Goal: Task Accomplishment & Management: Use online tool/utility

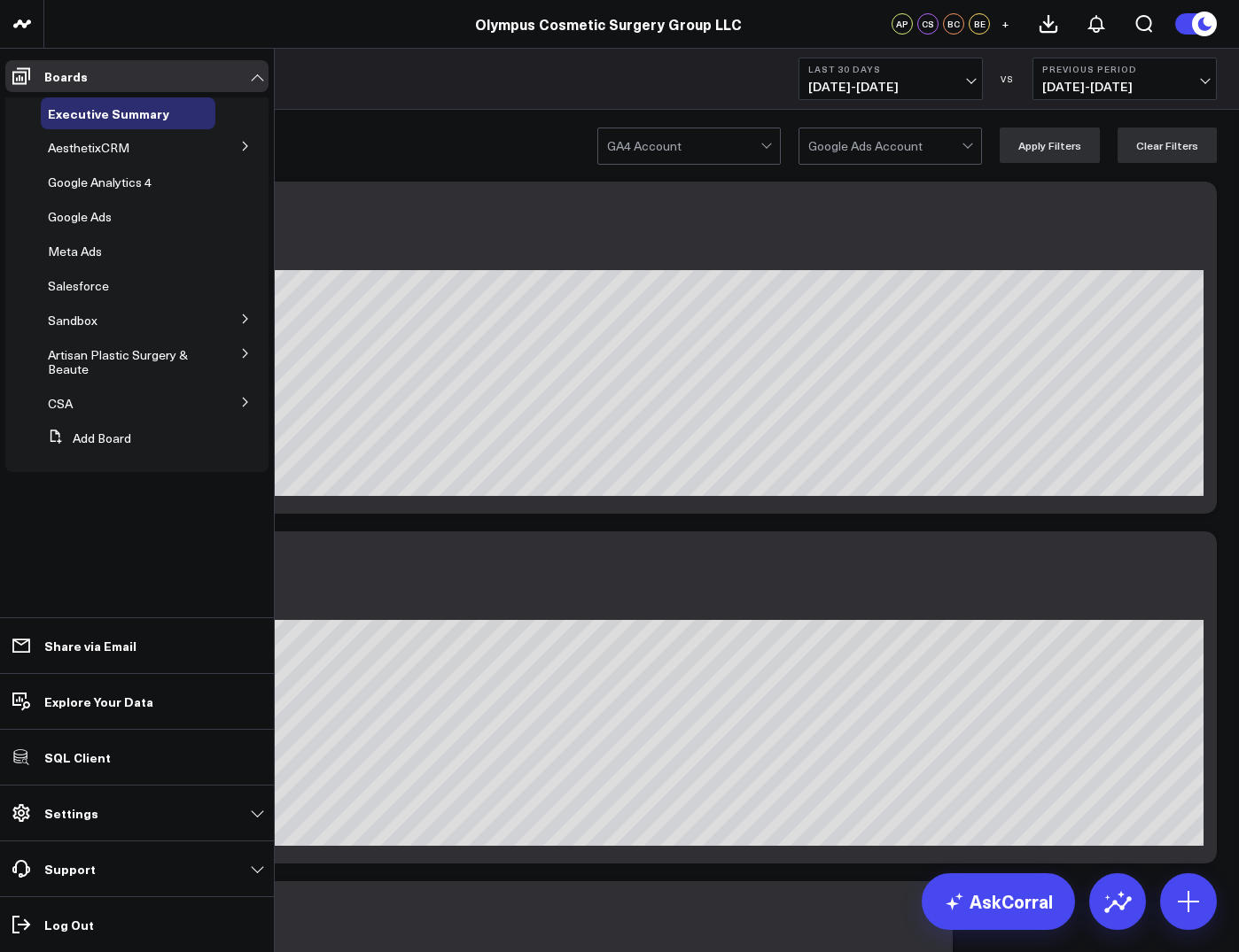
click at [238, 148] on button at bounding box center [245, 144] width 46 height 26
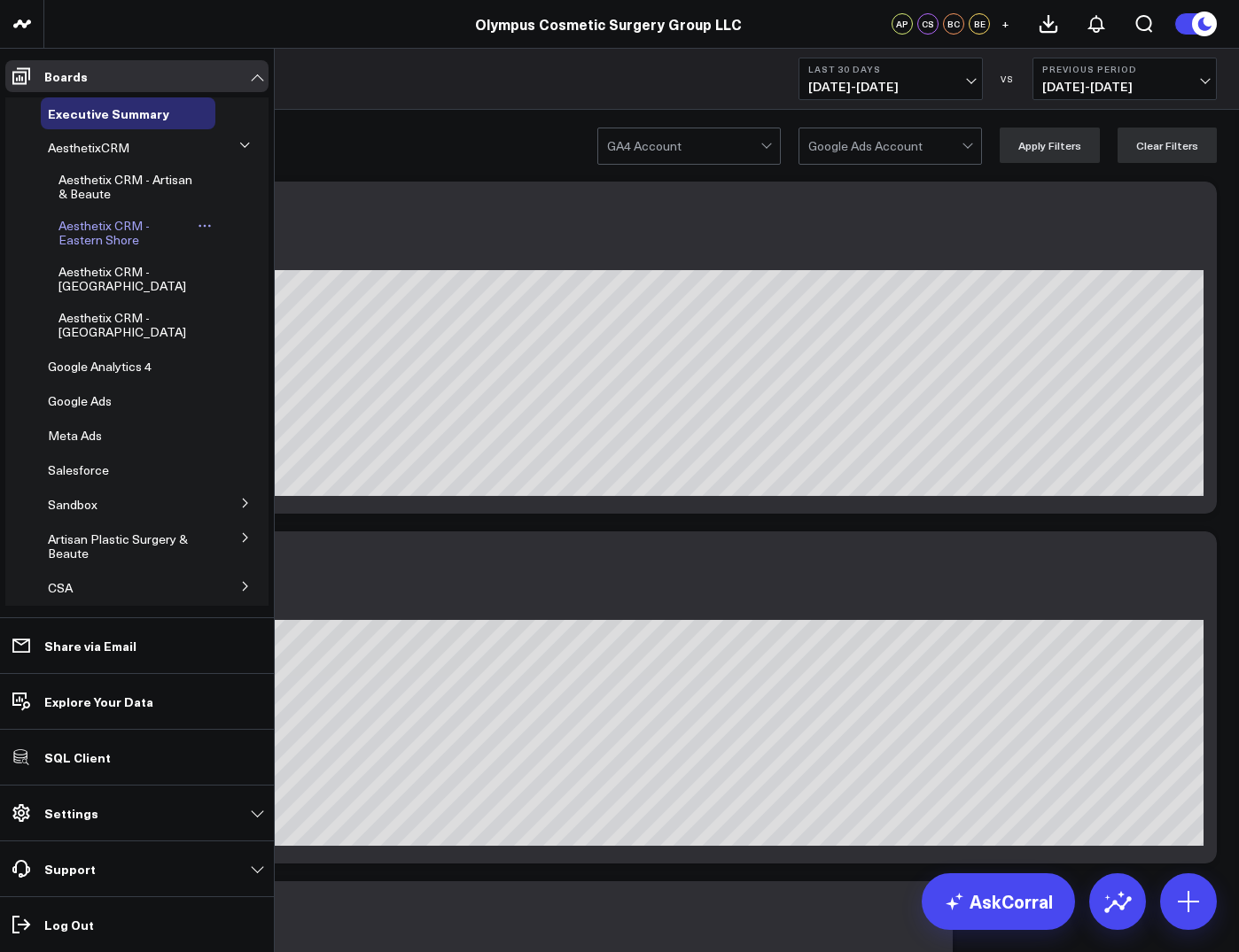
click at [87, 240] on span "Aesthetix CRM - Eastern Shore" at bounding box center [104, 233] width 91 height 31
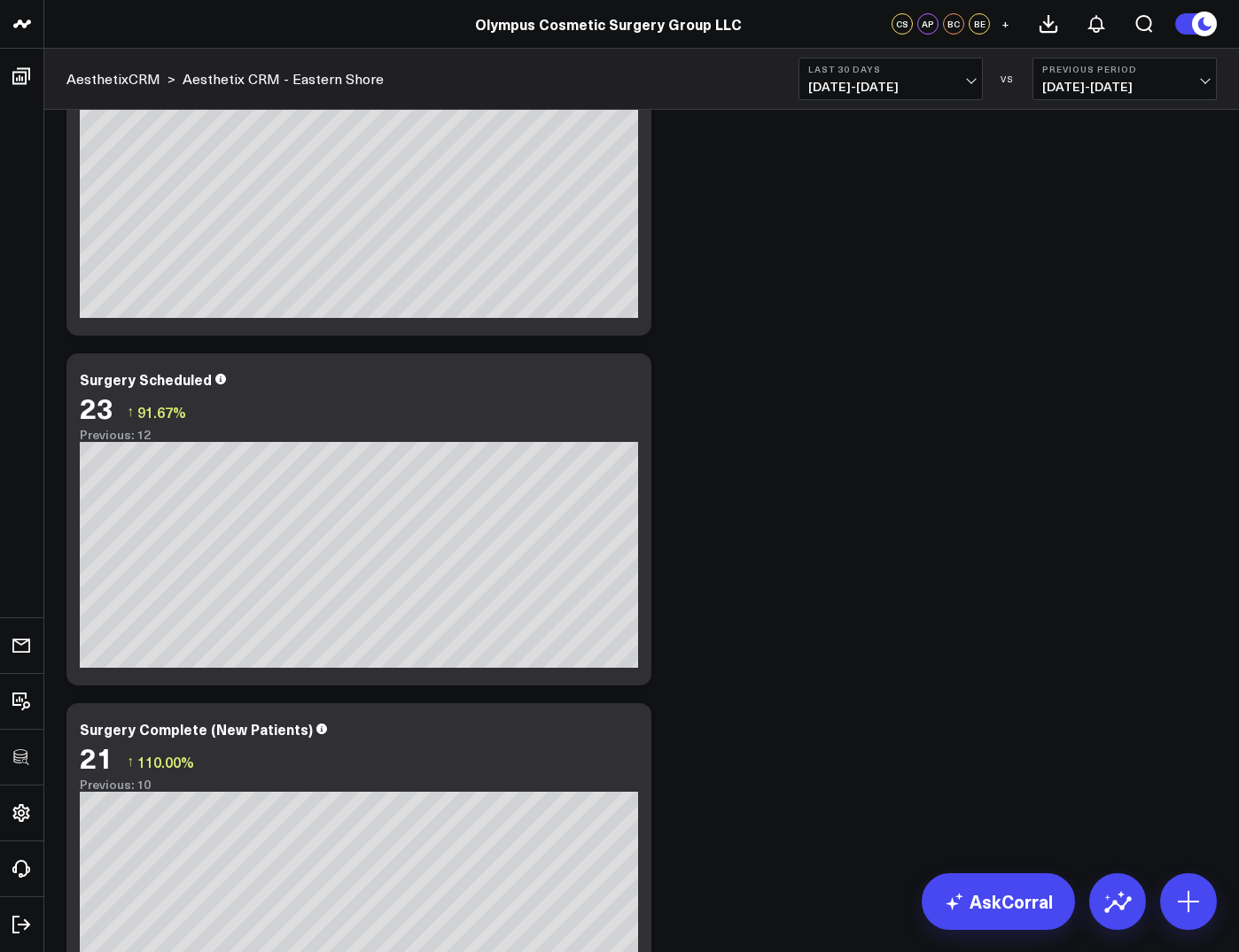
scroll to position [381, 0]
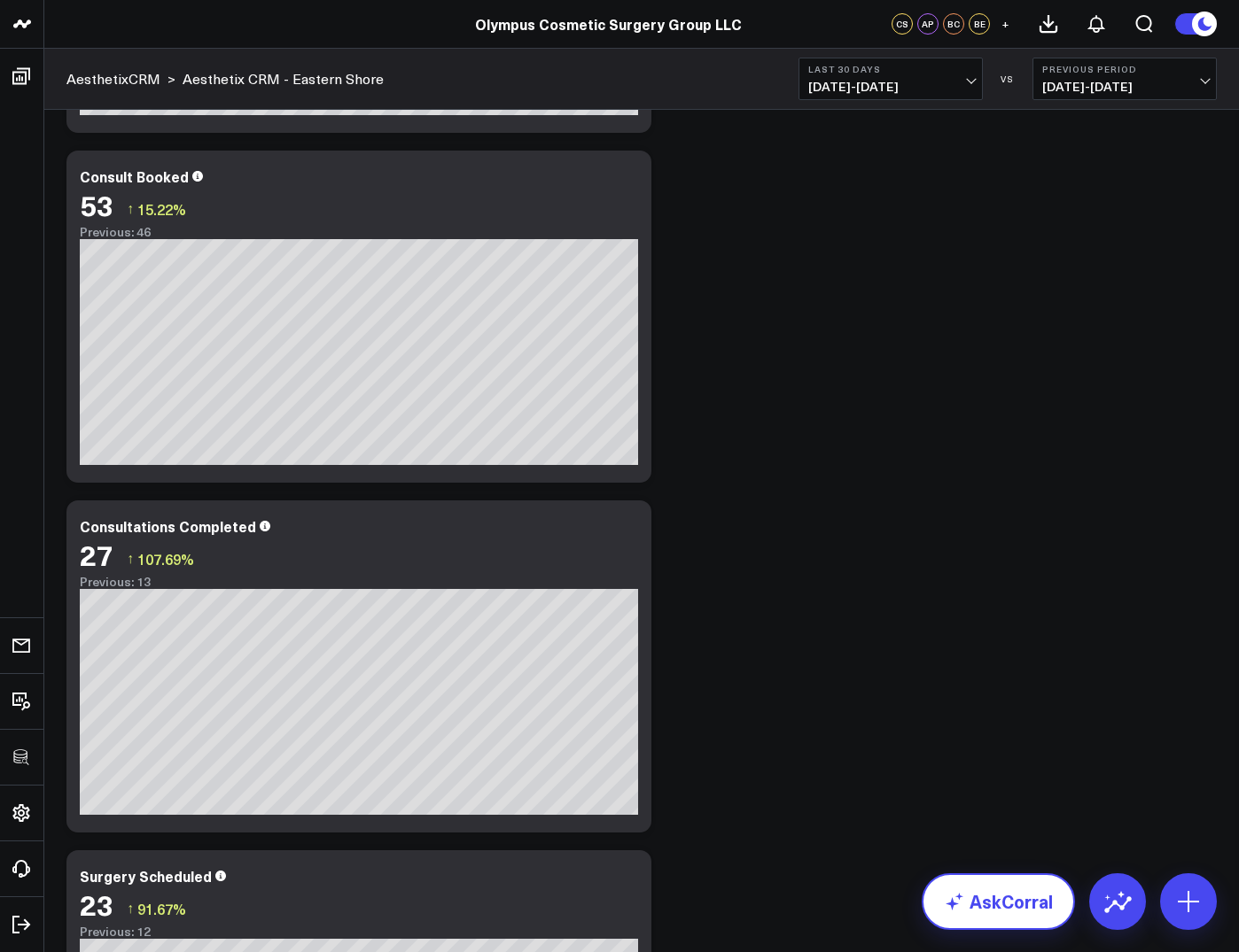
click at [958, 907] on icon at bounding box center [955, 902] width 22 height 22
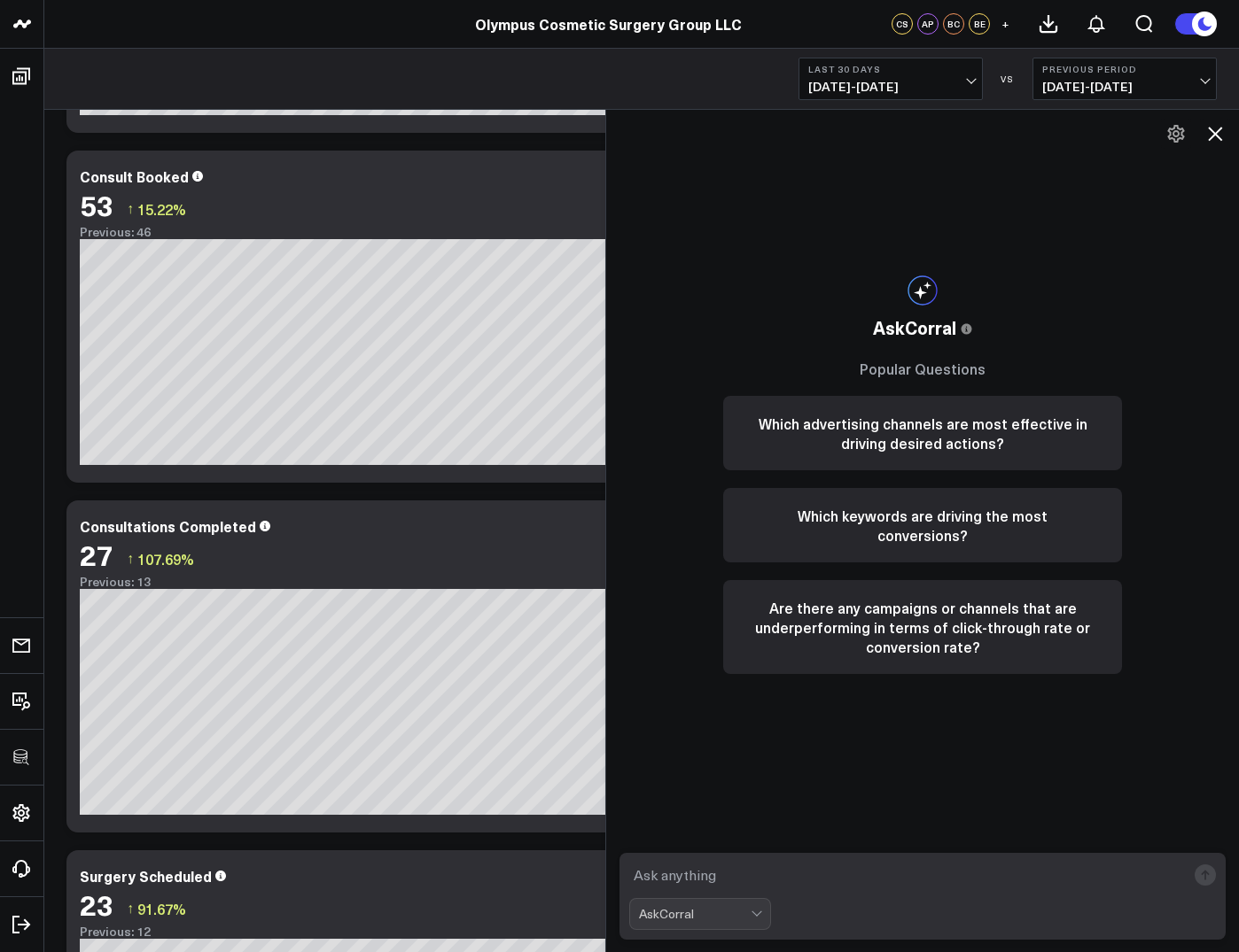
click at [745, 875] on textarea at bounding box center [907, 874] width 556 height 32
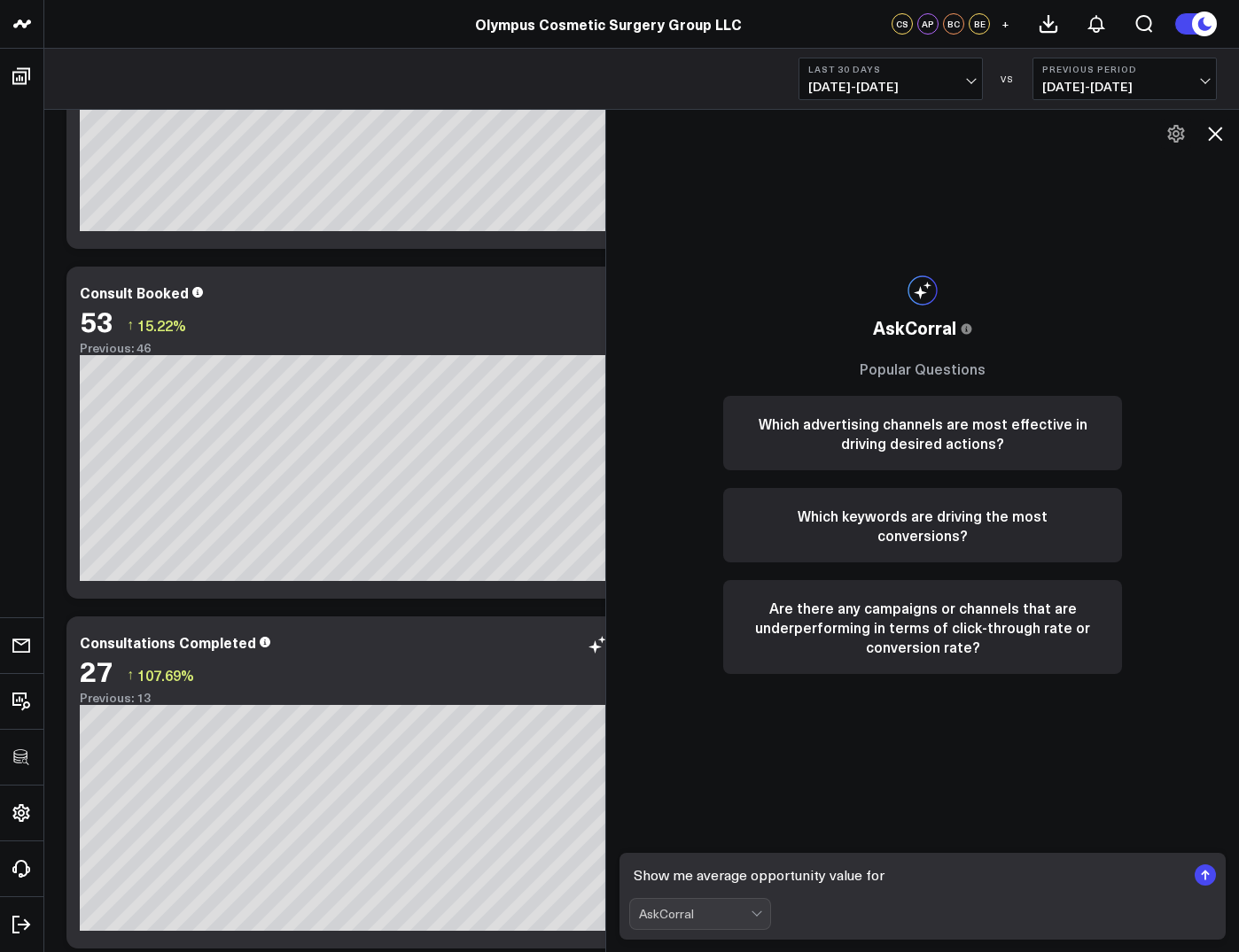
scroll to position [0, 0]
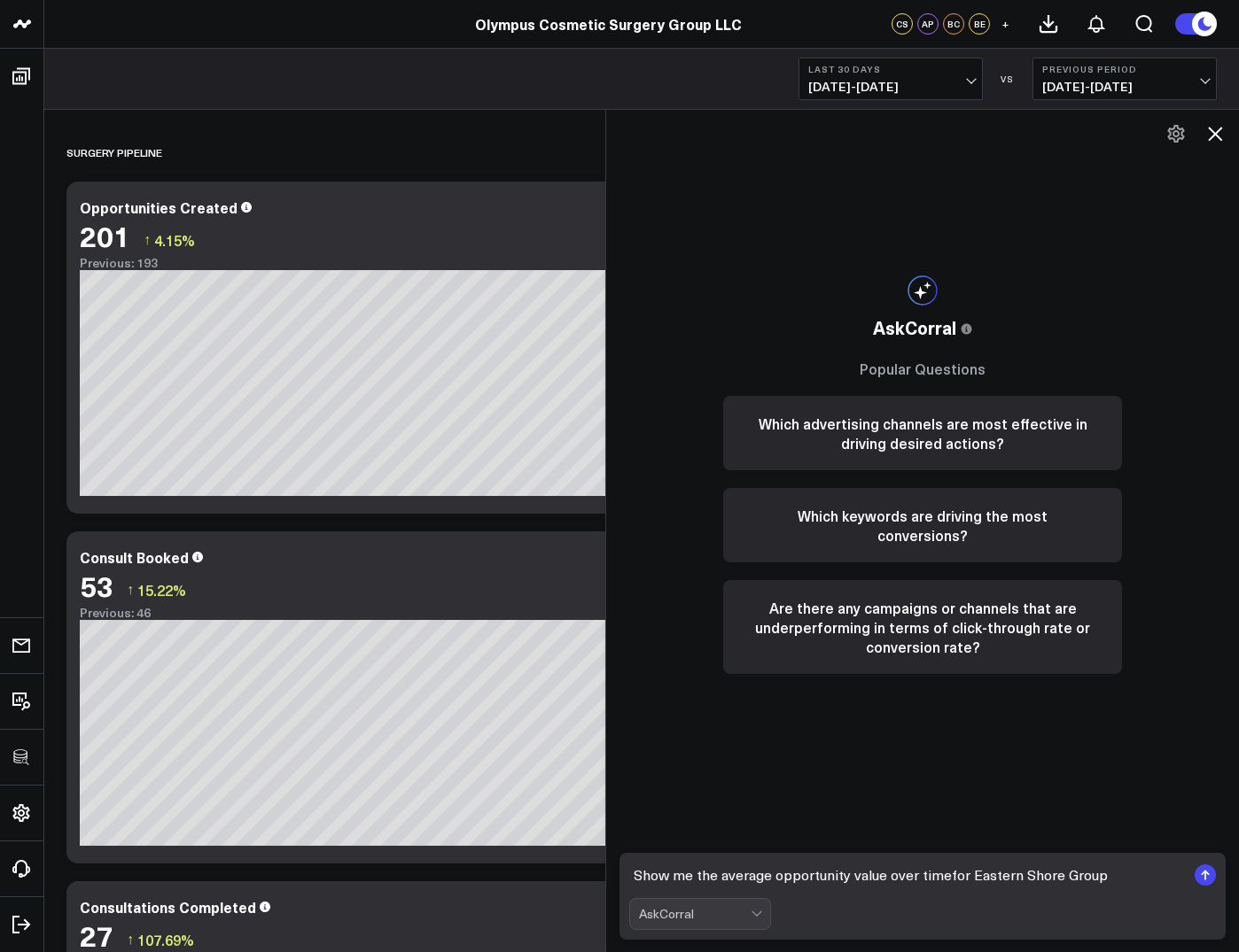
type textarea "Show me the average opportunity value over time for Eastern Shore Group"
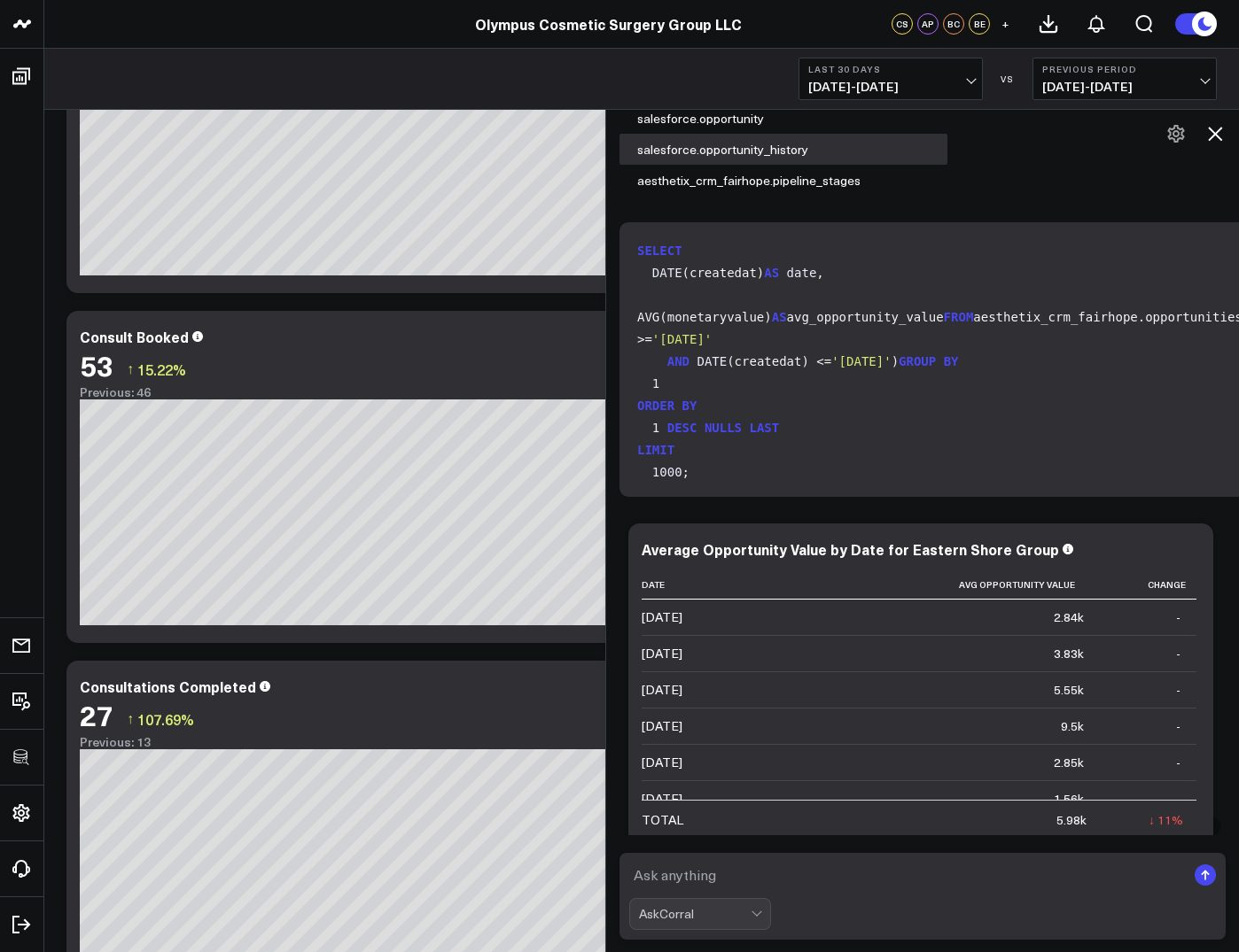
scroll to position [224, 0]
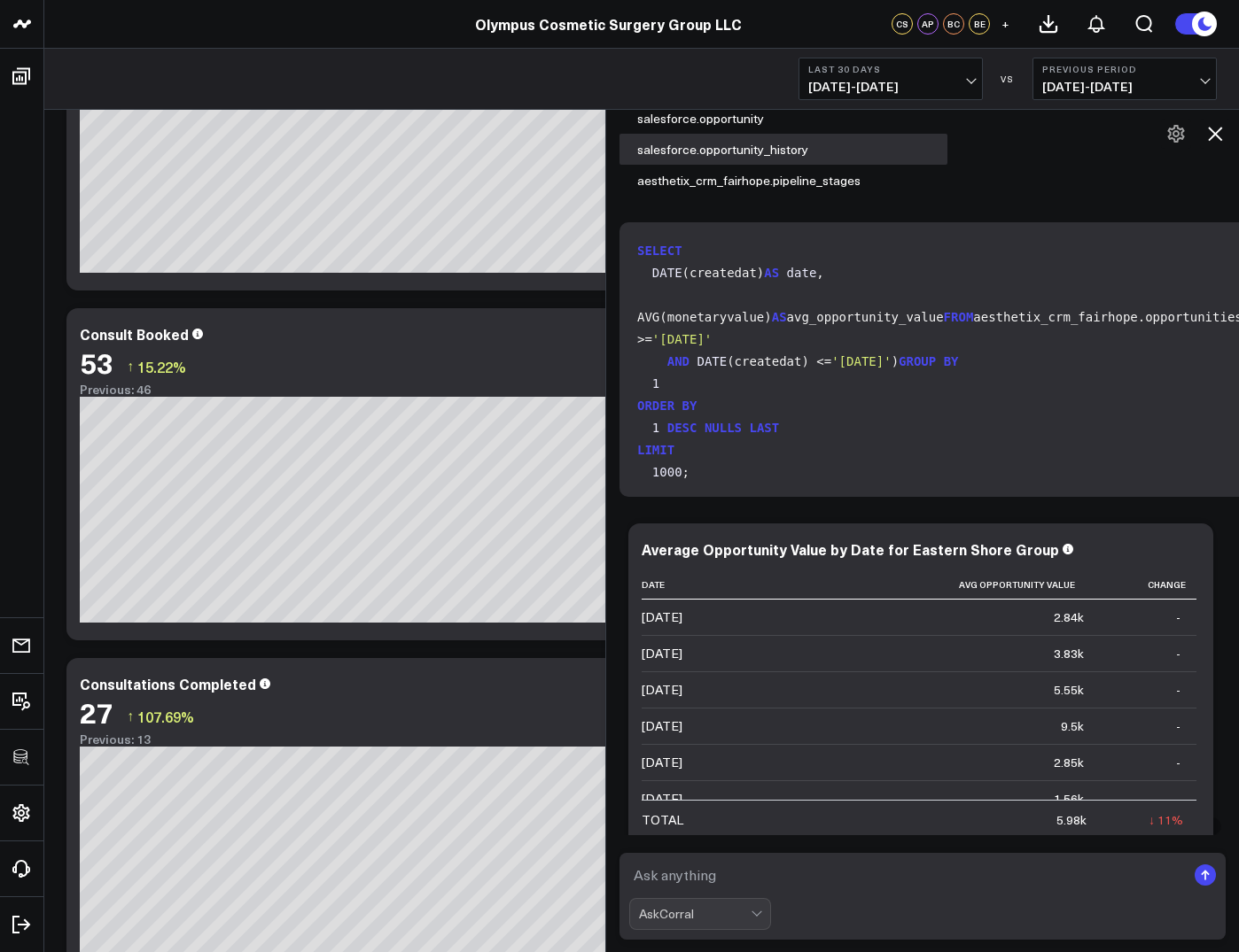
click at [687, 877] on textarea at bounding box center [907, 874] width 556 height 32
type textarea "Actually, not average, can you show total instead please"
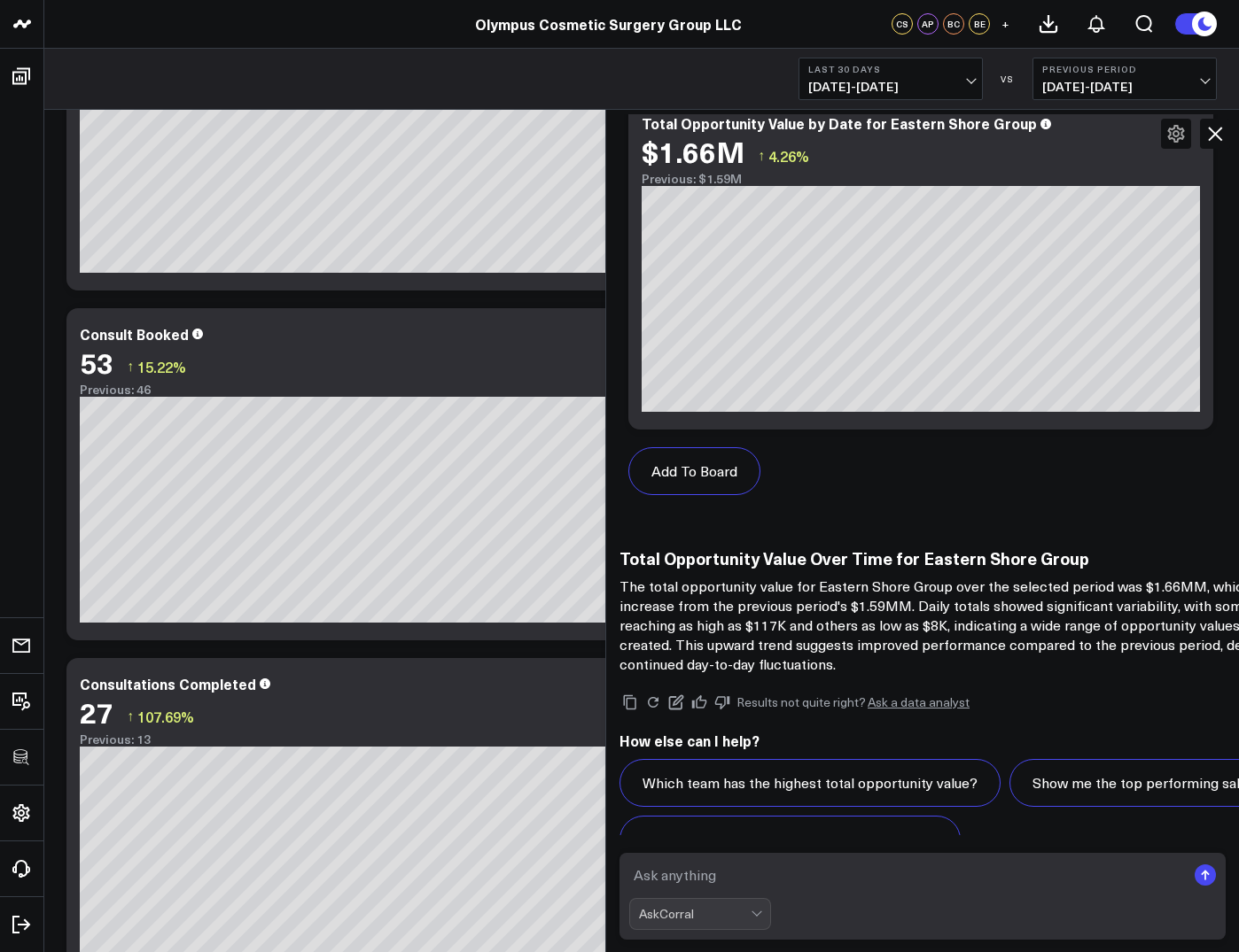
scroll to position [3130, 0]
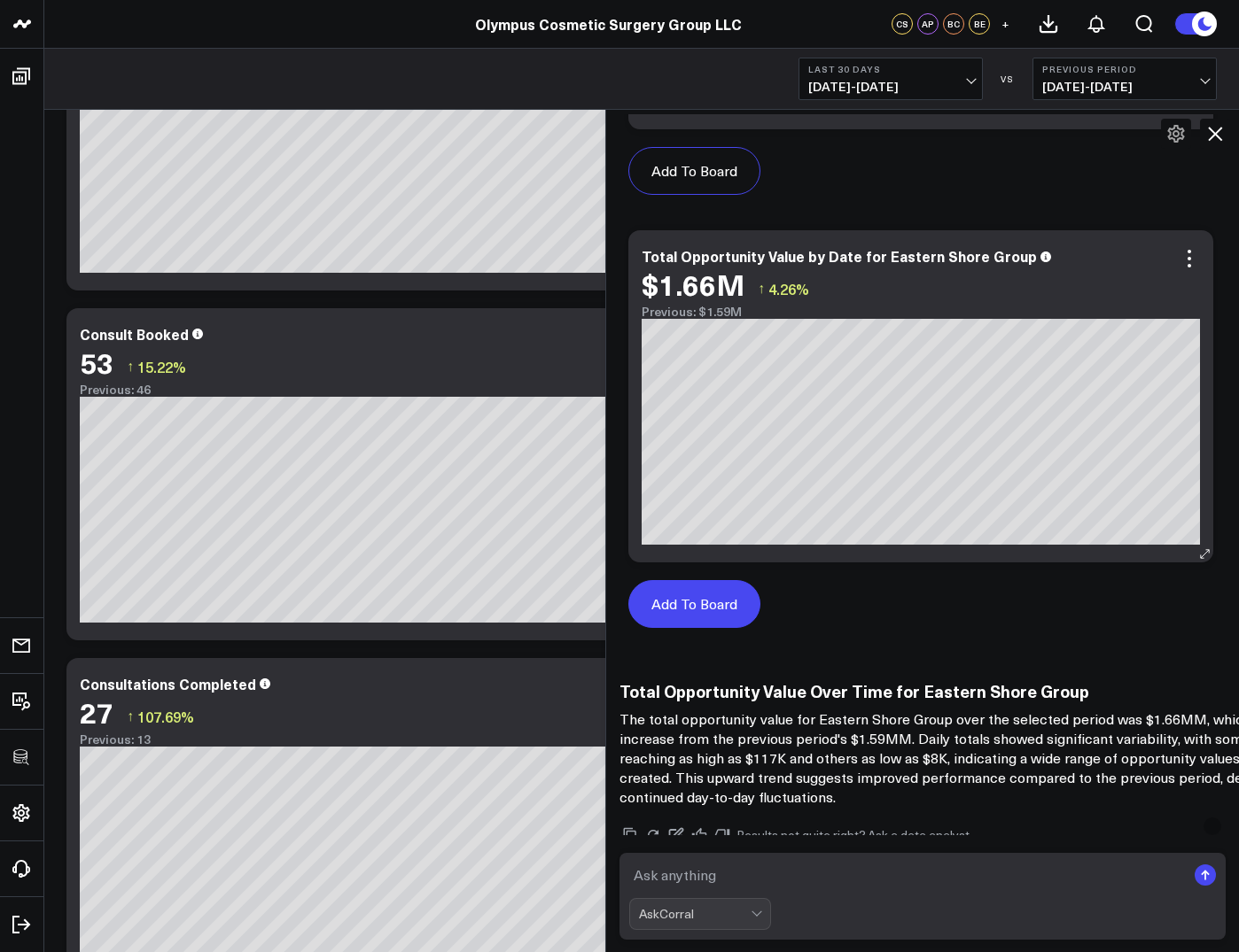
click at [711, 628] on button "Add To Board" at bounding box center [694, 604] width 132 height 48
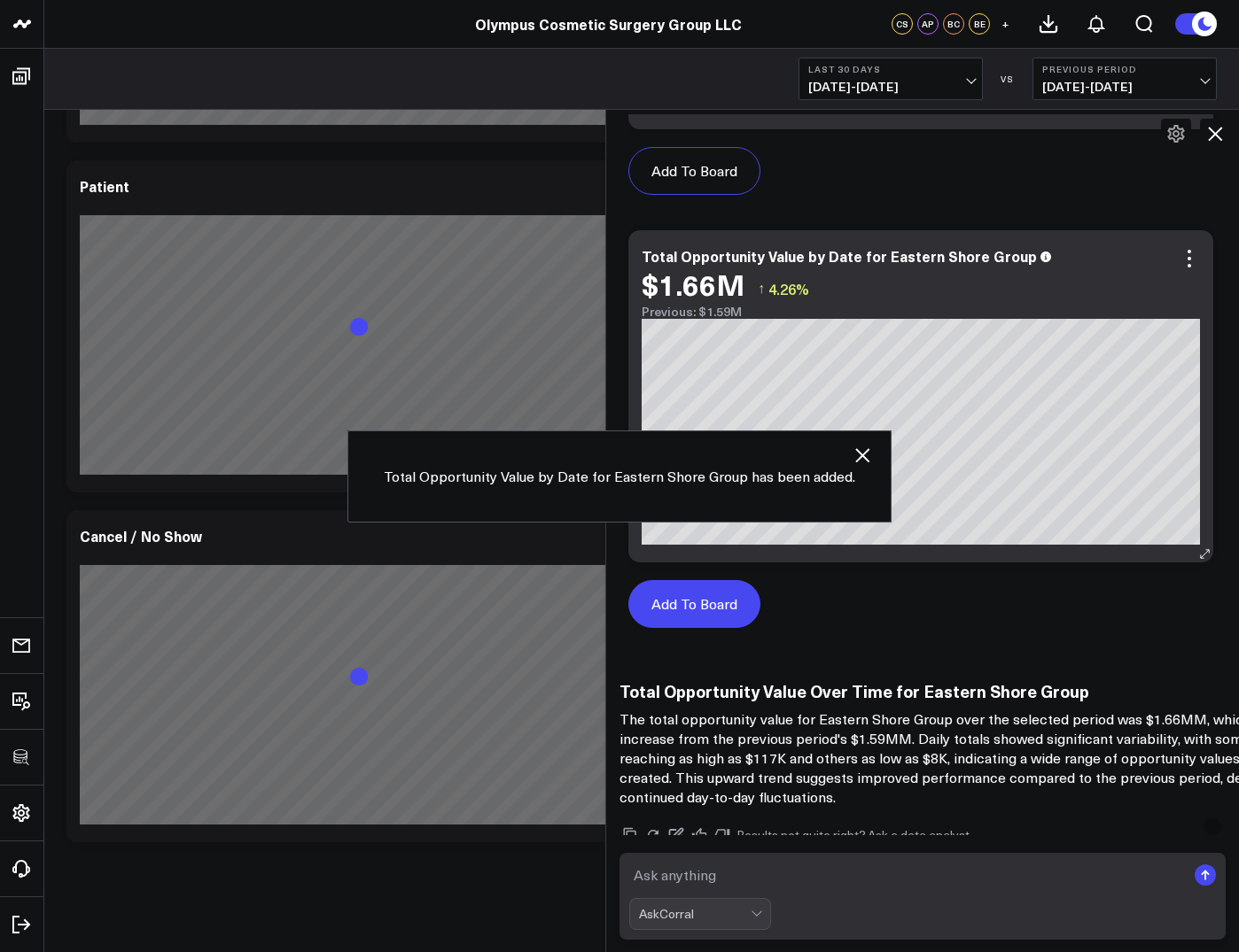
scroll to position [3575, 0]
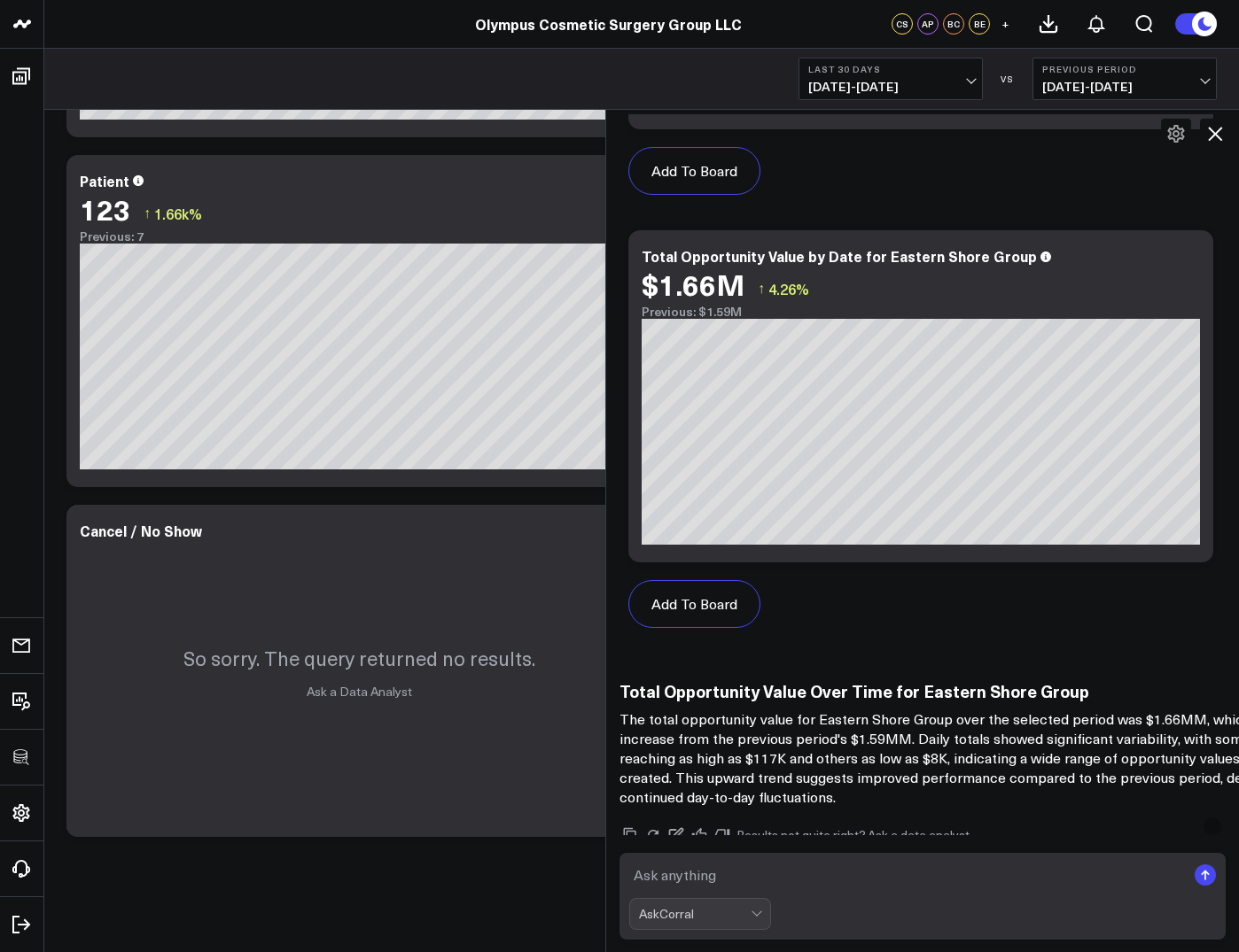
click at [1221, 134] on icon at bounding box center [1215, 134] width 22 height 22
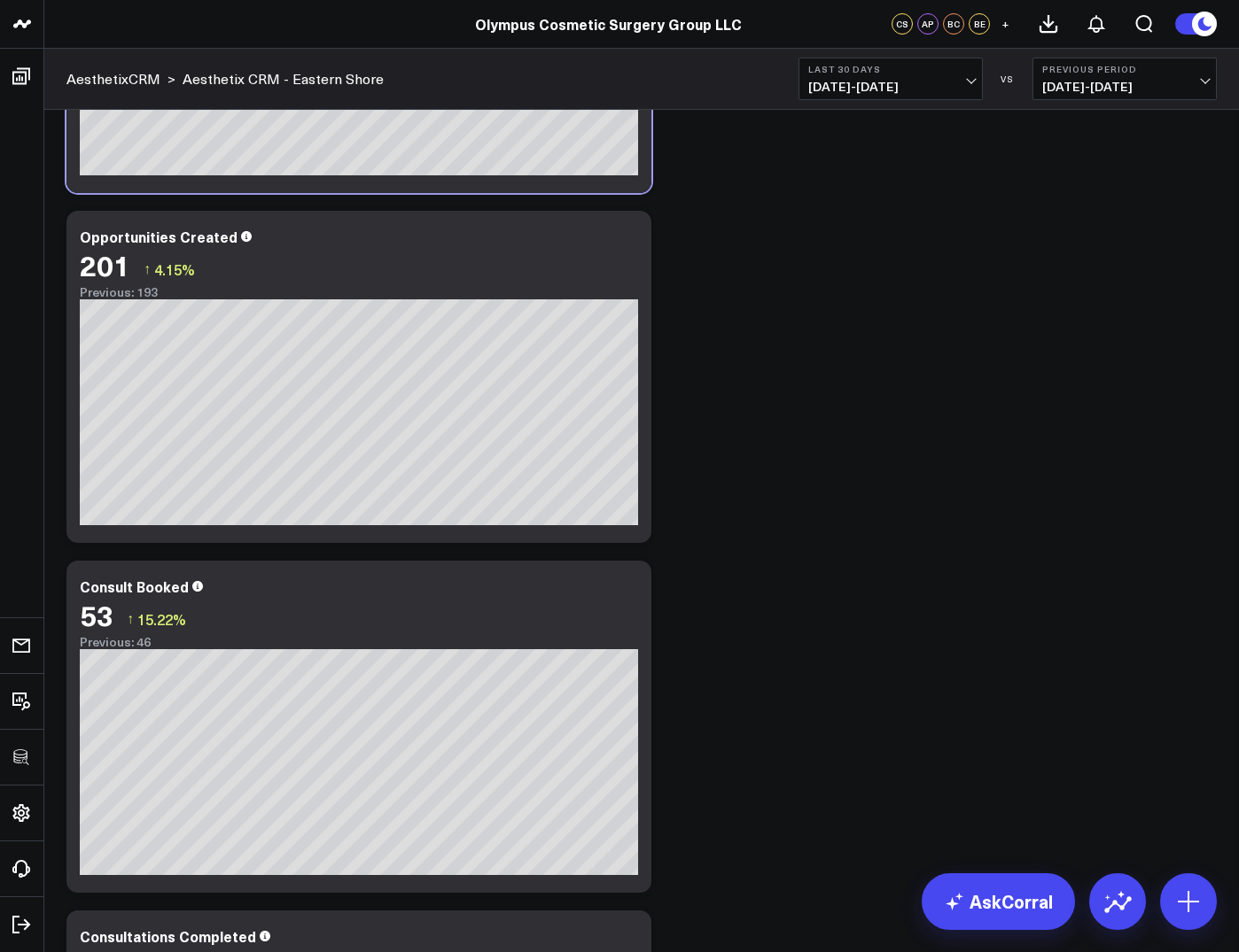
scroll to position [0, 0]
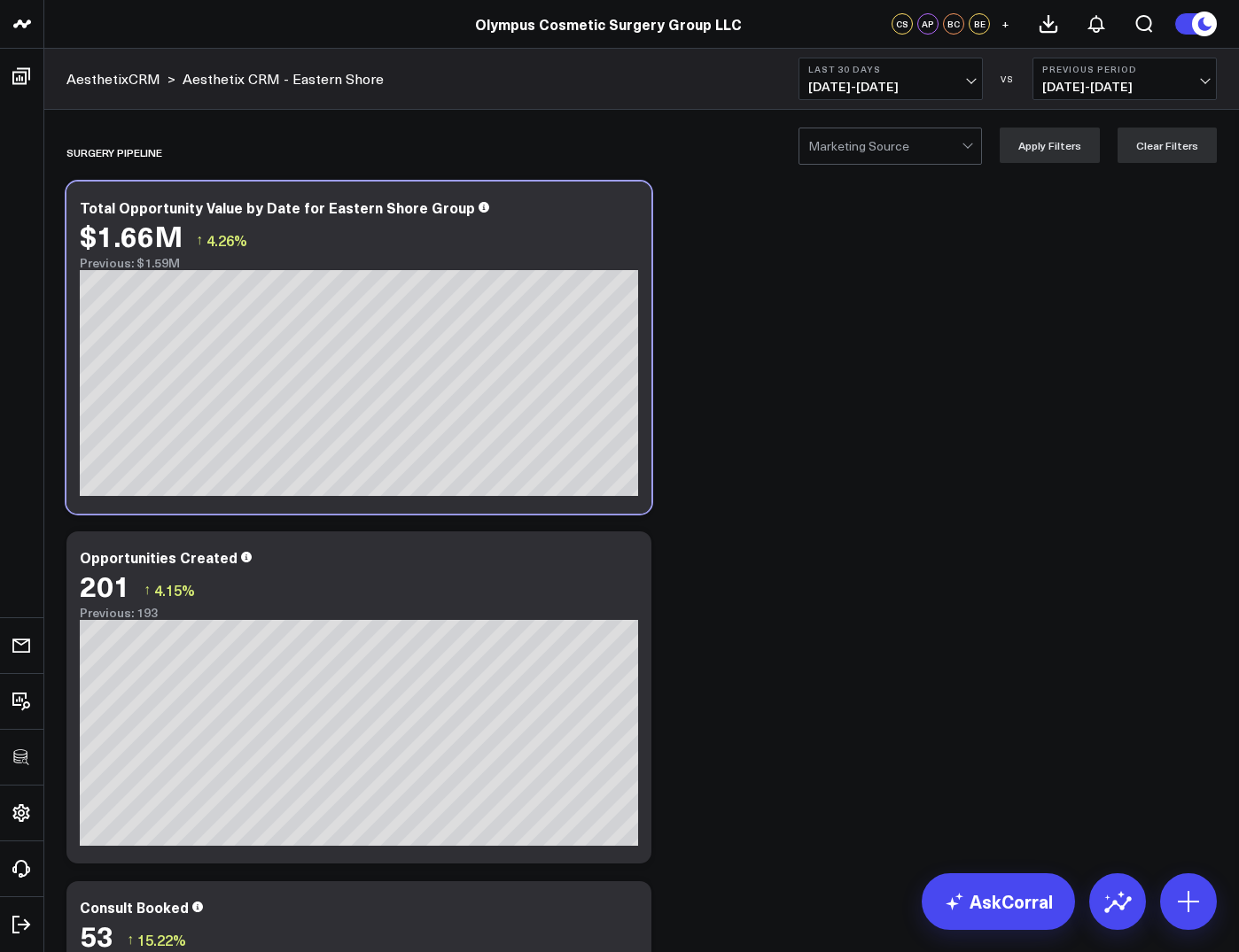
click at [895, 97] on button "Last 30 Days 08/18/25 - 09/16/25" at bounding box center [890, 78] width 184 height 42
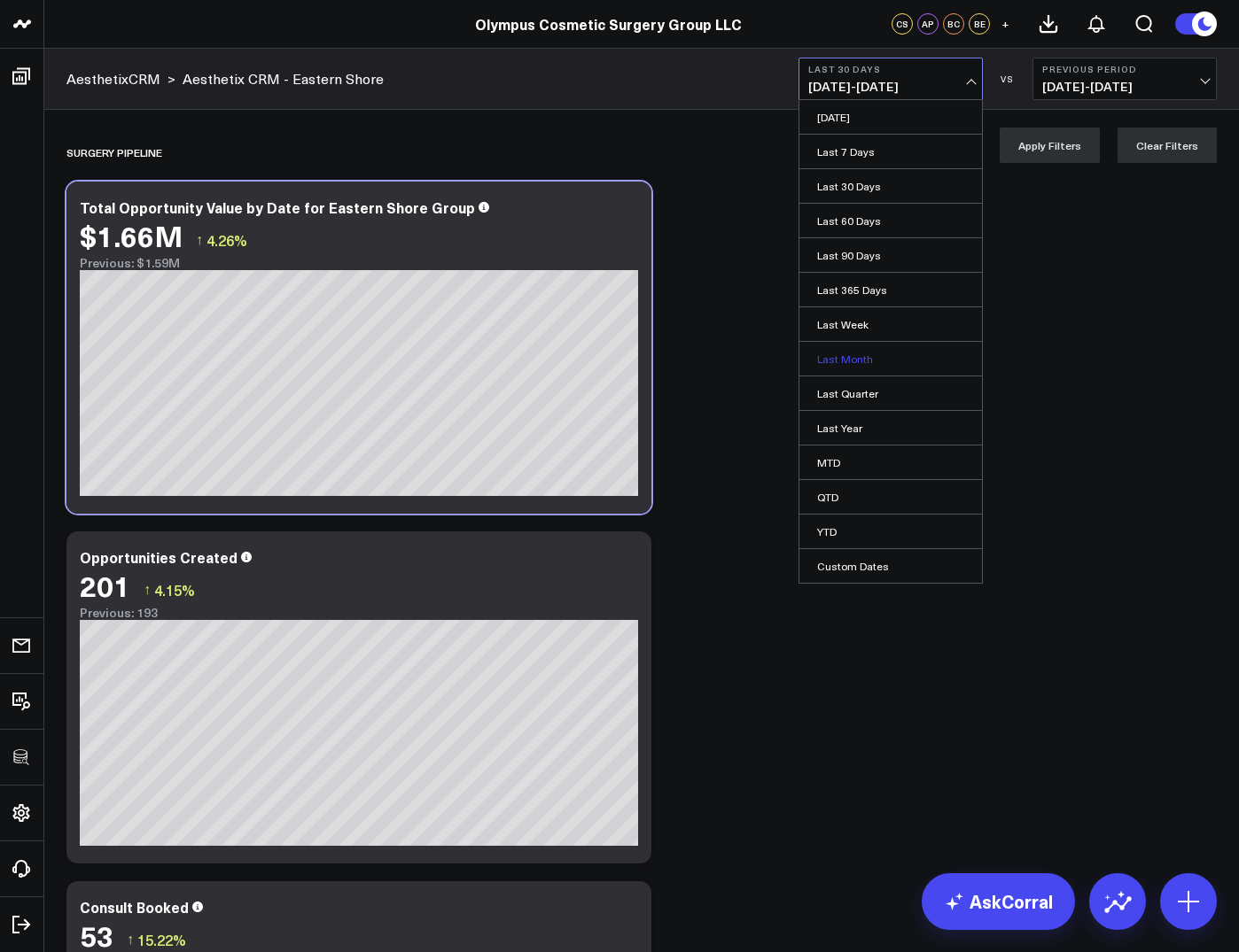
click at [856, 347] on link "Last Month" at bounding box center [890, 358] width 182 height 33
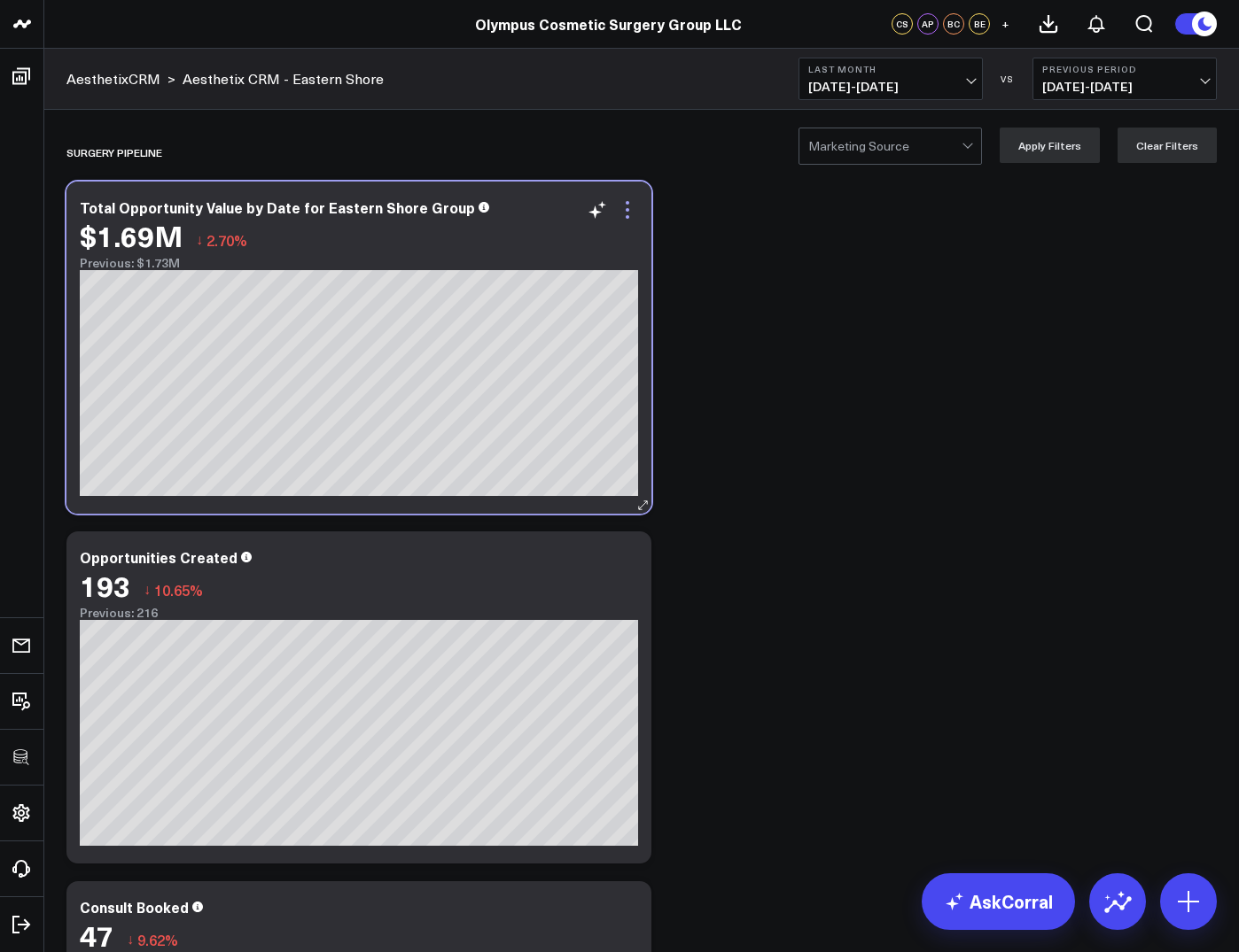
click at [626, 216] on icon at bounding box center [628, 217] width 4 height 4
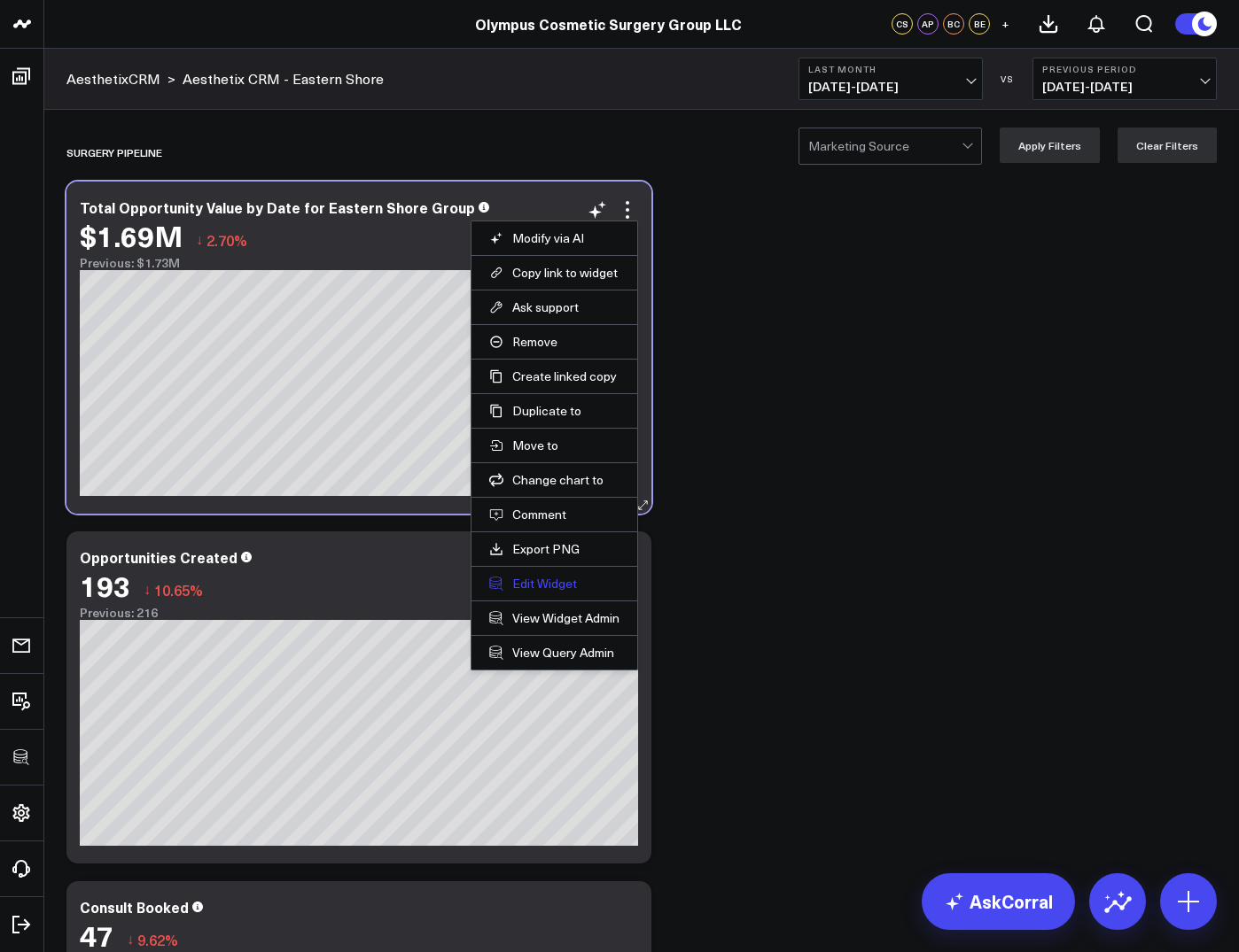
click at [569, 587] on button "Edit Widget" at bounding box center [554, 584] width 130 height 16
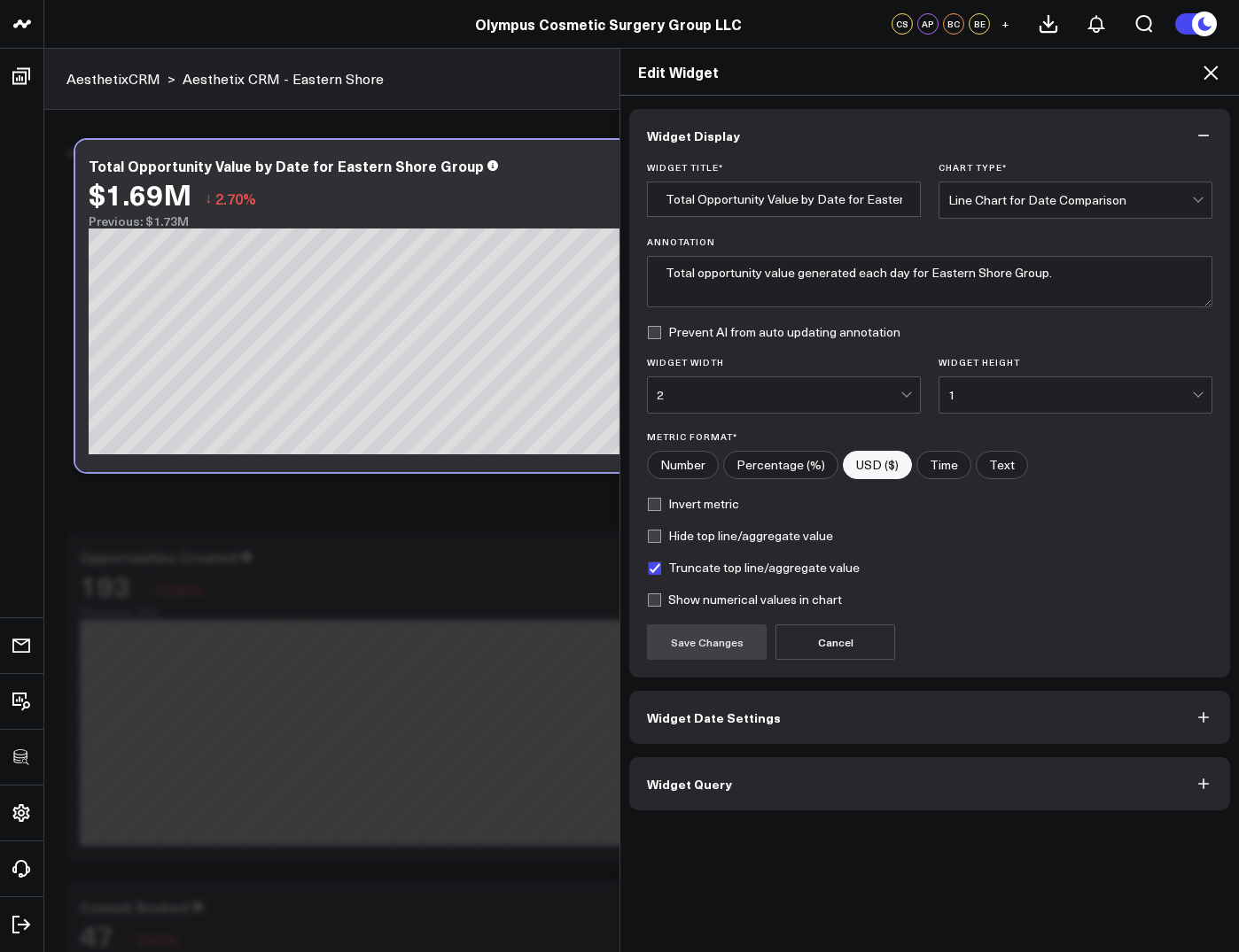
click at [665, 766] on button "Widget Query" at bounding box center [930, 783] width 601 height 53
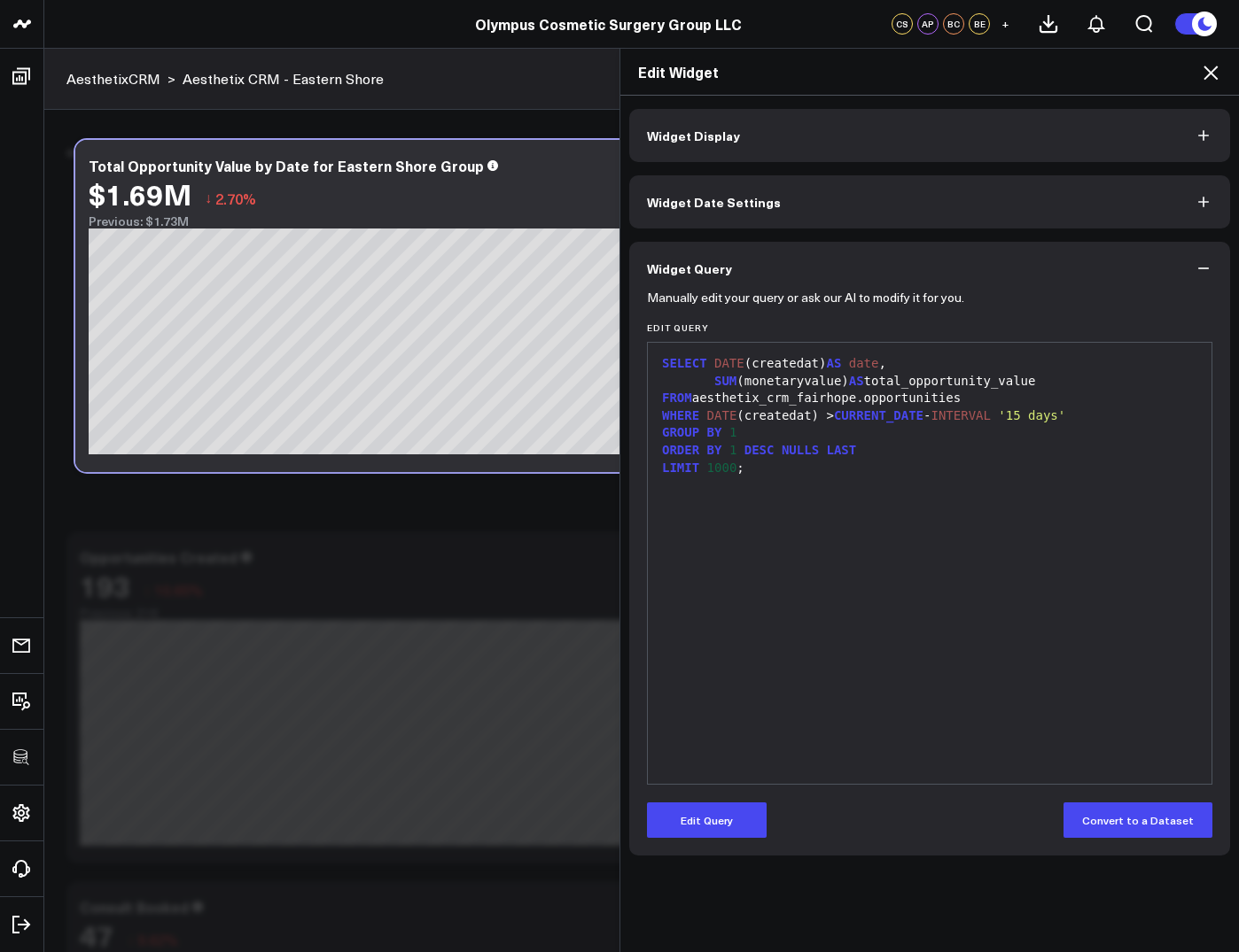
click at [1207, 77] on icon at bounding box center [1211, 73] width 22 height 22
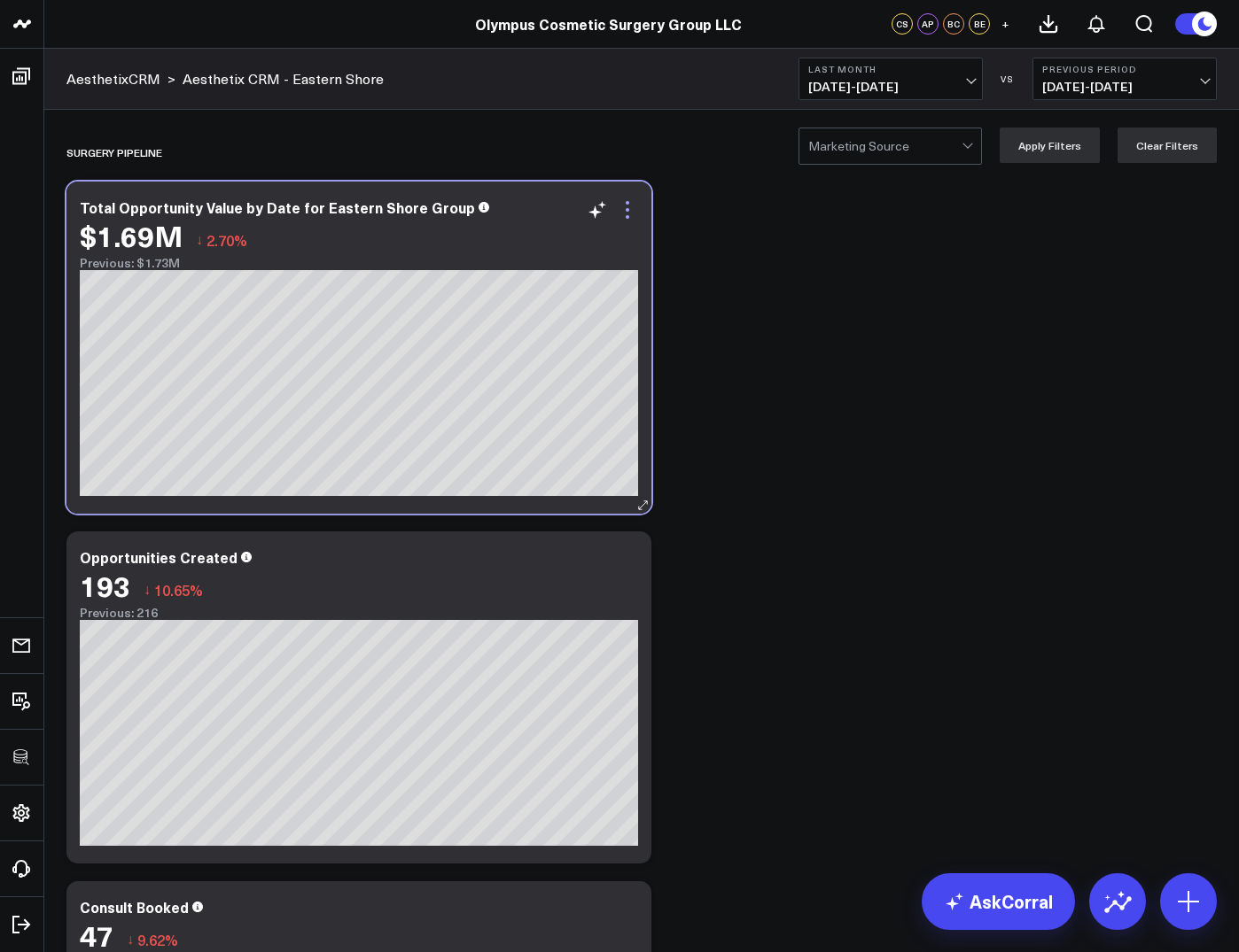
click at [624, 212] on icon at bounding box center [628, 210] width 22 height 22
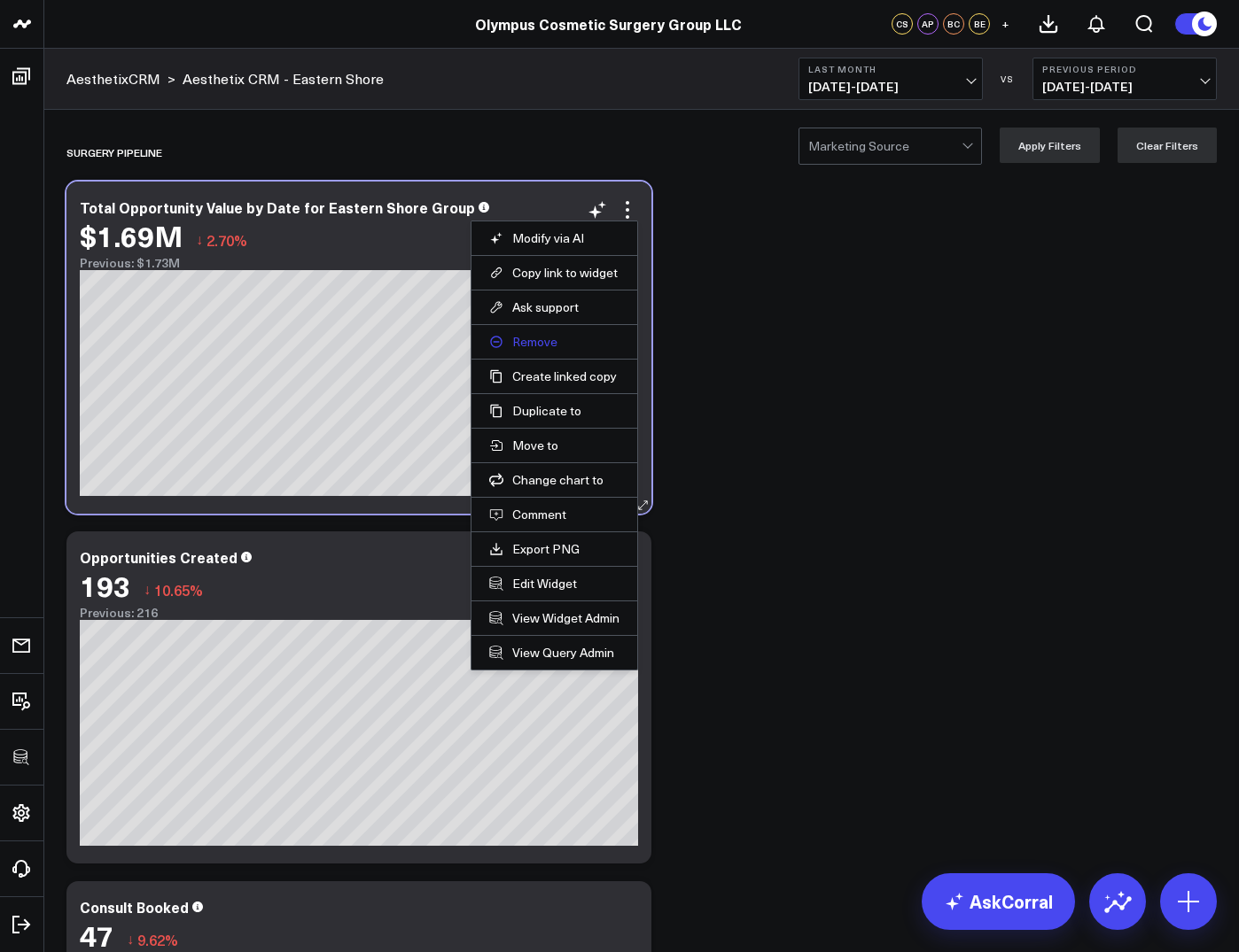
click at [537, 343] on button "Remove" at bounding box center [554, 342] width 130 height 16
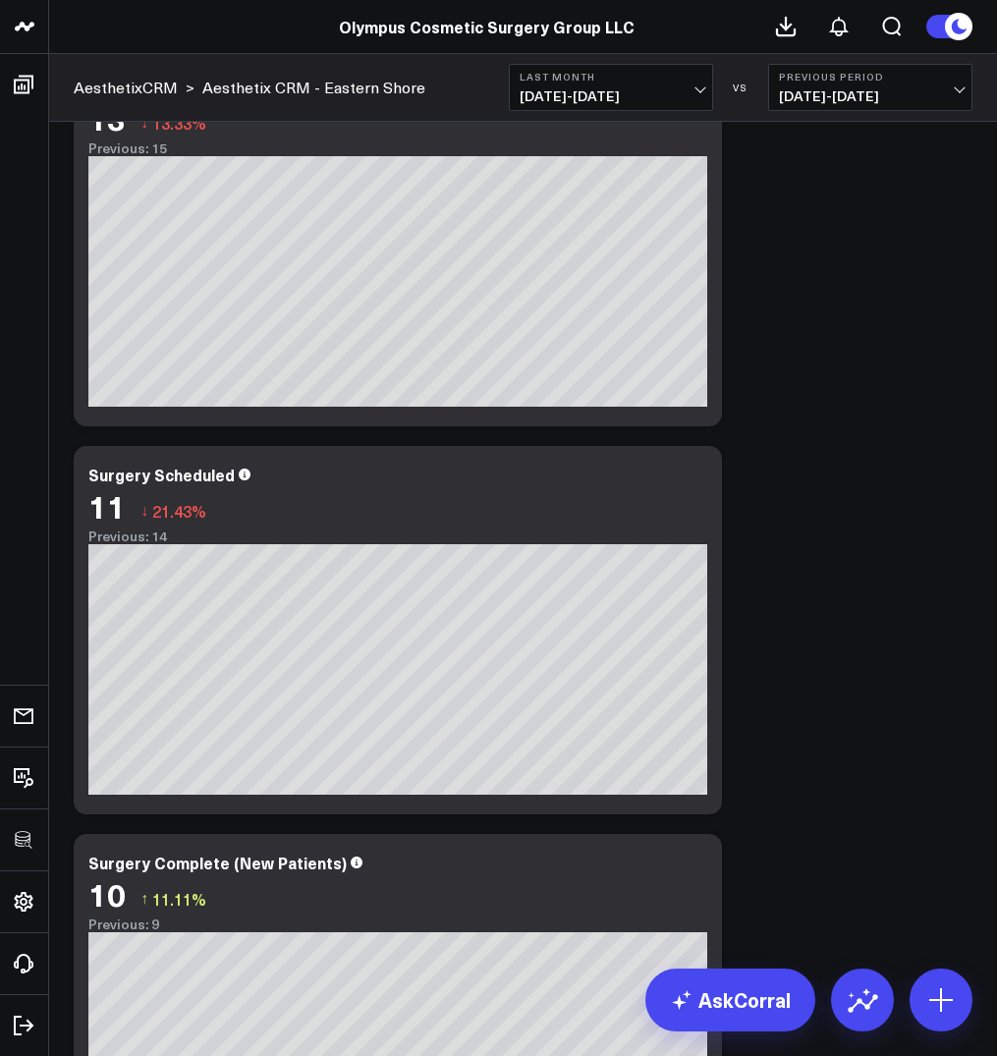
scroll to position [928, 0]
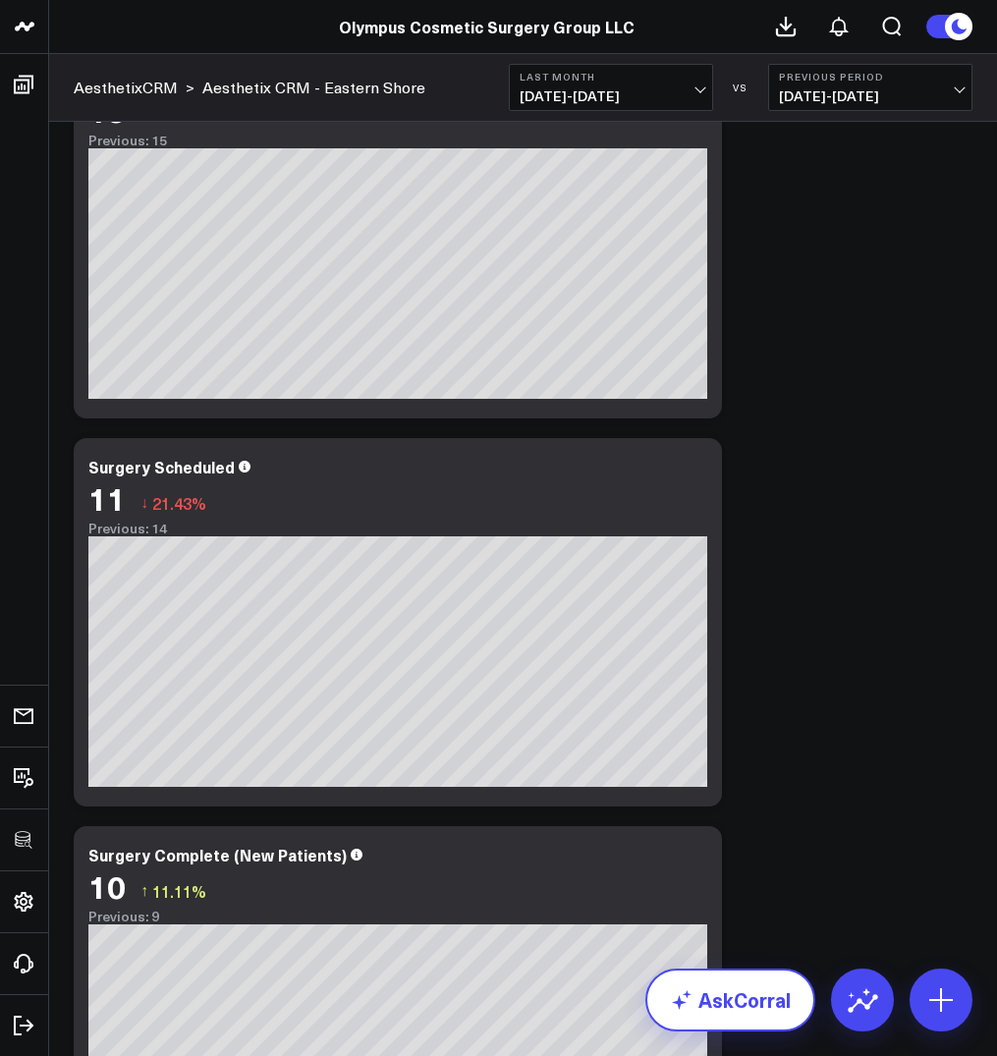
click at [756, 997] on link "AskCorral" at bounding box center [731, 1000] width 170 height 63
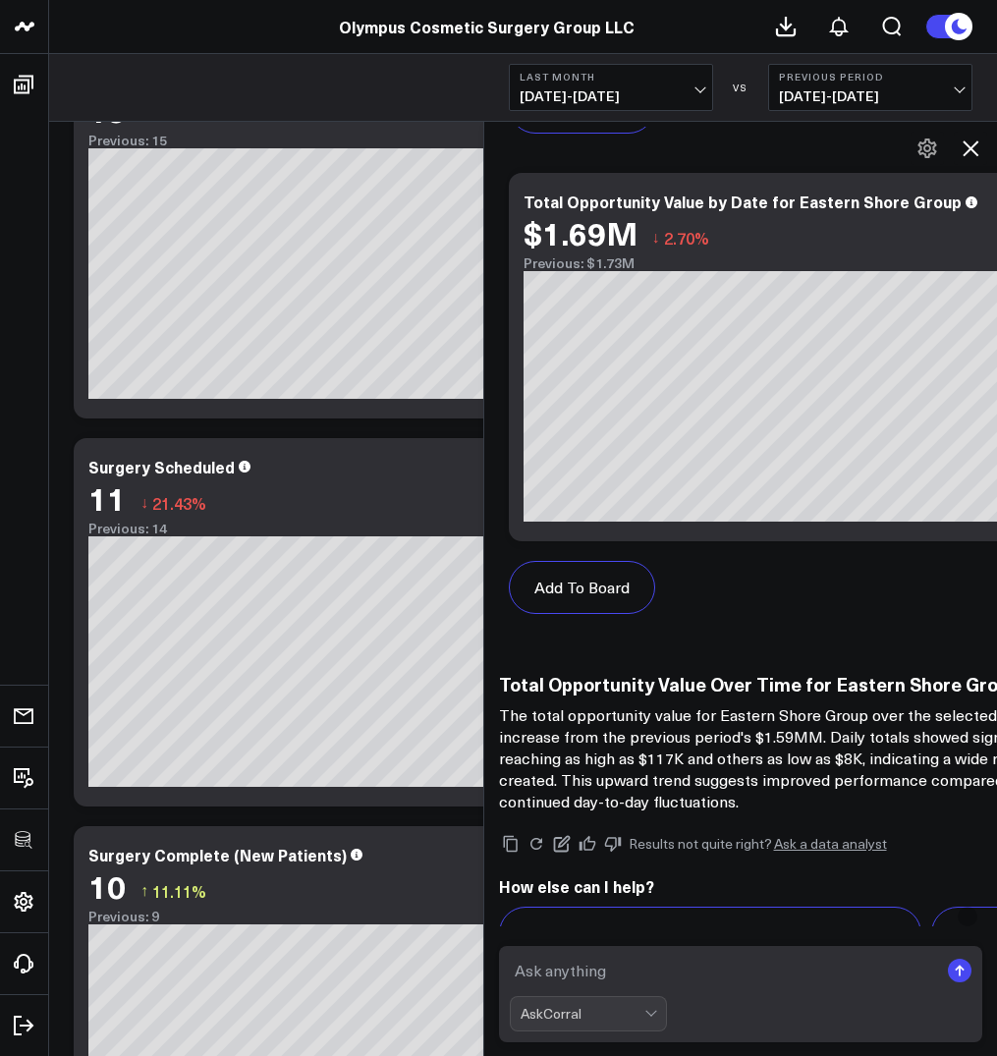
click at [604, 972] on textarea at bounding box center [724, 970] width 429 height 35
type textarea "Show me the NPS score for [DATE]"
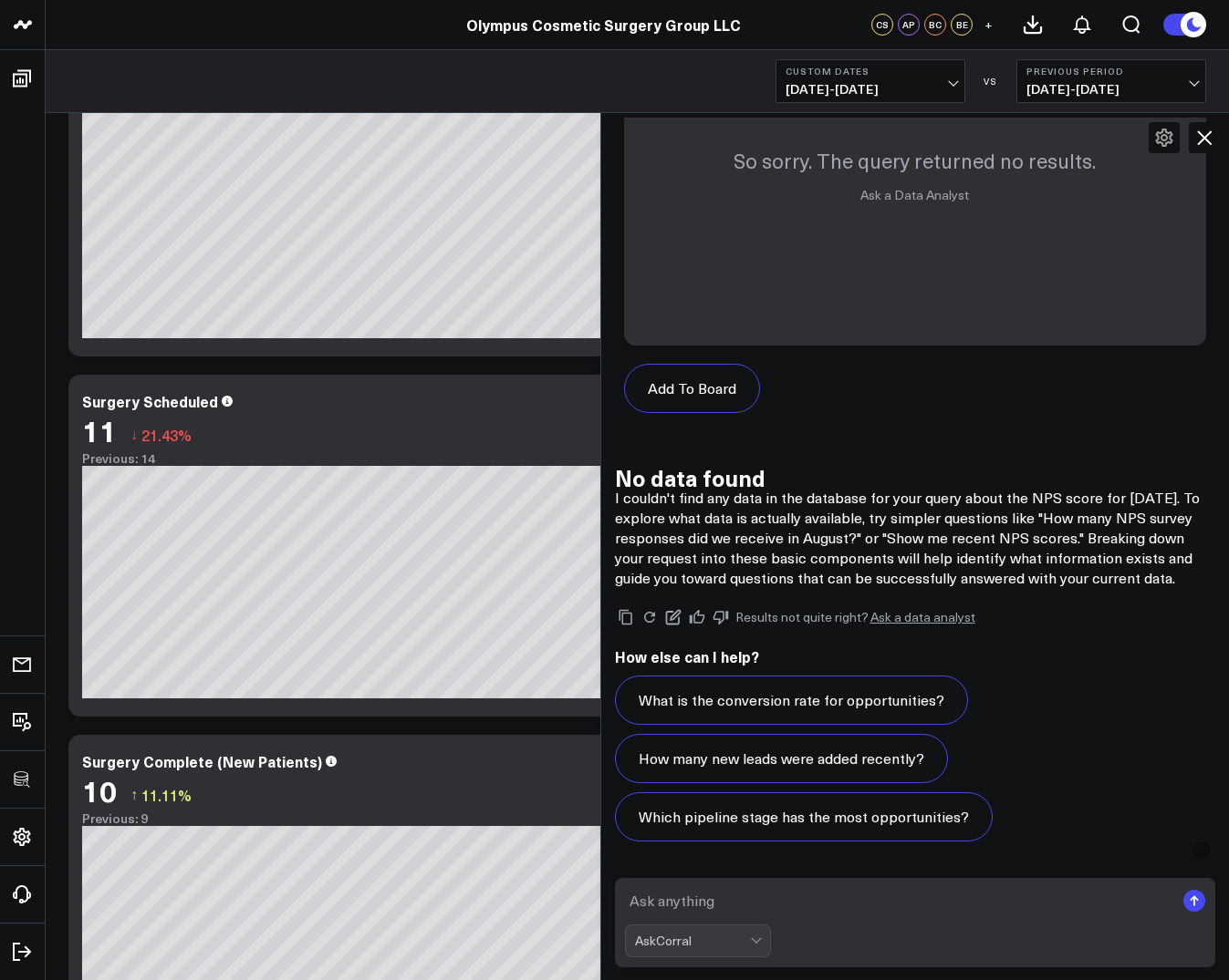
scroll to position [6089, 0]
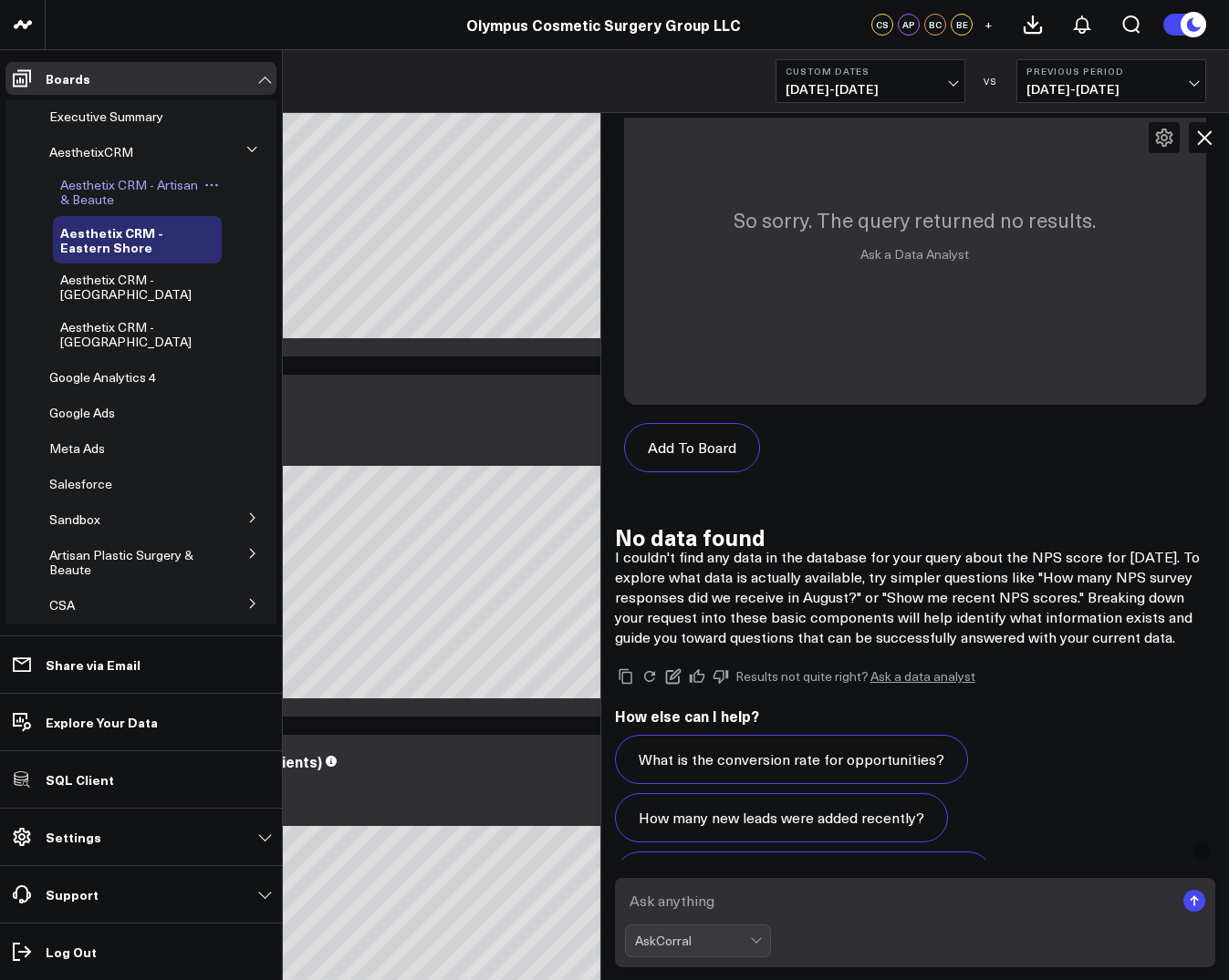
click at [81, 190] on span "Aesthetix CRM - Artisan & Beaute" at bounding box center [129, 192] width 137 height 32
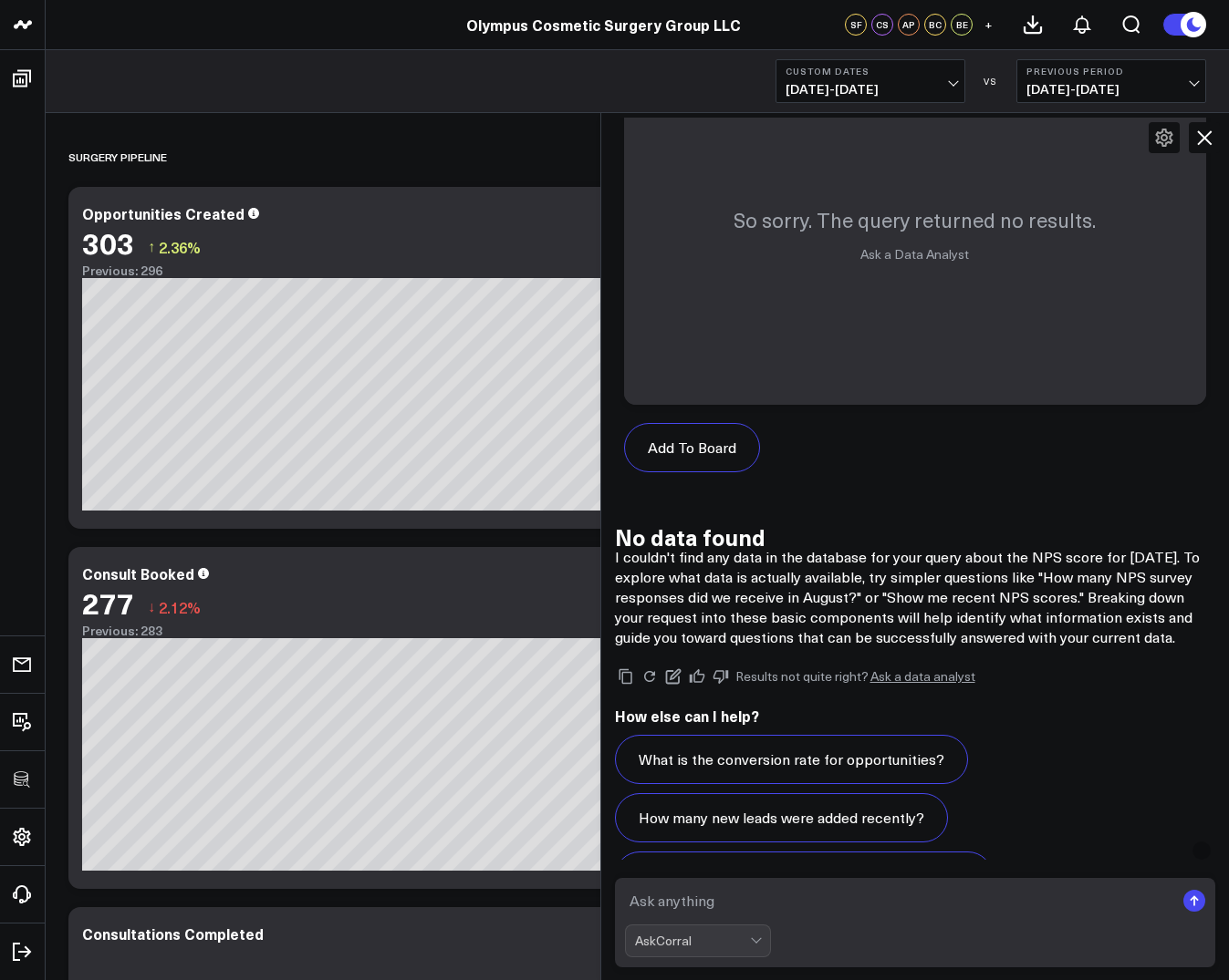
click at [1206, 138] on icon at bounding box center [1204, 138] width 22 height 22
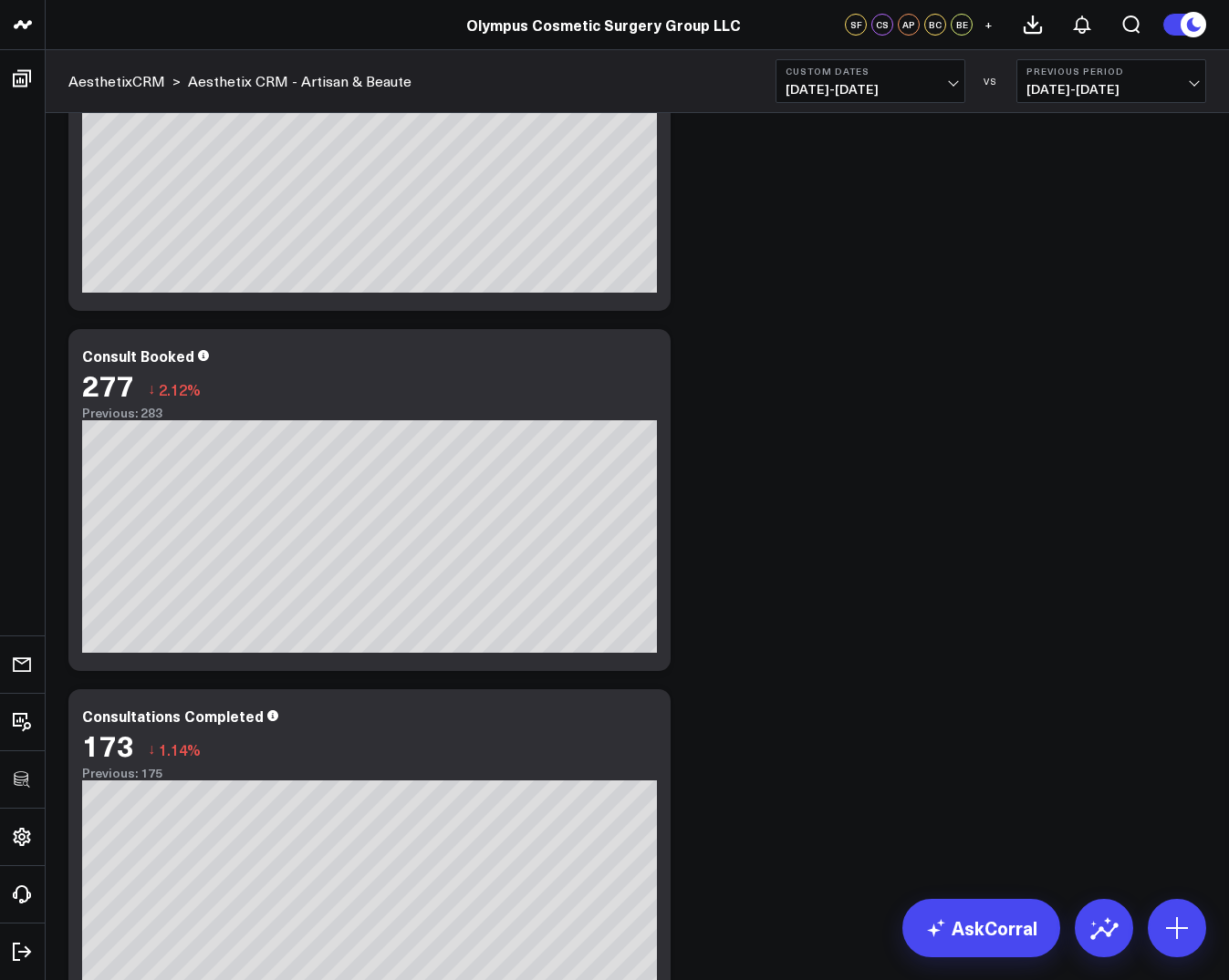
scroll to position [166, 0]
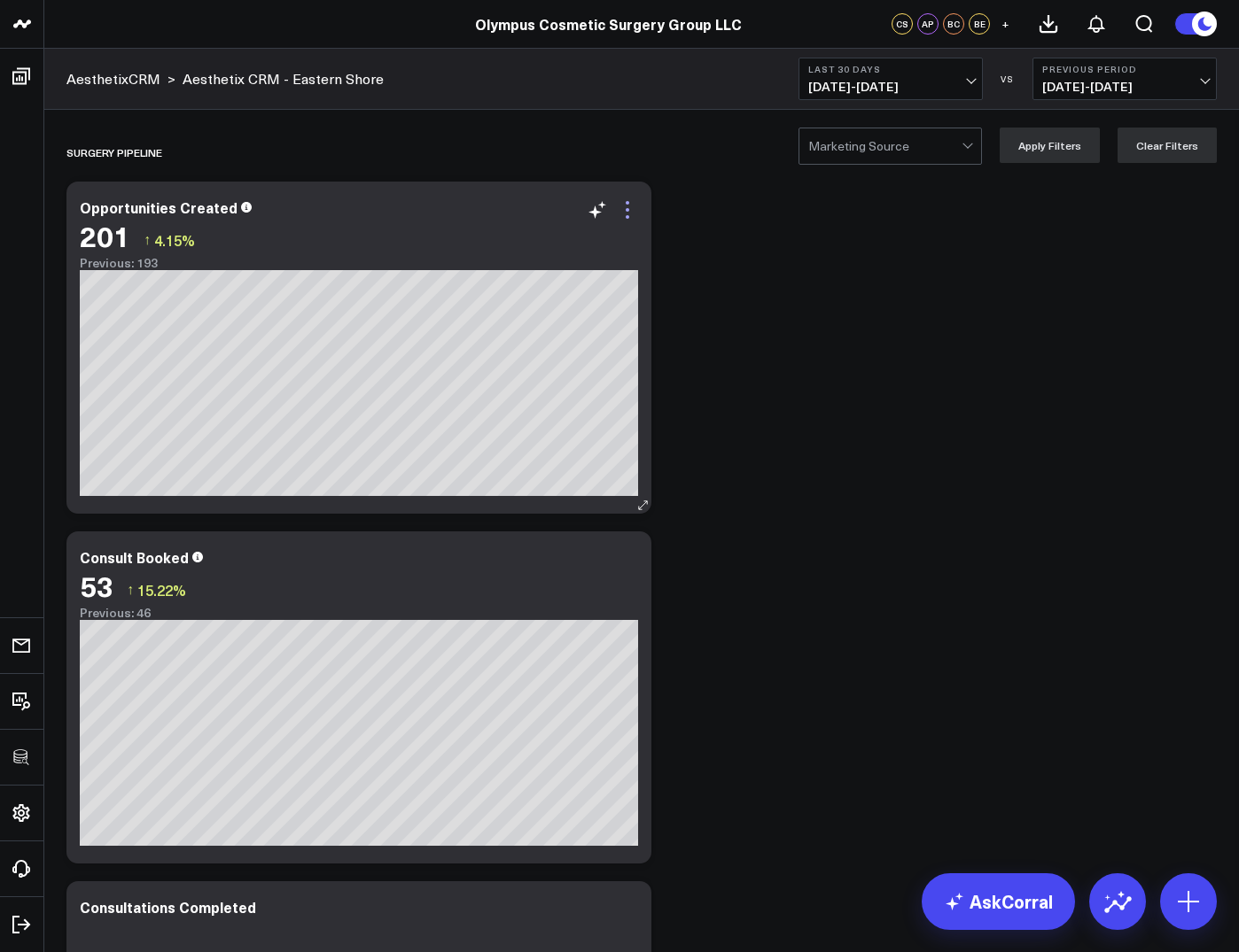
click at [635, 213] on icon at bounding box center [628, 210] width 22 height 22
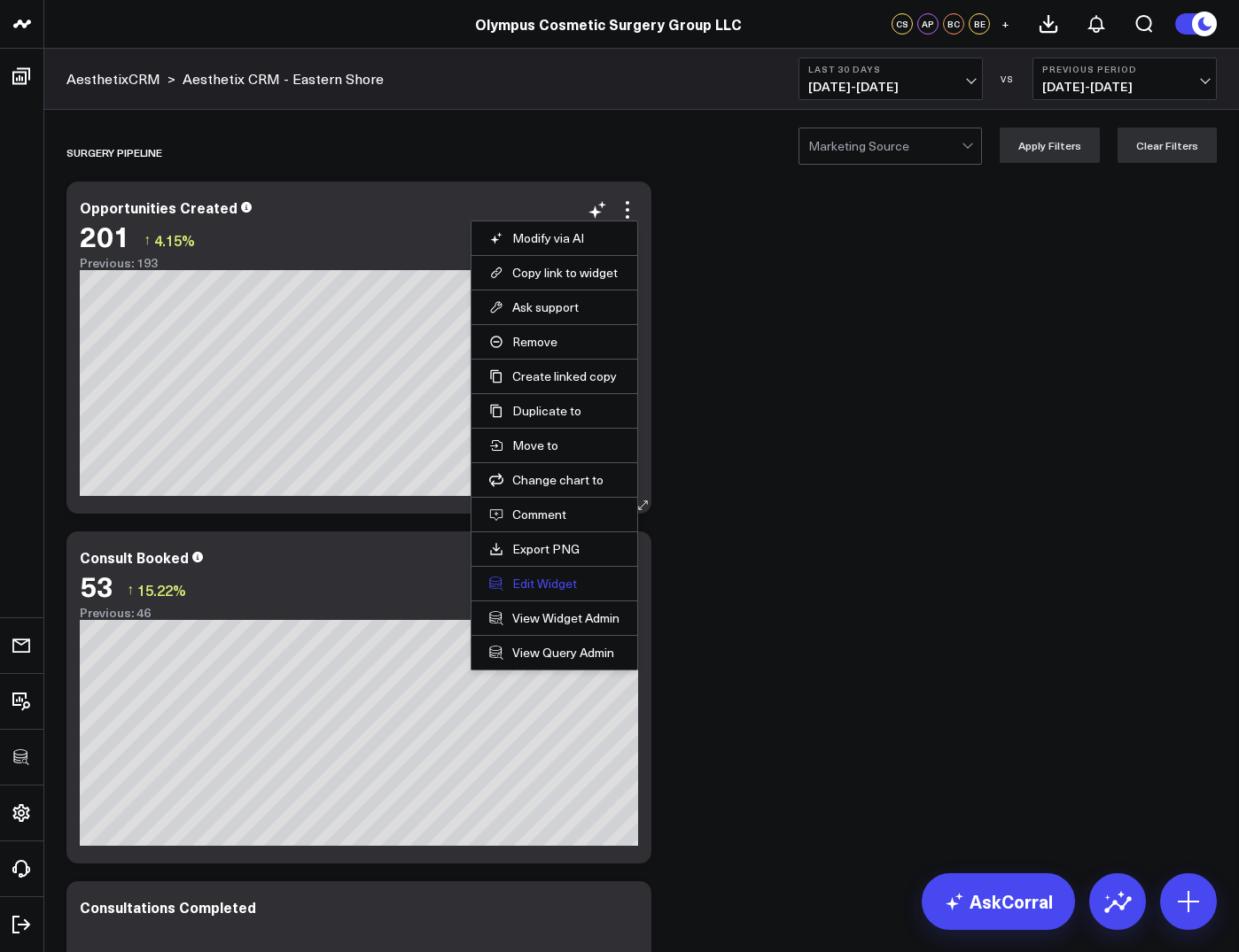
click at [537, 588] on button "Edit Widget" at bounding box center [554, 584] width 130 height 16
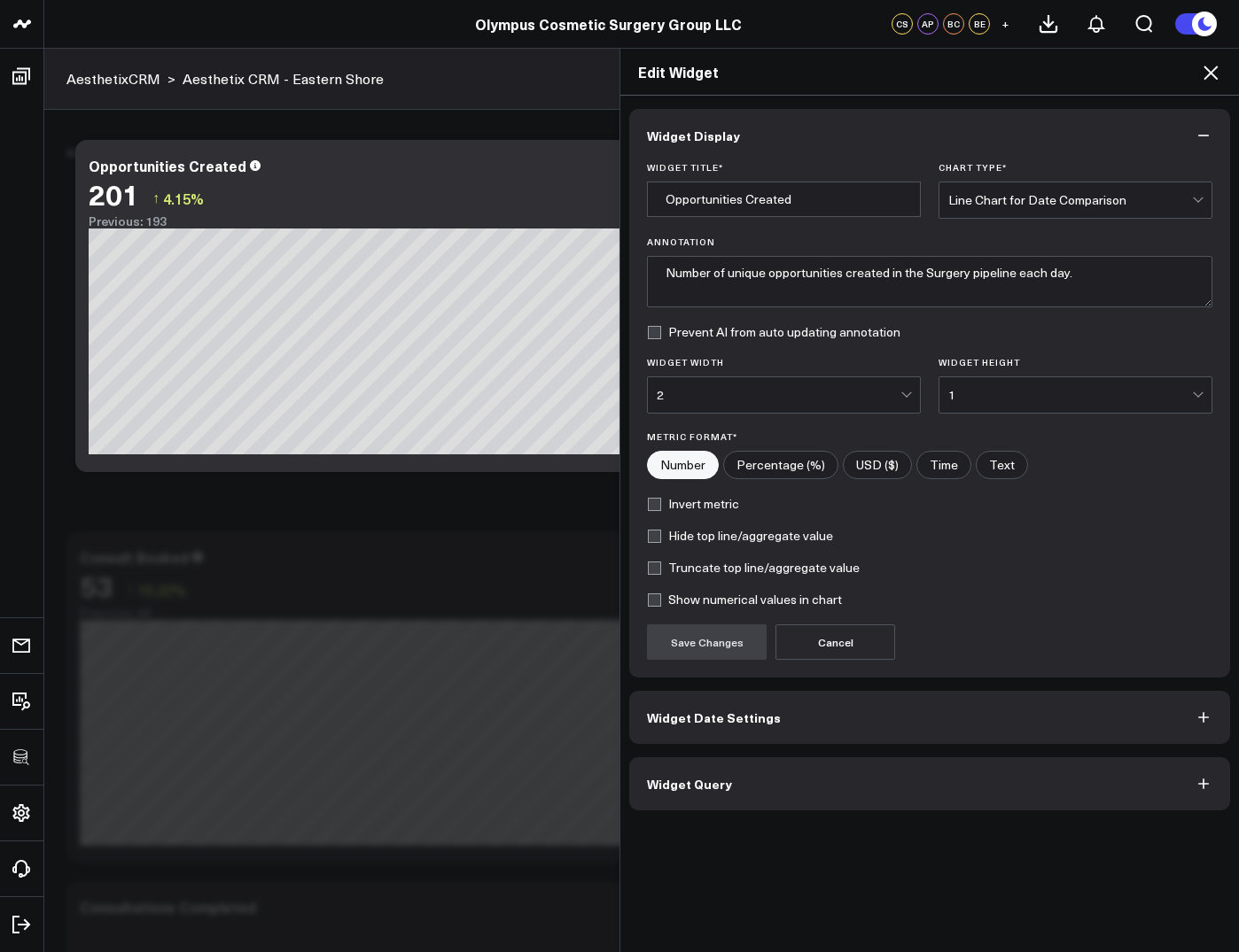
click at [694, 774] on button "Widget Query" at bounding box center [930, 783] width 601 height 53
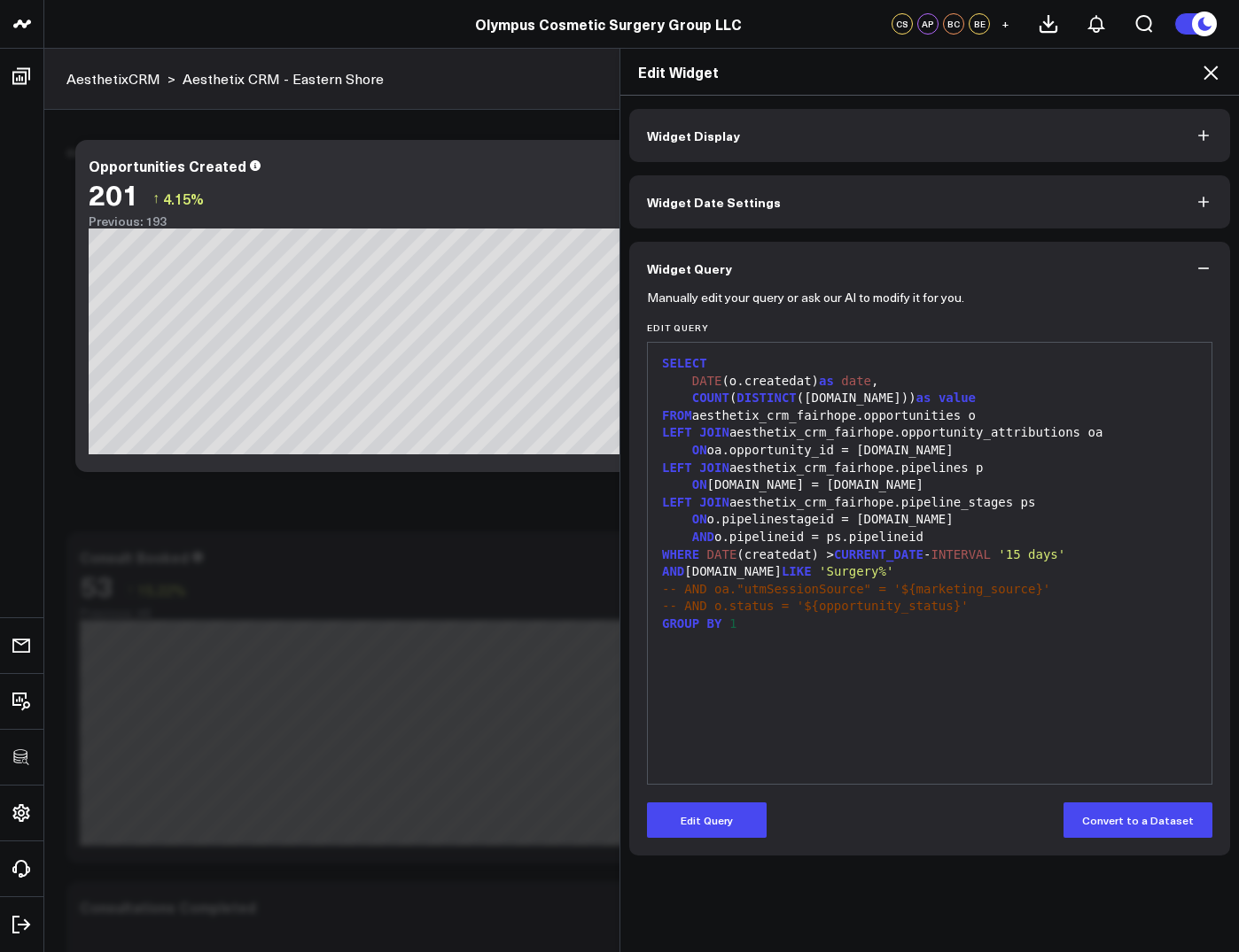
click at [1205, 75] on icon at bounding box center [1211, 73] width 22 height 22
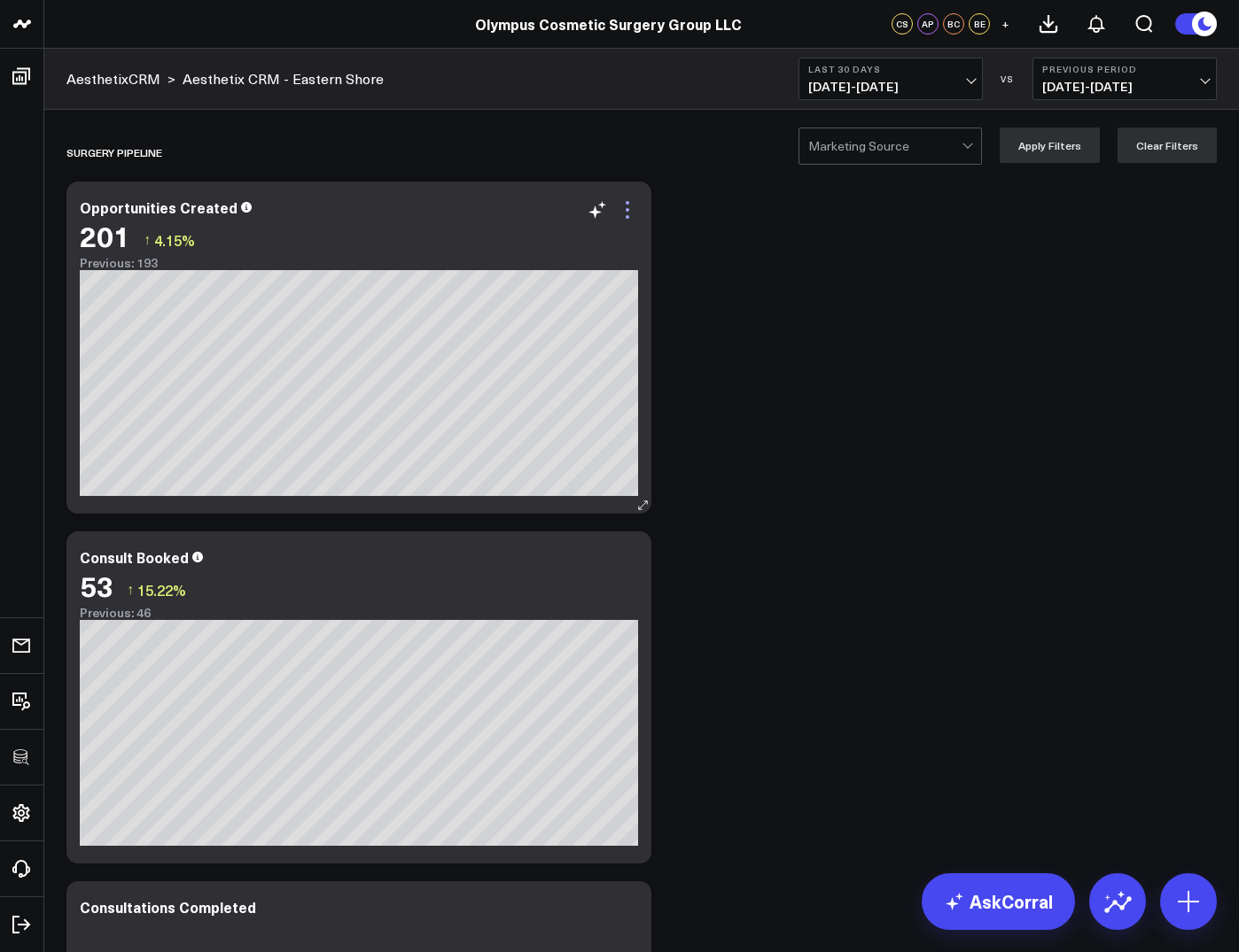
click at [629, 204] on icon at bounding box center [628, 210] width 22 height 22
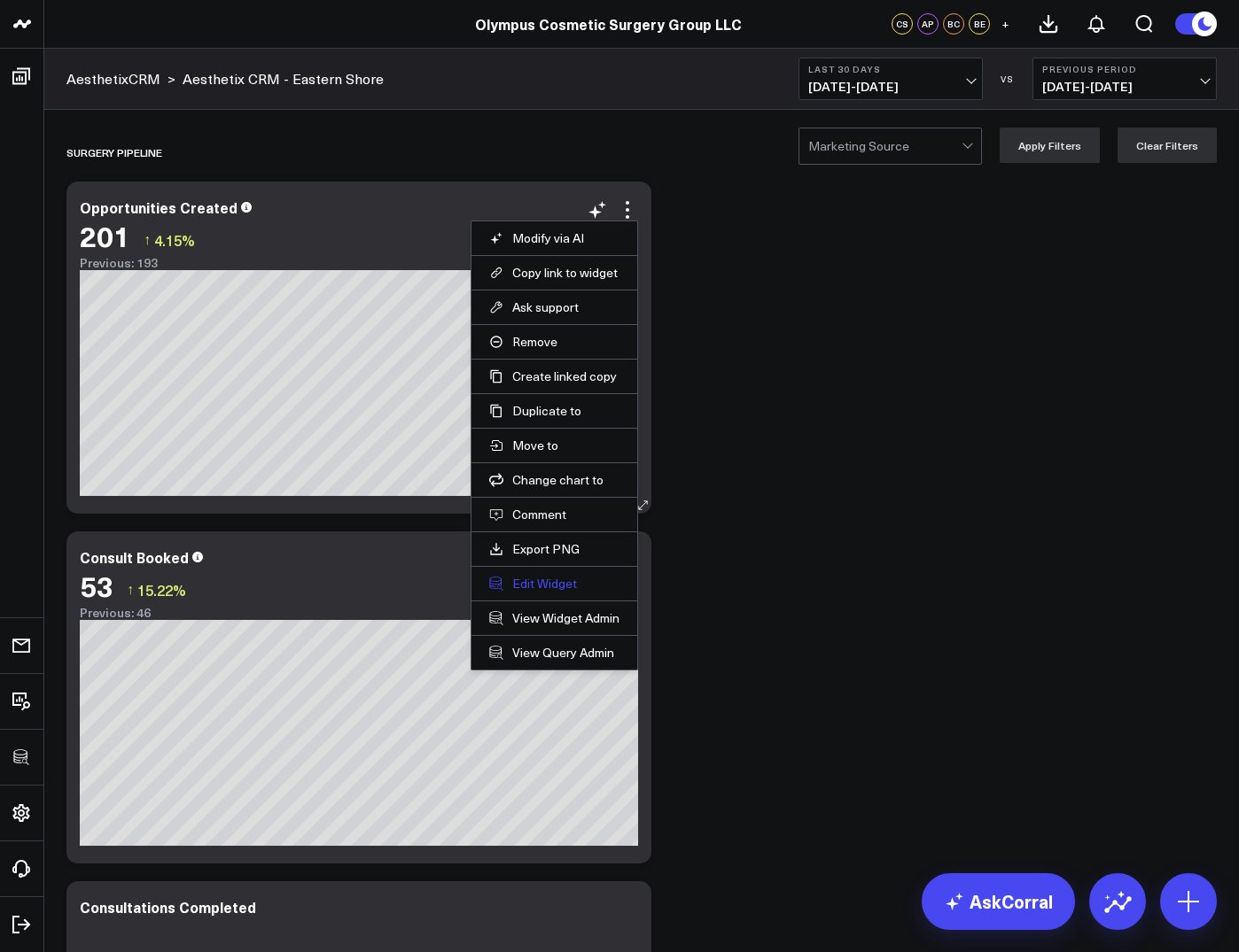
click at [548, 586] on button "Edit Widget" at bounding box center [554, 584] width 130 height 16
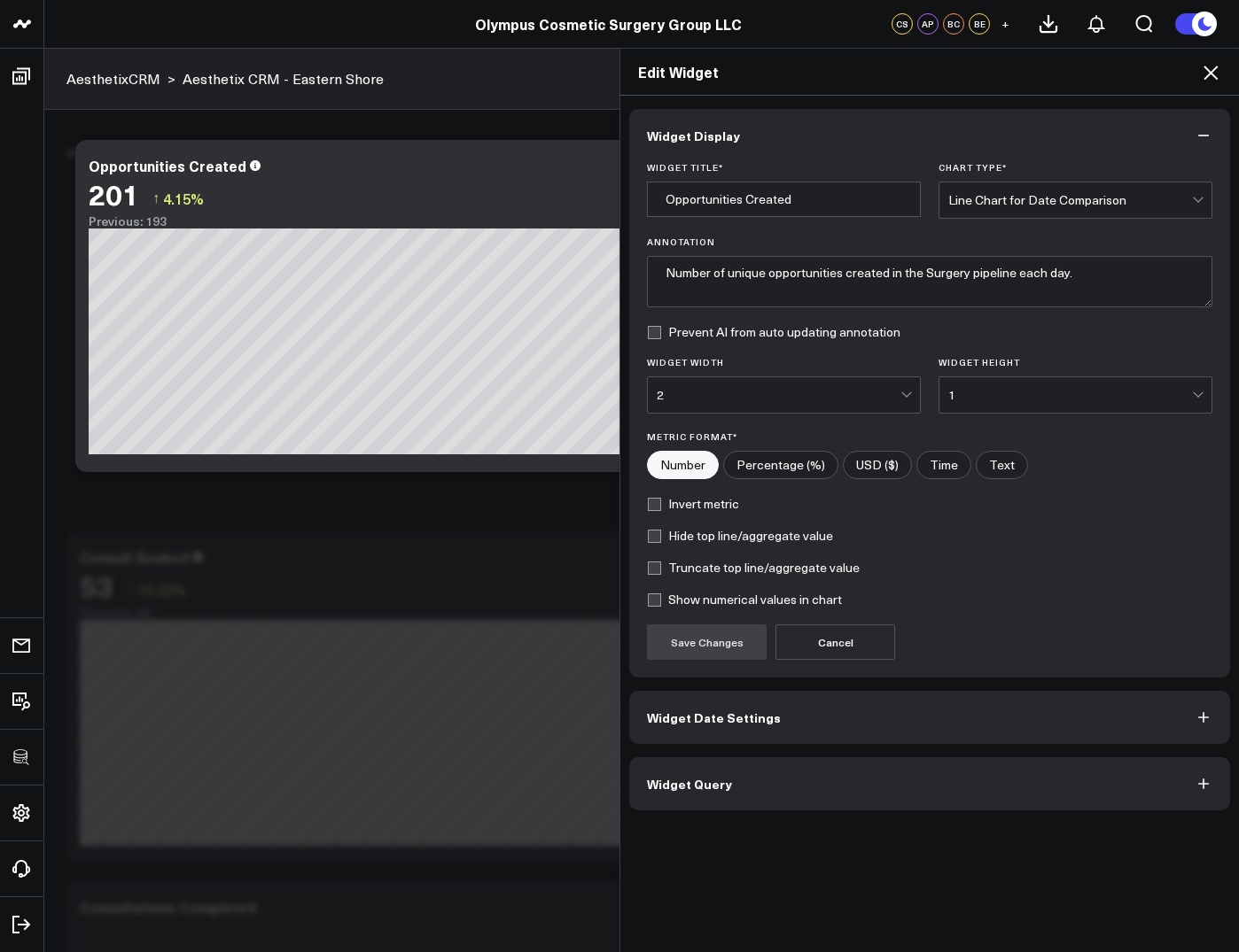
click at [671, 795] on button "Widget Query" at bounding box center [930, 783] width 601 height 53
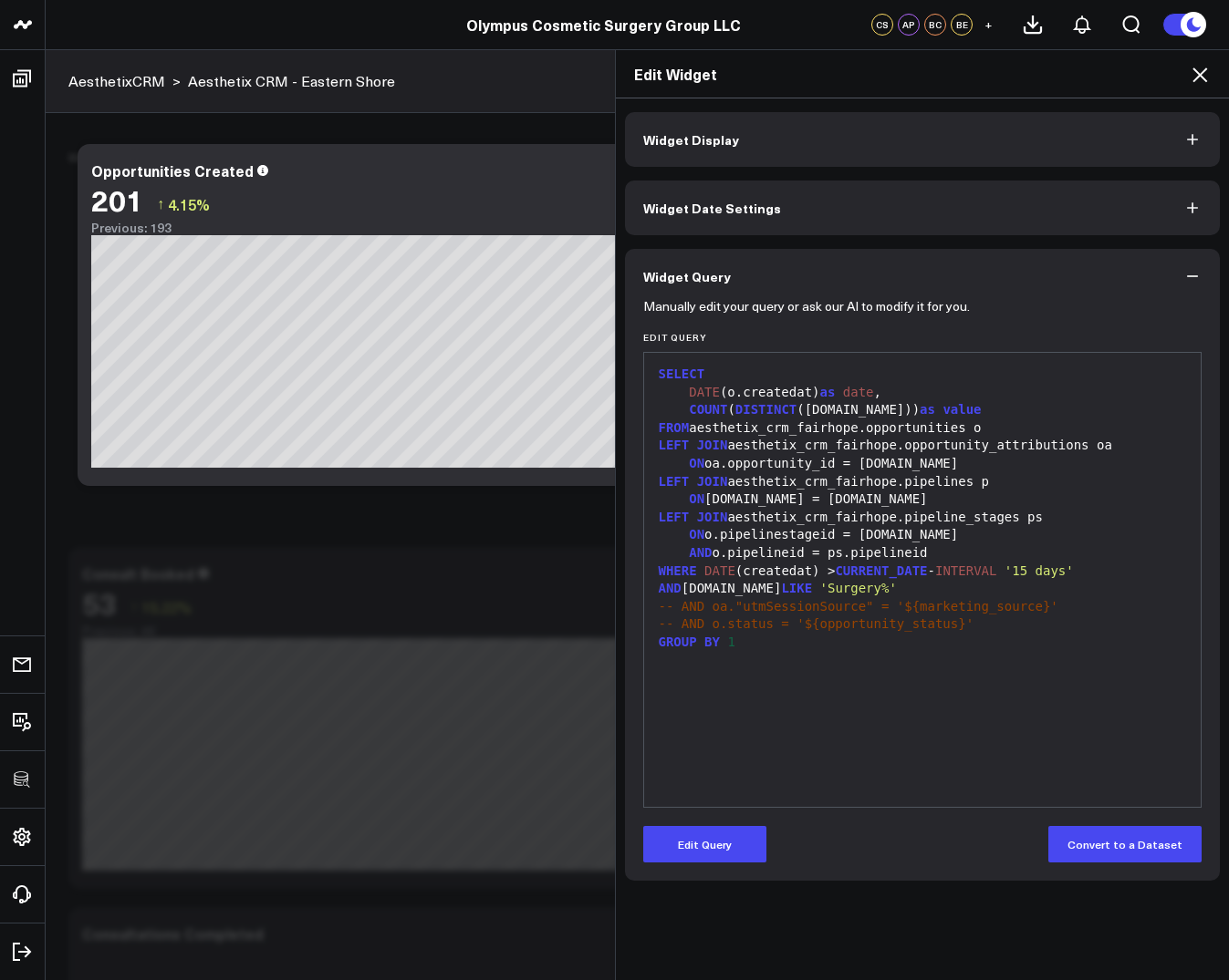
click at [1204, 78] on icon at bounding box center [1199, 75] width 22 height 22
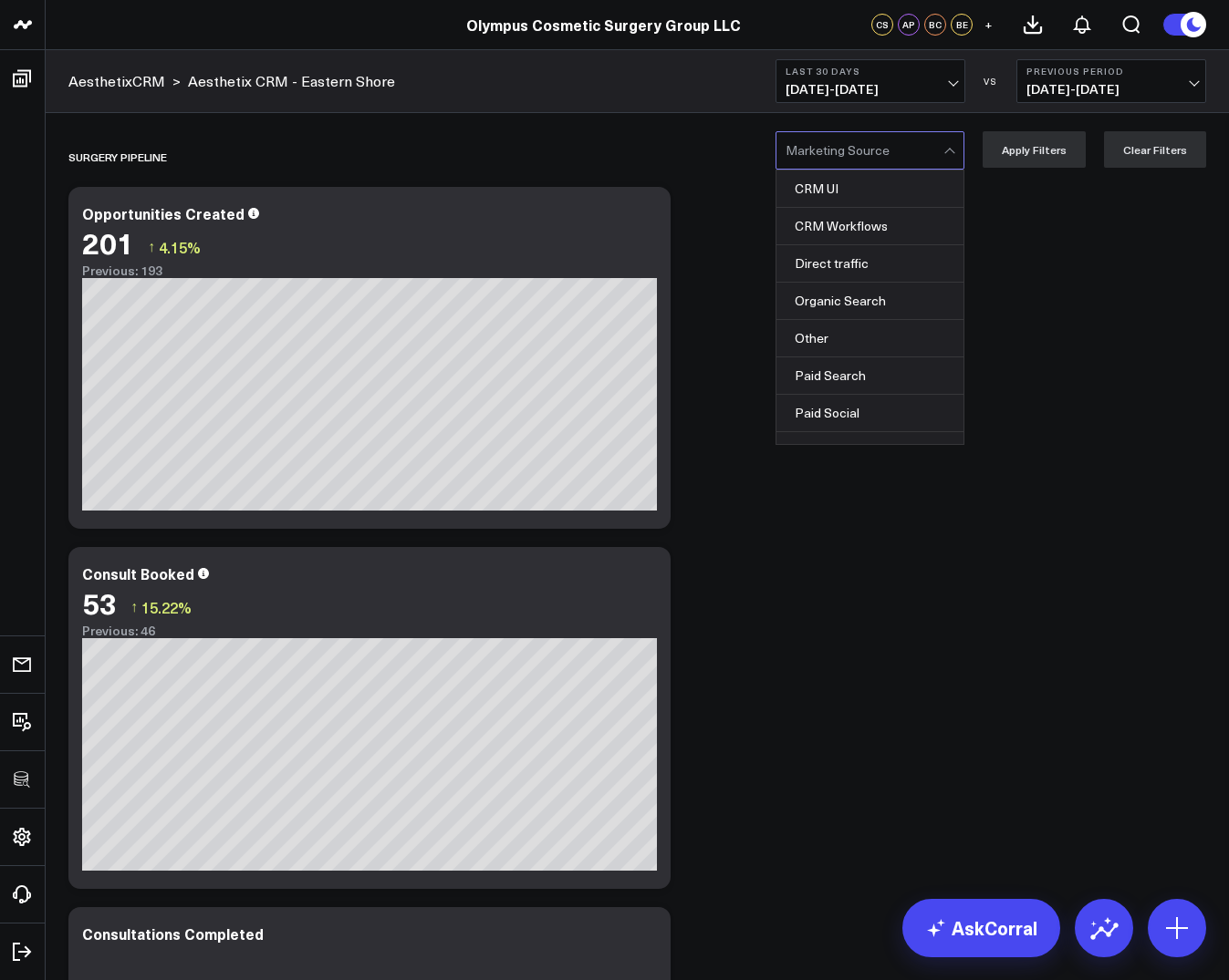
click at [908, 146] on div at bounding box center [864, 149] width 158 height 36
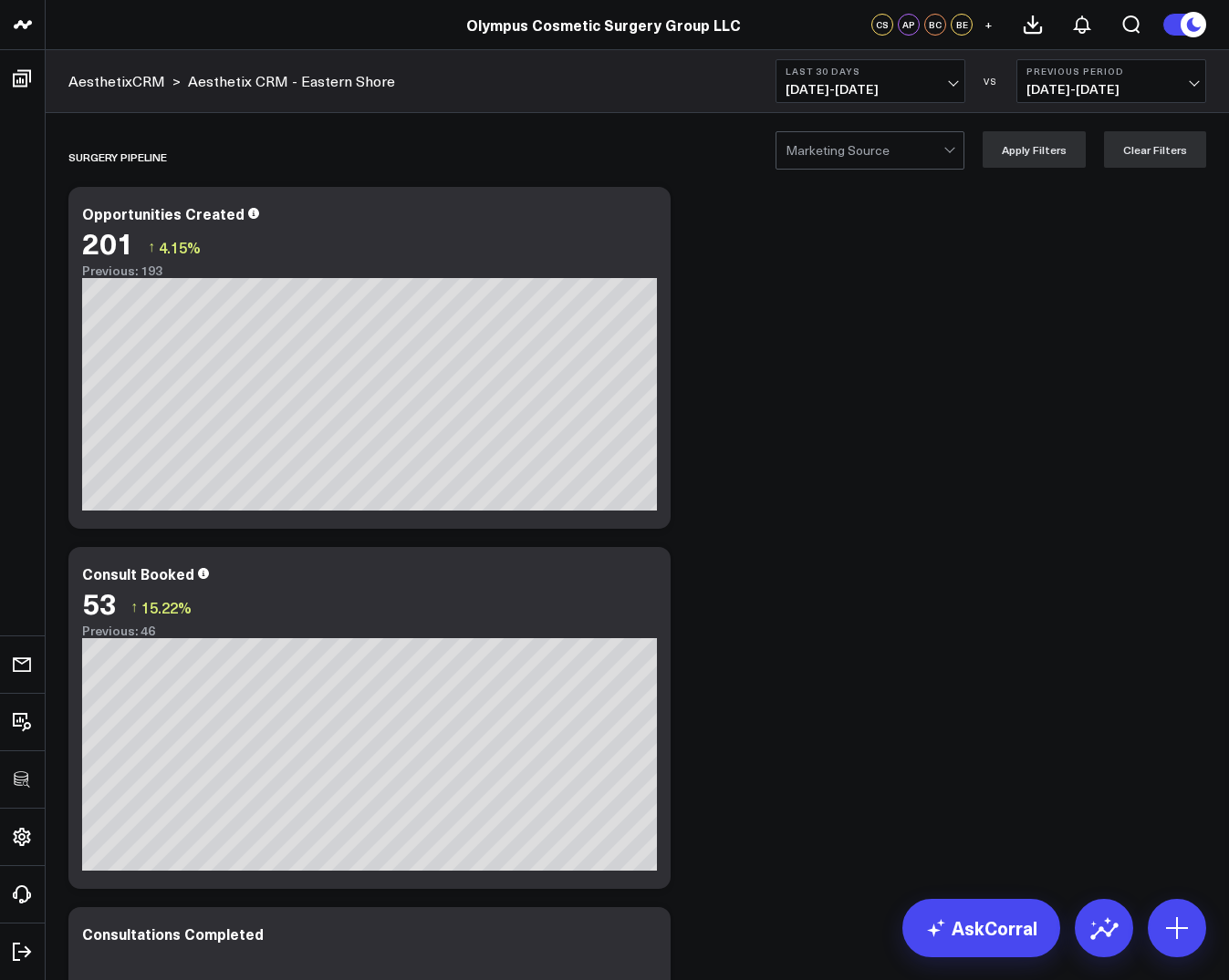
click at [1005, 940] on link "AskCorral" at bounding box center [981, 928] width 158 height 58
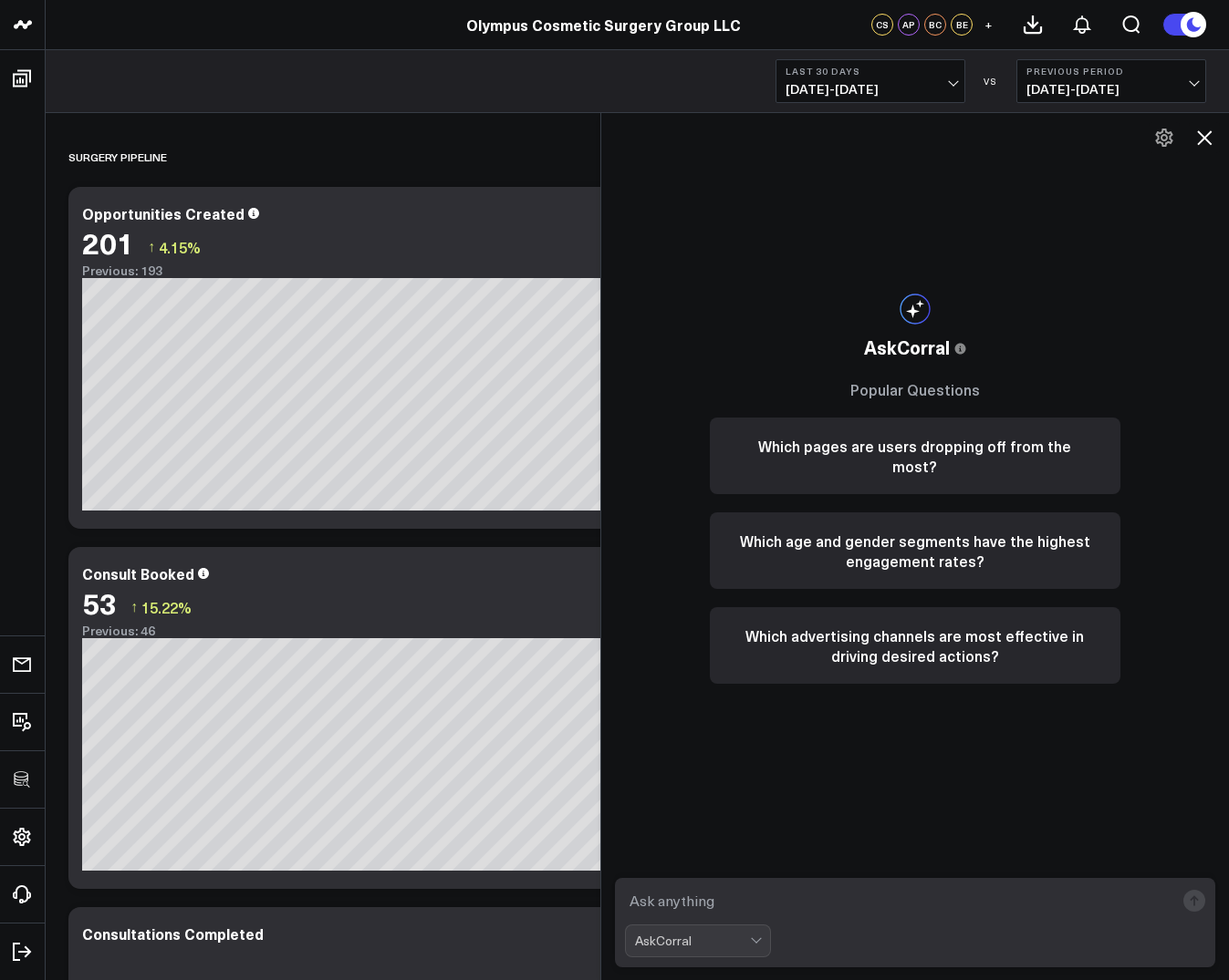
click at [826, 912] on textarea at bounding box center [899, 900] width 550 height 32
type textarea "Show me a table grouping all opportunities created by source"
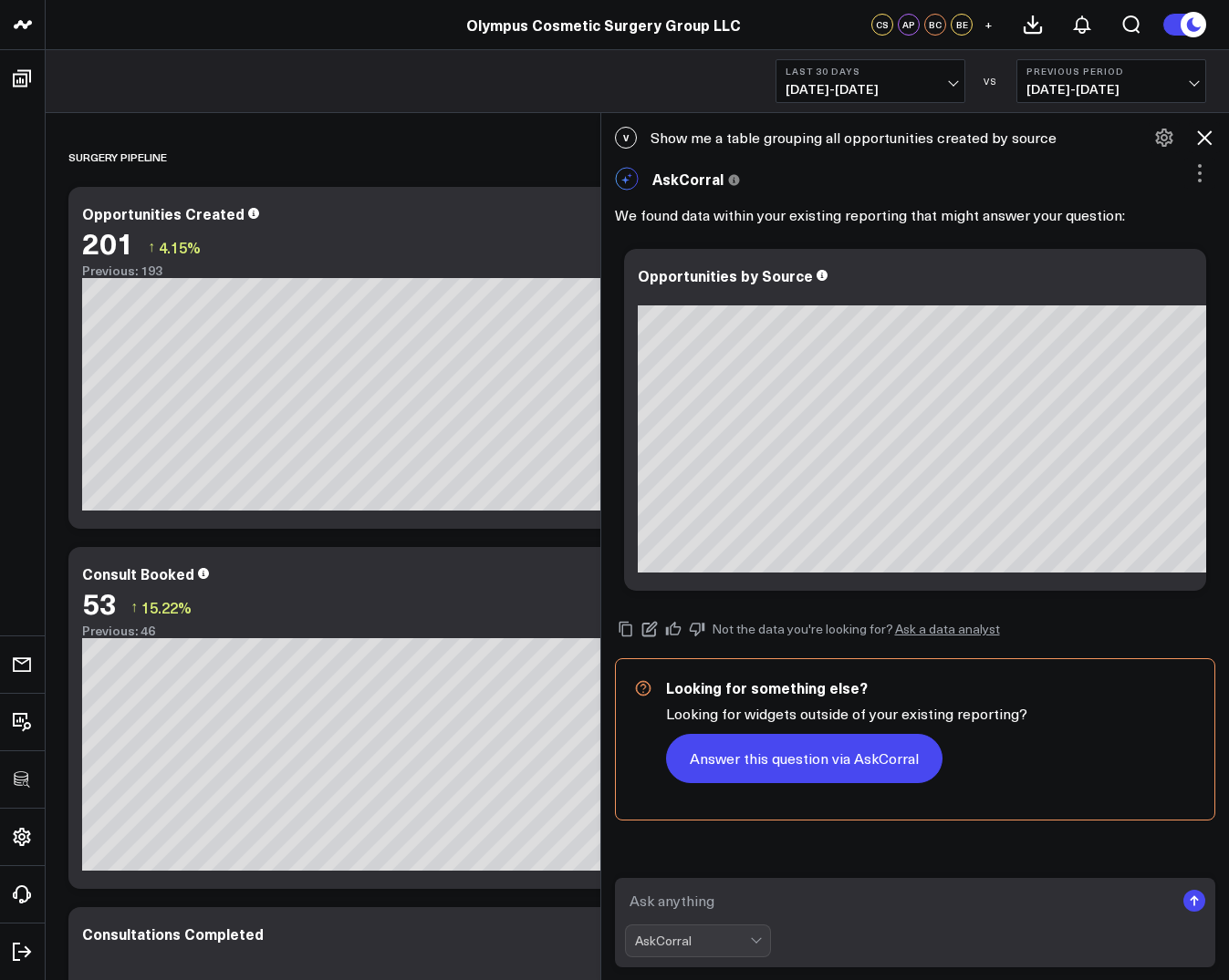
click at [781, 770] on button "Answer this question via AskCorral" at bounding box center [804, 758] width 277 height 49
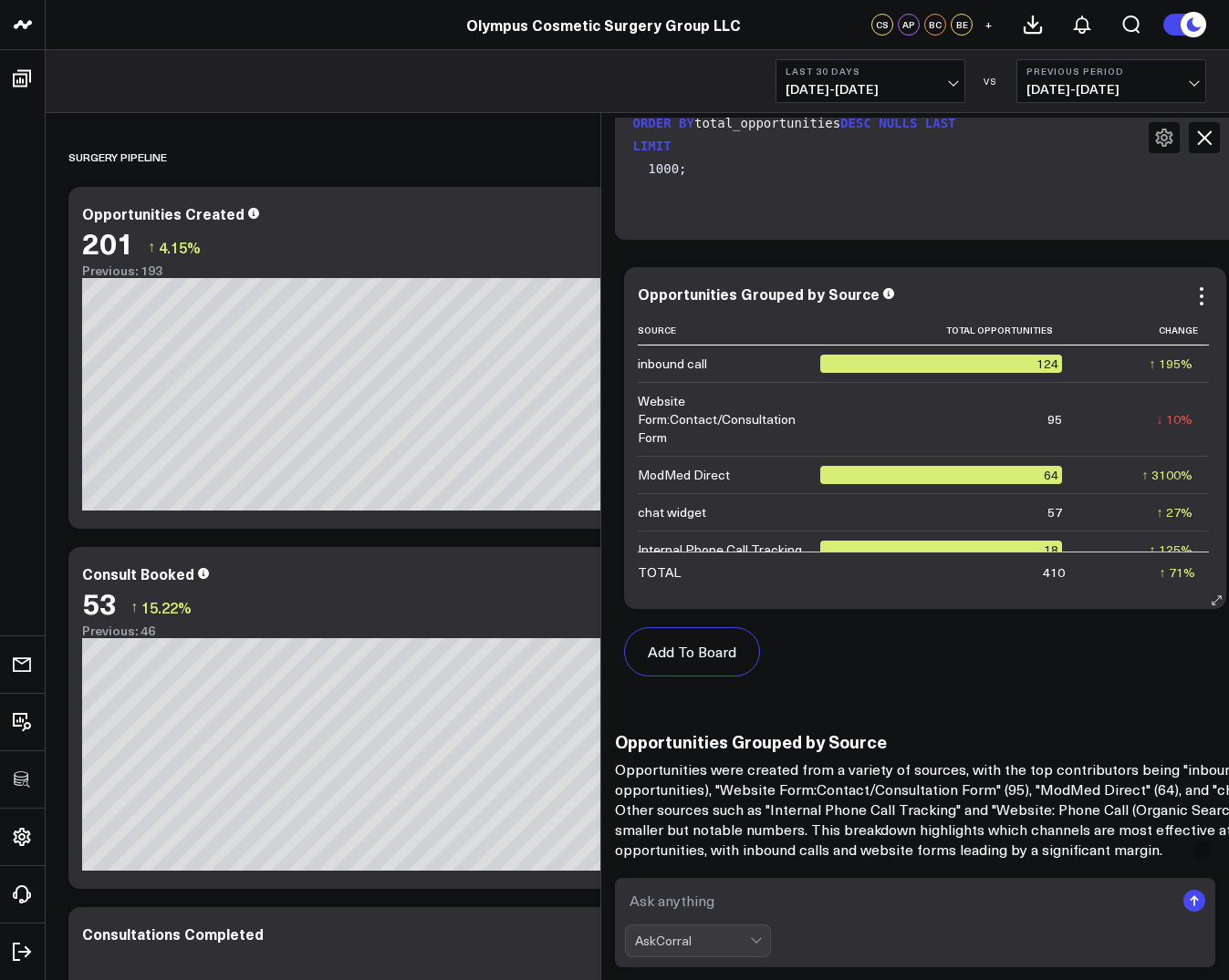
scroll to position [1283, 0]
click at [704, 658] on button "Add To Board" at bounding box center [692, 651] width 136 height 49
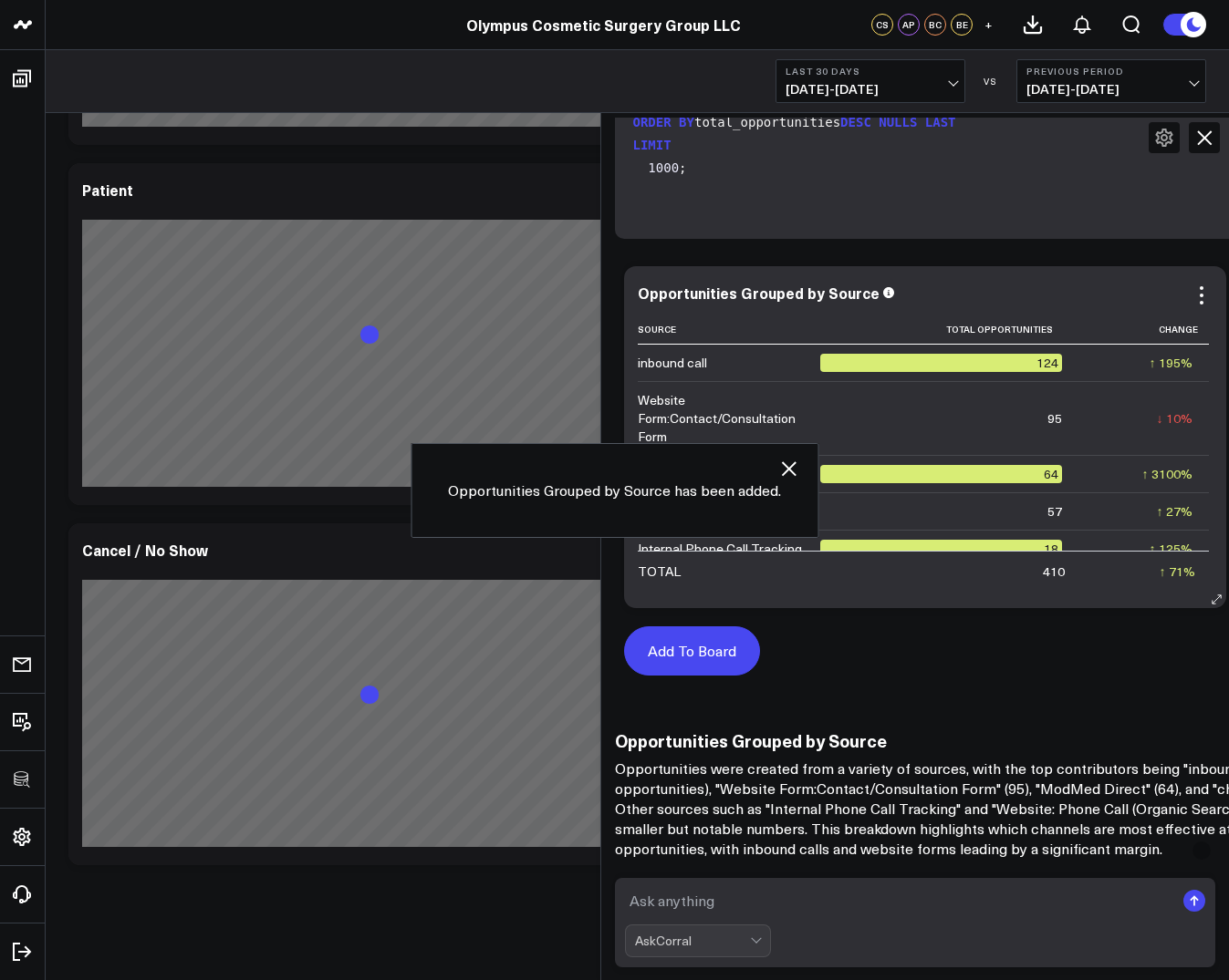
scroll to position [3681, 0]
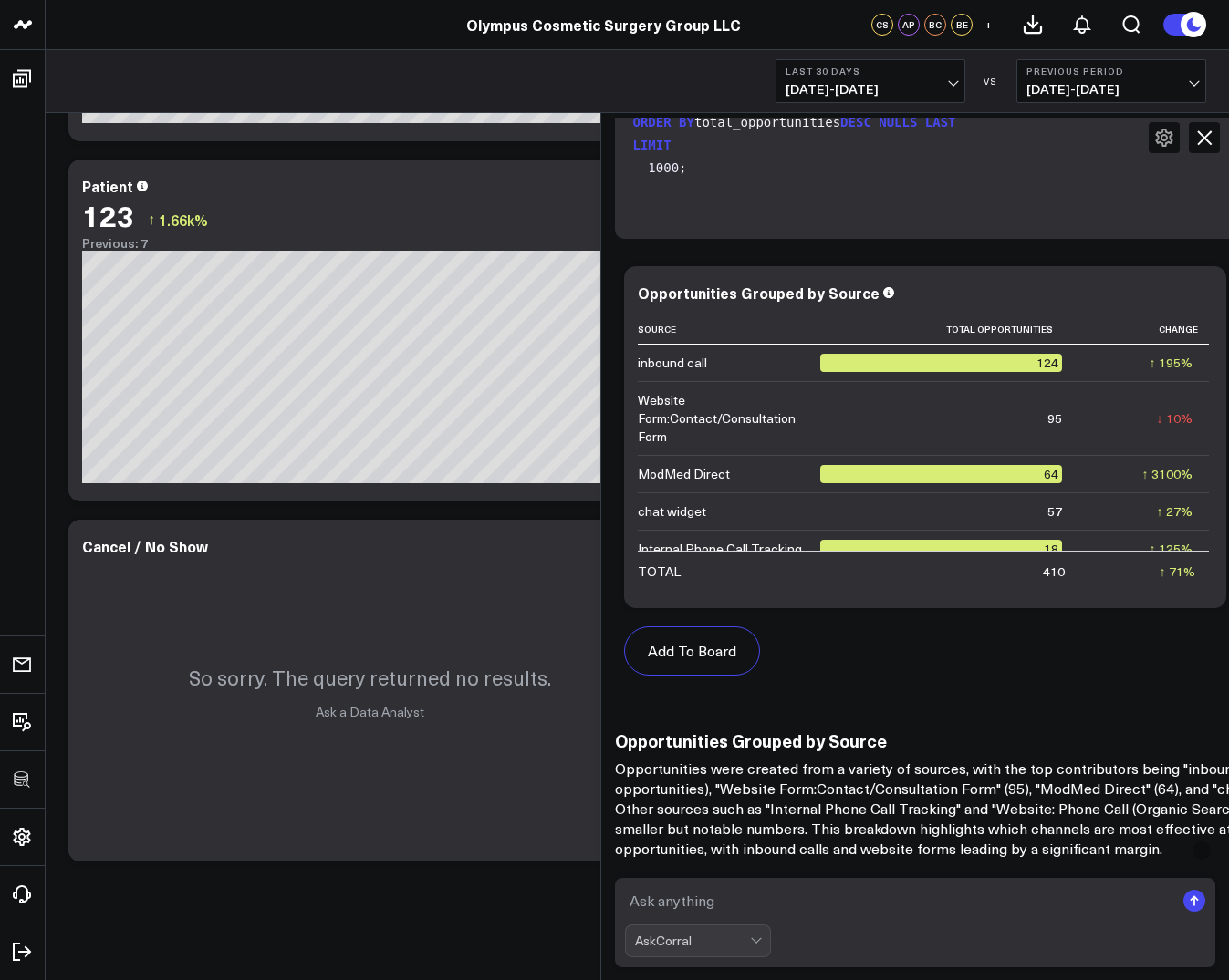
click at [1203, 134] on icon at bounding box center [1204, 138] width 22 height 22
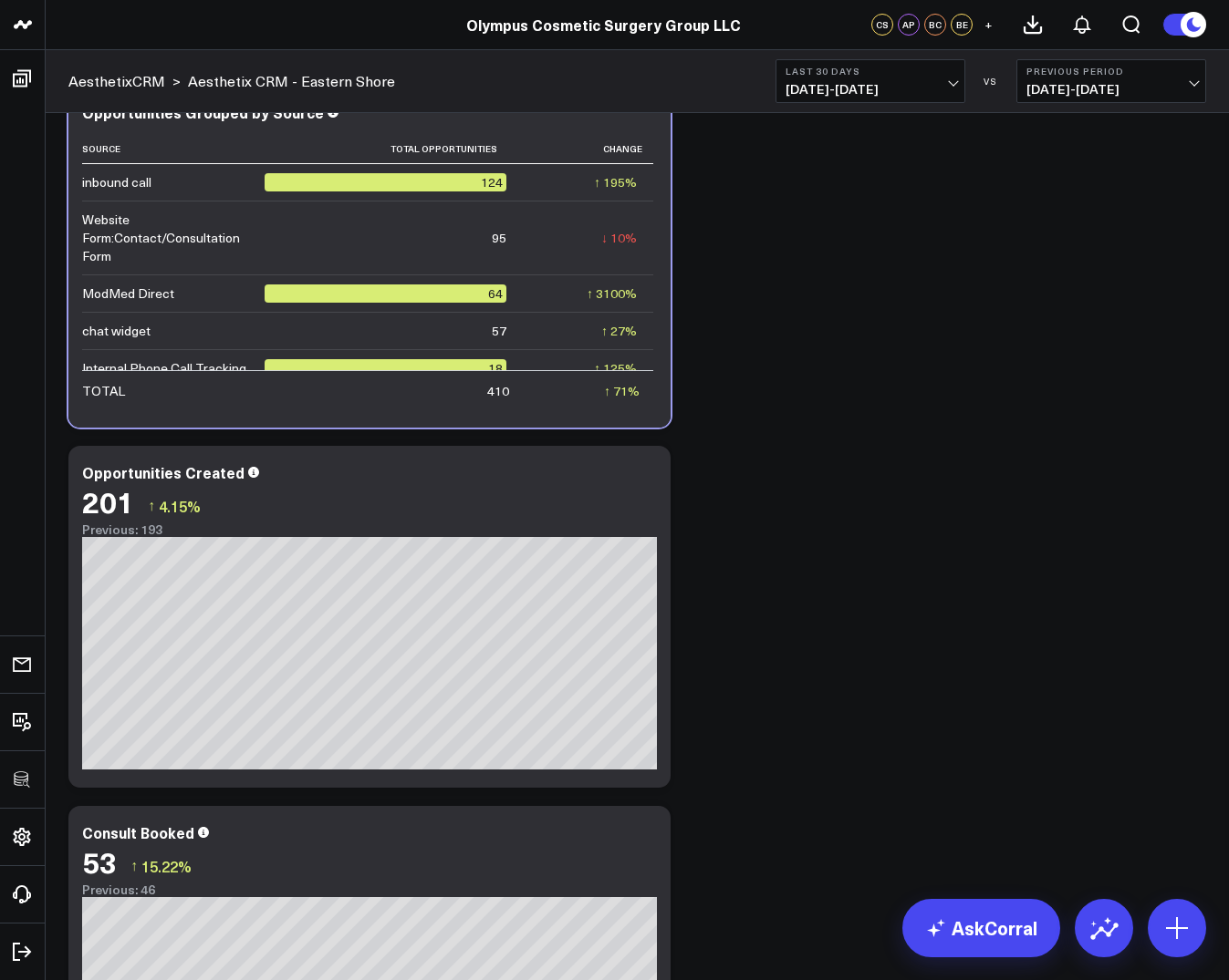
scroll to position [0, 0]
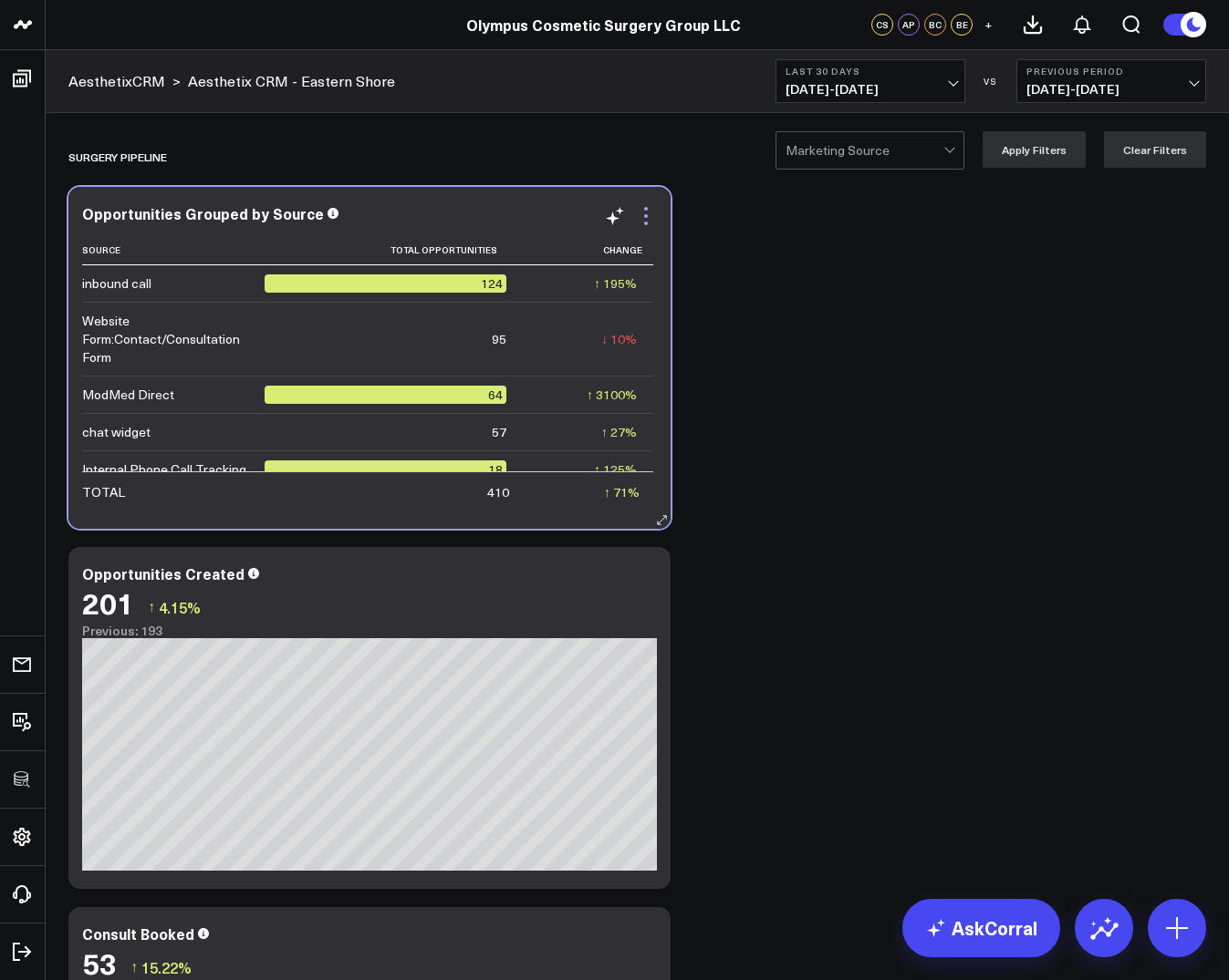
click at [648, 219] on icon at bounding box center [646, 216] width 22 height 22
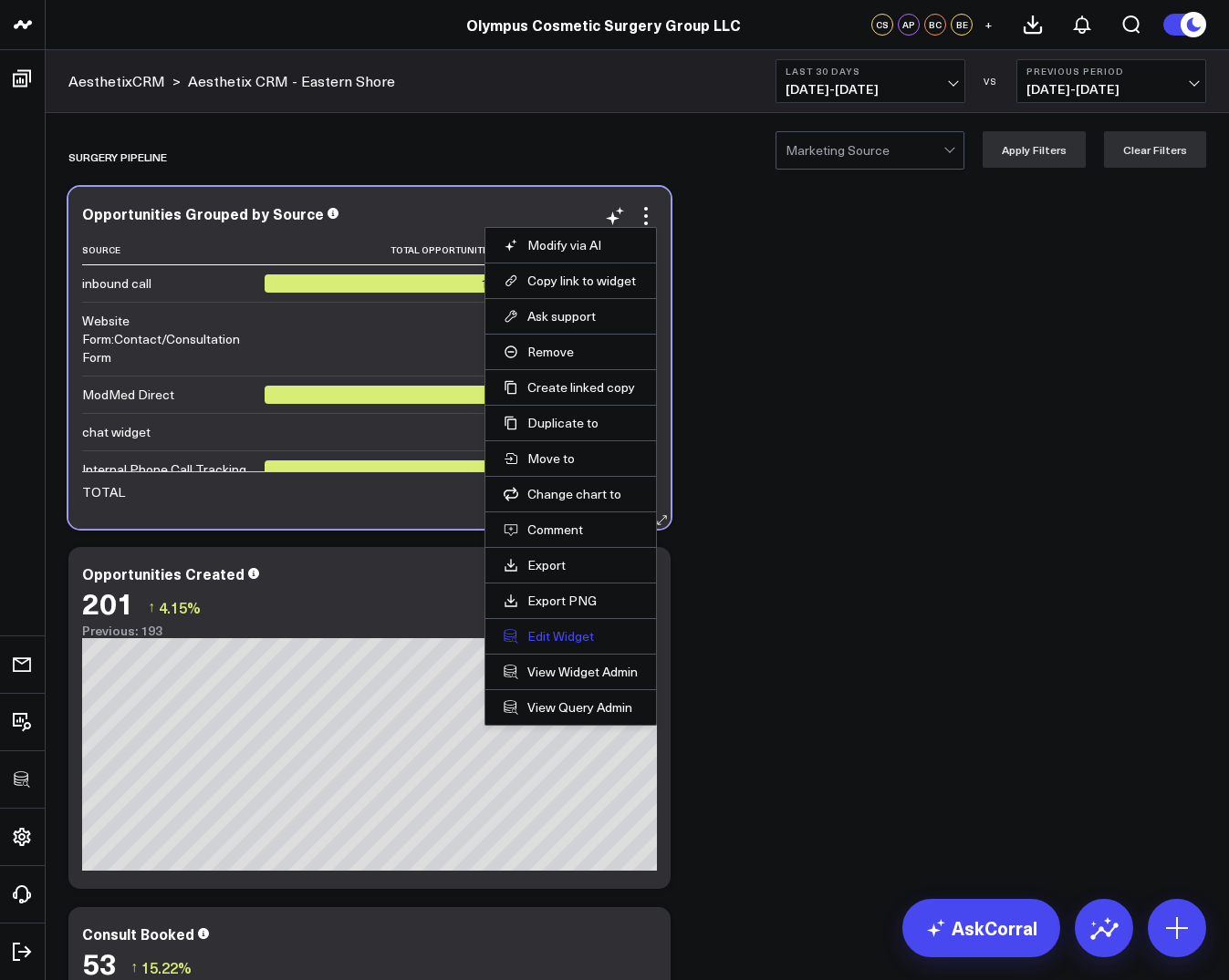
click at [542, 636] on button "Edit Widget" at bounding box center [570, 637] width 134 height 17
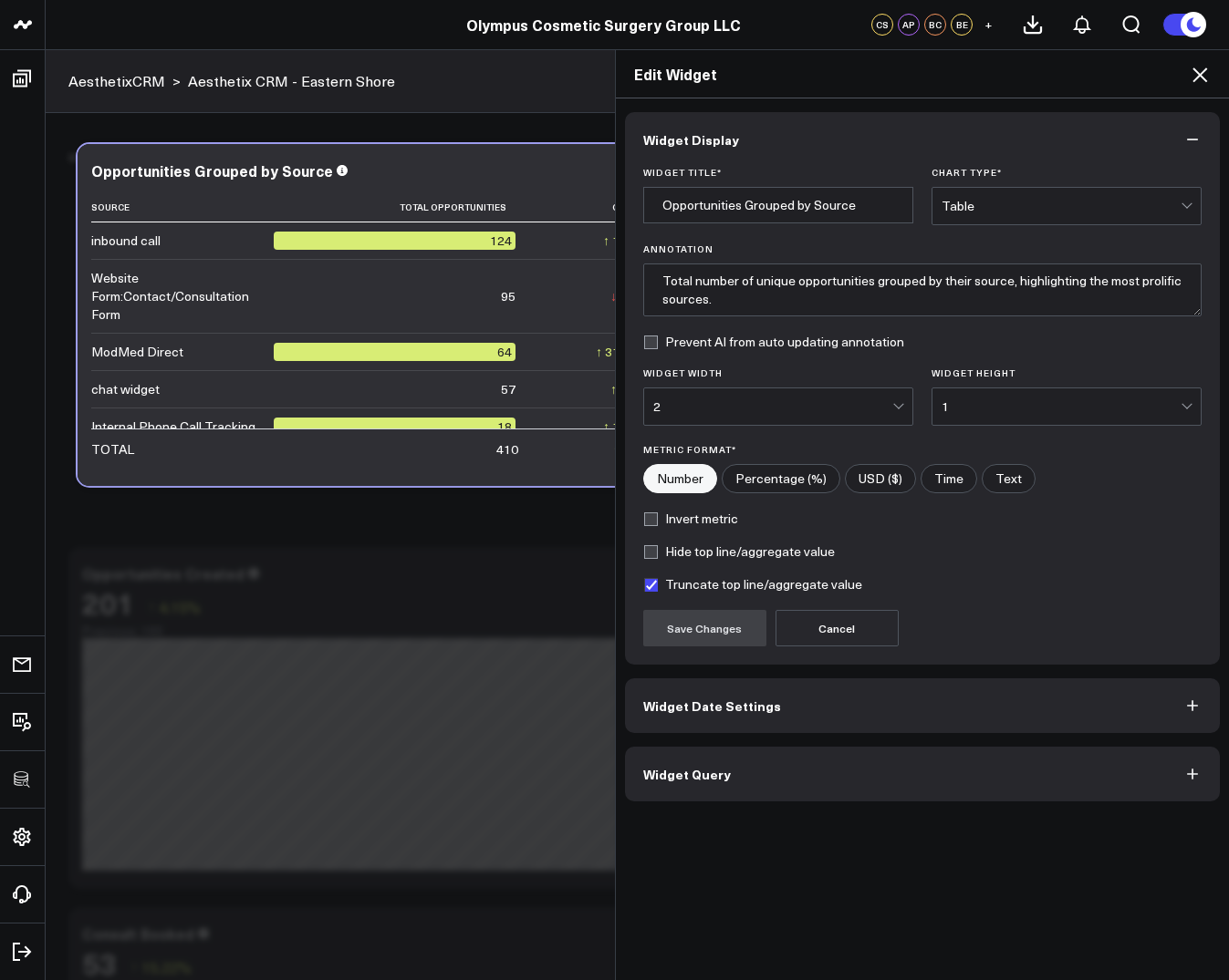
click at [661, 803] on div "Widget Display Widget Title * Opportunities Grouped by Source Chart Type * Tabl…" at bounding box center [922, 539] width 614 height 883
click at [692, 786] on button "Widget Query" at bounding box center [923, 774] width 596 height 55
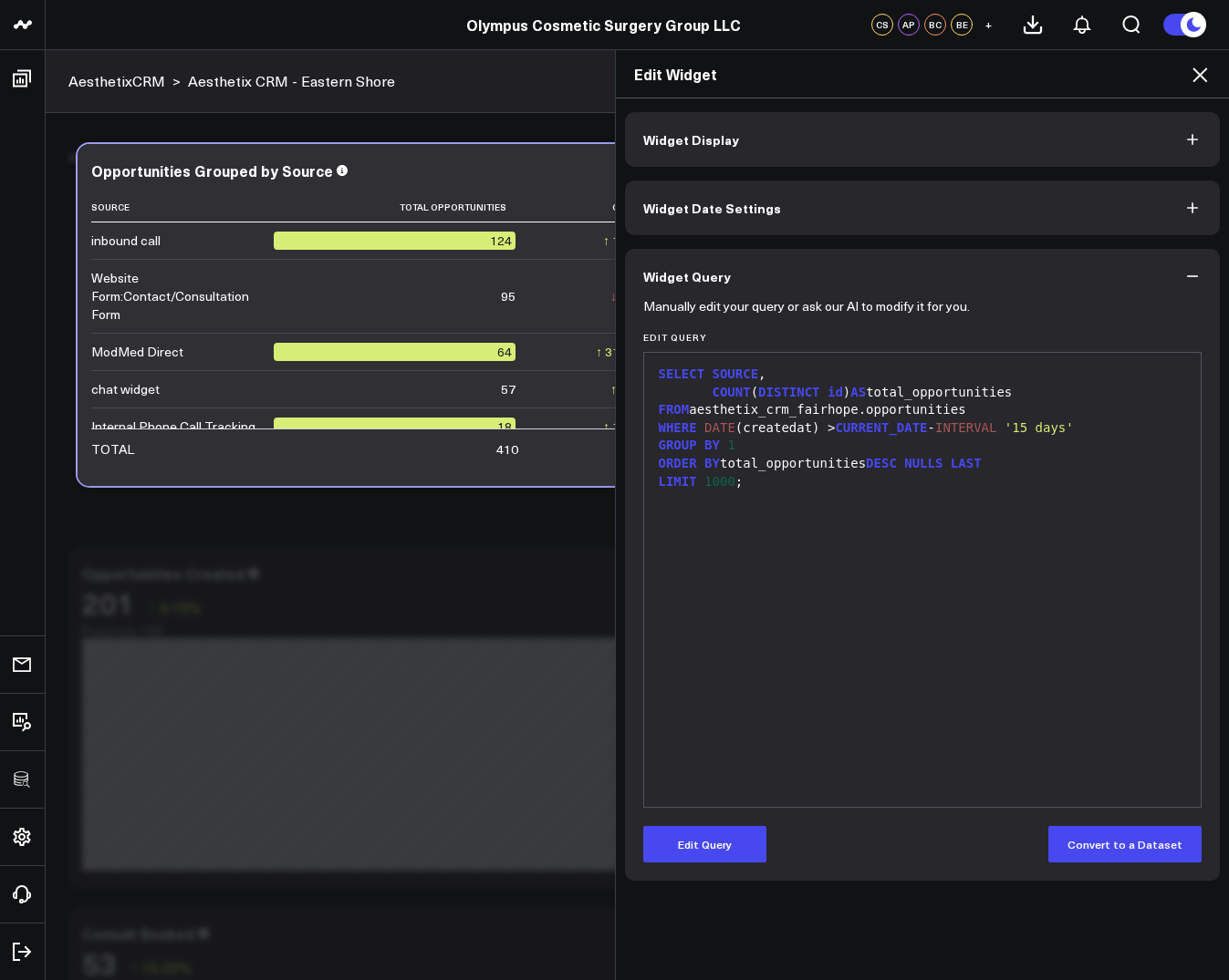
click at [1196, 80] on icon at bounding box center [1199, 75] width 22 height 22
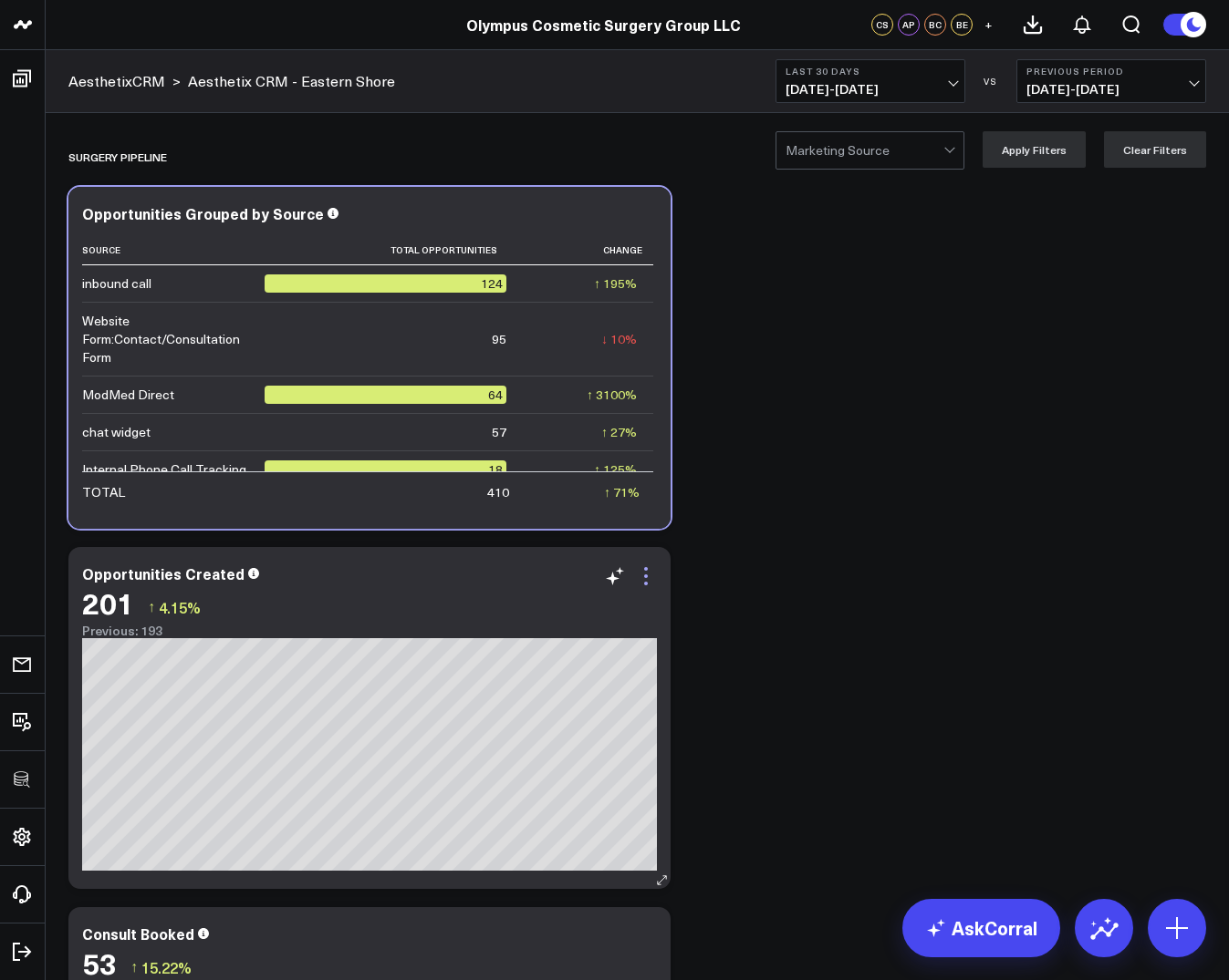
click at [649, 584] on icon at bounding box center [646, 576] width 22 height 22
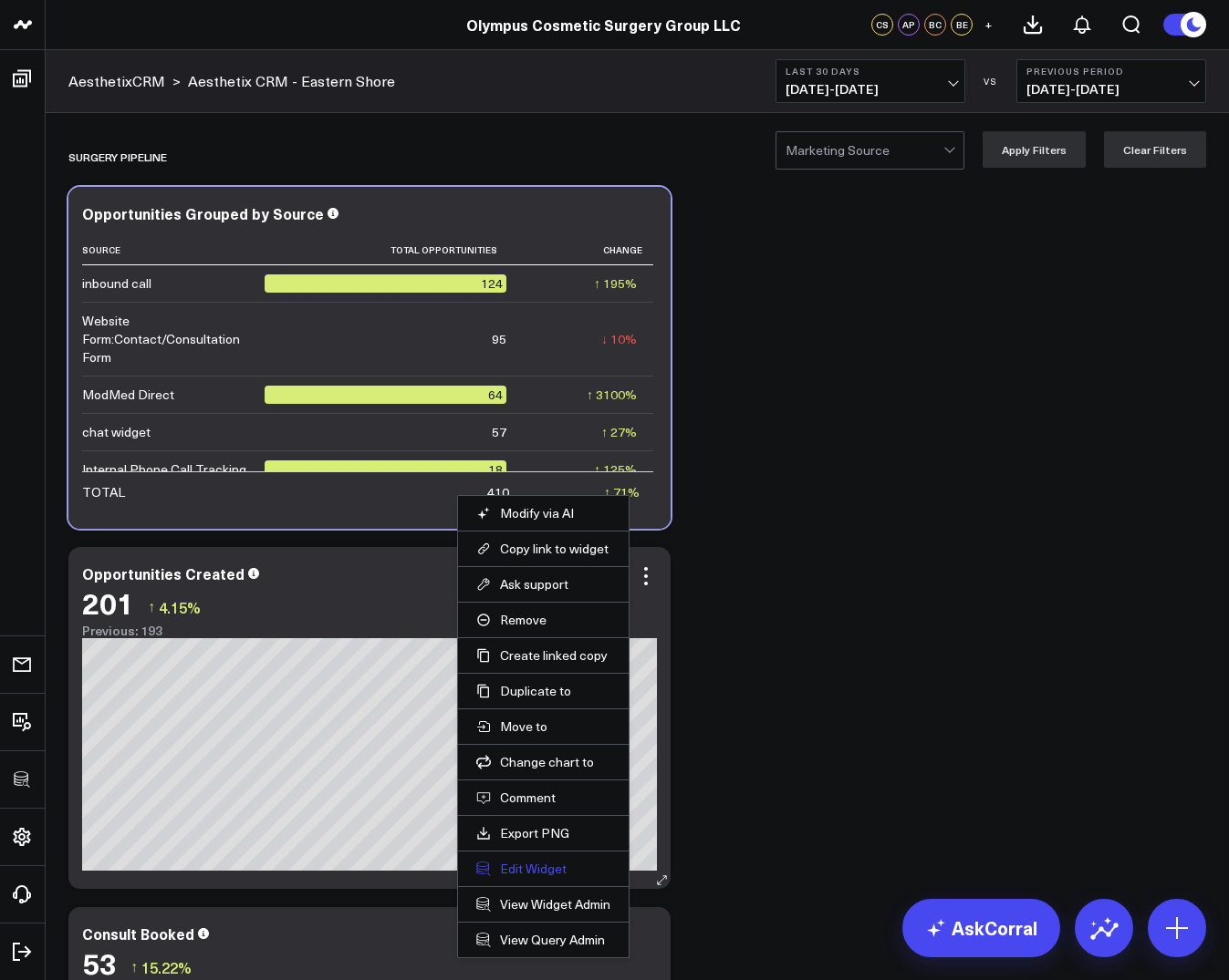
click at [540, 870] on button "Edit Widget" at bounding box center [543, 870] width 134 height 17
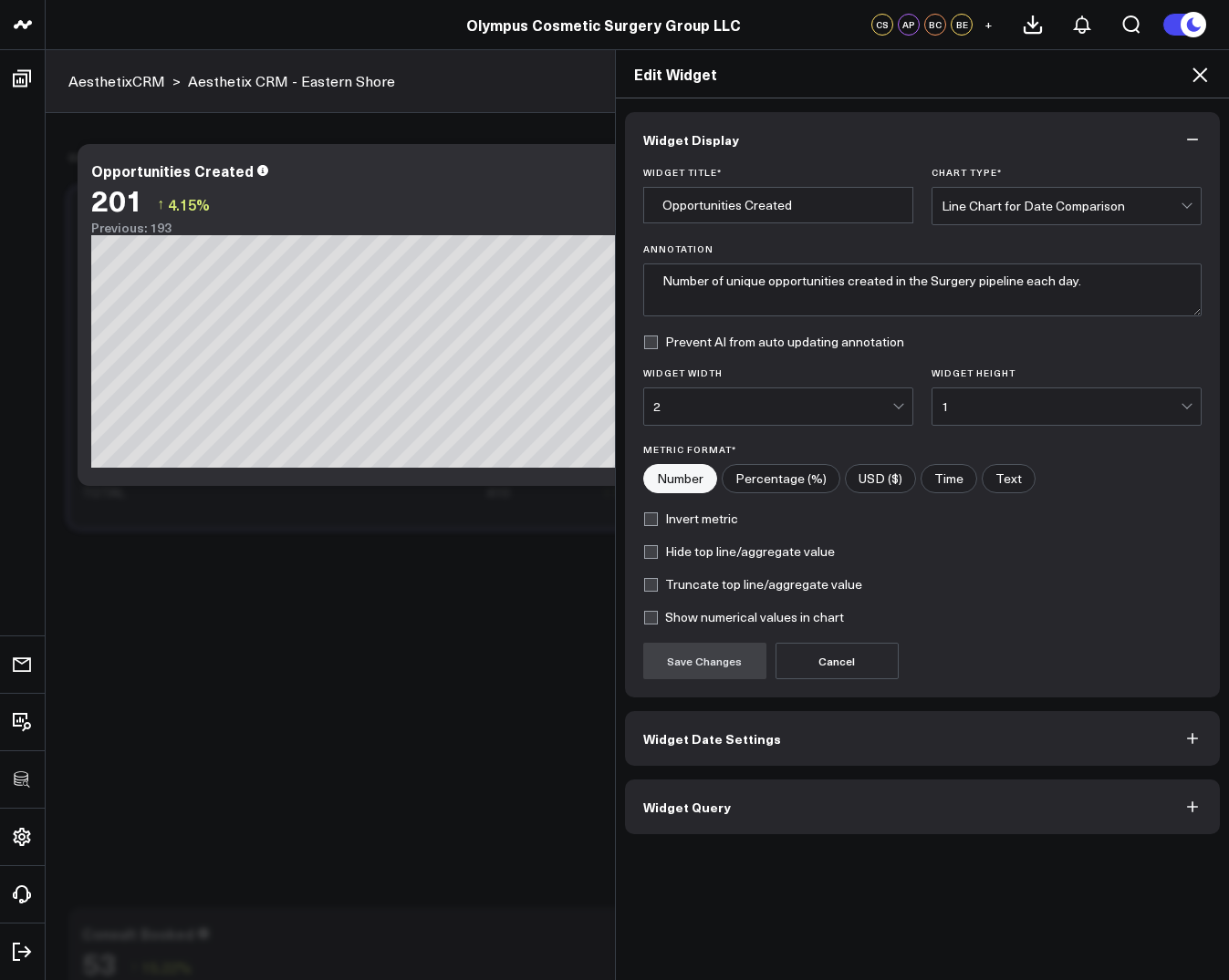
click at [675, 806] on span "Widget Query" at bounding box center [687, 807] width 87 height 15
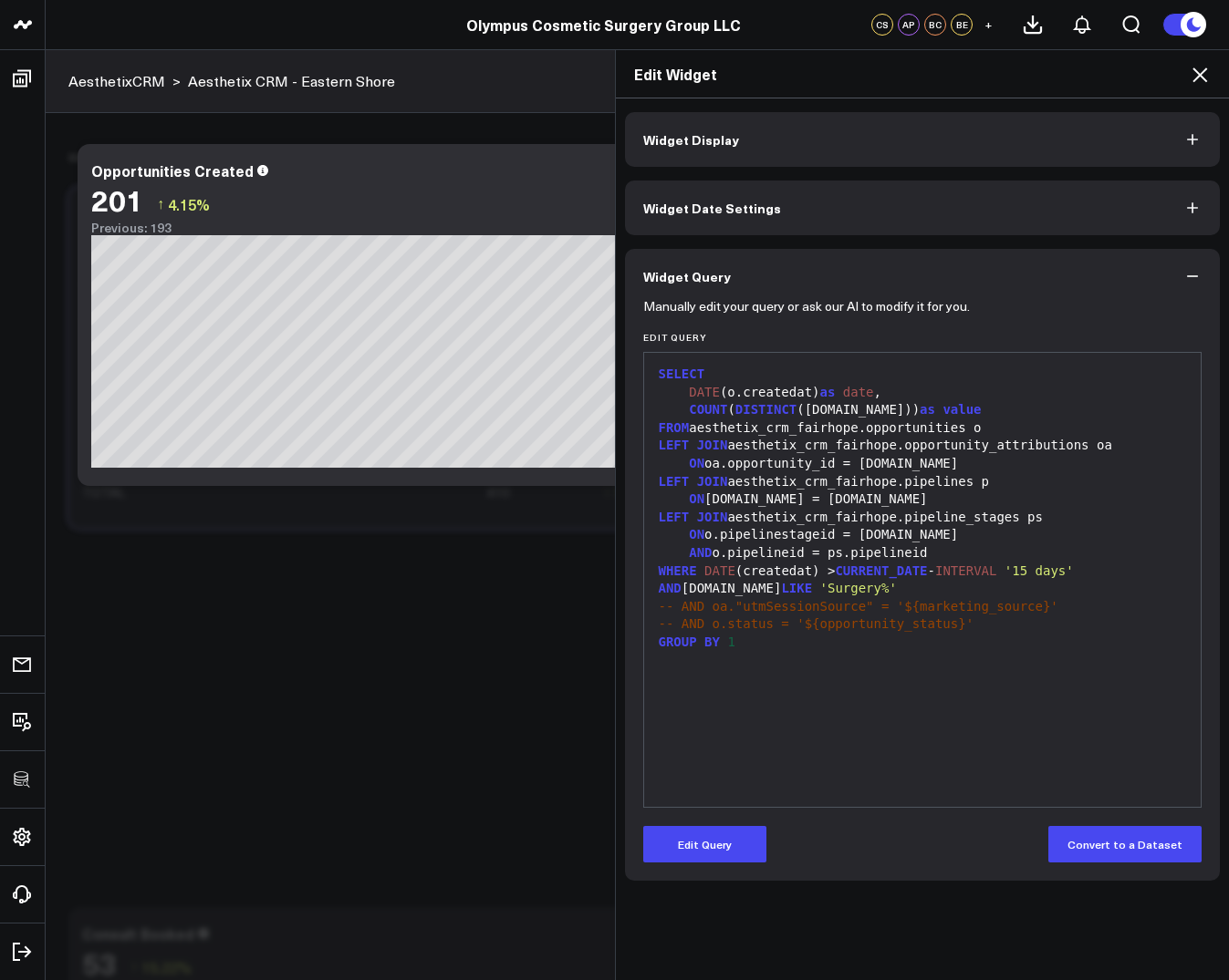
click at [677, 588] on span "AND" at bounding box center [669, 588] width 23 height 15
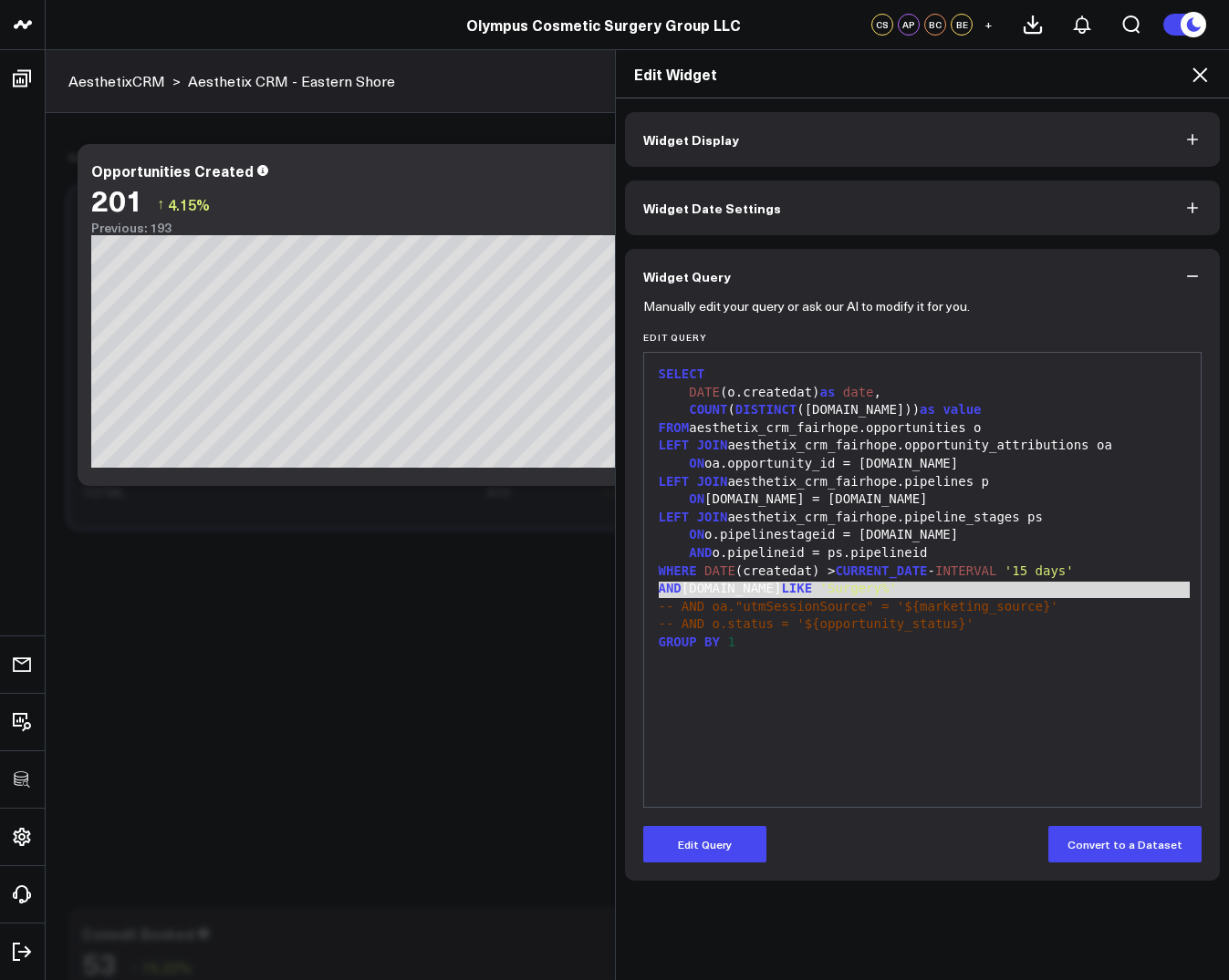
click at [677, 588] on span "AND" at bounding box center [669, 588] width 23 height 15
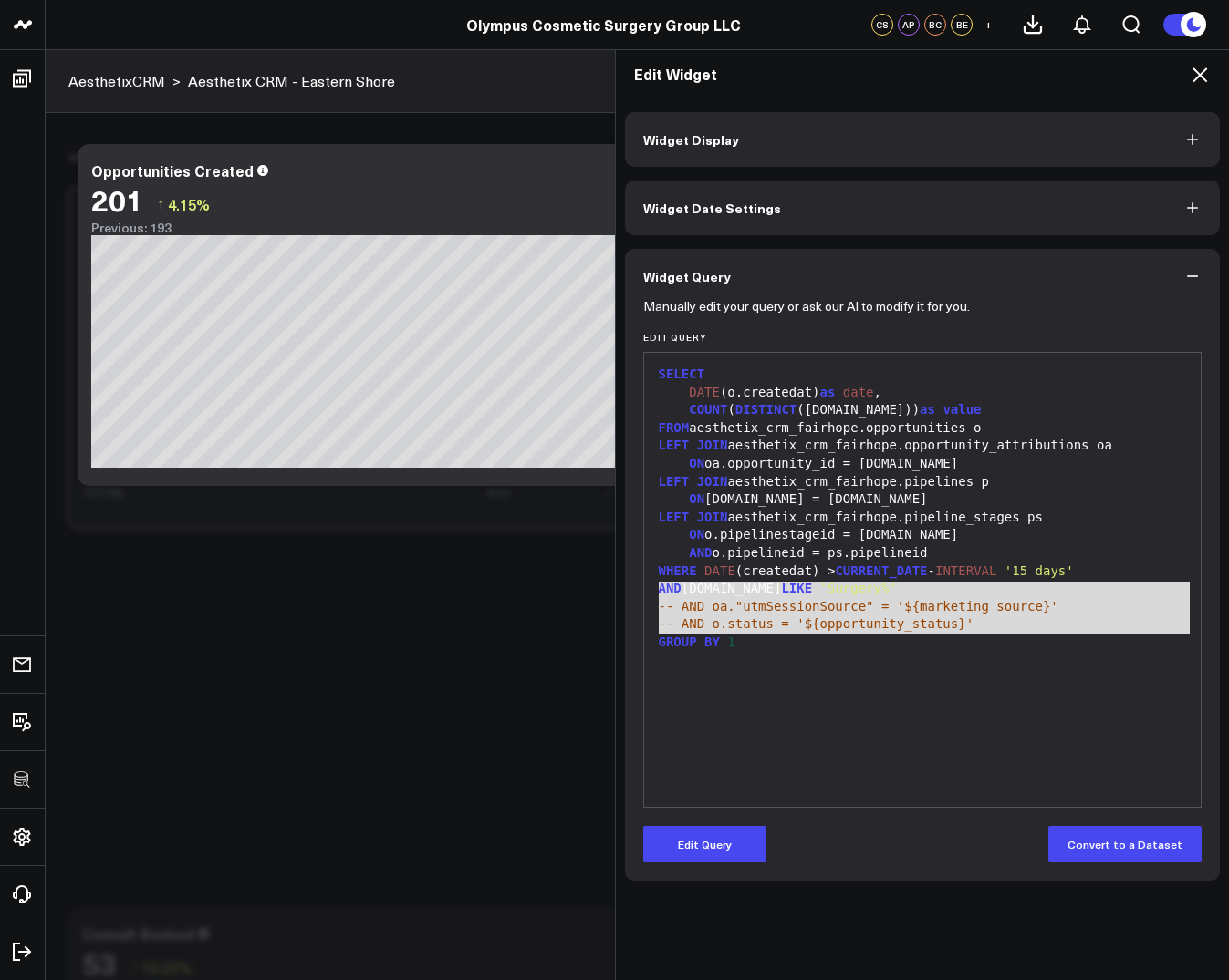
copy div "AND p.name LIKE 'Surgery%' -- AND oa."utmSessionSource" = '${marketing_source}'…"
click at [1200, 71] on icon at bounding box center [1199, 75] width 22 height 22
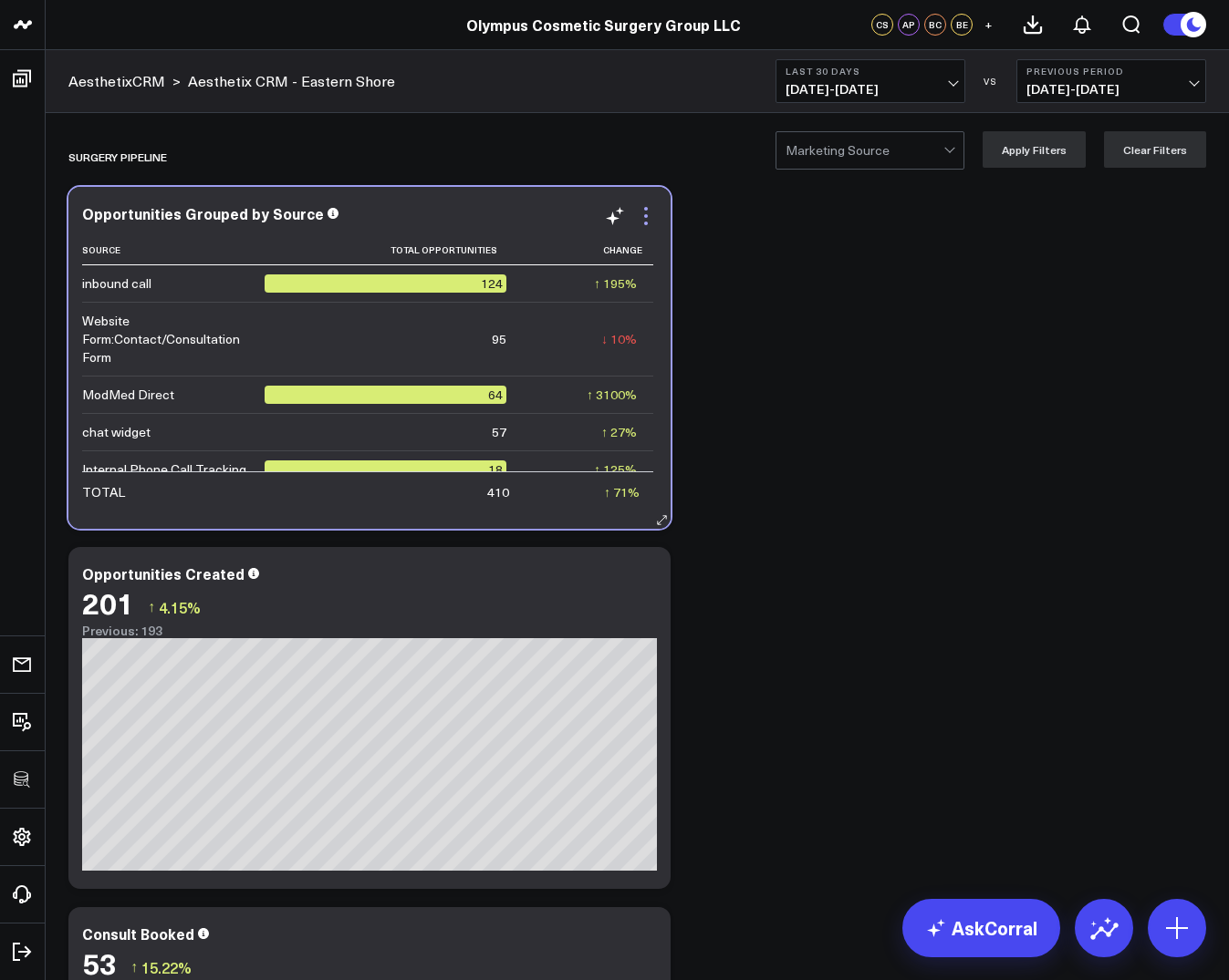
click at [653, 208] on icon at bounding box center [646, 216] width 22 height 22
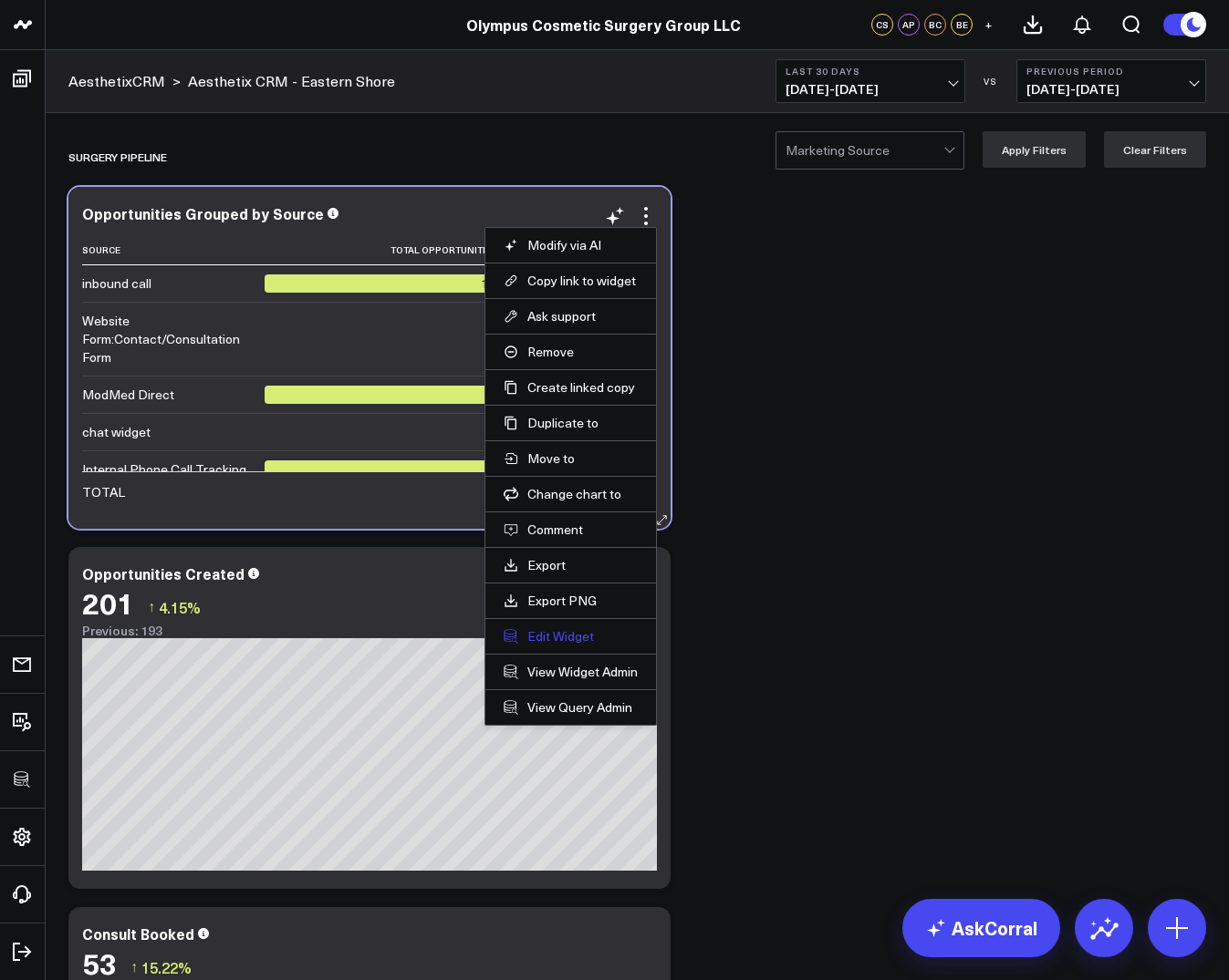
click at [560, 628] on button "Edit Widget" at bounding box center [570, 637] width 134 height 17
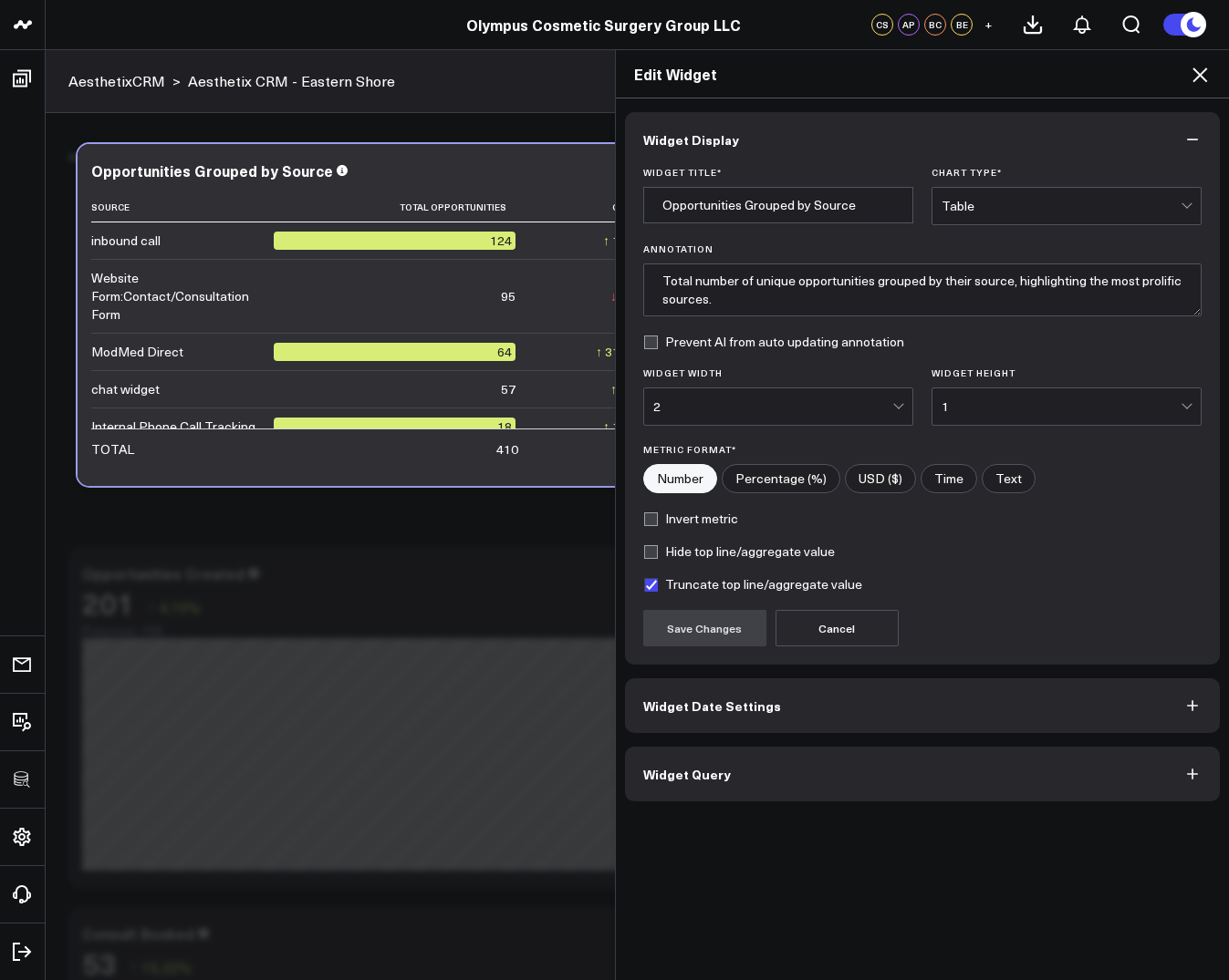
click at [666, 780] on span "Widget Query" at bounding box center [687, 774] width 87 height 15
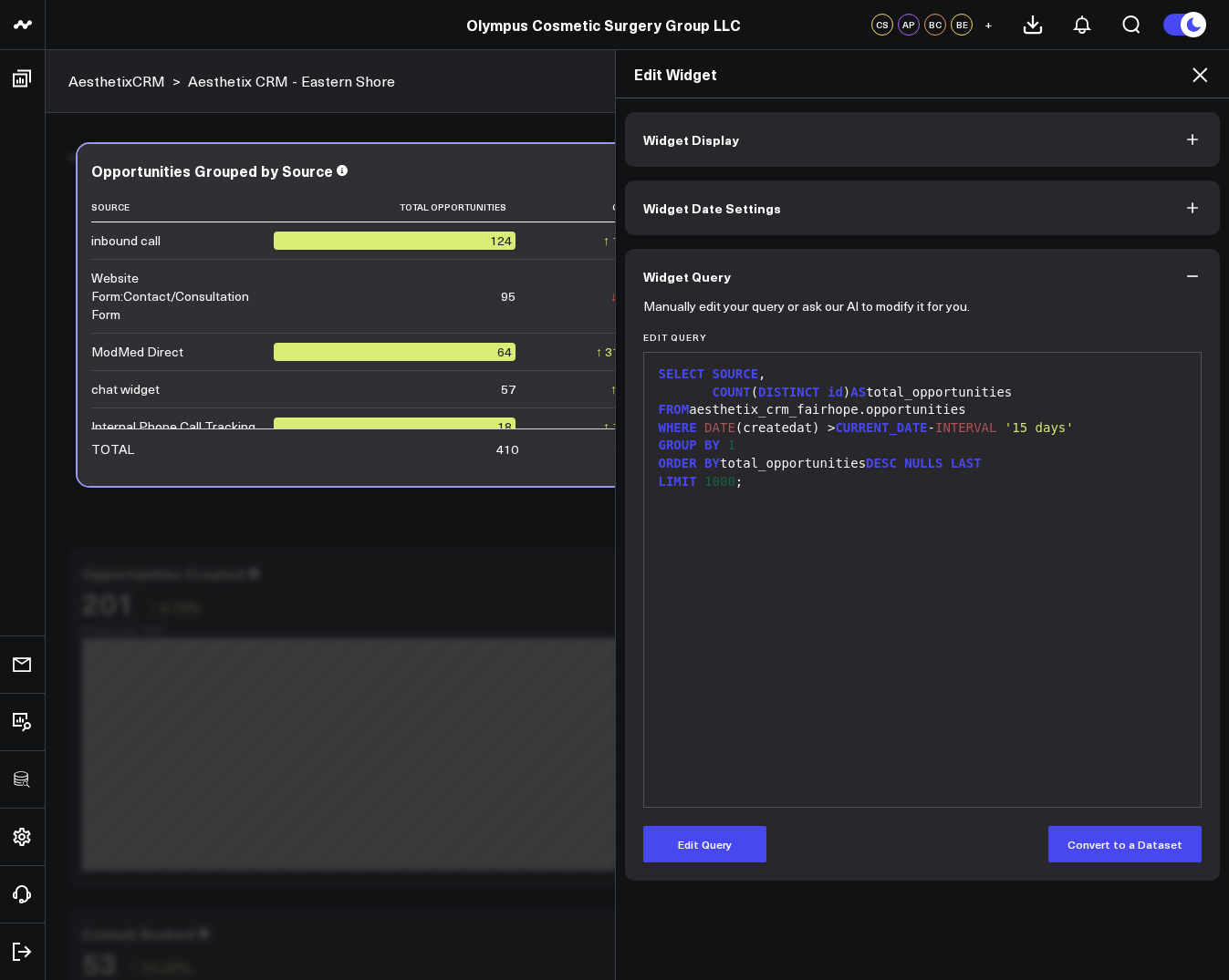
click at [754, 461] on div "ORDER BY total_opportunities DESC NULLS LAST" at bounding box center [923, 464] width 539 height 19
click at [710, 844] on button "Edit Query" at bounding box center [705, 844] width 123 height 36
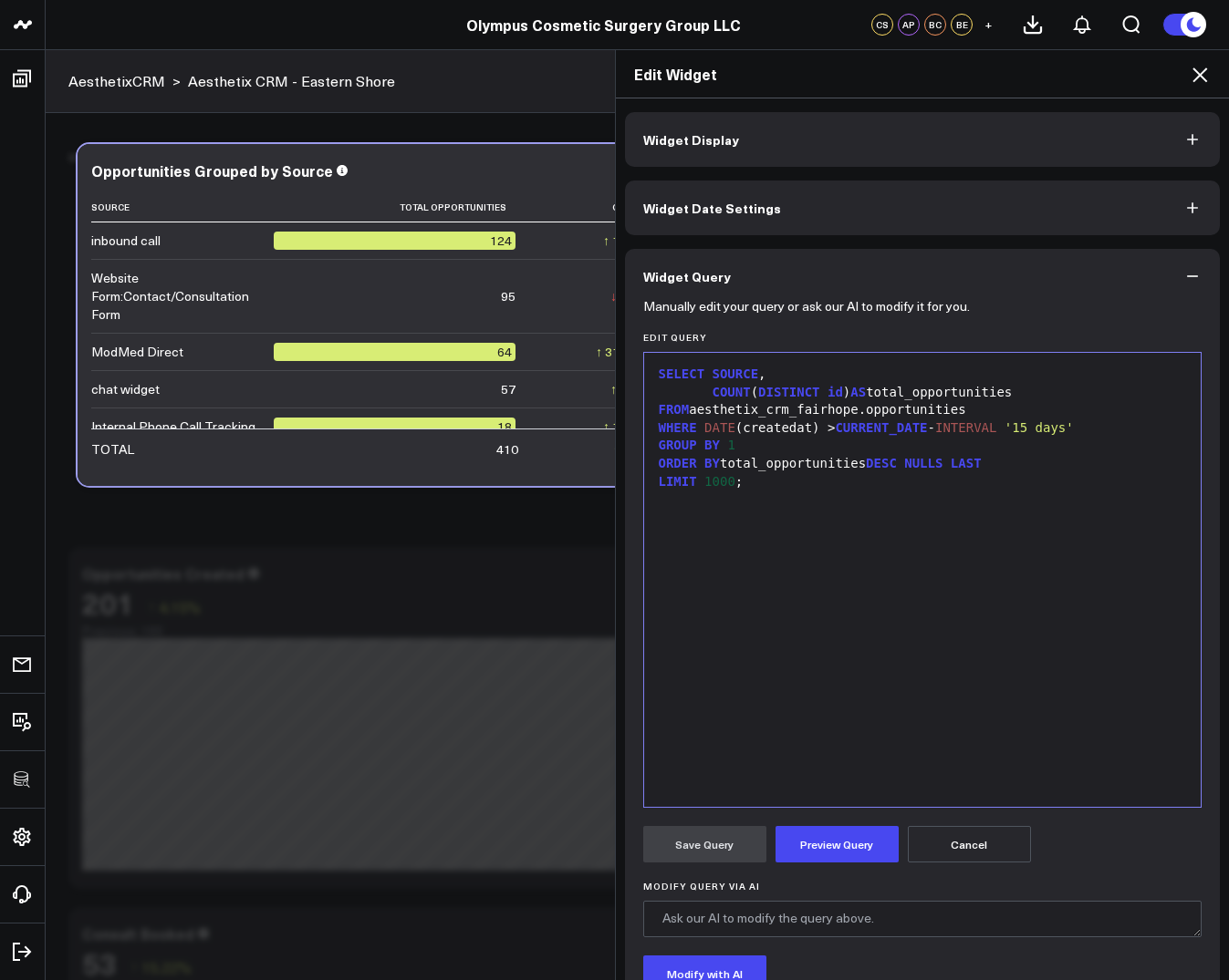
click at [1103, 421] on div "WHERE DATE (createdat) > CURRENT_DATE - INTERVAL '15 days'" at bounding box center [923, 429] width 539 height 19
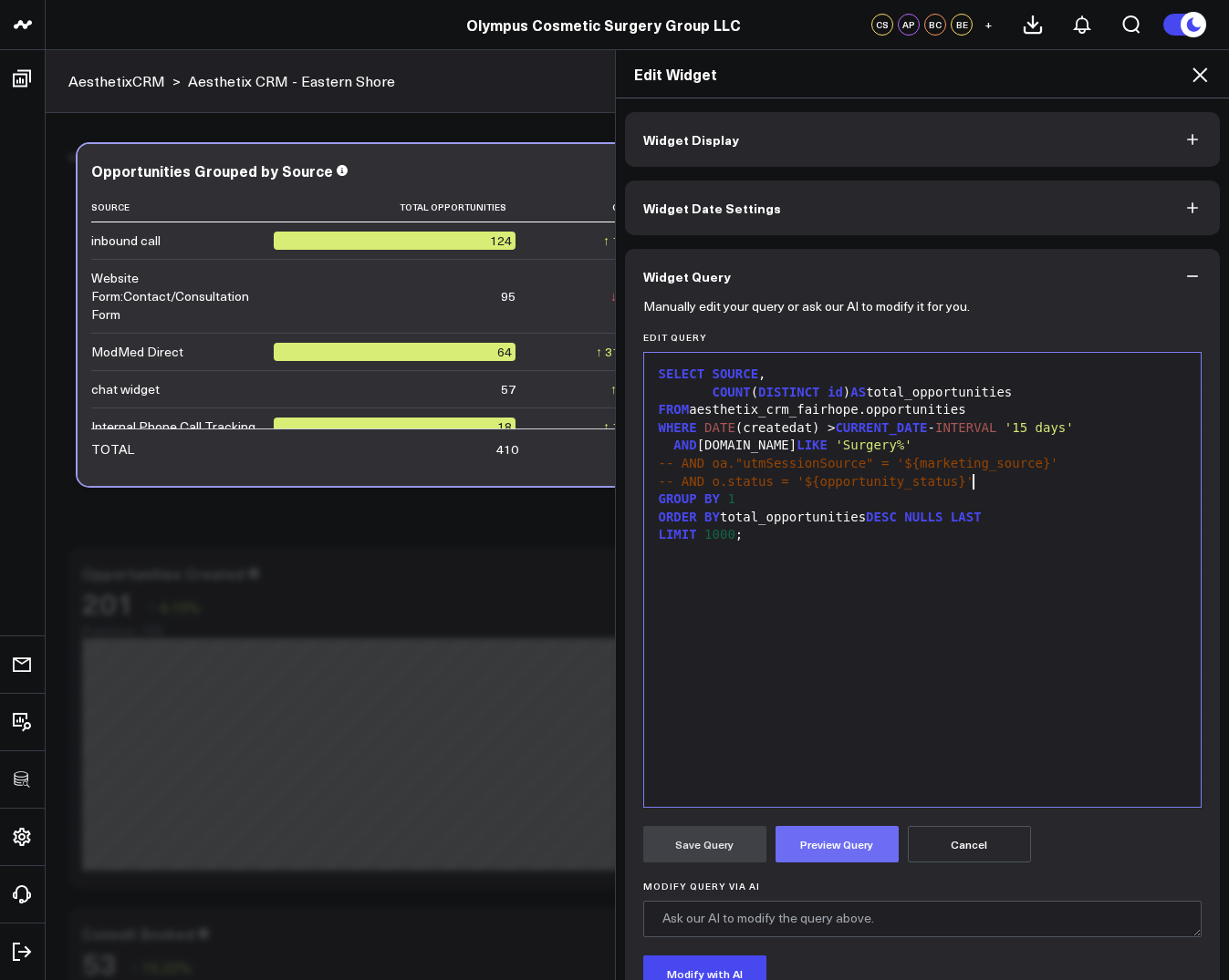
click at [803, 855] on button "Preview Query" at bounding box center [836, 844] width 123 height 36
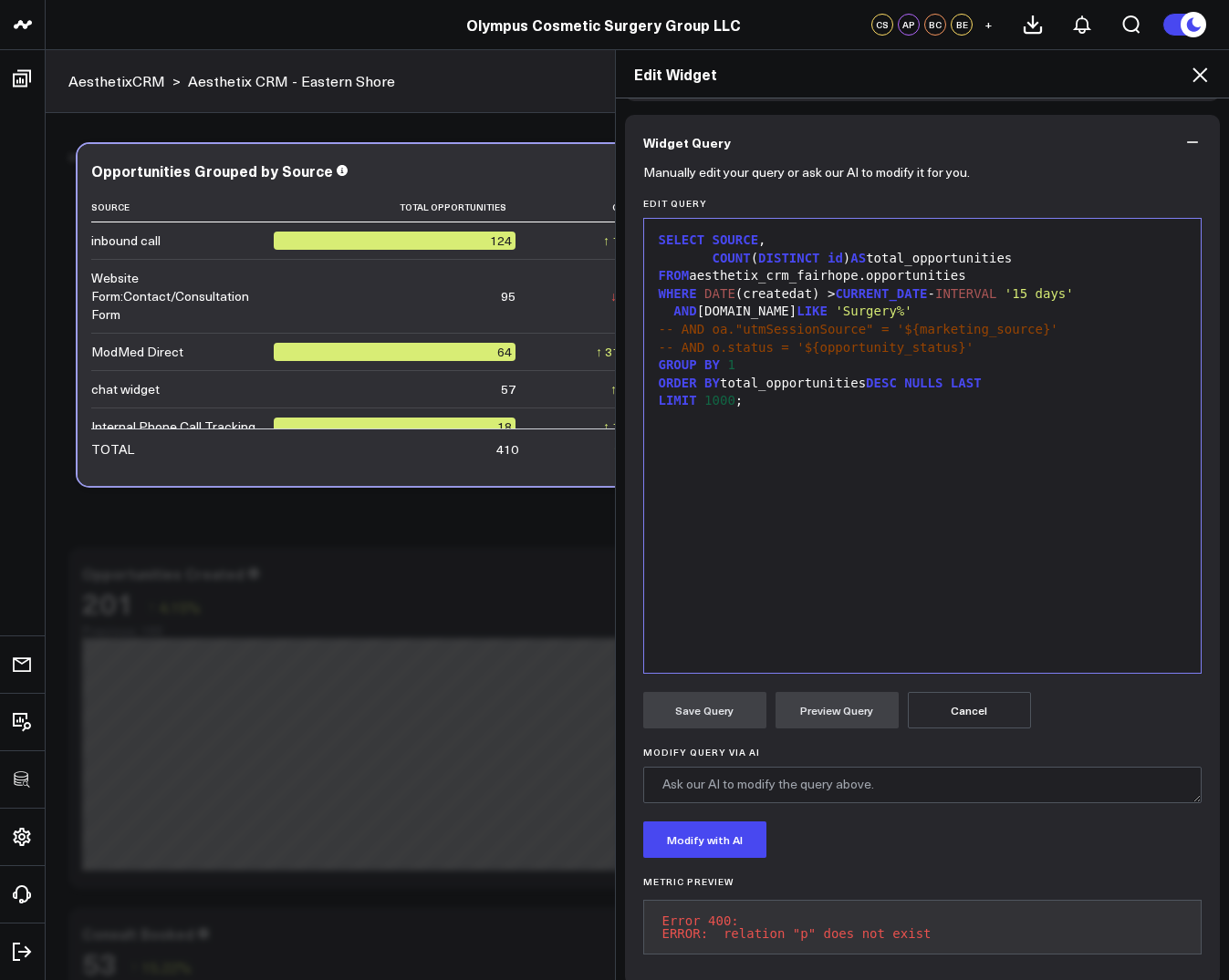
scroll to position [165, 0]
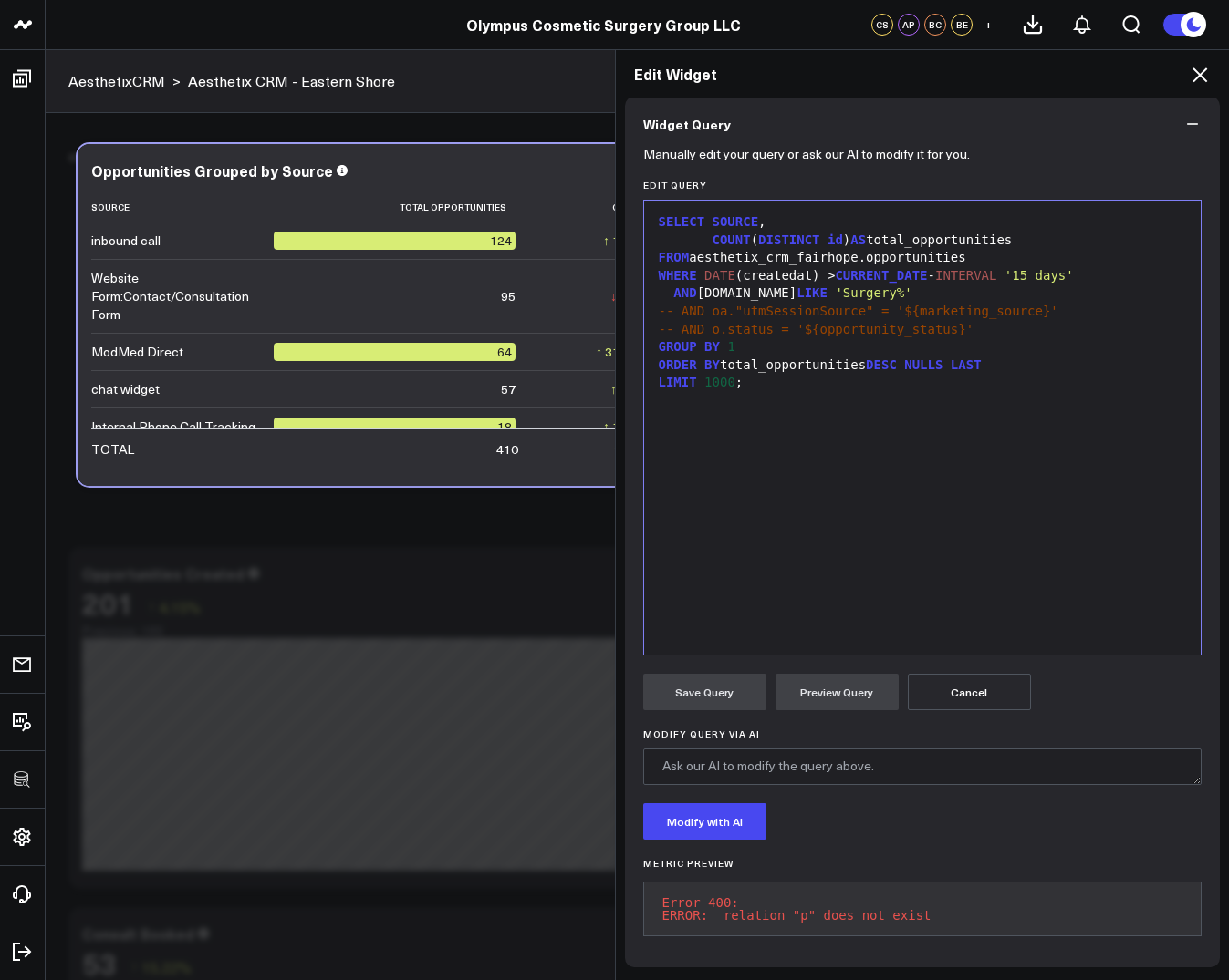
click at [718, 285] on div "AND p.name LIKE 'Surgery%'" at bounding box center [923, 294] width 539 height 19
click at [831, 690] on button "Preview Query" at bounding box center [836, 691] width 123 height 36
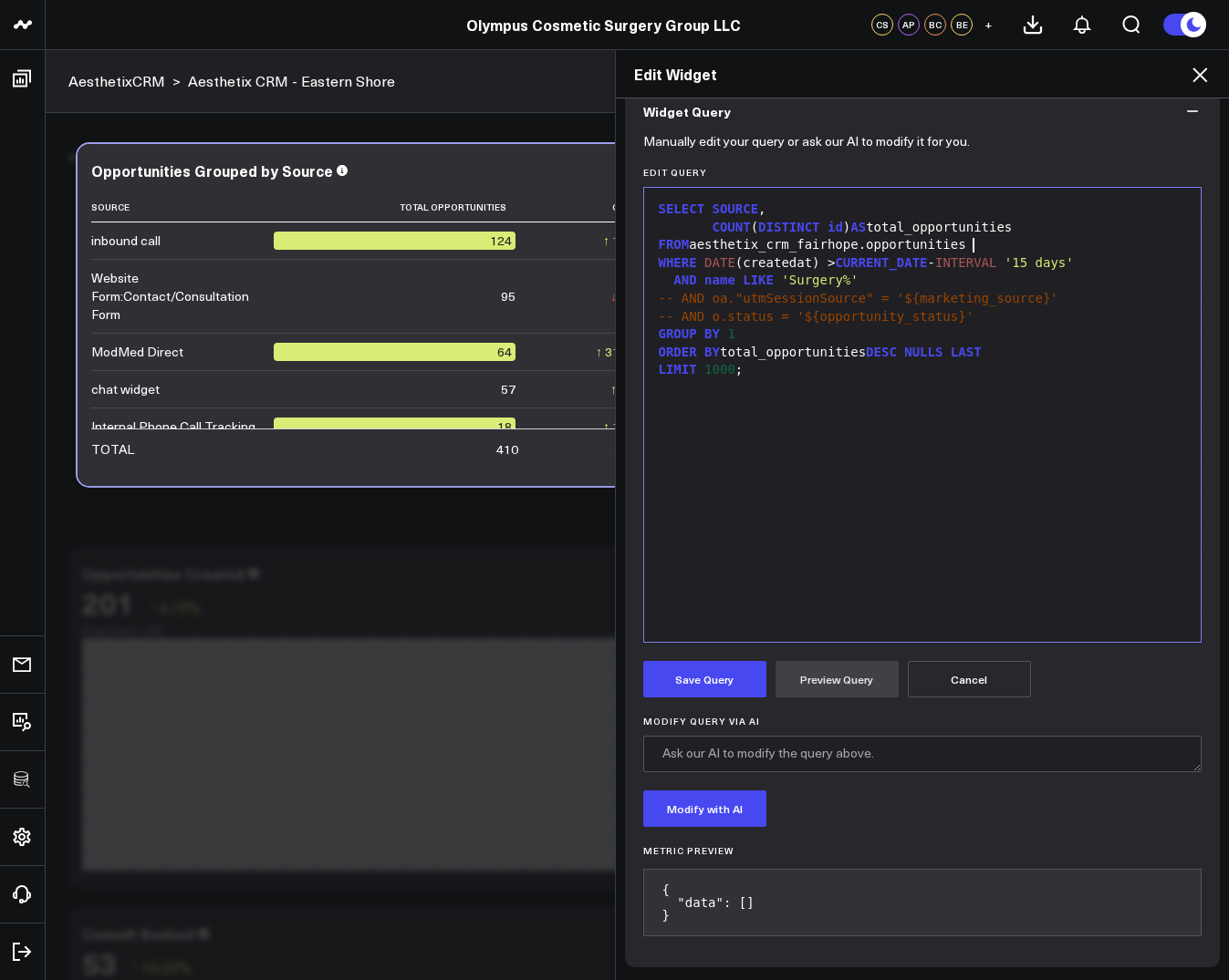
click at [988, 243] on div "FROM aesthetix_crm_fairhope.opportunities" at bounding box center [923, 246] width 539 height 19
click at [713, 292] on span "-- AND oa."utmSessionSource" = '${marketing_source}'" at bounding box center [858, 298] width 399 height 15
click at [702, 284] on div "AND name LIKE 'Surgery%'" at bounding box center [923, 281] width 539 height 19
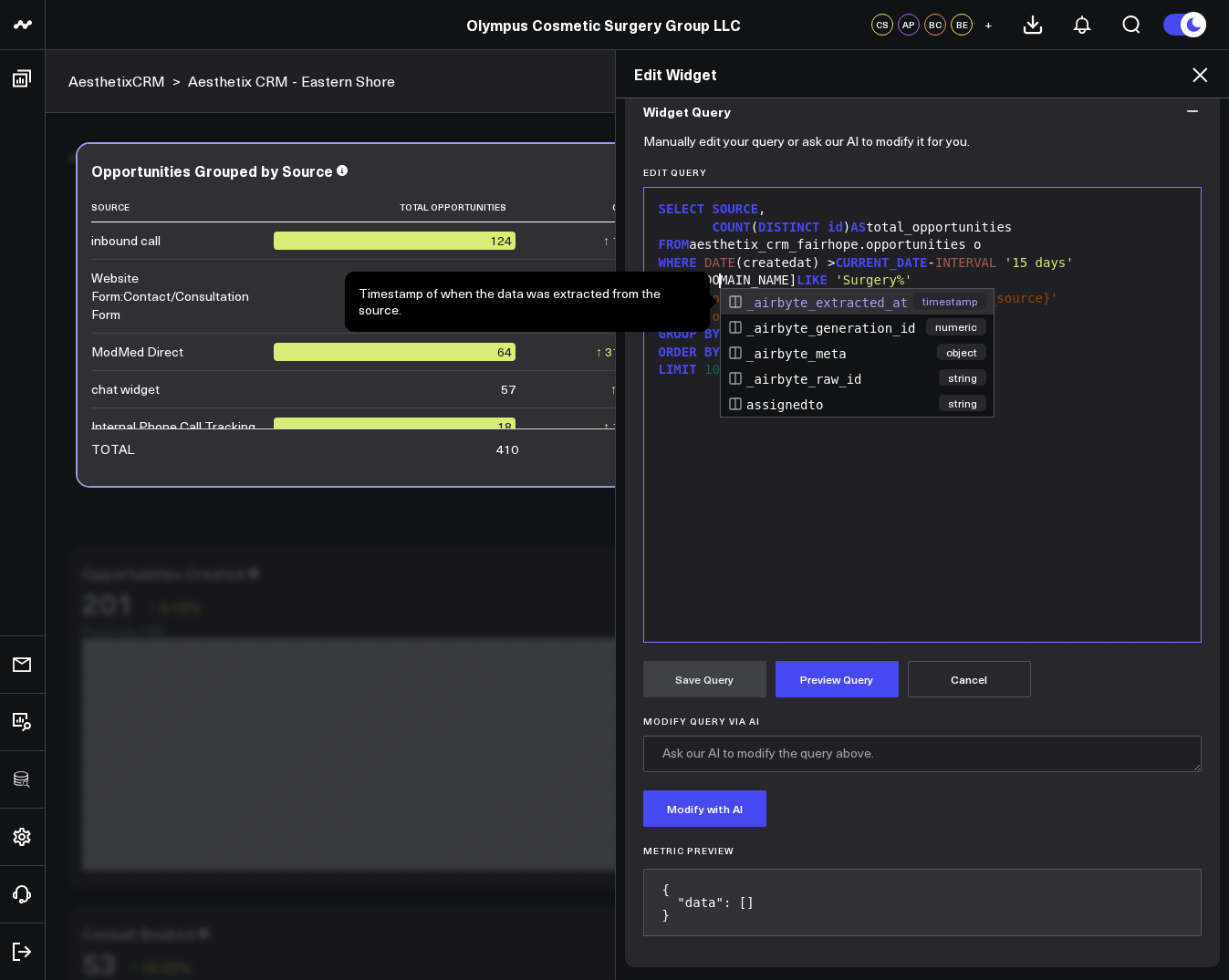
click at [902, 520] on div "SELECT SOURCE , COUNT ( DISTINCT id ) AS total_opportunities FROM aesthetix_crm…" at bounding box center [923, 415] width 539 height 436
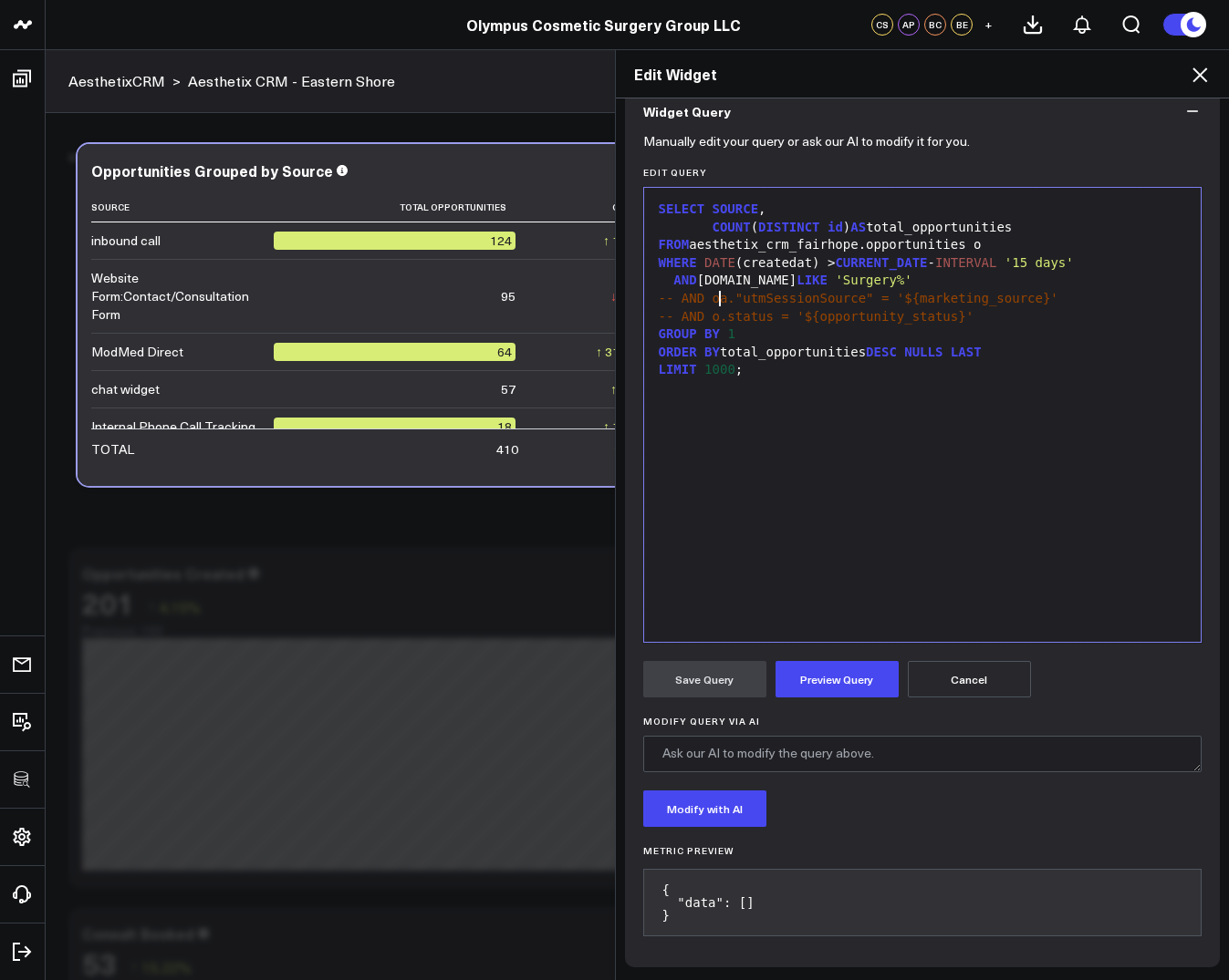
click at [723, 303] on span "-- AND oa."utmSessionSource" = '${marketing_source}'" at bounding box center [858, 298] width 399 height 15
click at [982, 686] on button "Cancel" at bounding box center [969, 678] width 123 height 36
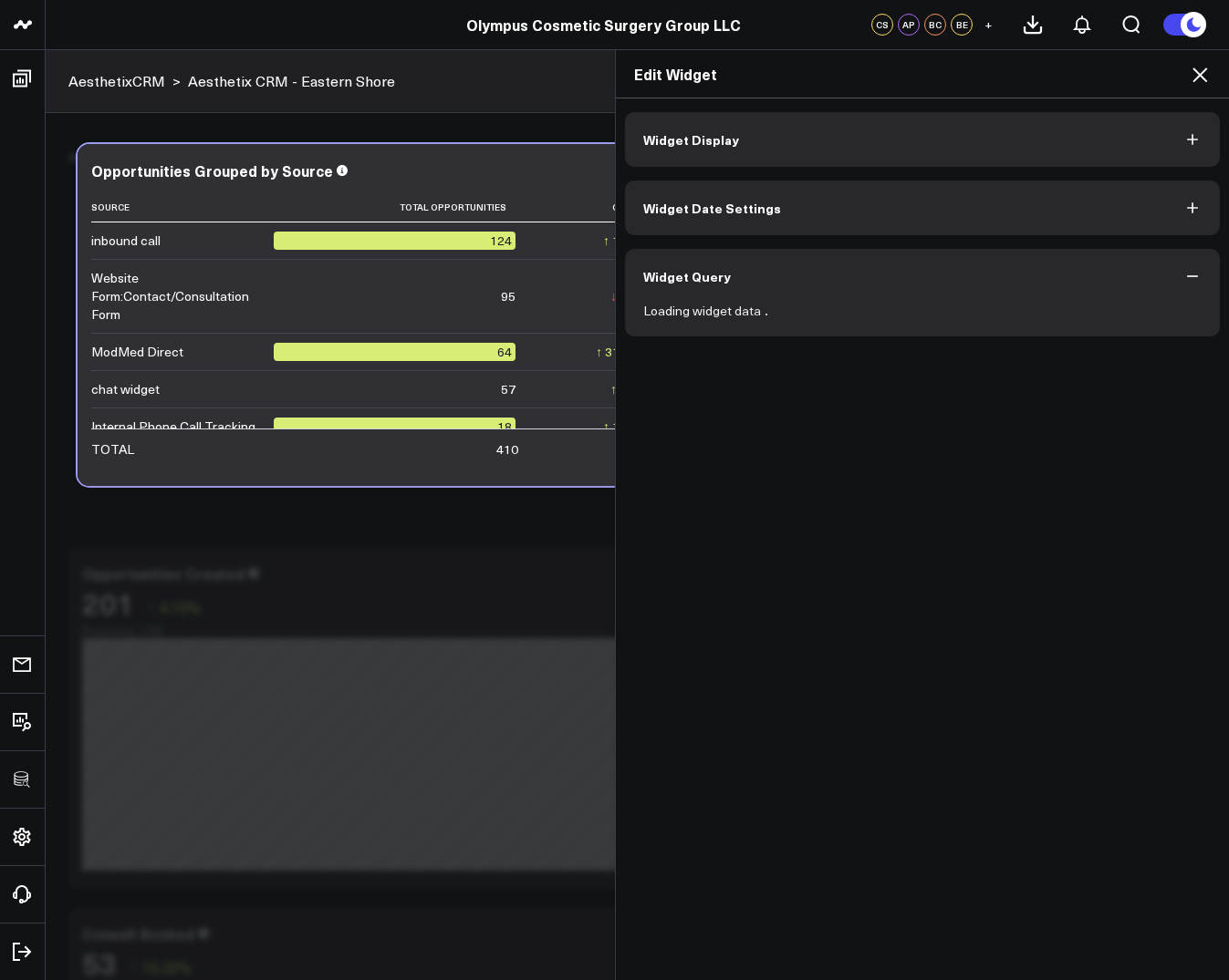
scroll to position [0, 0]
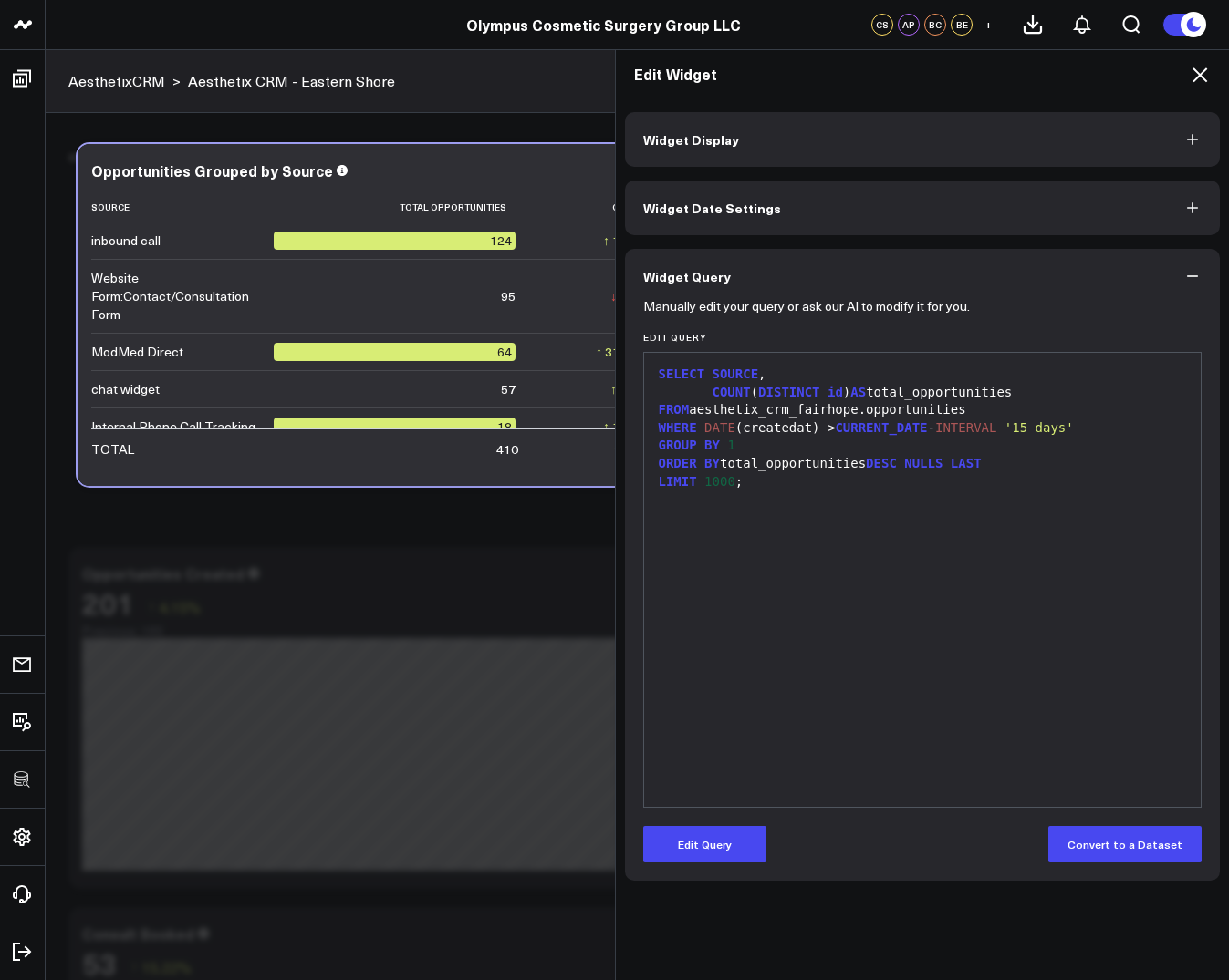
click at [1206, 74] on icon at bounding box center [1199, 75] width 22 height 22
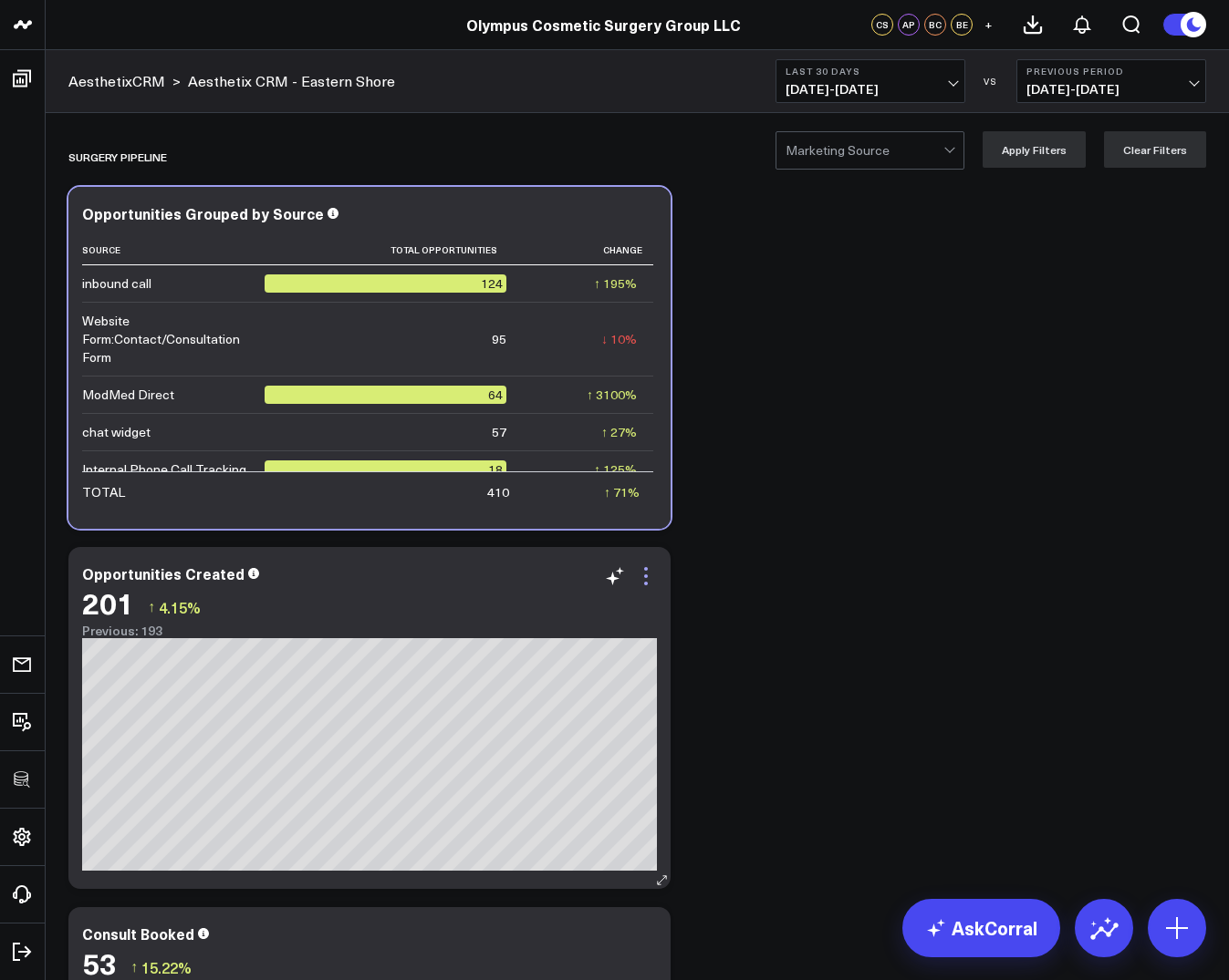
click at [645, 571] on icon at bounding box center [646, 576] width 22 height 22
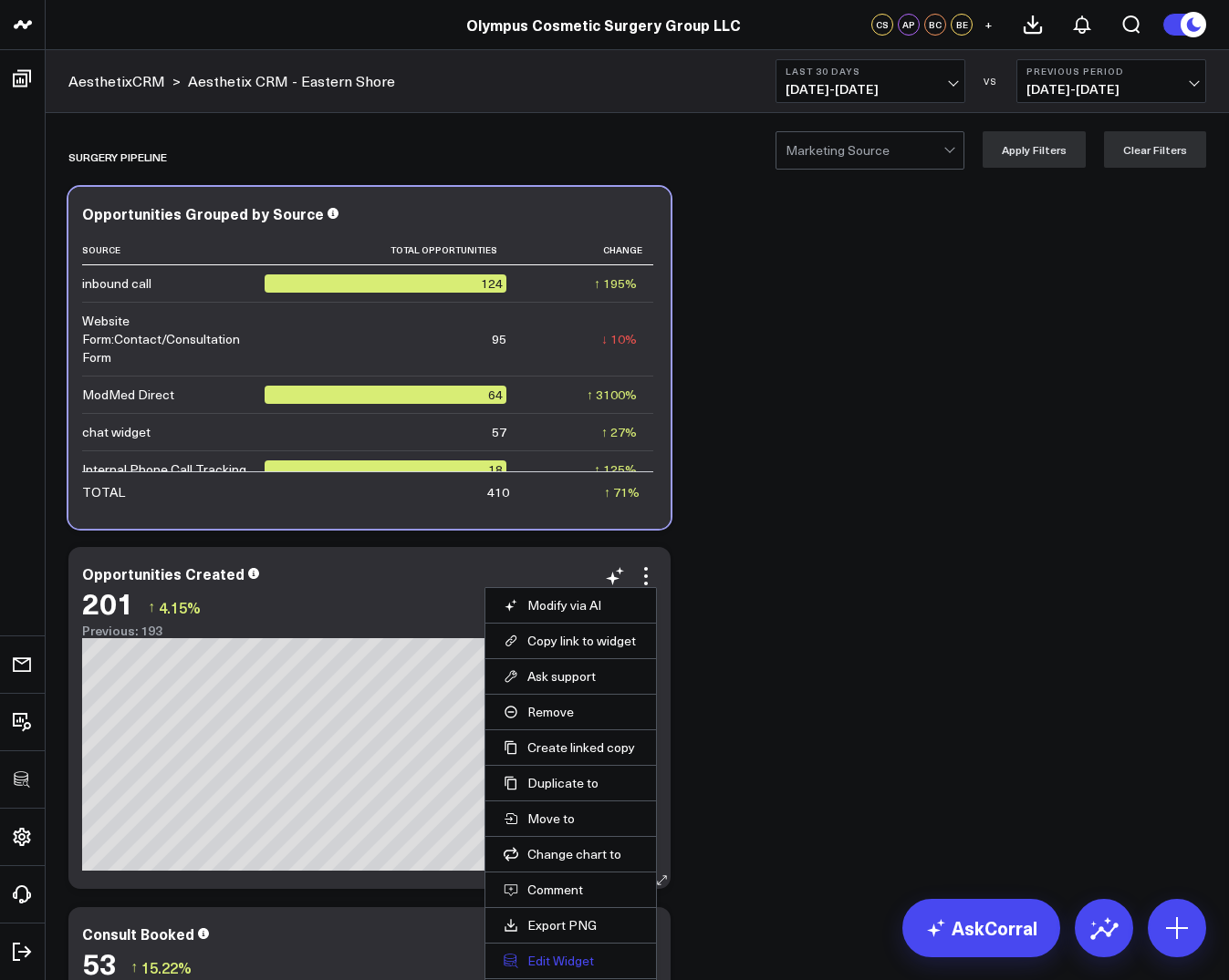
click at [546, 957] on button "Edit Widget" at bounding box center [570, 961] width 134 height 17
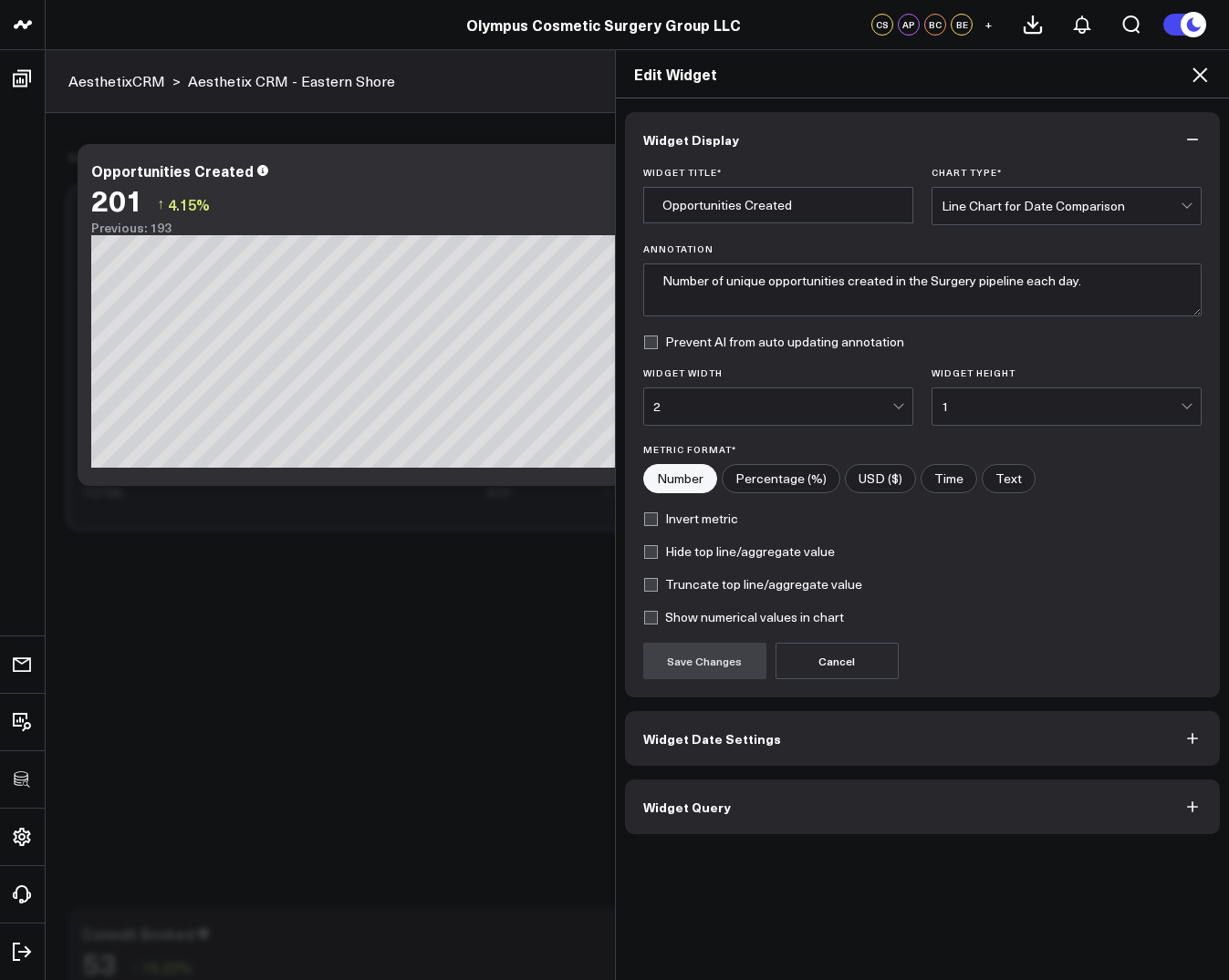
click at [681, 781] on button "Widget Query" at bounding box center [923, 806] width 596 height 55
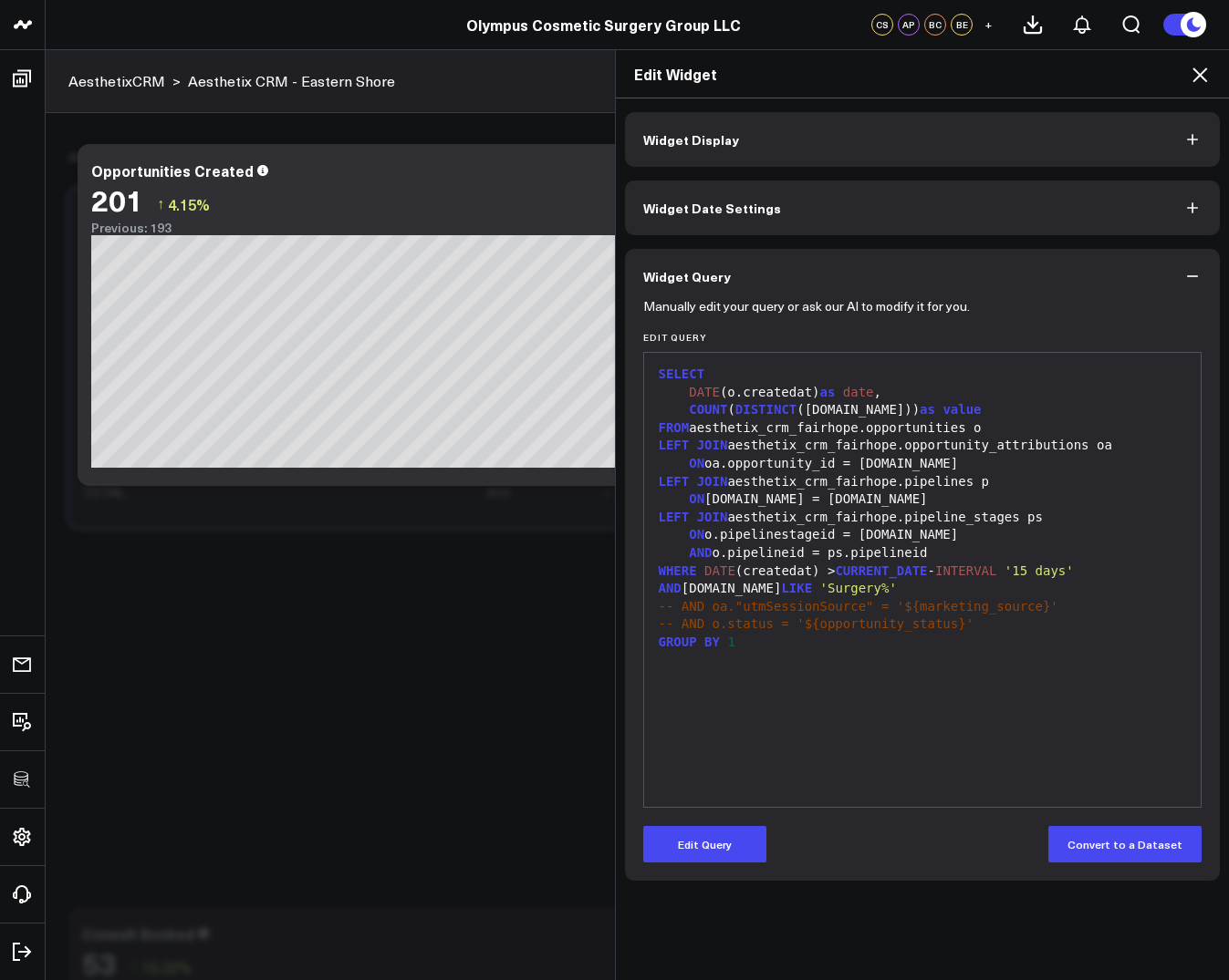
click at [1200, 71] on icon at bounding box center [1199, 75] width 22 height 22
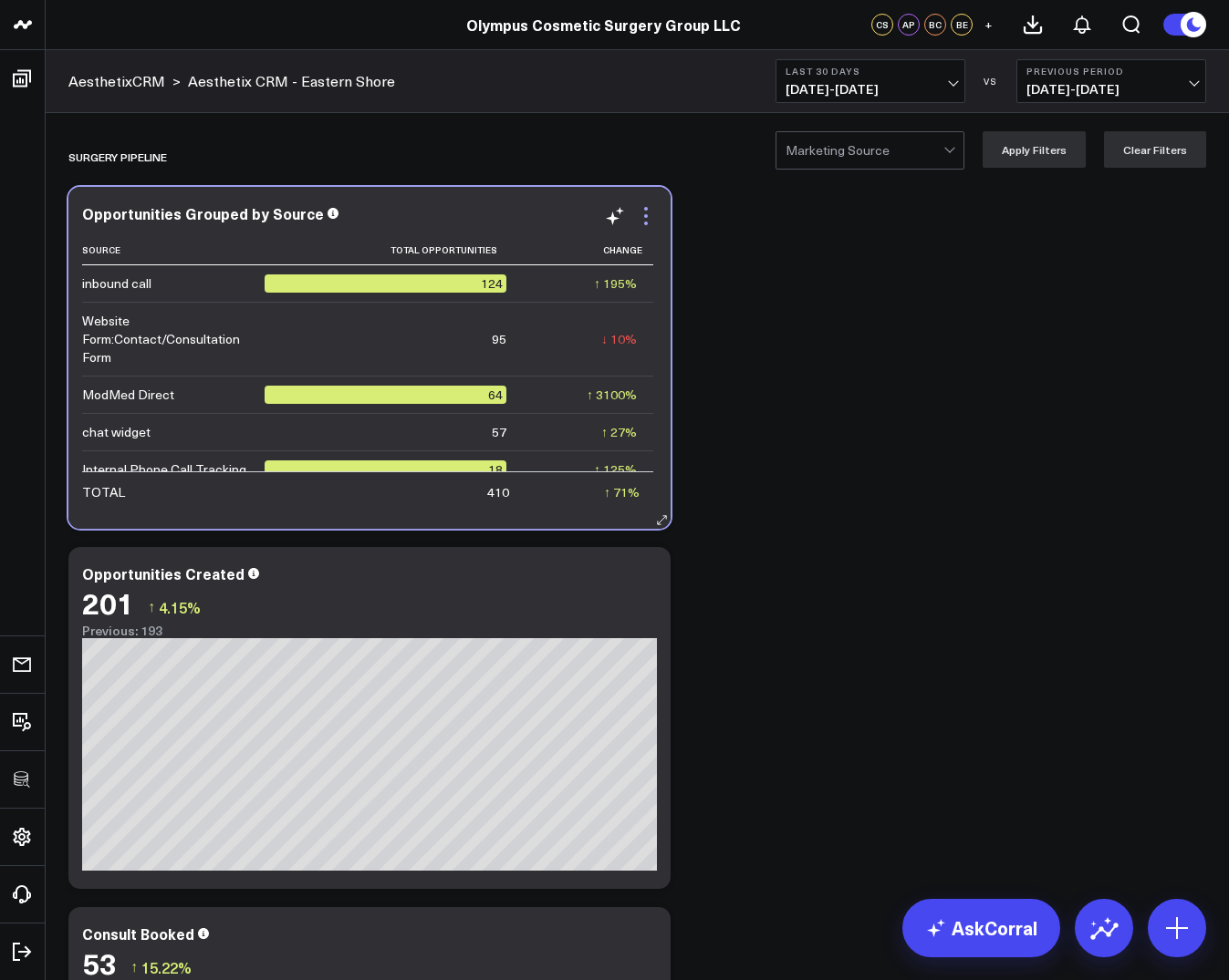
click at [651, 213] on icon at bounding box center [646, 216] width 22 height 22
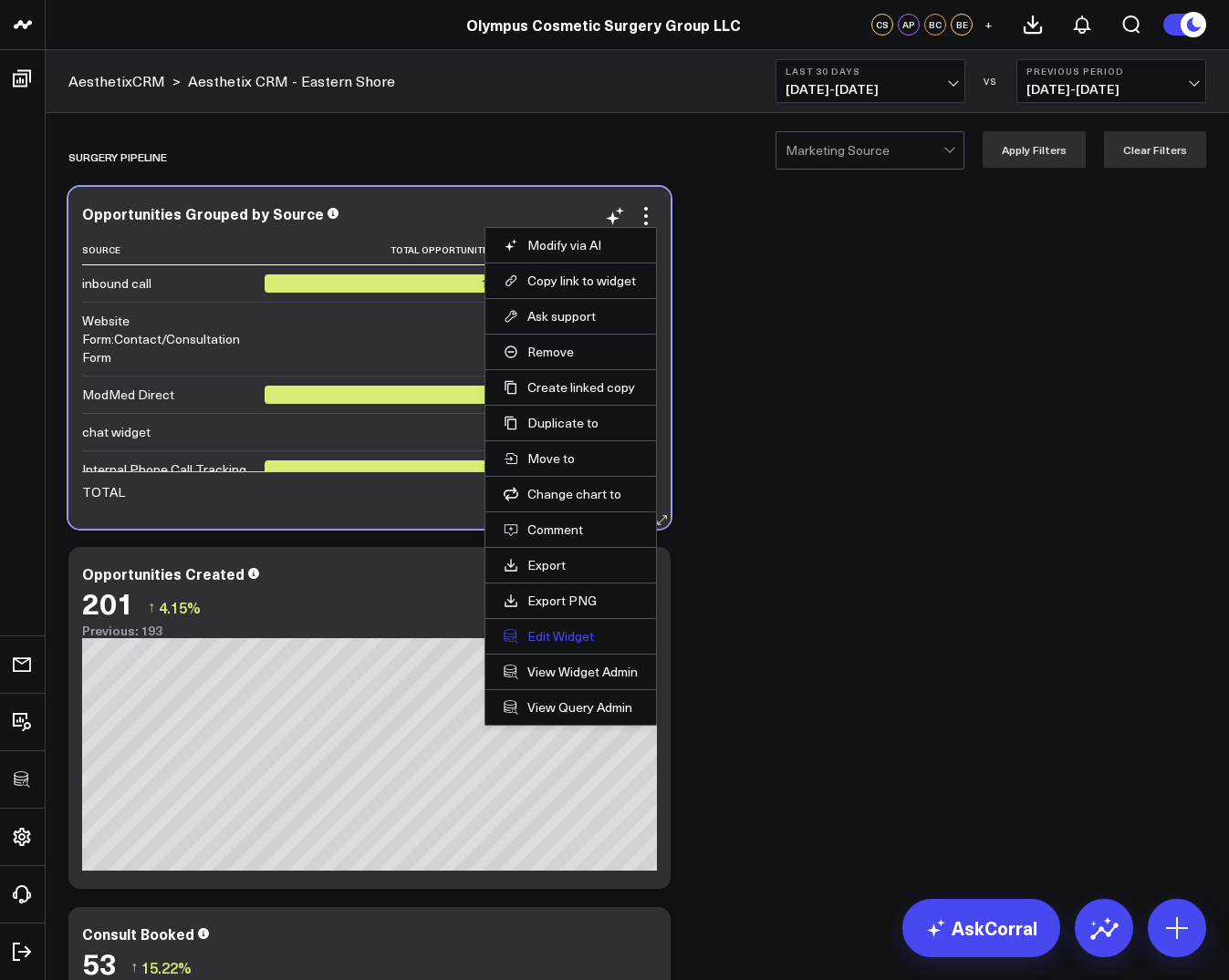
click at [560, 636] on button "Edit Widget" at bounding box center [570, 637] width 134 height 17
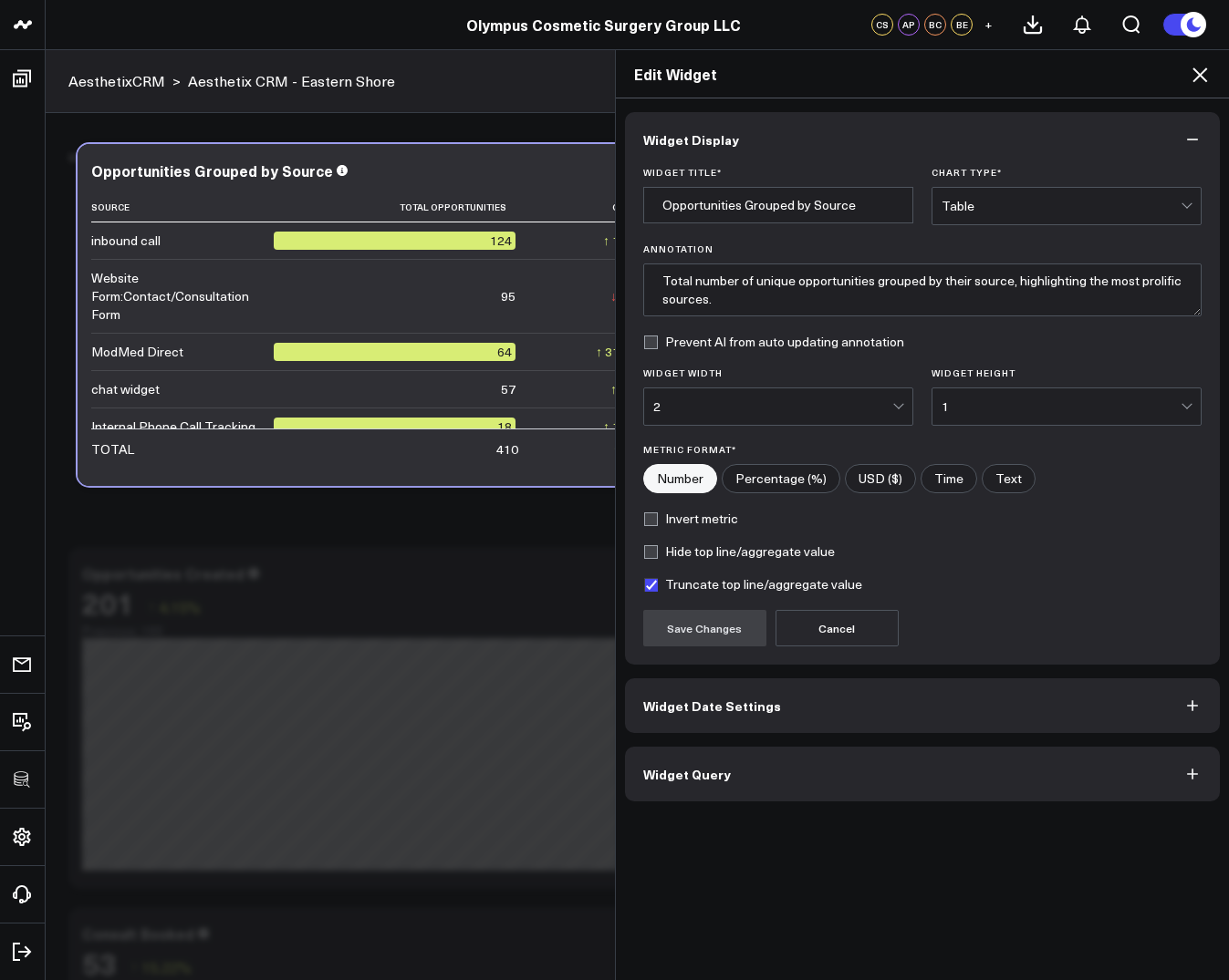
click at [699, 772] on span "Widget Query" at bounding box center [687, 774] width 87 height 15
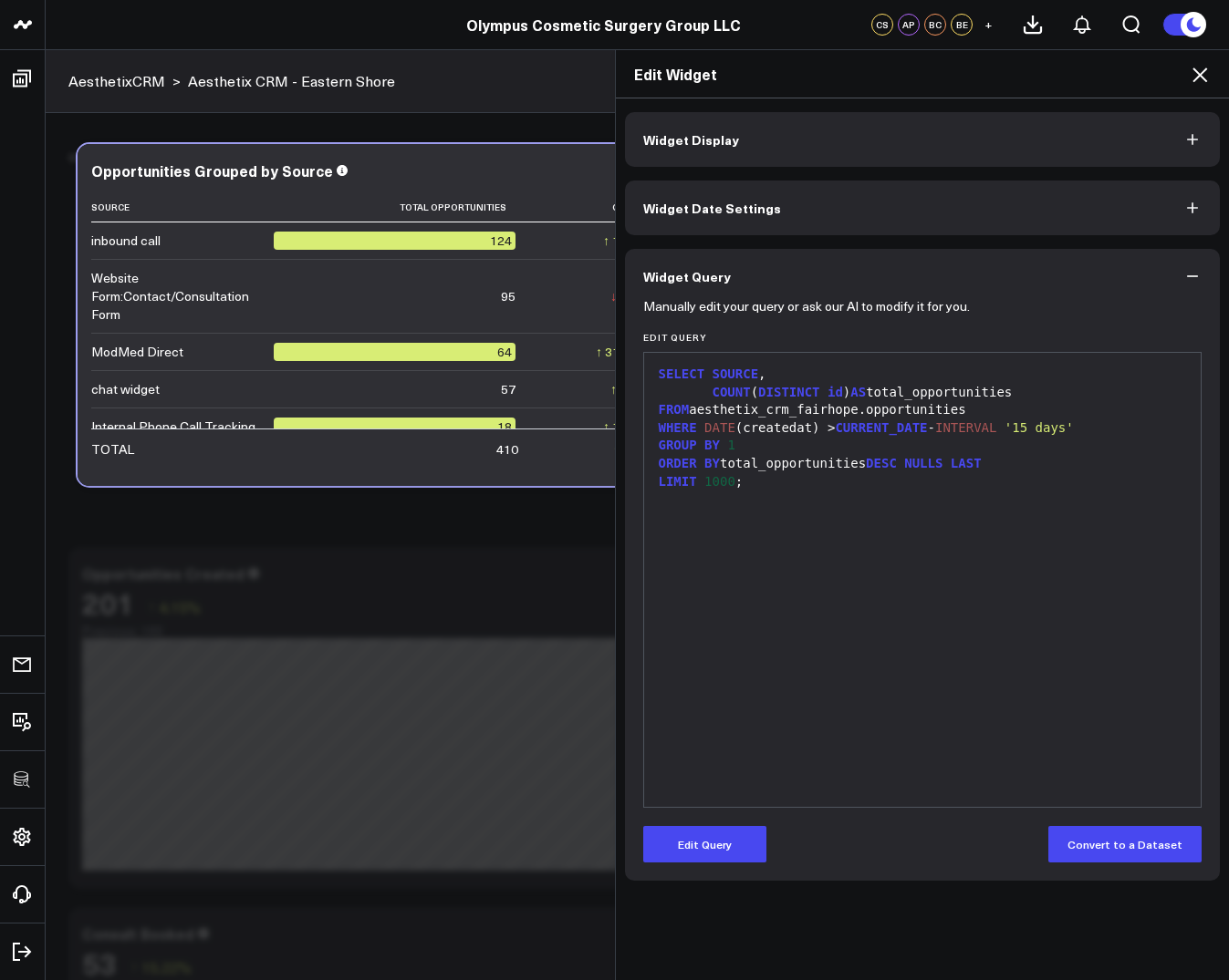
click at [1197, 99] on div "Widget Display Widget Date Settings Widget Query Manually edit your query or as…" at bounding box center [922, 539] width 614 height 883
click at [1206, 62] on div "Edit Widget" at bounding box center [922, 74] width 614 height 48
click at [1194, 76] on icon at bounding box center [1199, 75] width 22 height 22
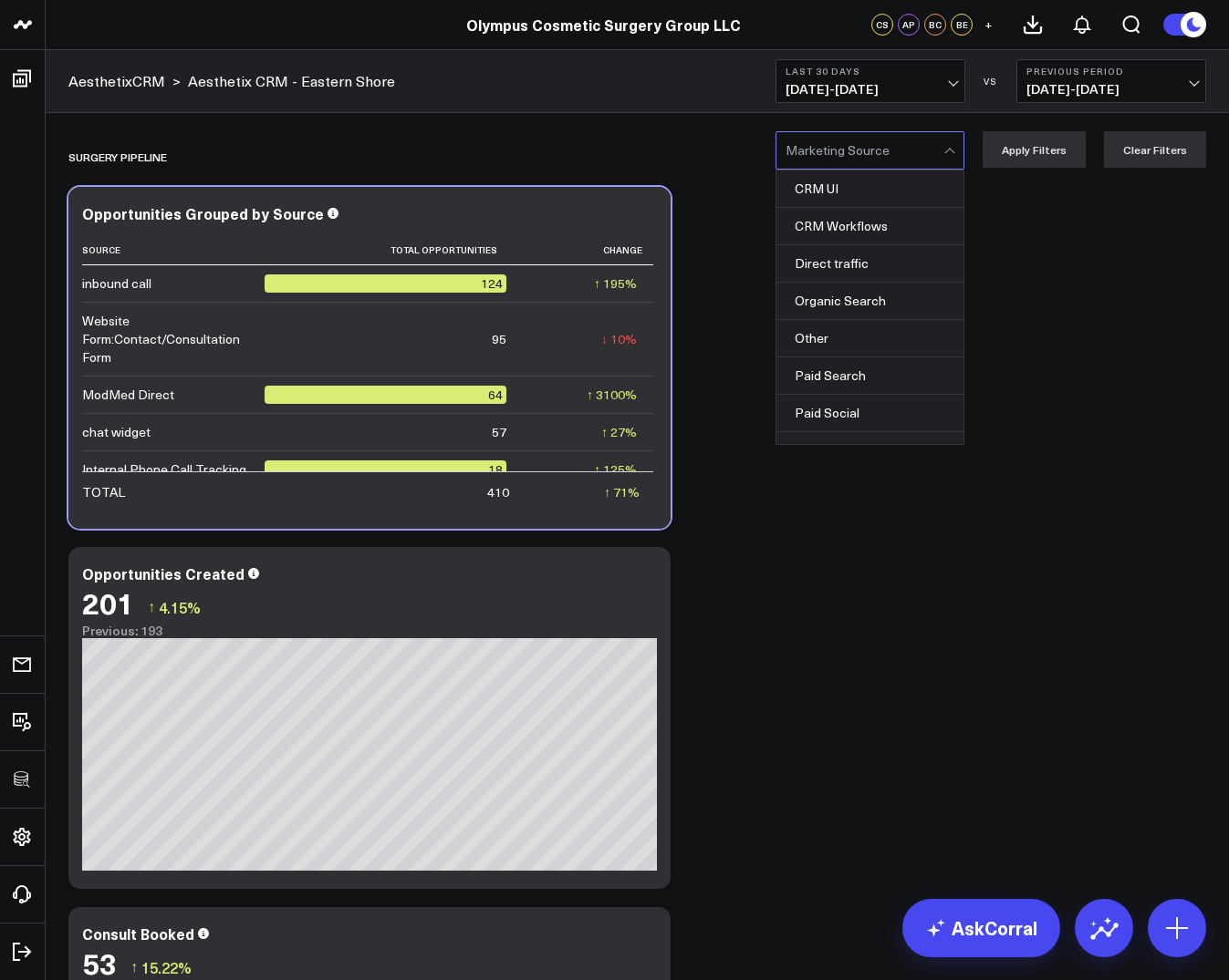
click at [837, 143] on div at bounding box center [864, 149] width 158 height 36
click at [648, 579] on icon at bounding box center [646, 576] width 22 height 22
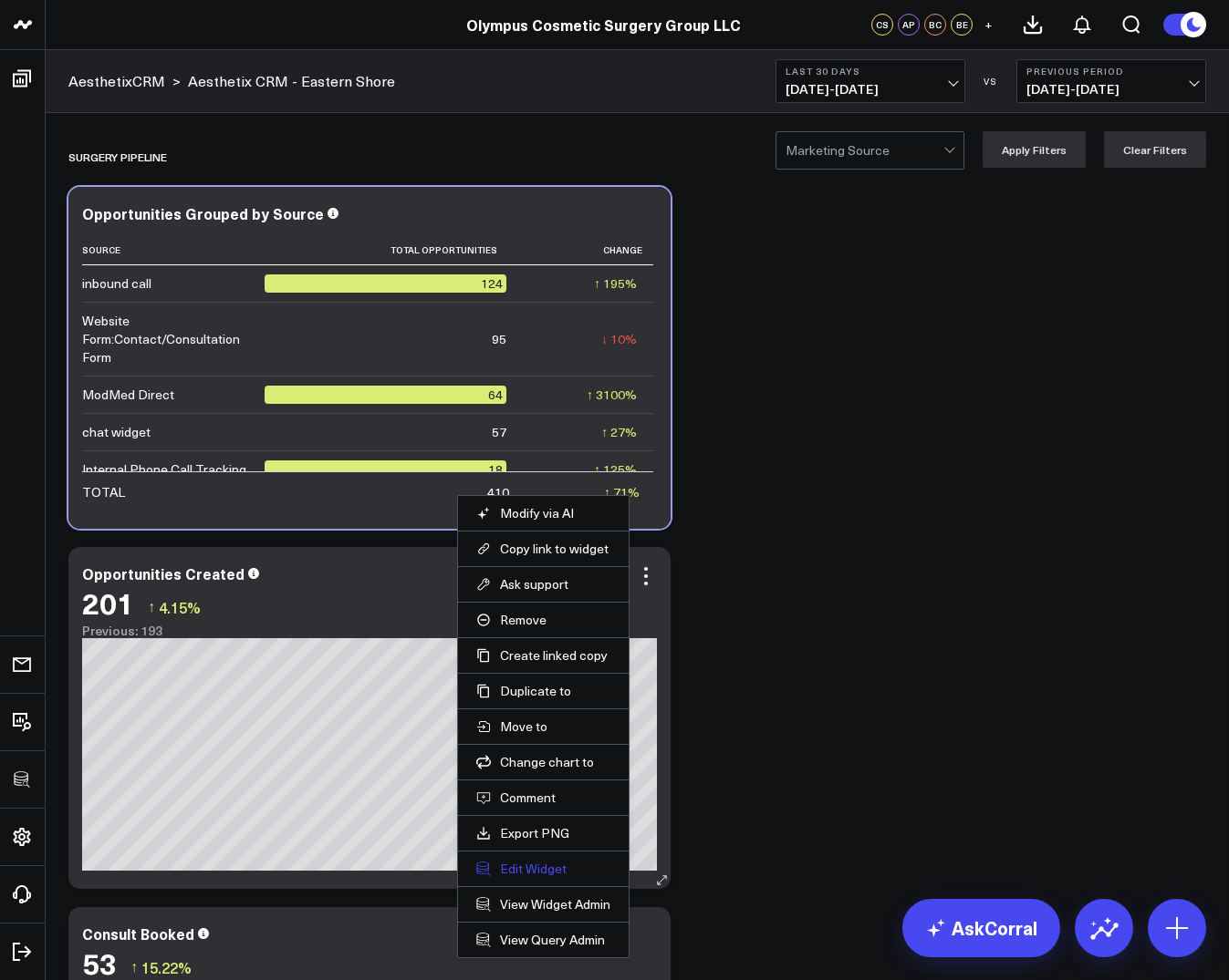
click at [536, 867] on button "Edit Widget" at bounding box center [543, 870] width 134 height 17
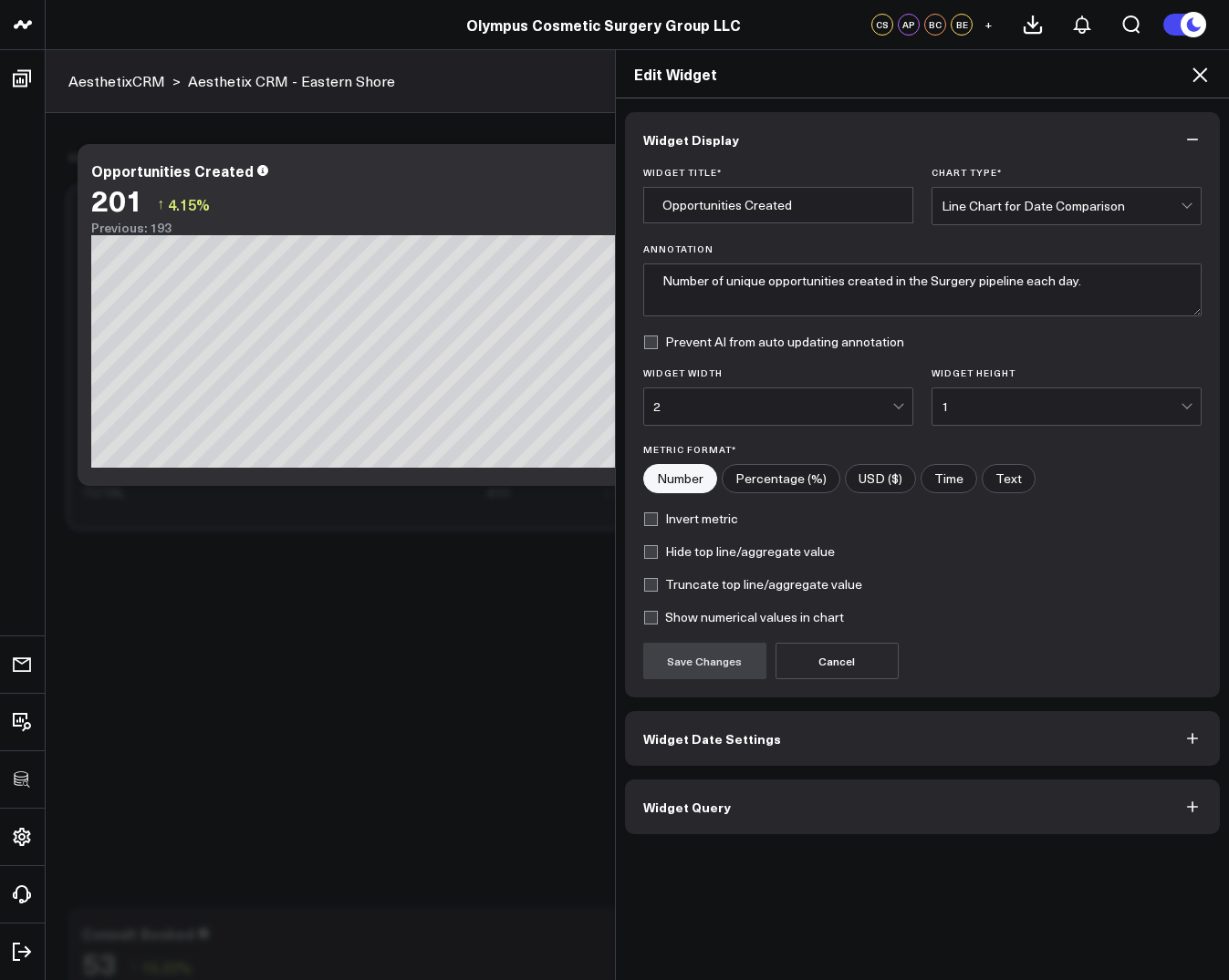
click at [709, 809] on span "Widget Query" at bounding box center [687, 807] width 87 height 15
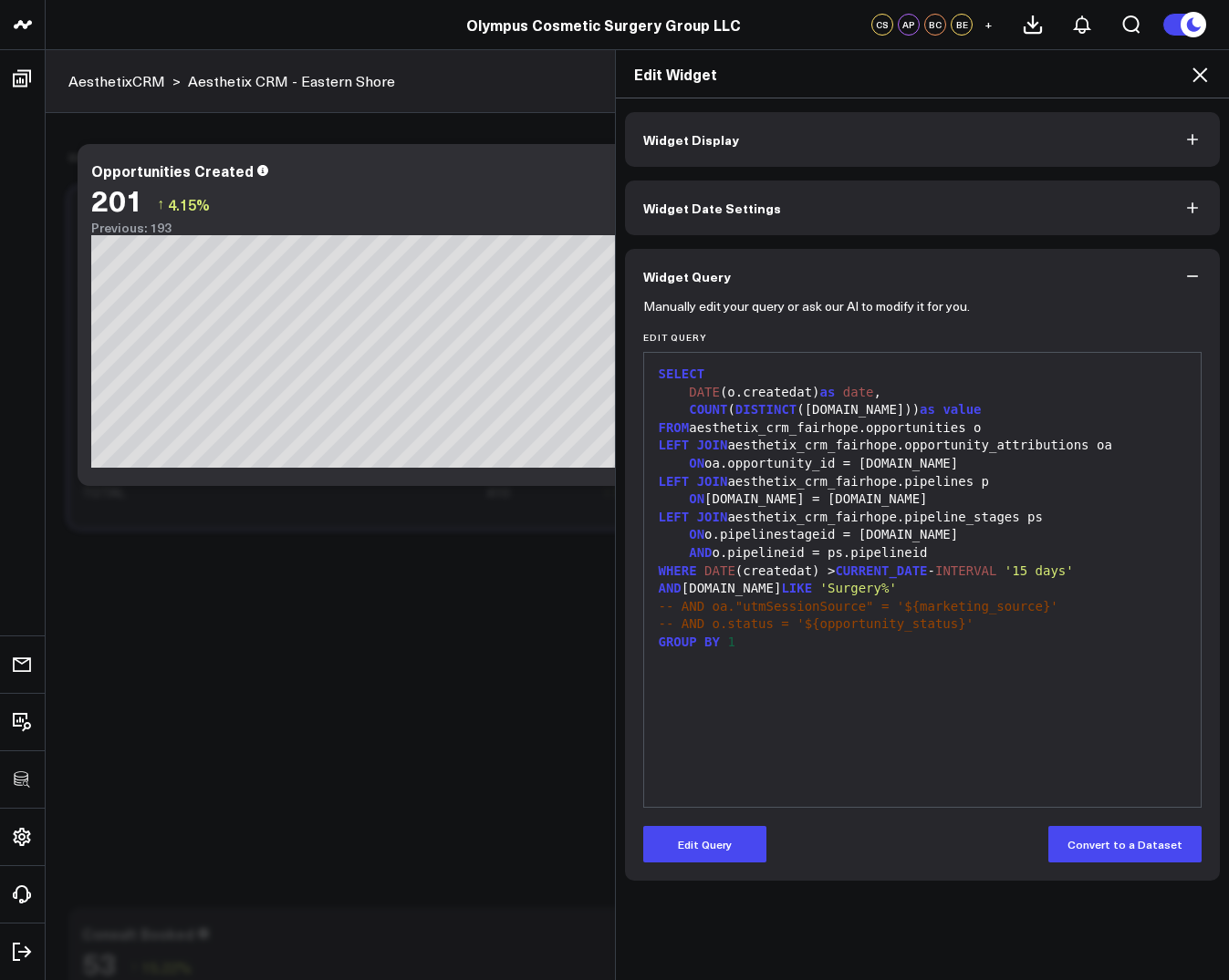
click at [1196, 82] on icon at bounding box center [1199, 75] width 22 height 22
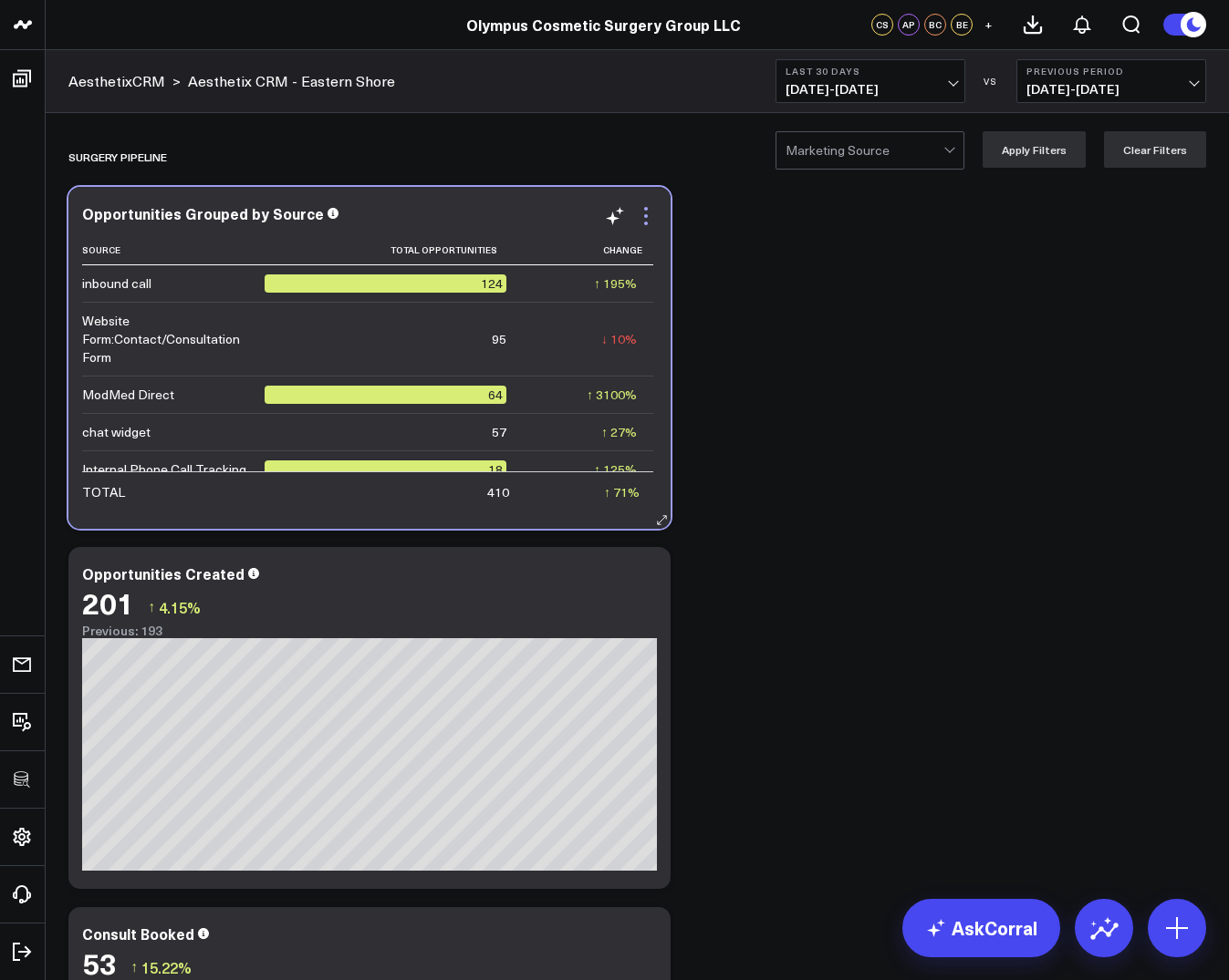
click at [640, 211] on icon at bounding box center [646, 216] width 22 height 22
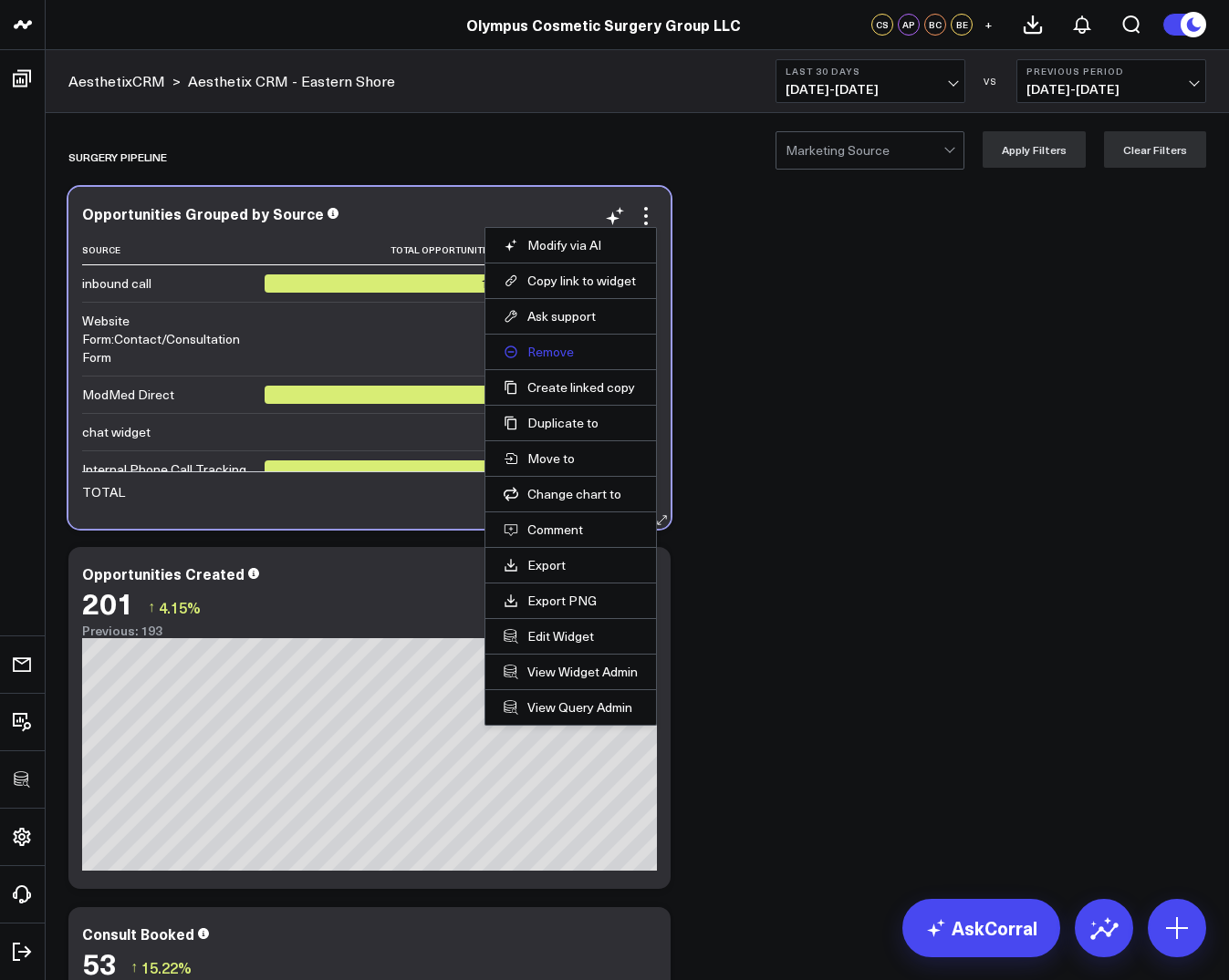
click at [536, 347] on button "Remove" at bounding box center [570, 352] width 134 height 17
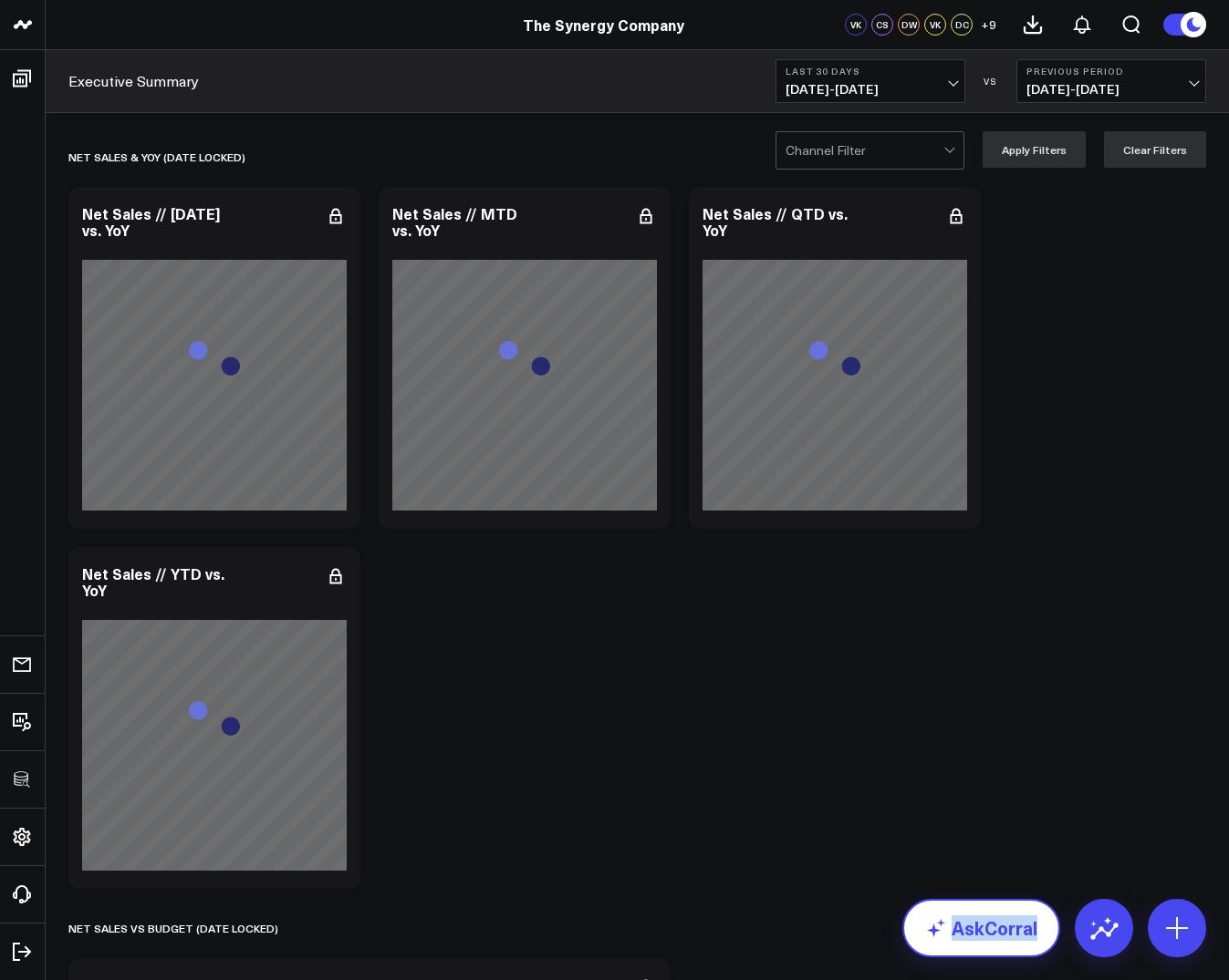
click at [953, 929] on link "AskCorral" at bounding box center [981, 928] width 158 height 58
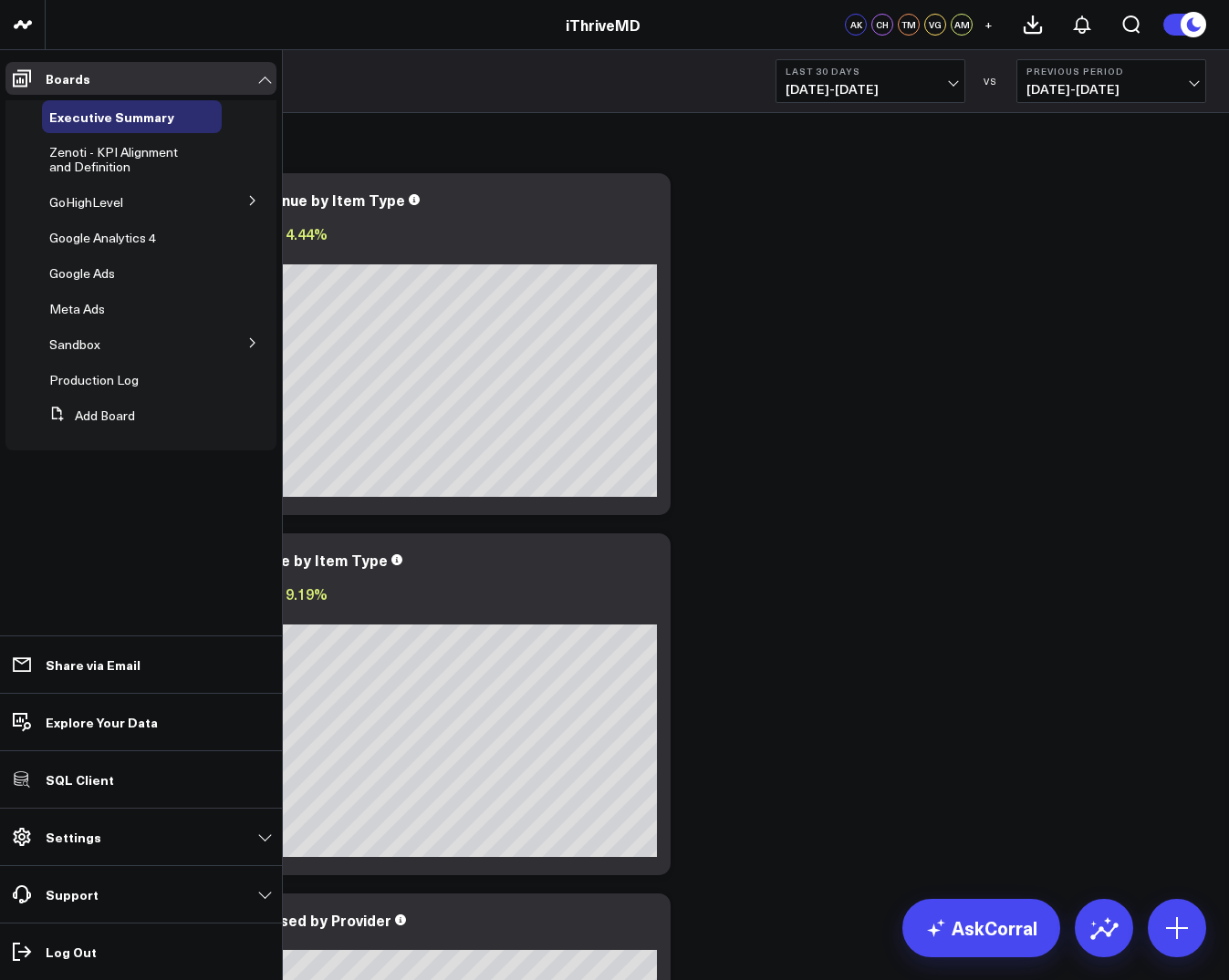
click at [201, 819] on li "Settings Custom Instructions Manage AI Metadata Manage Widgets Manage Datasets …" at bounding box center [141, 837] width 282 height 58
click at [208, 831] on link "Settings" at bounding box center [141, 836] width 271 height 32
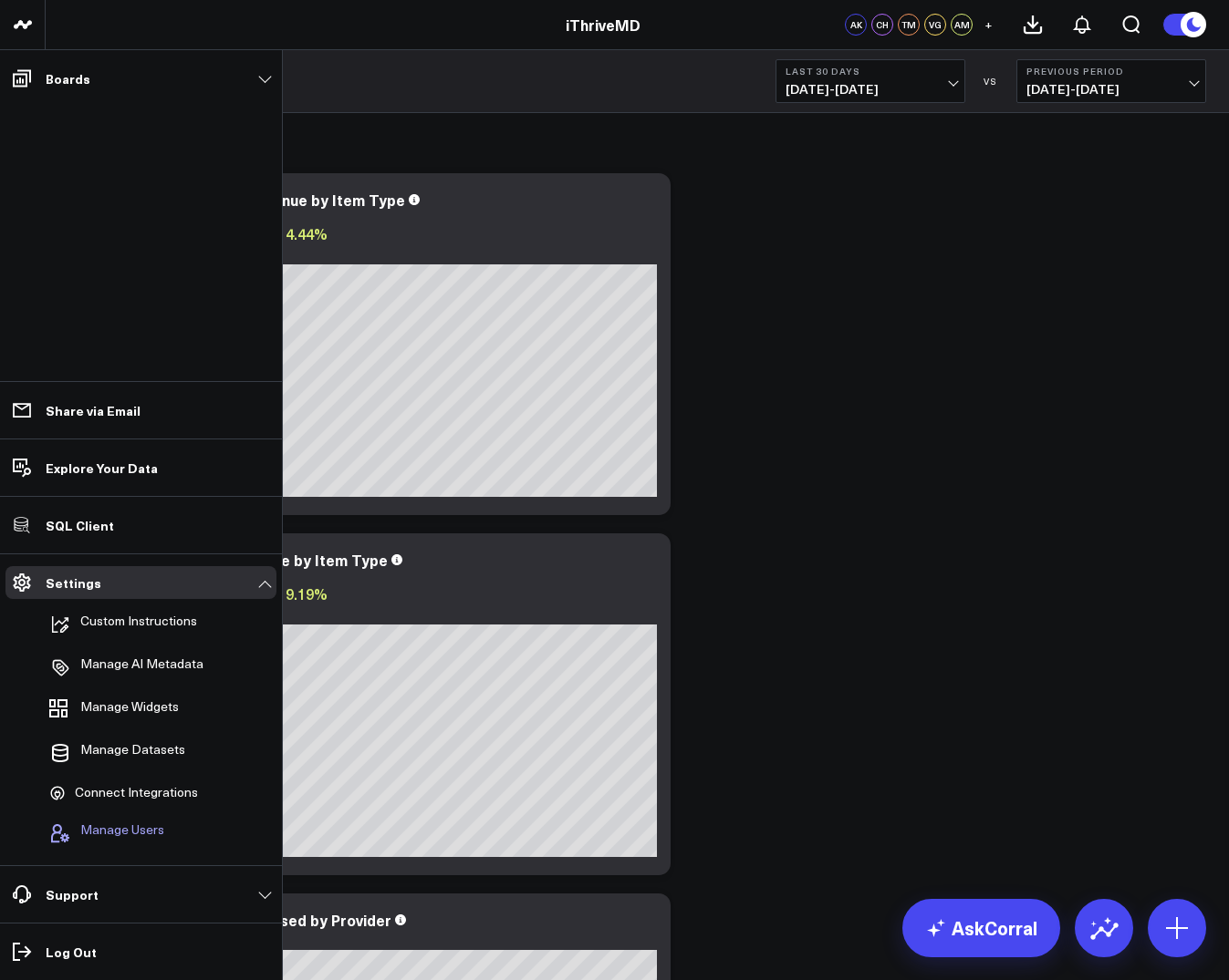
click at [156, 837] on span "Manage Users" at bounding box center [122, 833] width 84 height 22
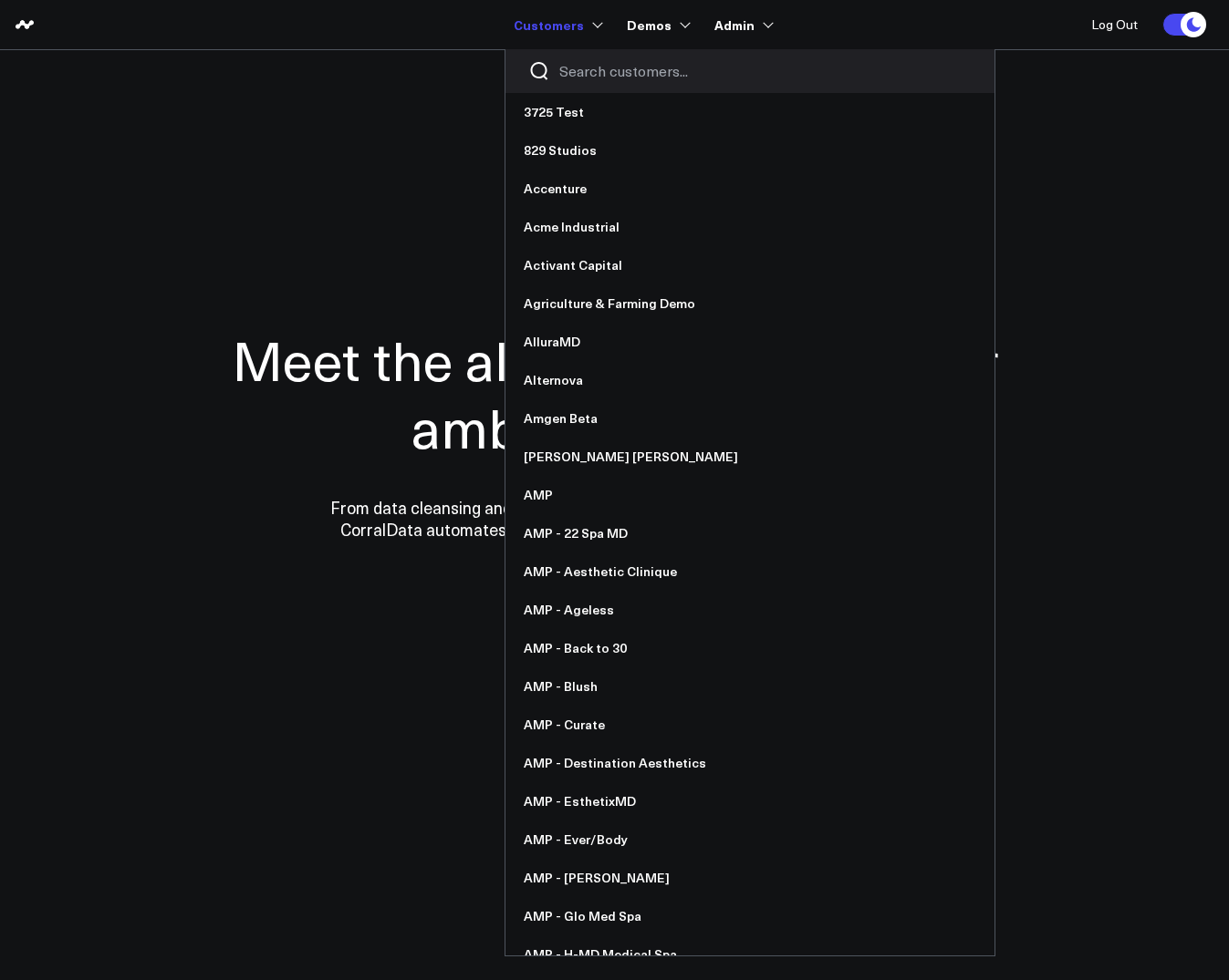
click at [524, 39] on link "Customers" at bounding box center [556, 24] width 85 height 32
click at [599, 69] on input "Search customers input" at bounding box center [765, 71] width 412 height 20
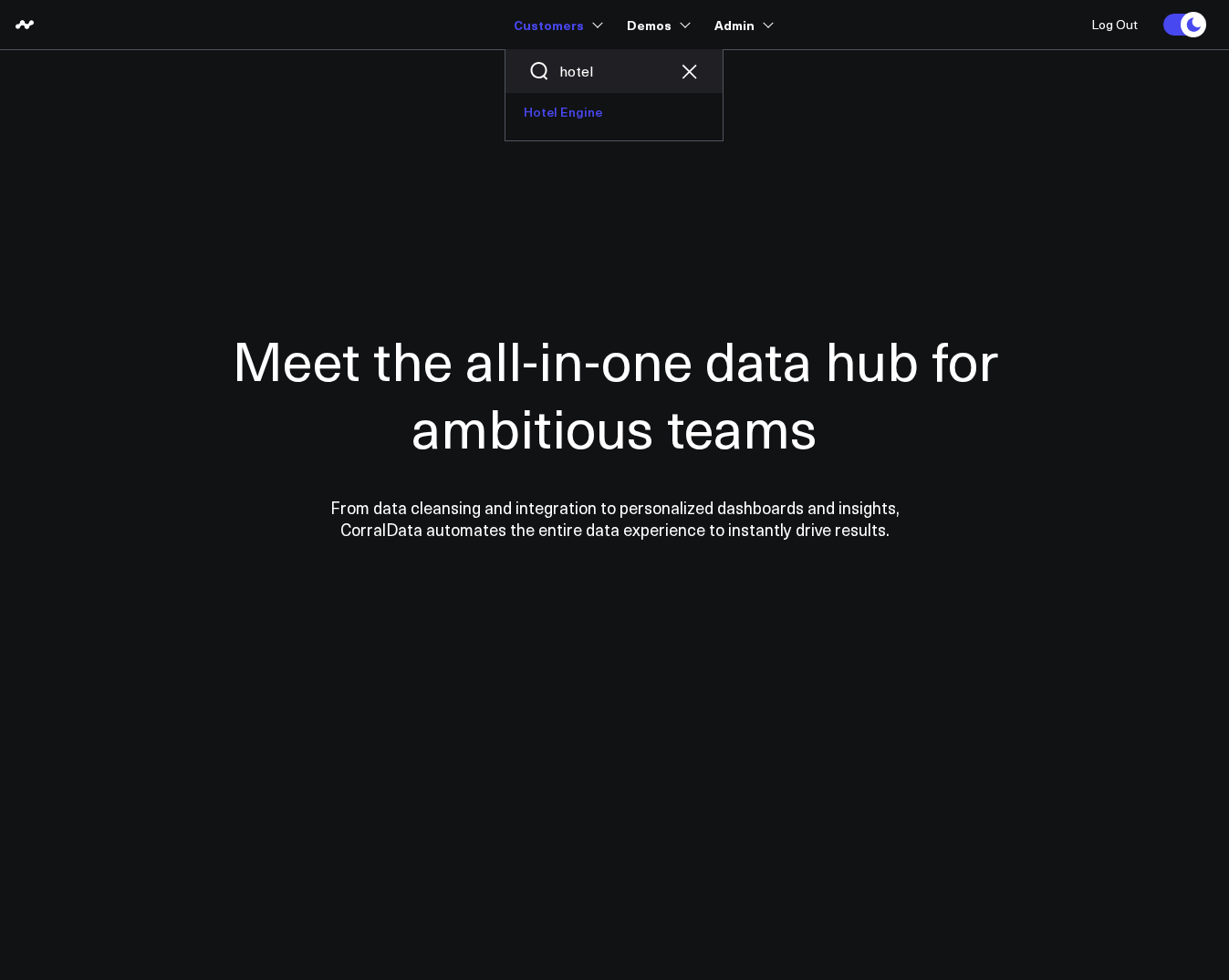
type input "hotel"
click at [583, 108] on link "Hotel Engine" at bounding box center [614, 111] width 217 height 38
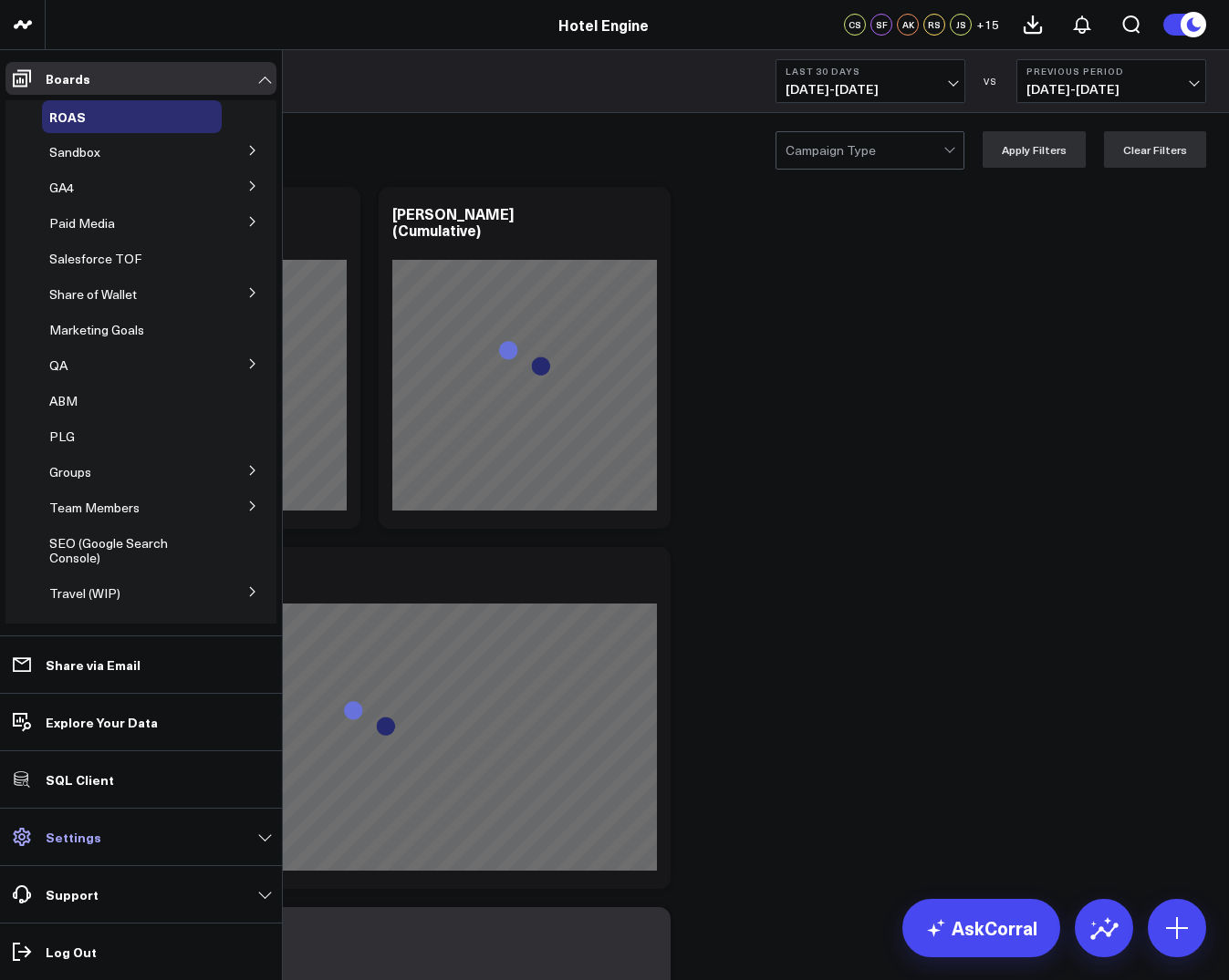
click at [202, 850] on link "Settings" at bounding box center [141, 836] width 271 height 32
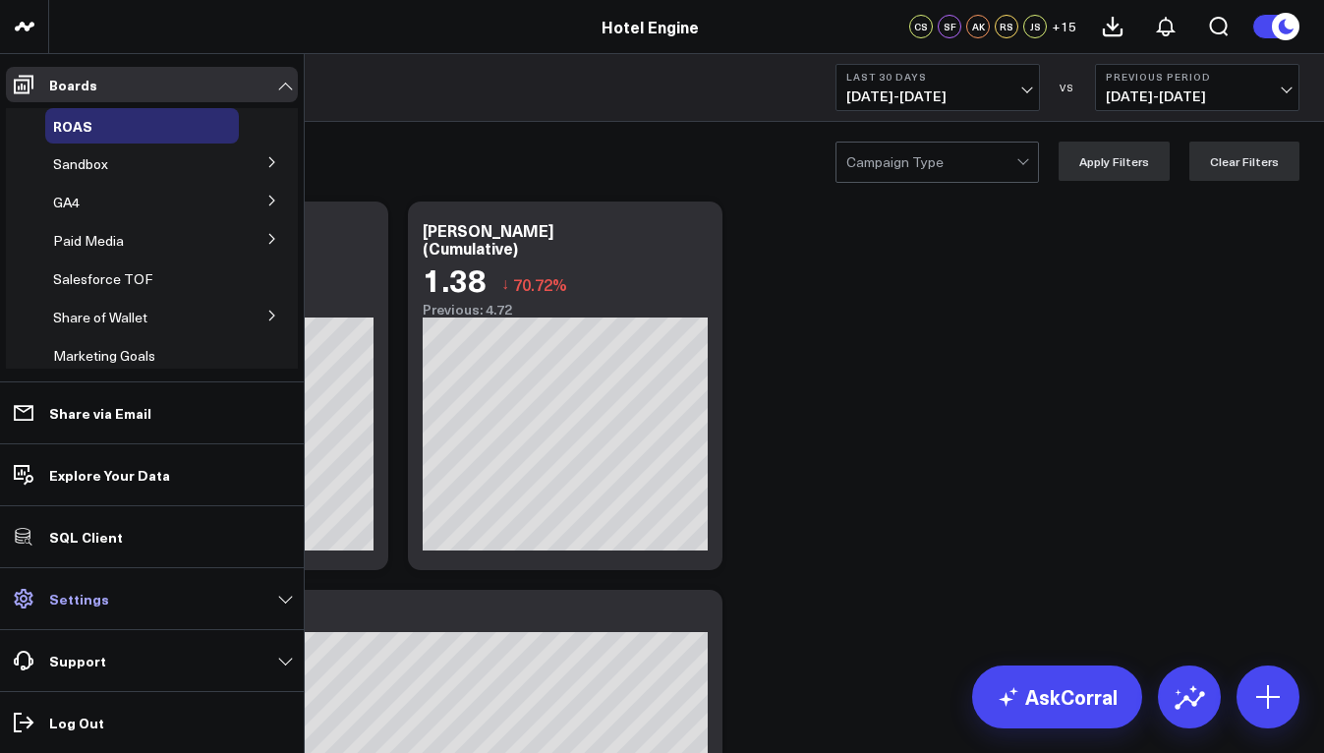
click at [152, 592] on link "Settings" at bounding box center [152, 598] width 292 height 35
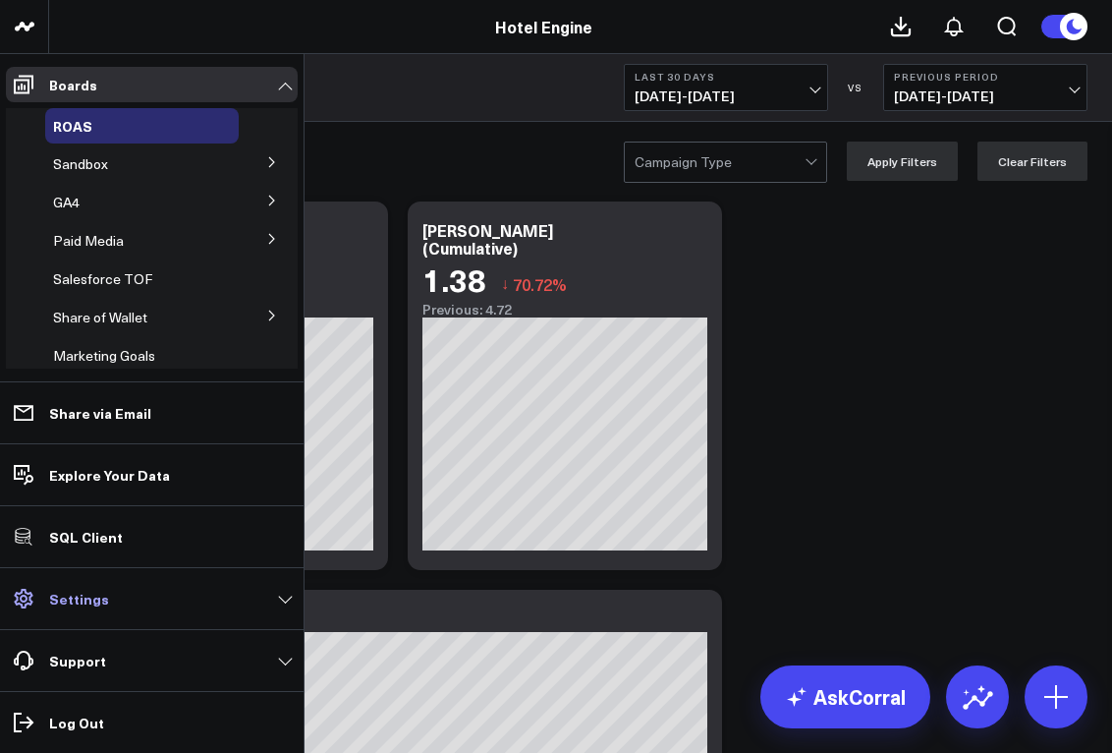
click at [233, 596] on link "Settings" at bounding box center [152, 598] width 292 height 35
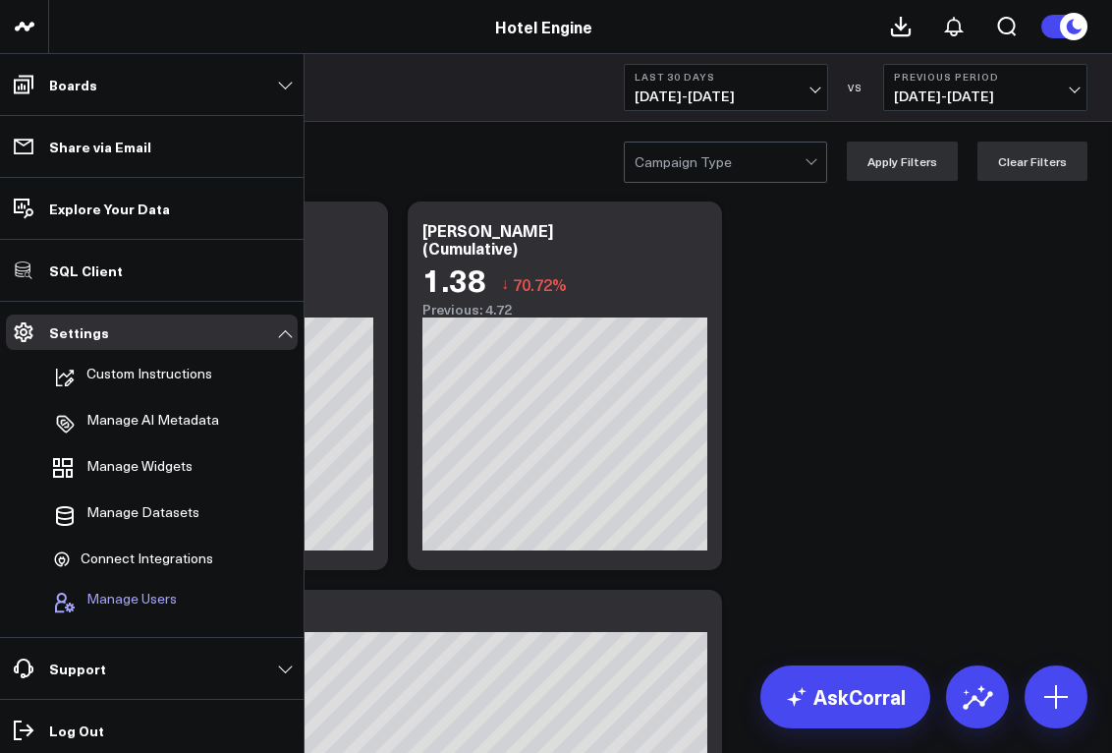
click at [152, 596] on span "Manage Users" at bounding box center [131, 603] width 90 height 24
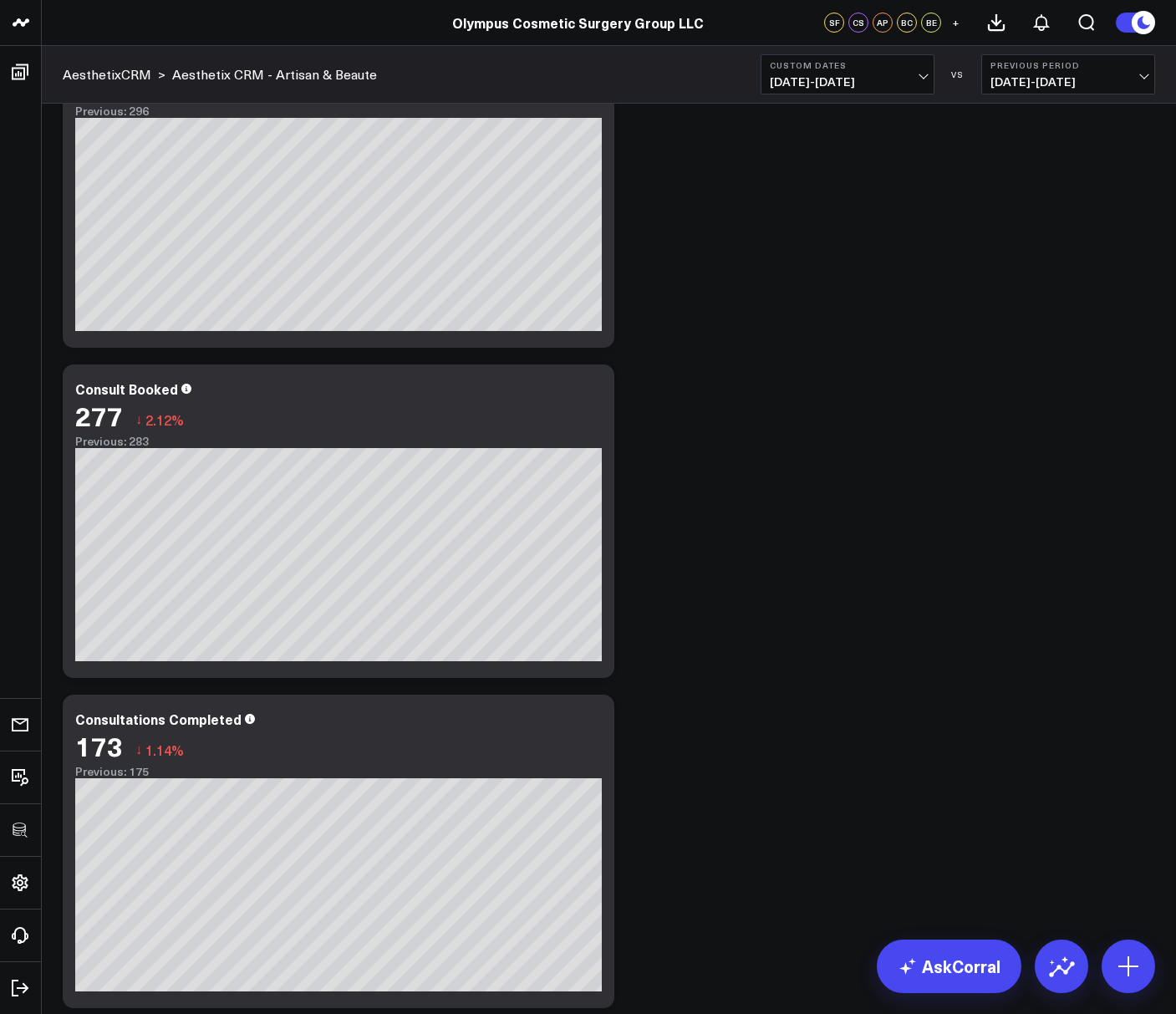
scroll to position [715, 0]
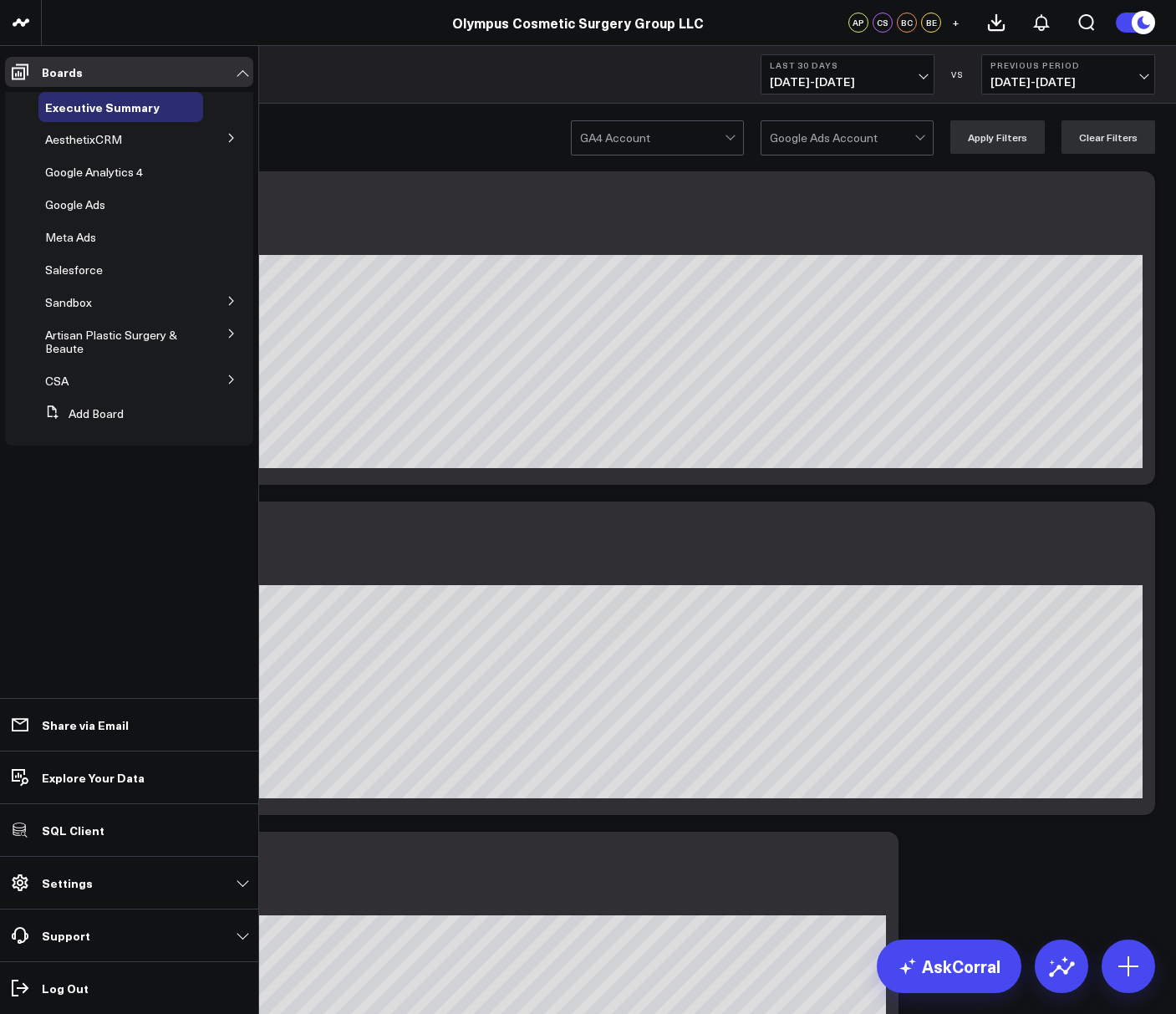
click at [236, 333] on icon at bounding box center [231, 333] width 10 height 10
click at [228, 421] on icon at bounding box center [231, 423] width 10 height 10
click at [234, 301] on icon at bounding box center [231, 301] width 10 height 10
click at [86, 459] on button "Add Board" at bounding box center [81, 457] width 85 height 30
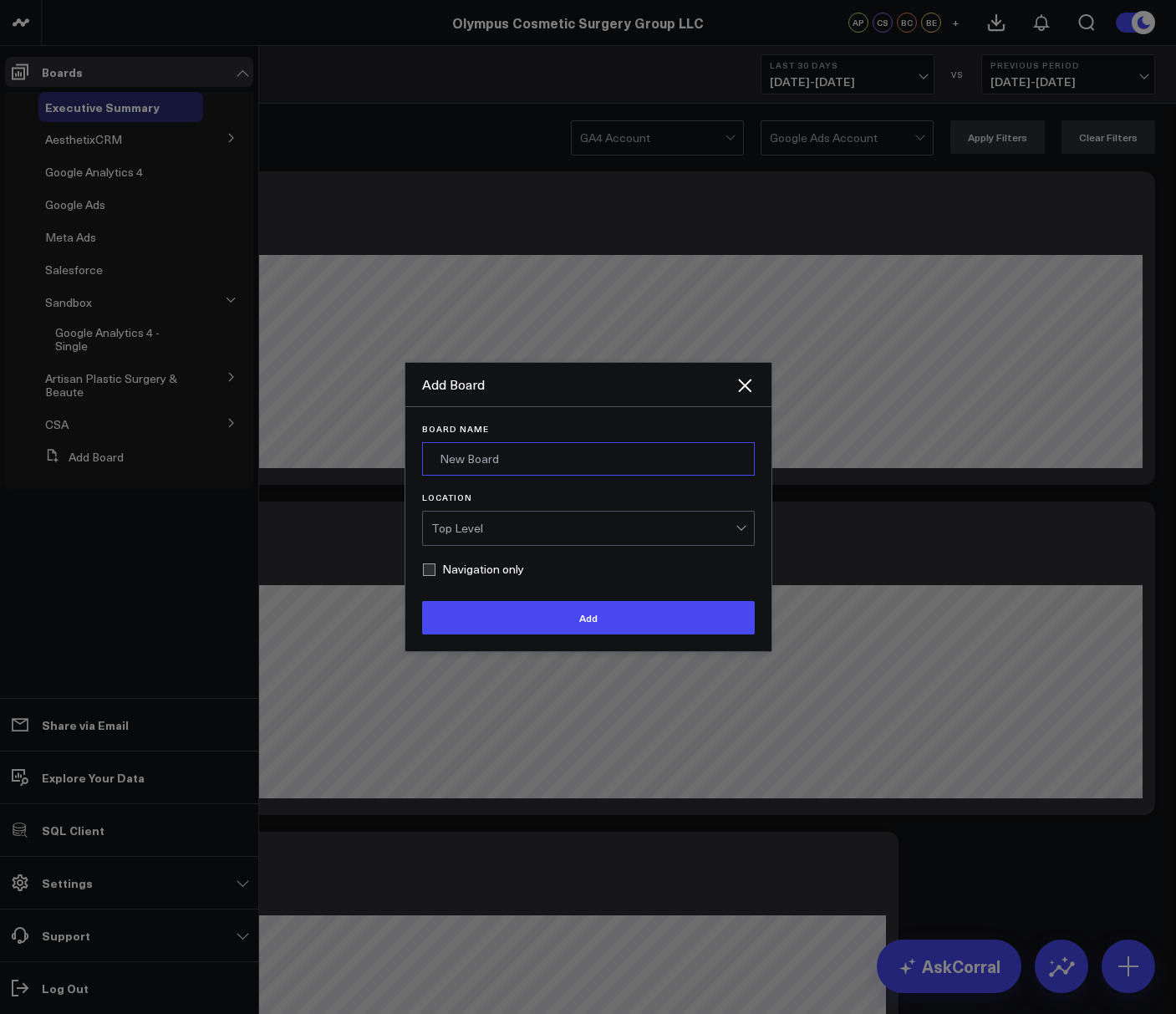
click at [463, 458] on input "Board Name" at bounding box center [588, 459] width 332 height 33
type input "Artisan Surgical"
click at [500, 517] on div "Top Level" at bounding box center [583, 527] width 304 height 33
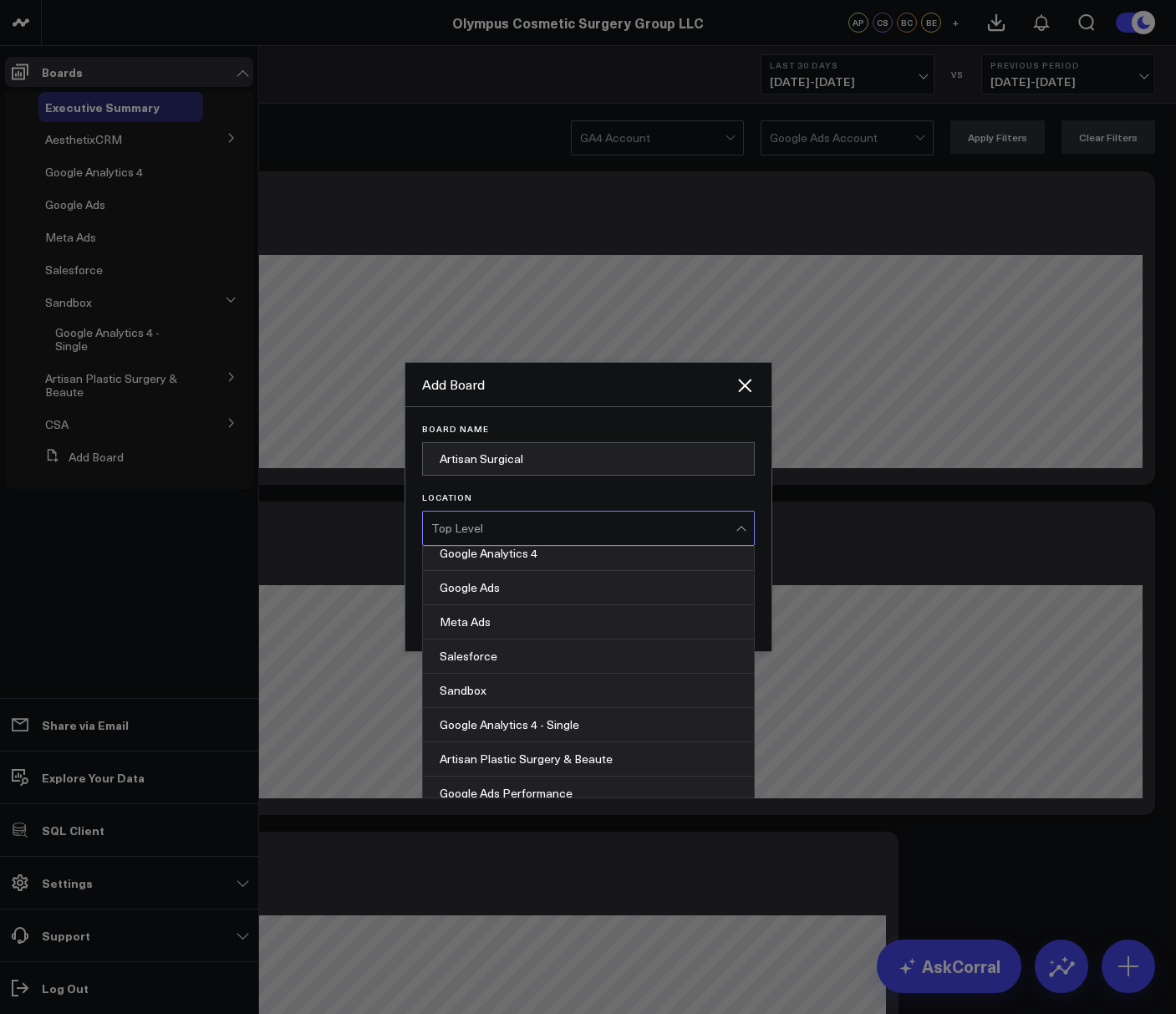
scroll to position [297, 0]
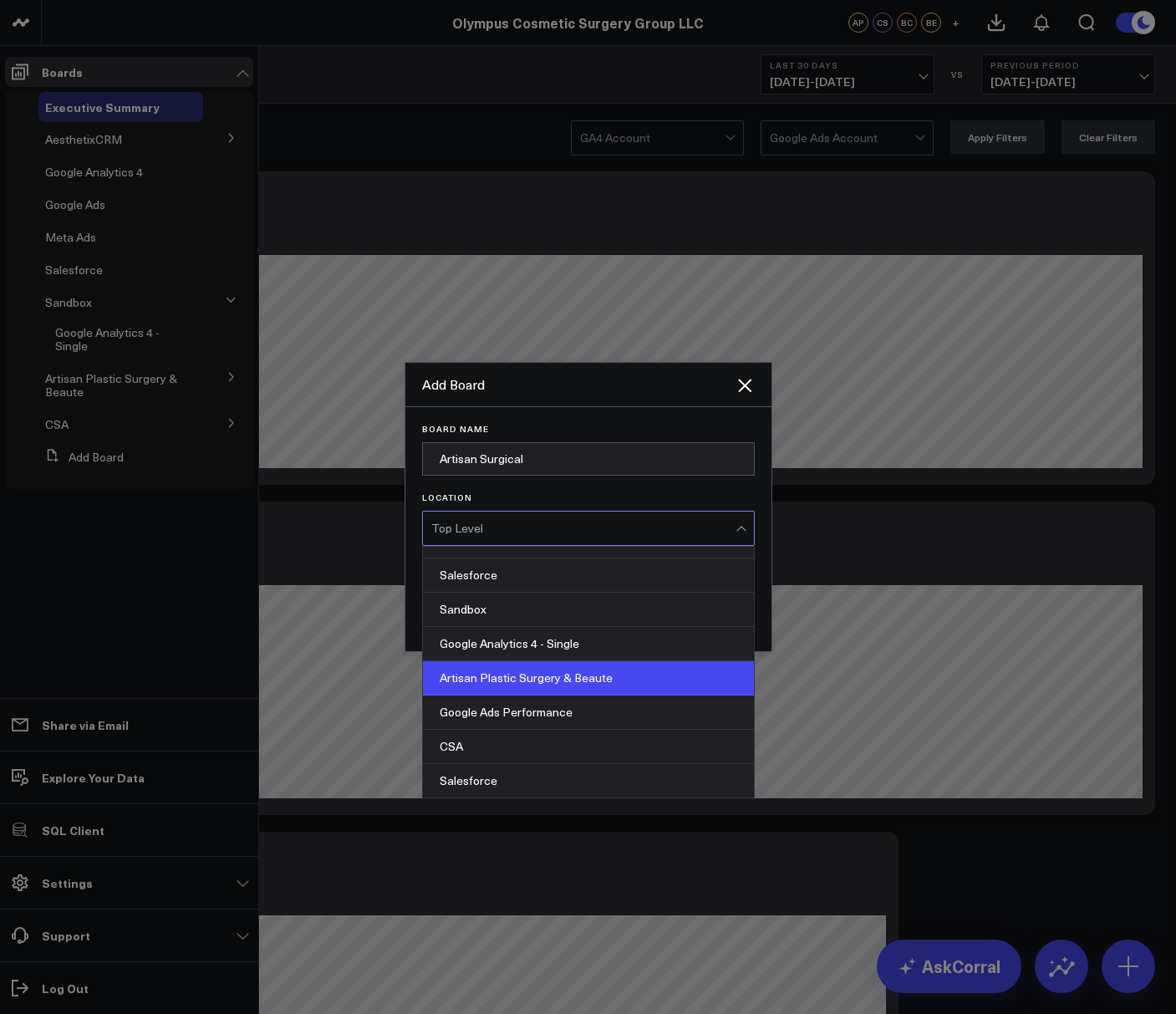
click at [501, 680] on div "Artisan Plastic Surgery & Beaute" at bounding box center [588, 678] width 331 height 34
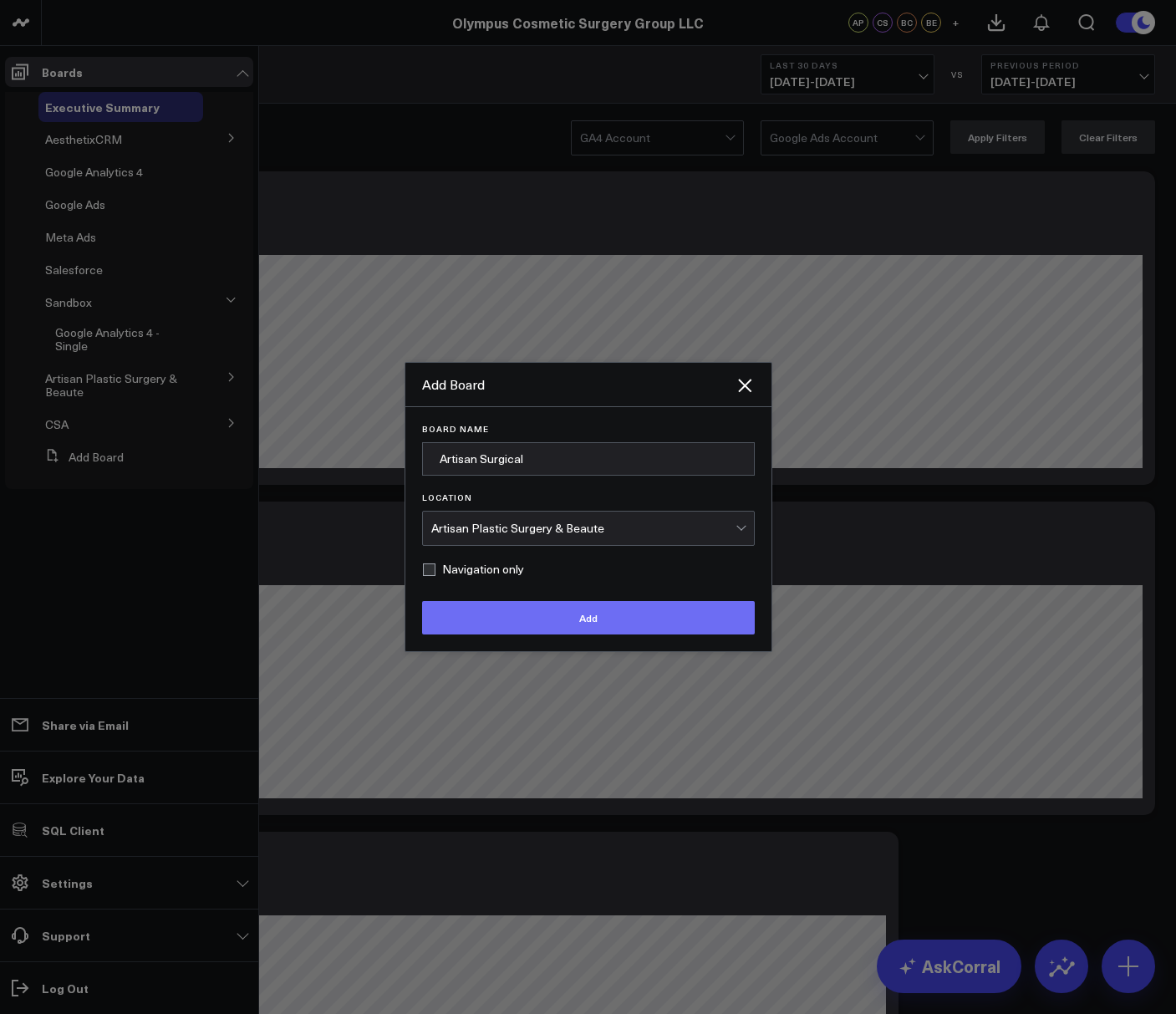
click at [544, 618] on button "Add" at bounding box center [588, 618] width 332 height 33
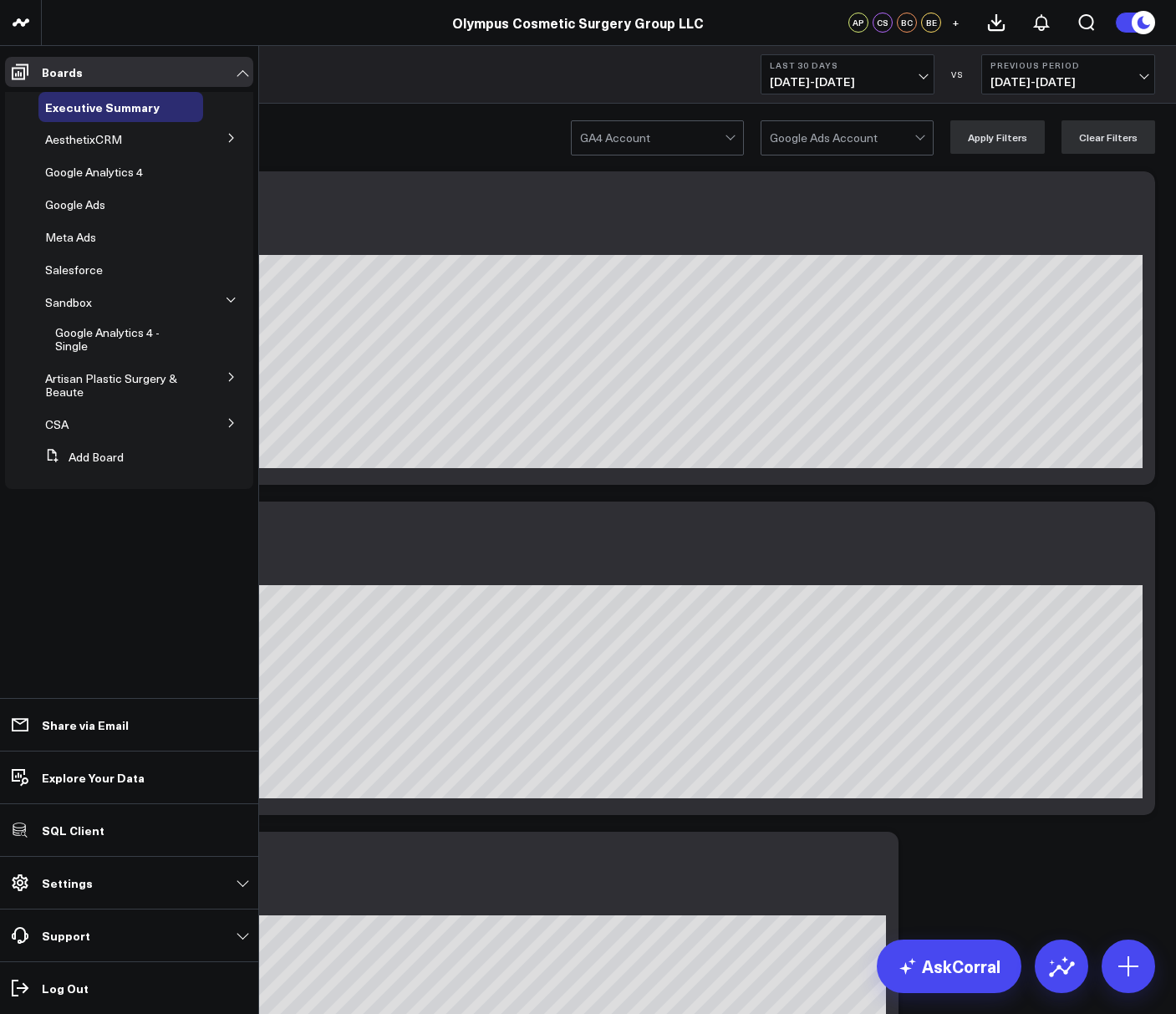
click at [230, 376] on icon at bounding box center [231, 377] width 10 height 10
click at [156, 423] on icon at bounding box center [151, 422] width 14 height 14
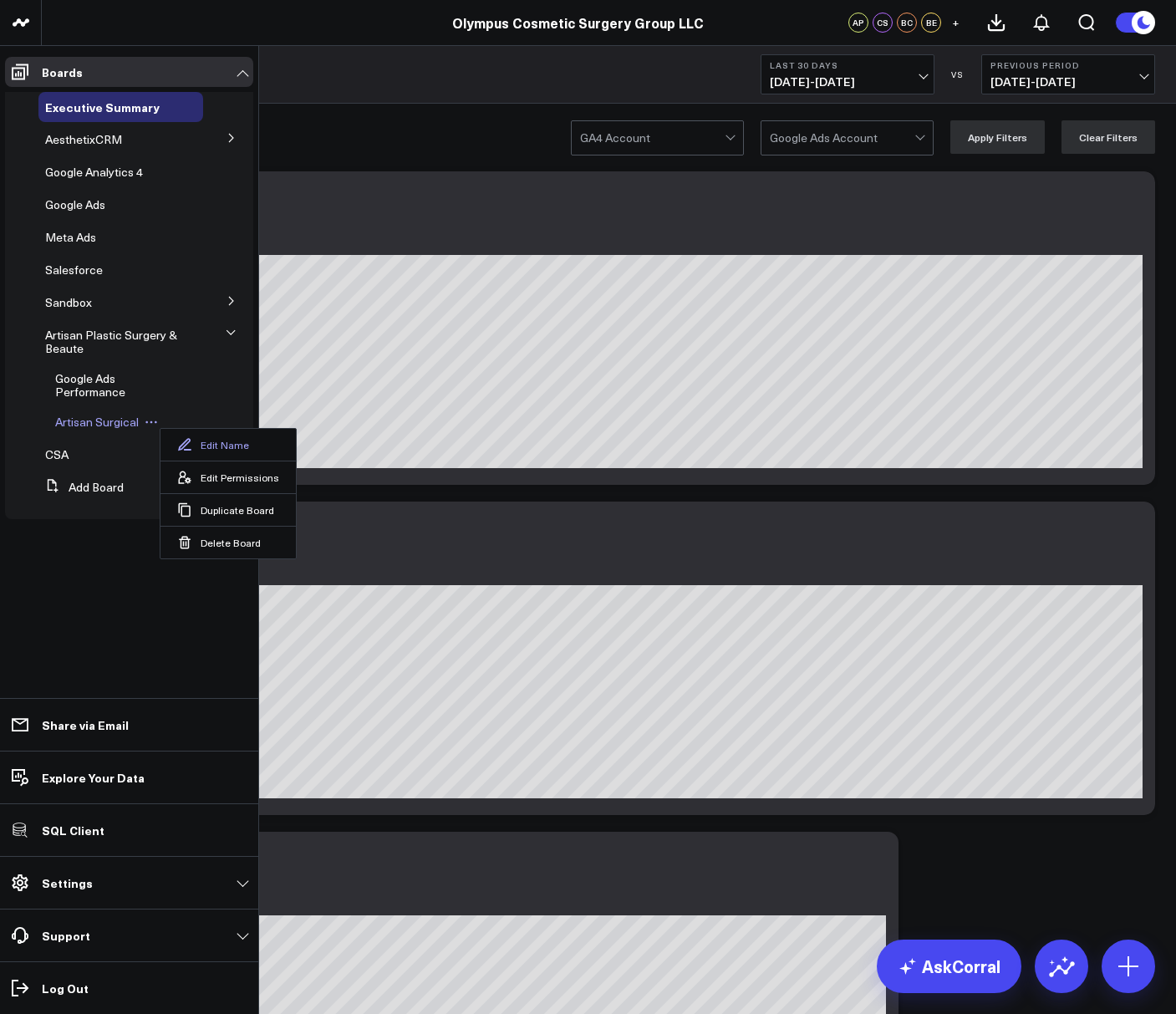
click at [197, 439] on button "Edit Name" at bounding box center [228, 444] width 135 height 31
click at [224, 140] on button at bounding box center [231, 136] width 43 height 25
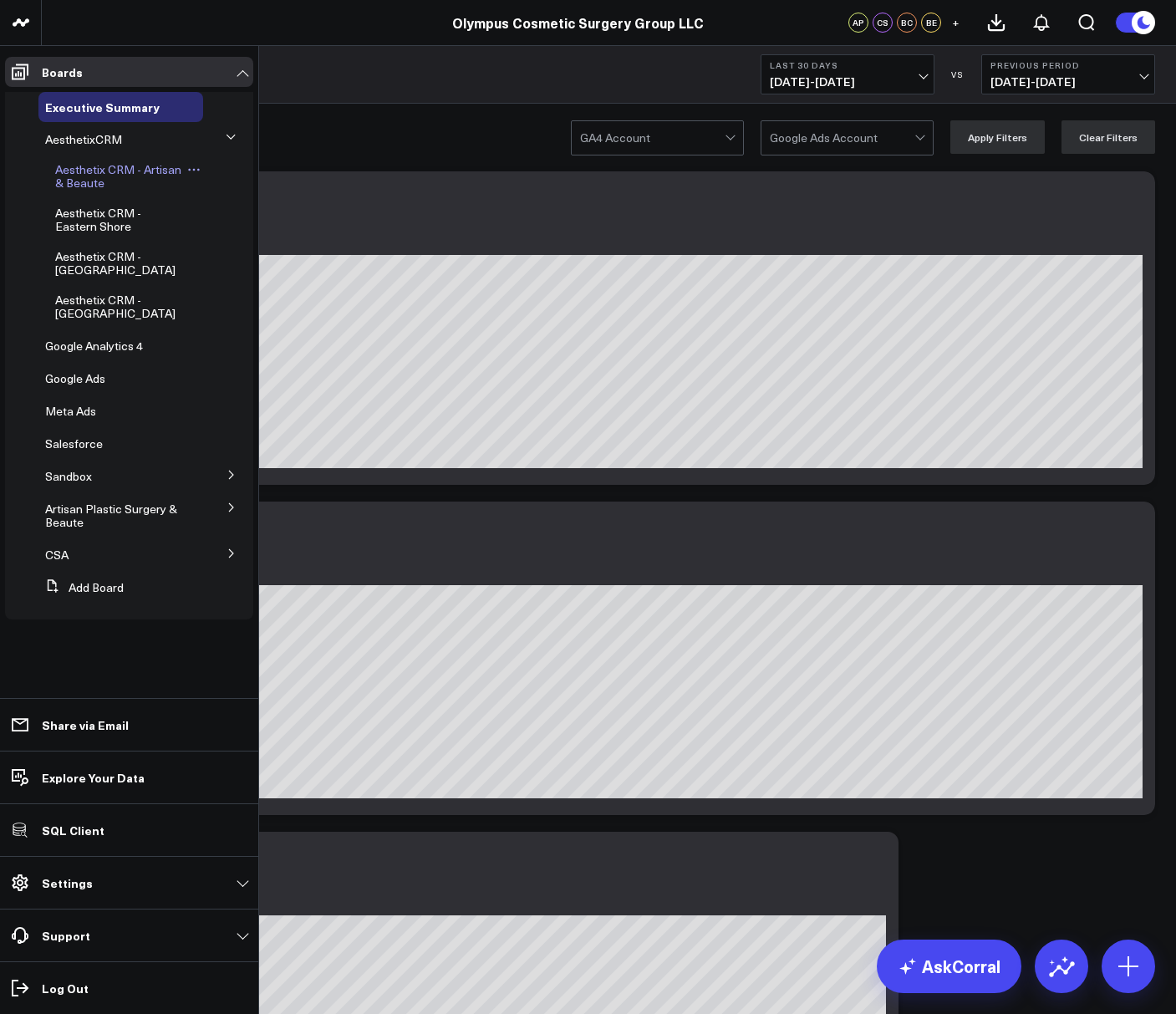
click at [121, 174] on span "Aesthetix CRM - Artisan & Beaute" at bounding box center [118, 176] width 126 height 29
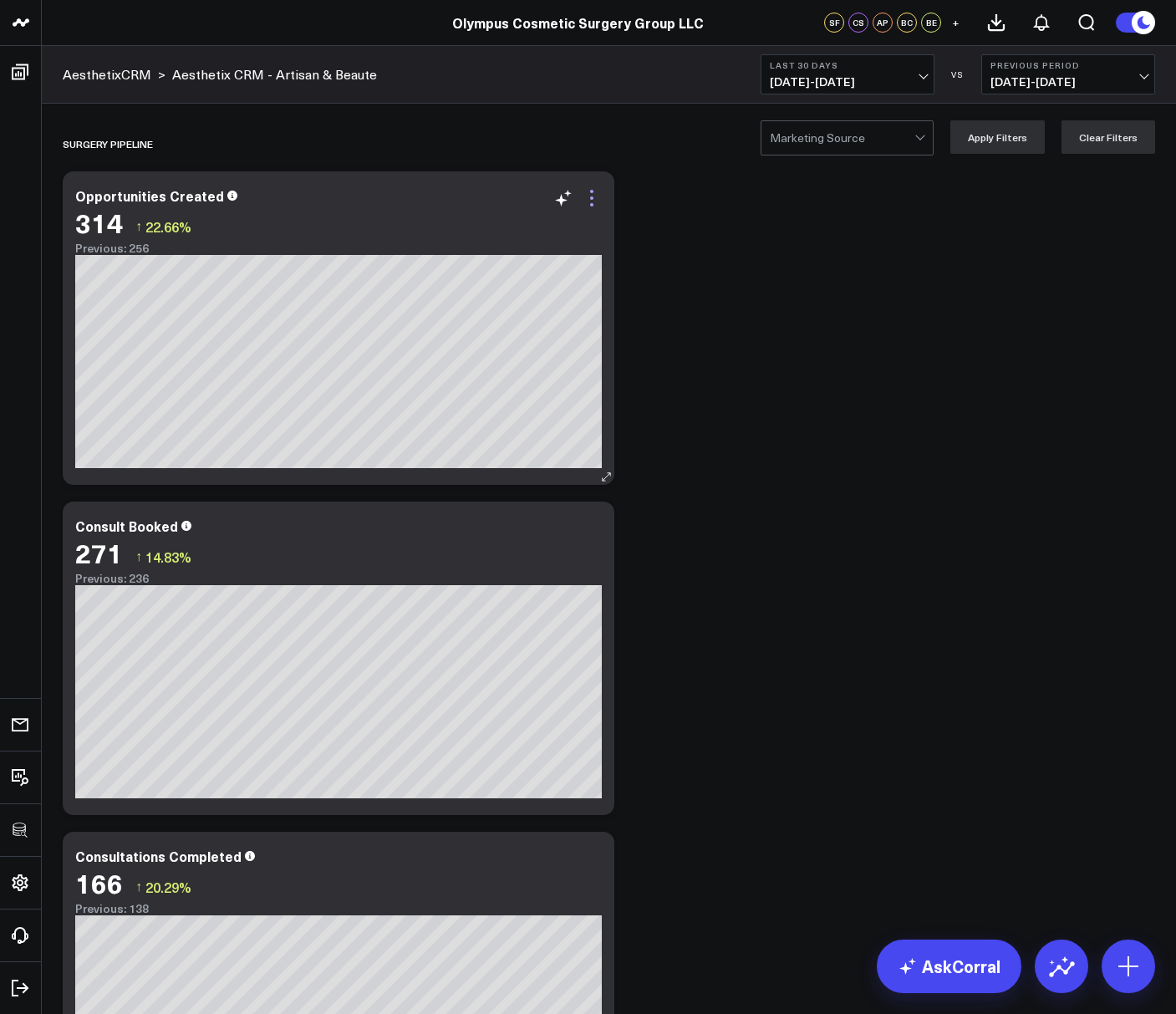
click at [601, 194] on icon at bounding box center [592, 198] width 20 height 20
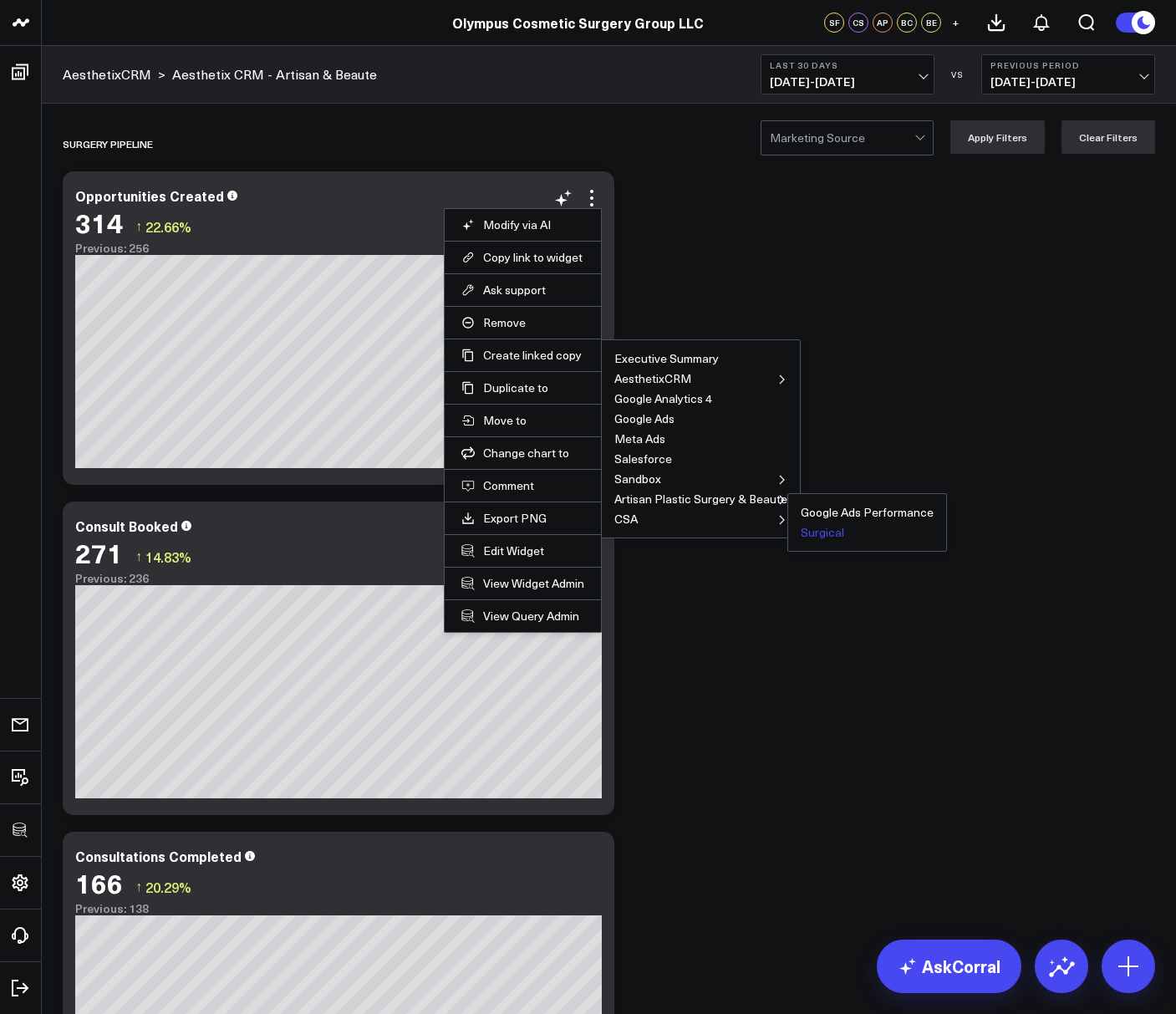
click at [823, 530] on button "Surgical" at bounding box center [821, 533] width 43 height 12
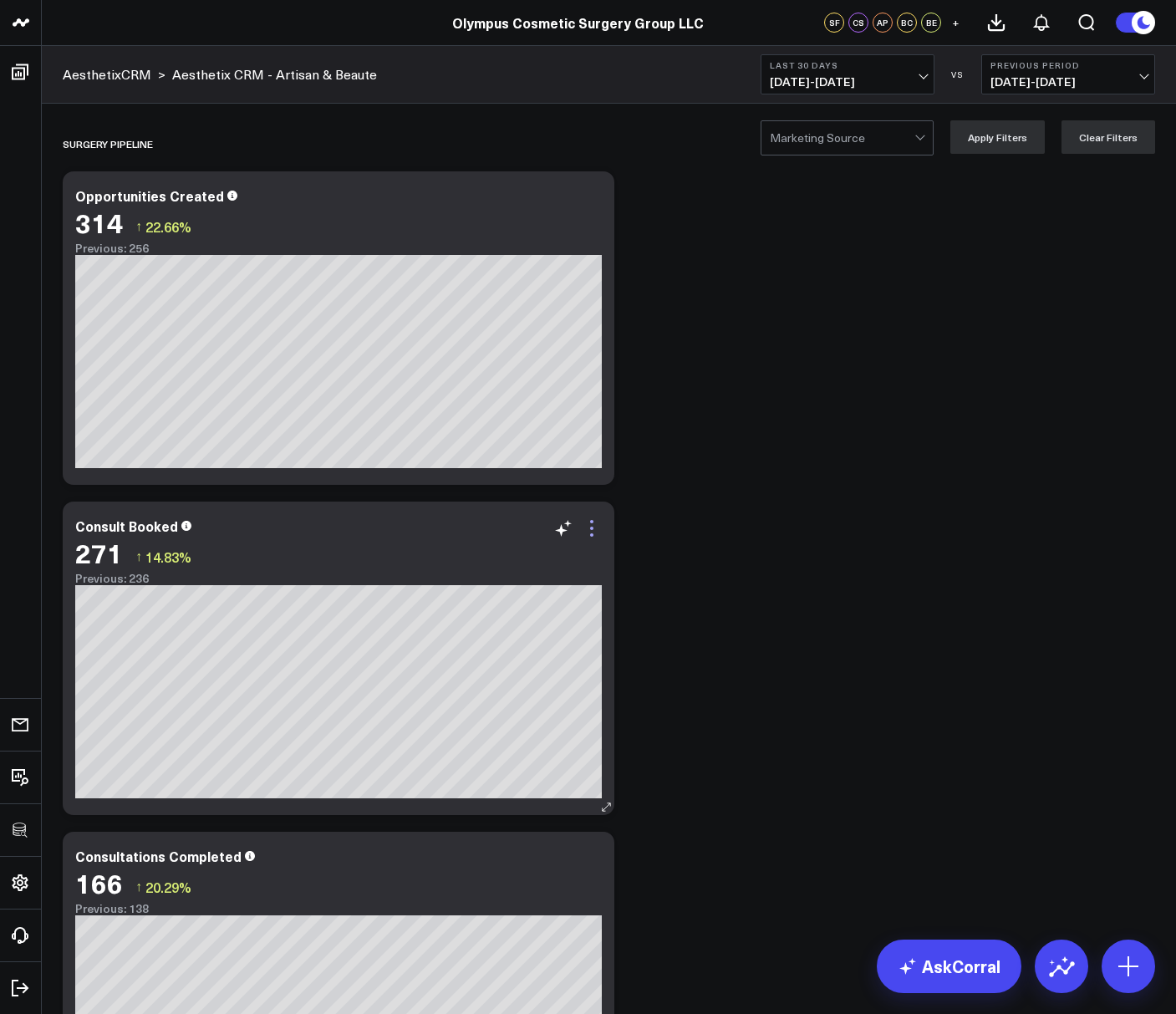
click at [590, 537] on icon at bounding box center [592, 528] width 20 height 20
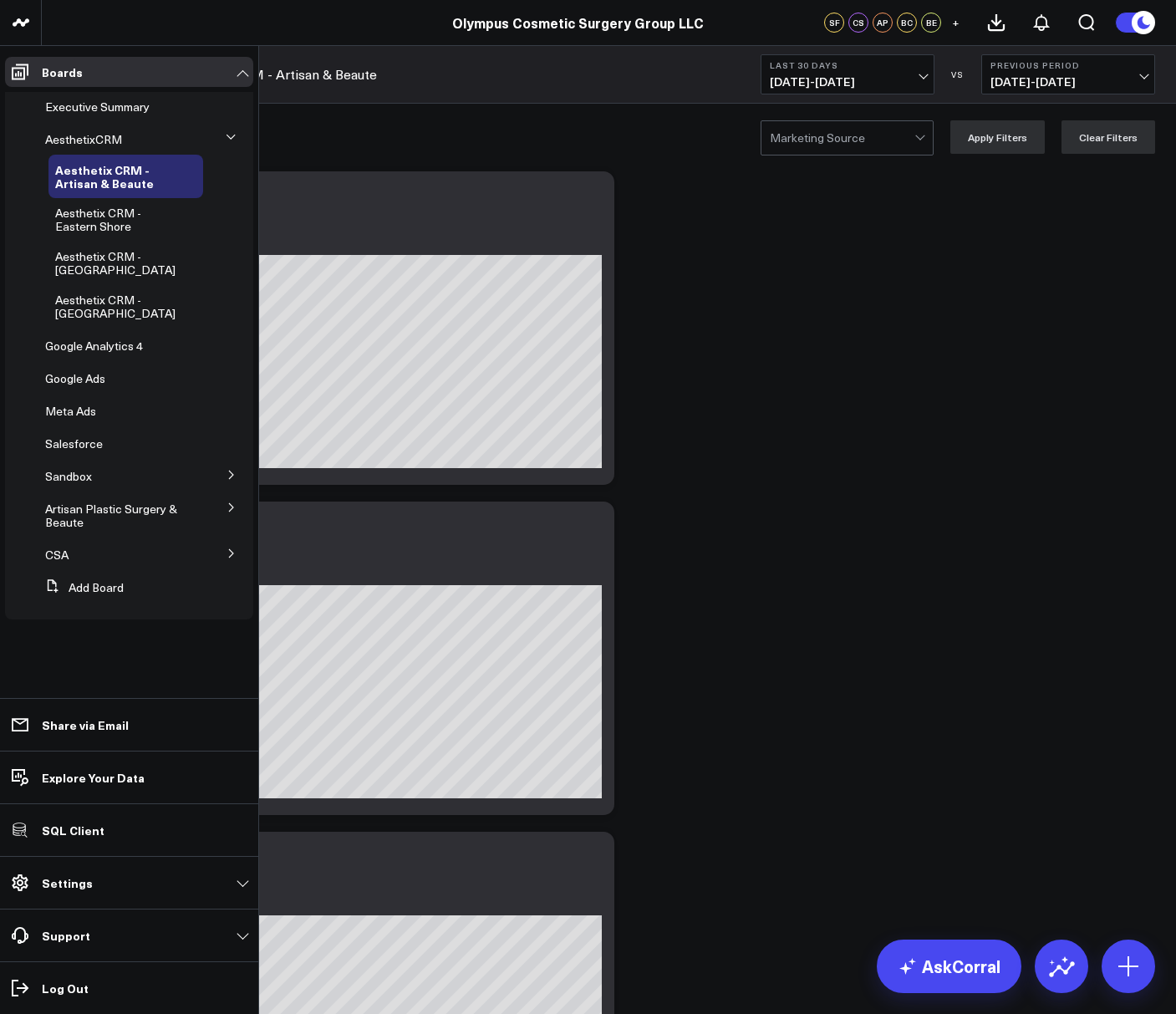
click at [236, 506] on icon at bounding box center [231, 508] width 10 height 10
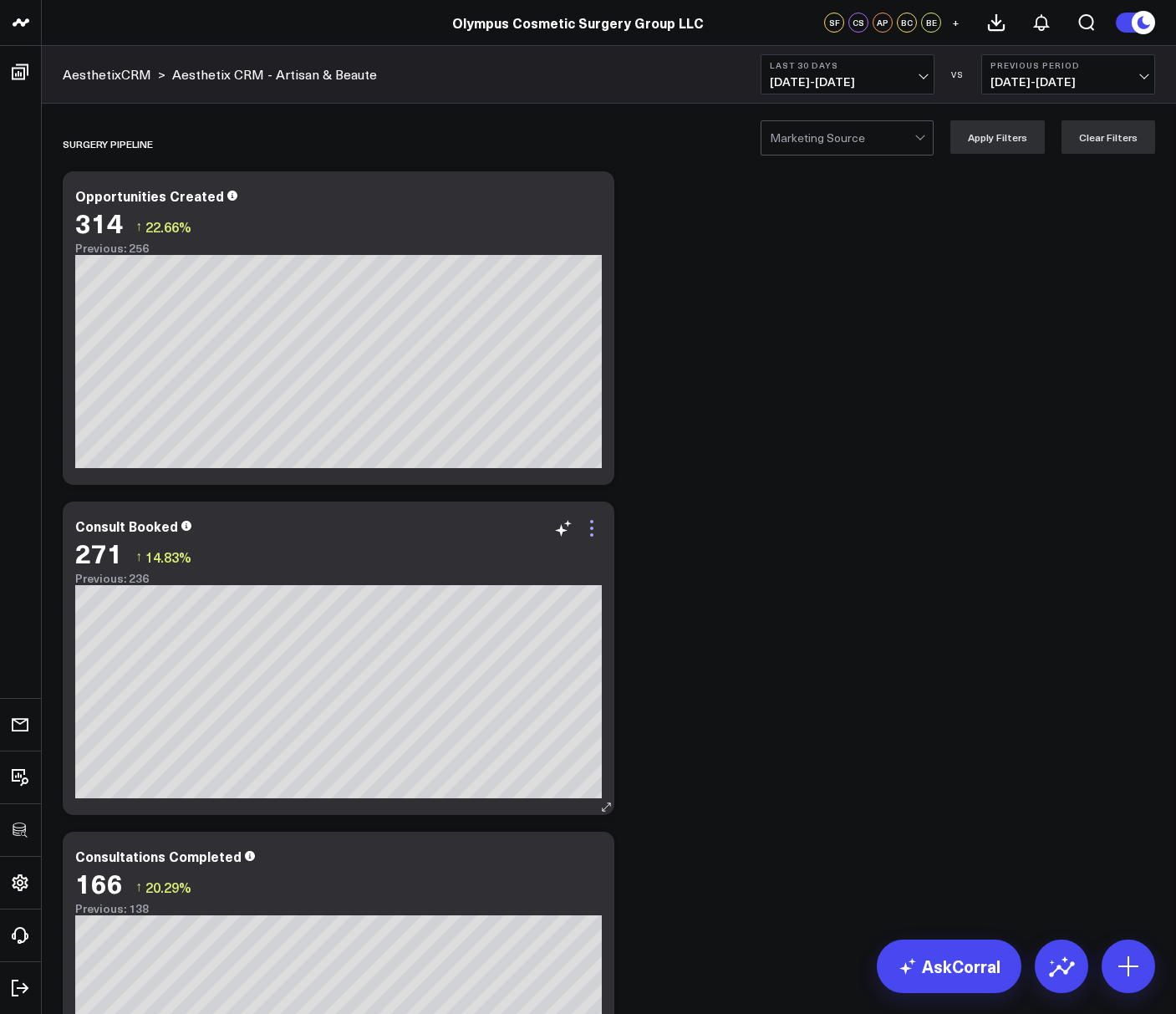
click at [590, 527] on icon at bounding box center [592, 528] width 3 height 3
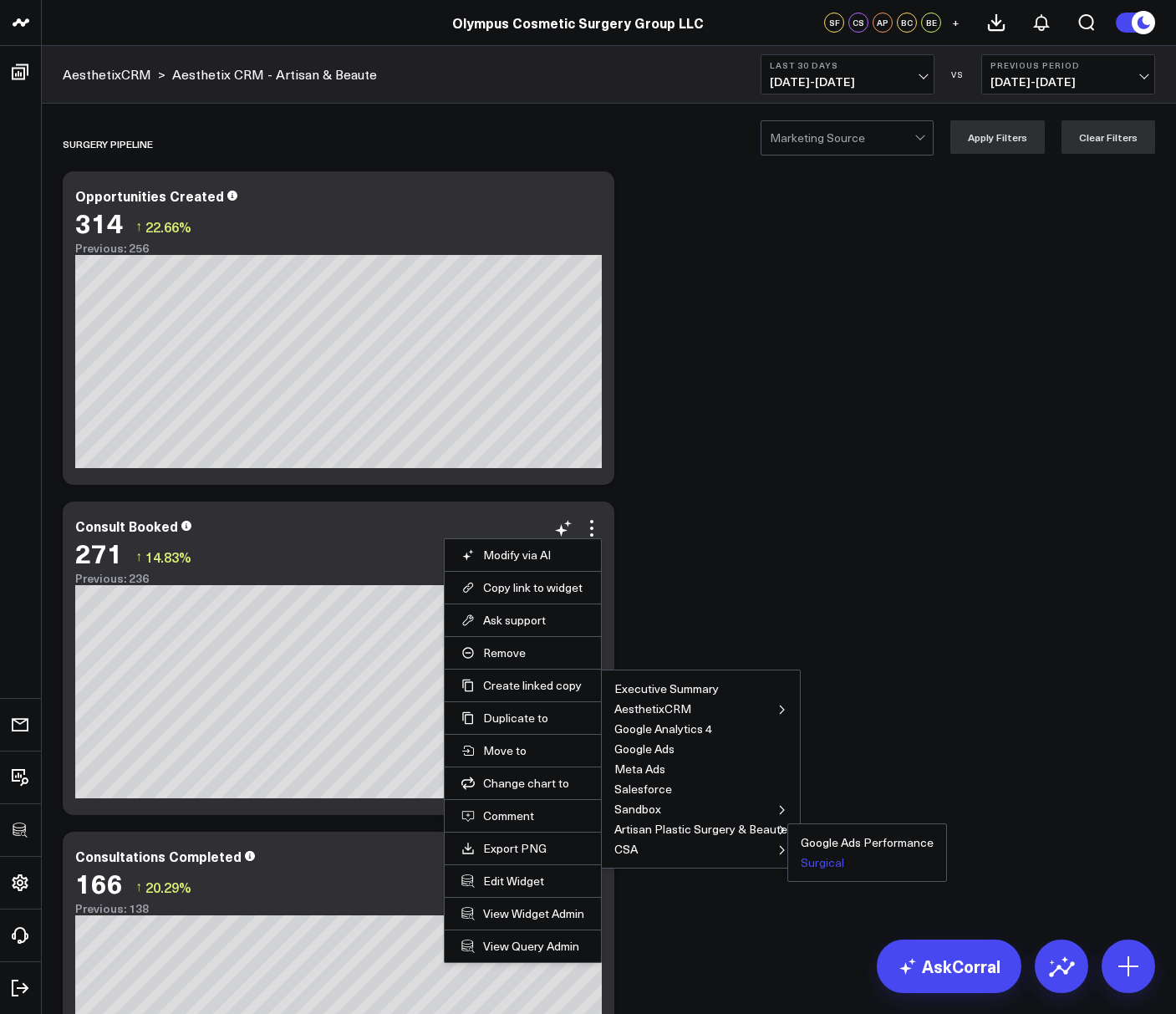
click at [821, 869] on button "Surgical" at bounding box center [821, 863] width 43 height 12
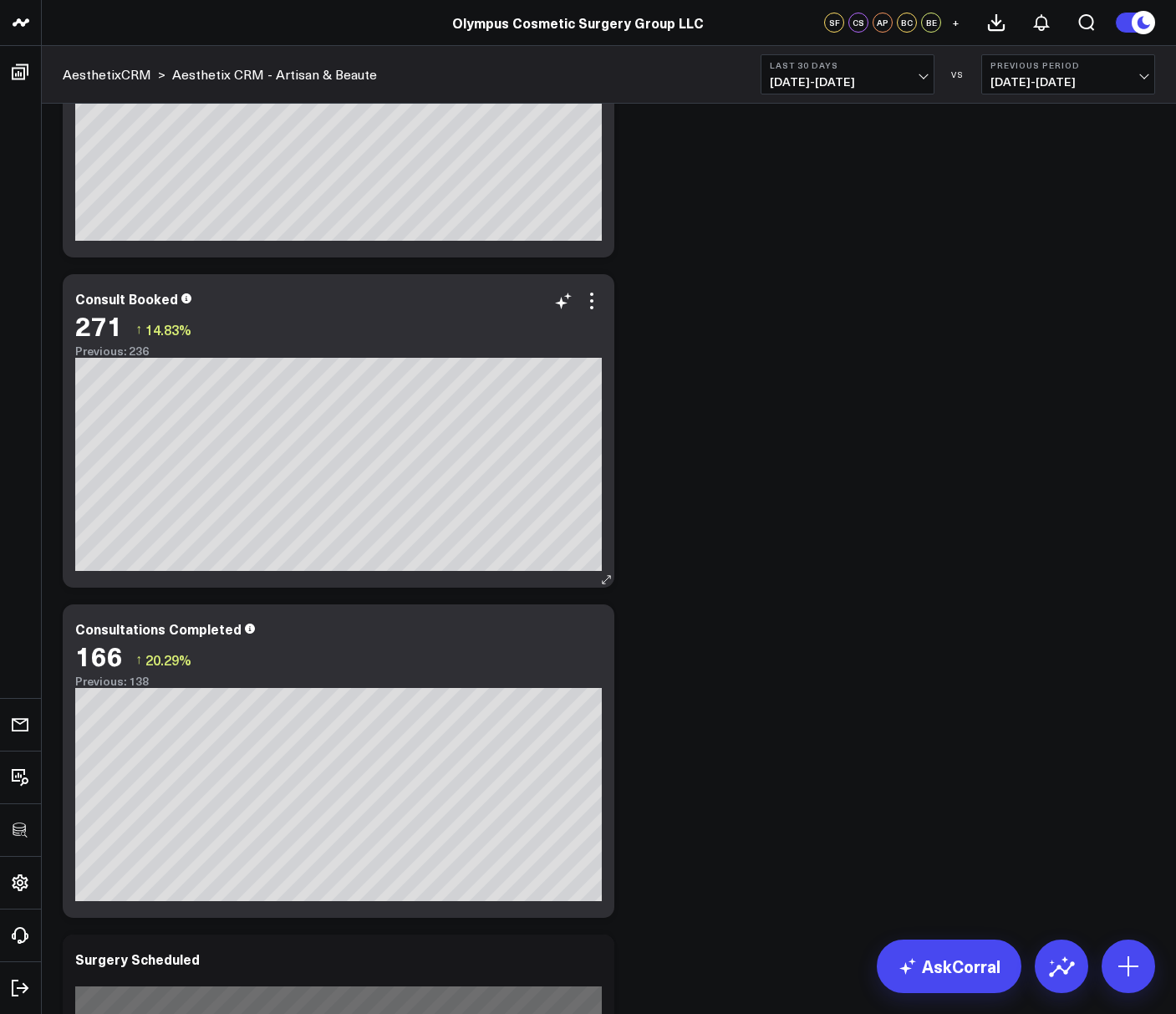
scroll to position [231, 0]
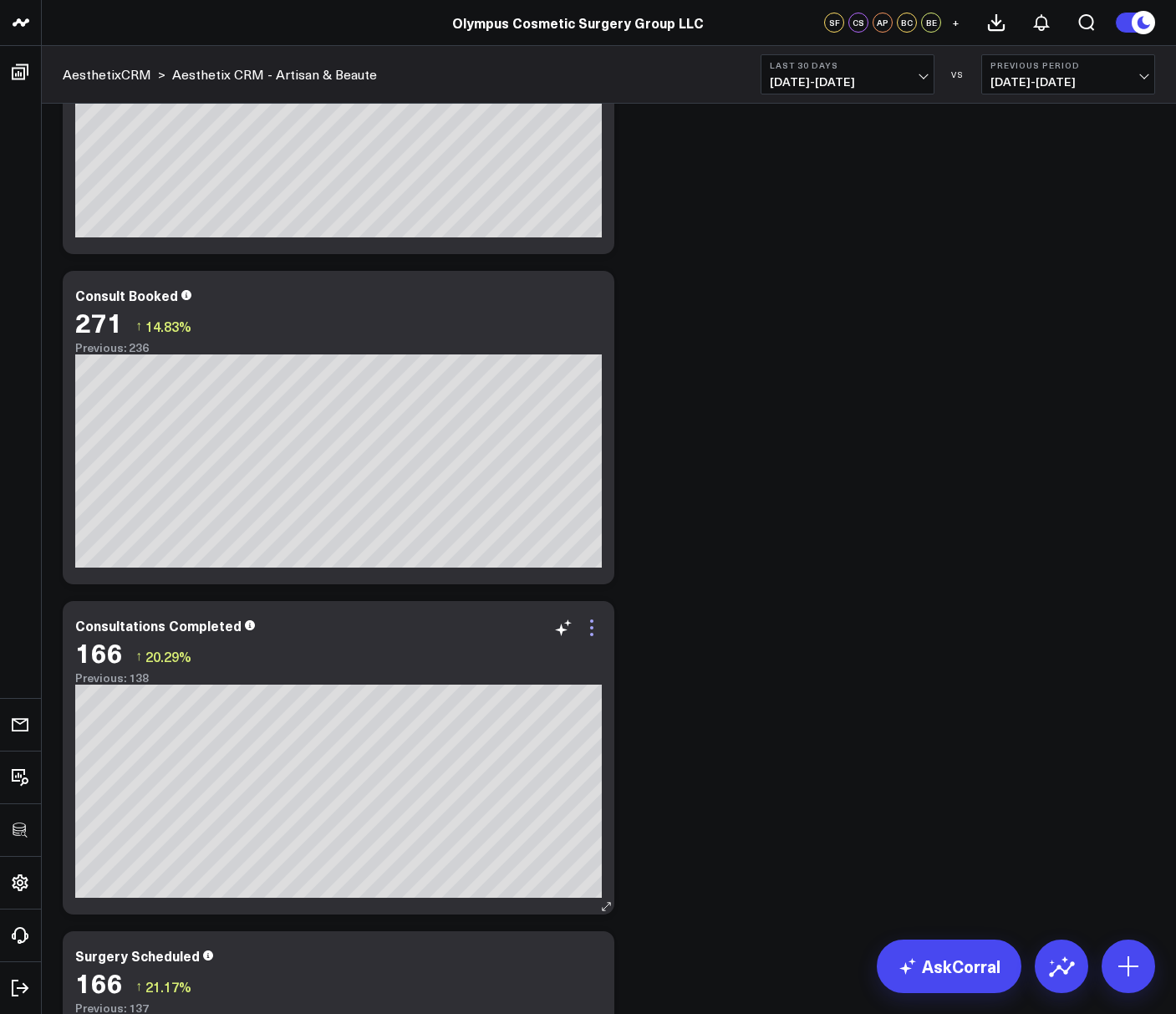
click at [594, 624] on icon at bounding box center [592, 628] width 20 height 20
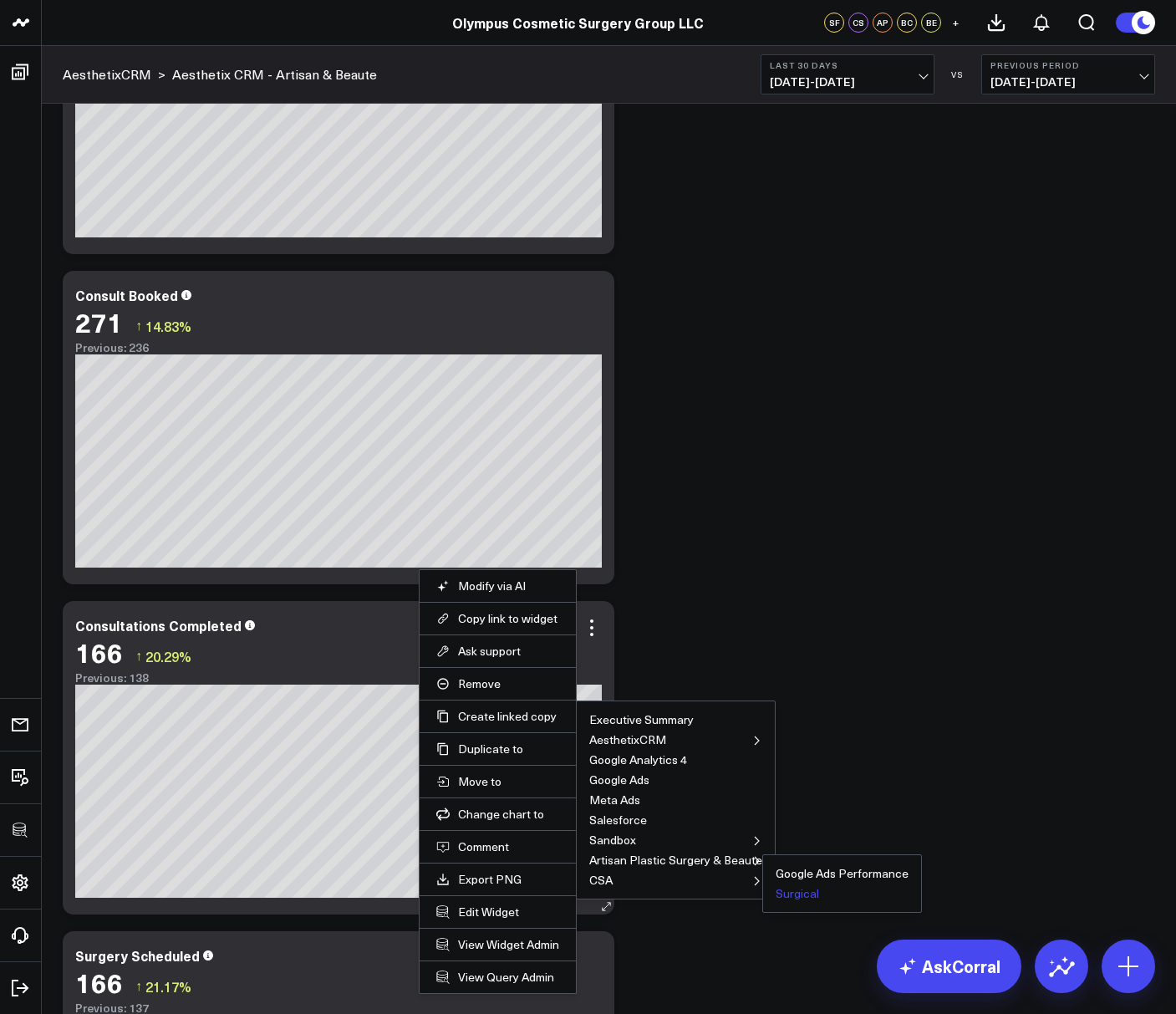
click at [787, 892] on button "Surgical" at bounding box center [797, 894] width 43 height 12
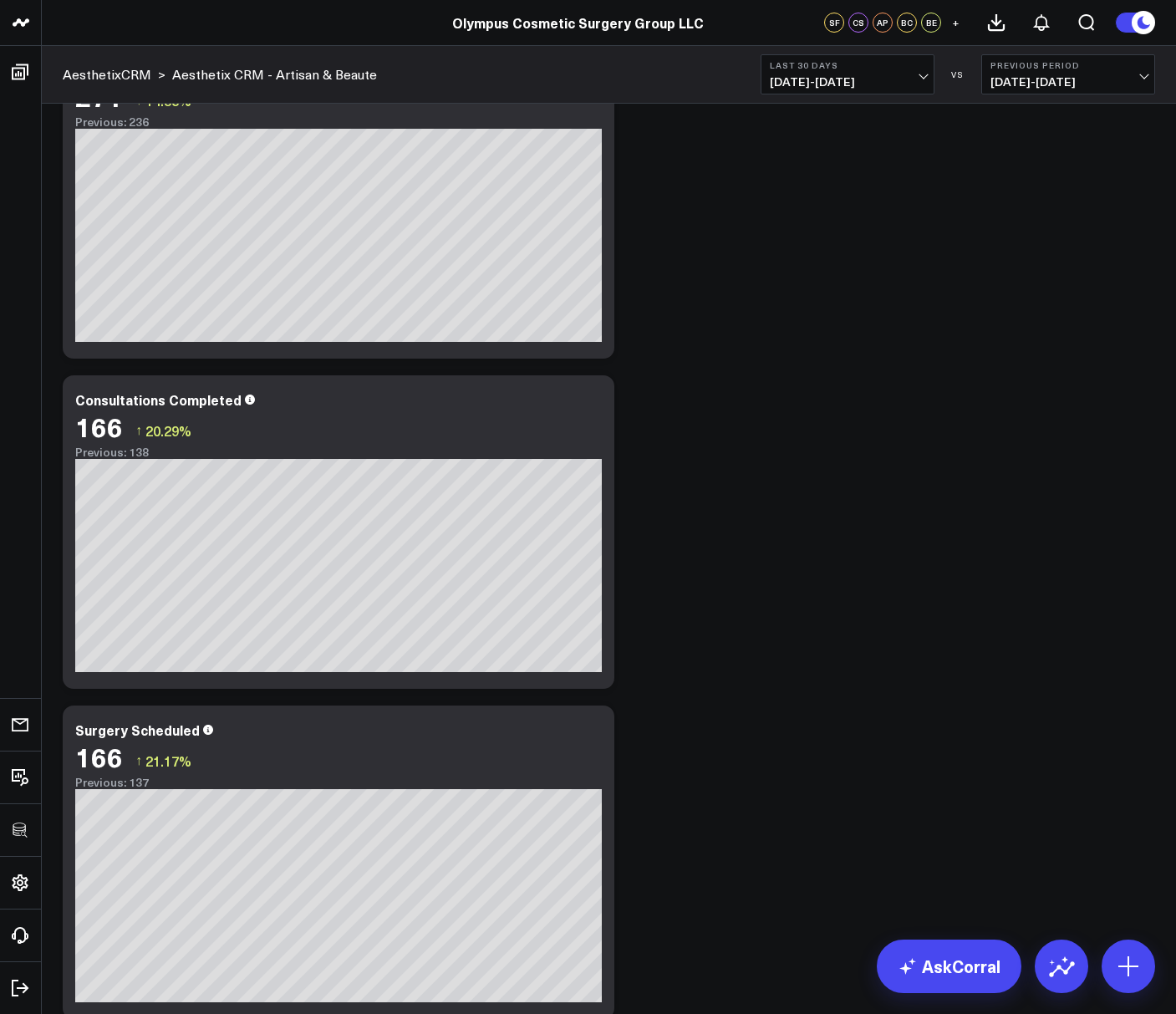
scroll to position [459, 0]
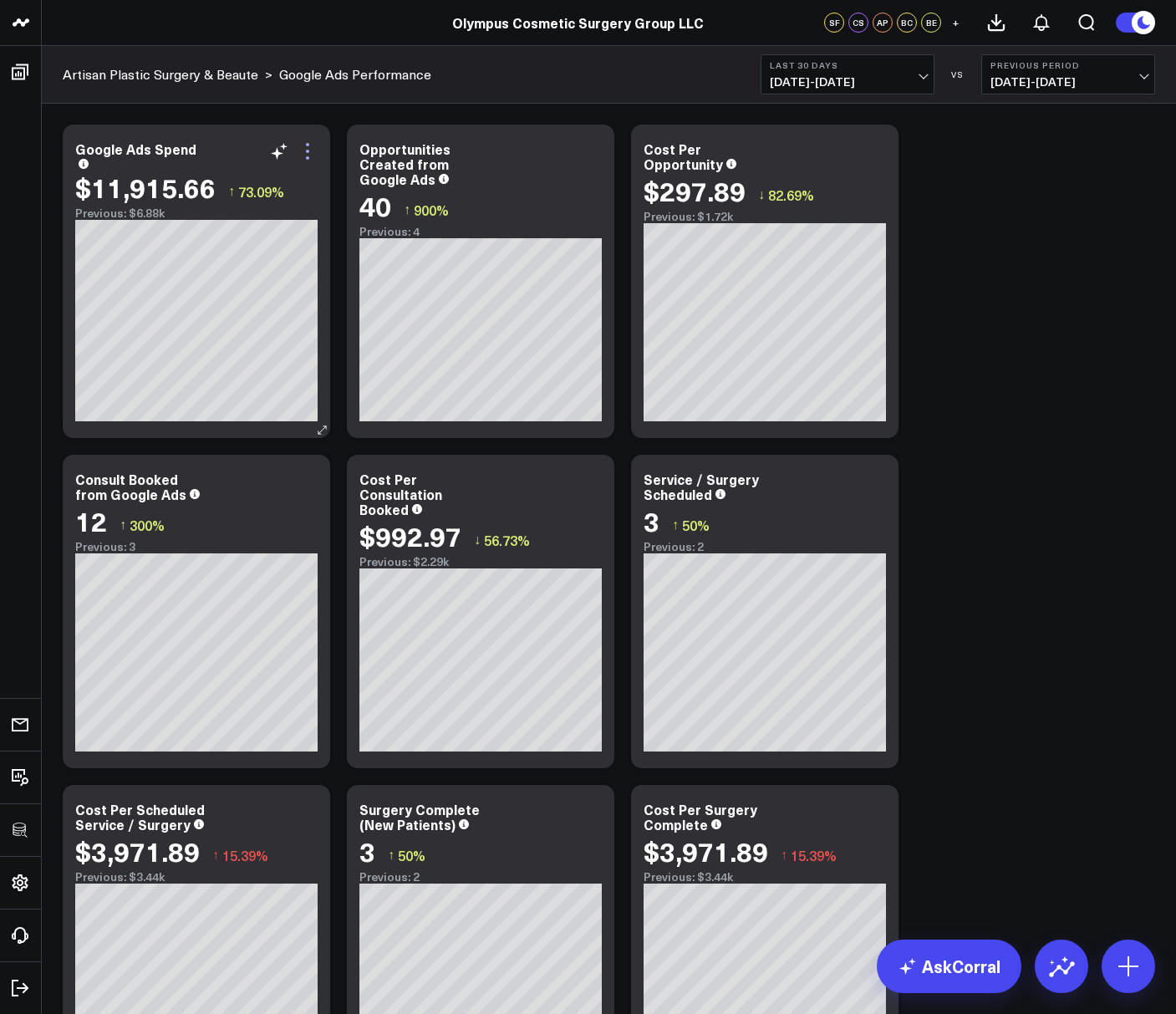
click at [307, 152] on icon at bounding box center [308, 151] width 3 height 3
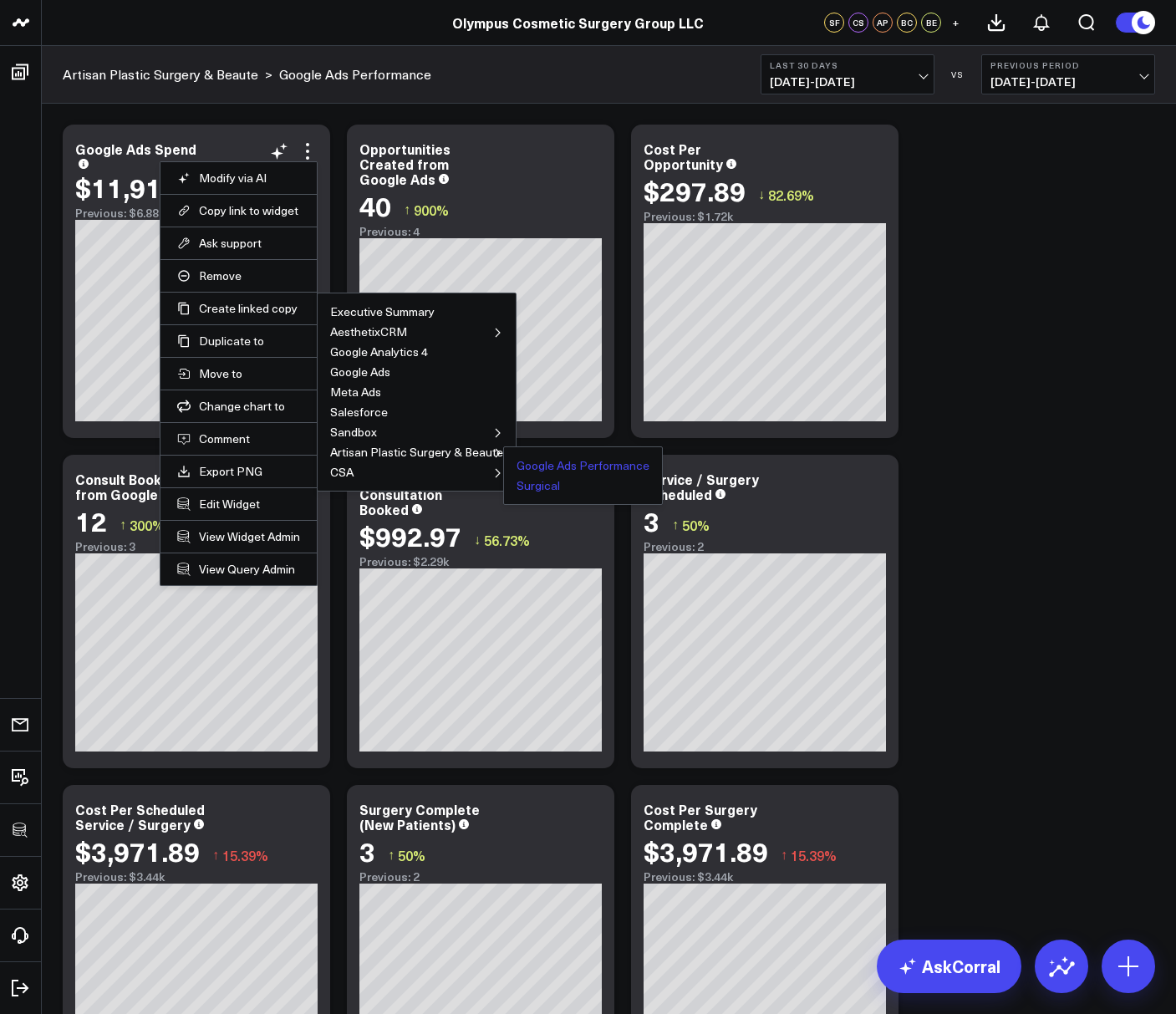
click at [531, 485] on button "Surgical" at bounding box center [537, 486] width 43 height 12
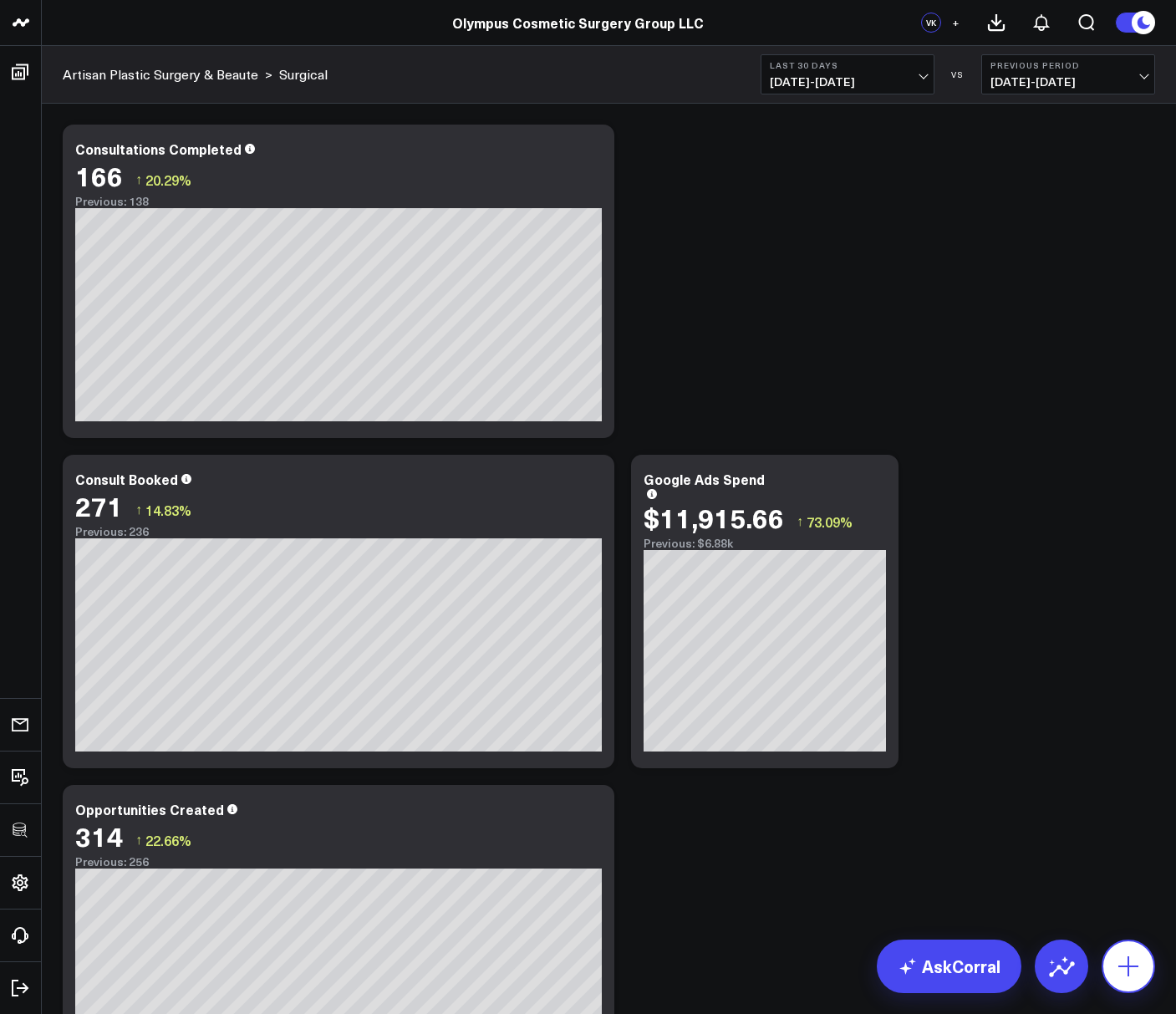
click at [1122, 950] on button at bounding box center [1128, 966] width 54 height 54
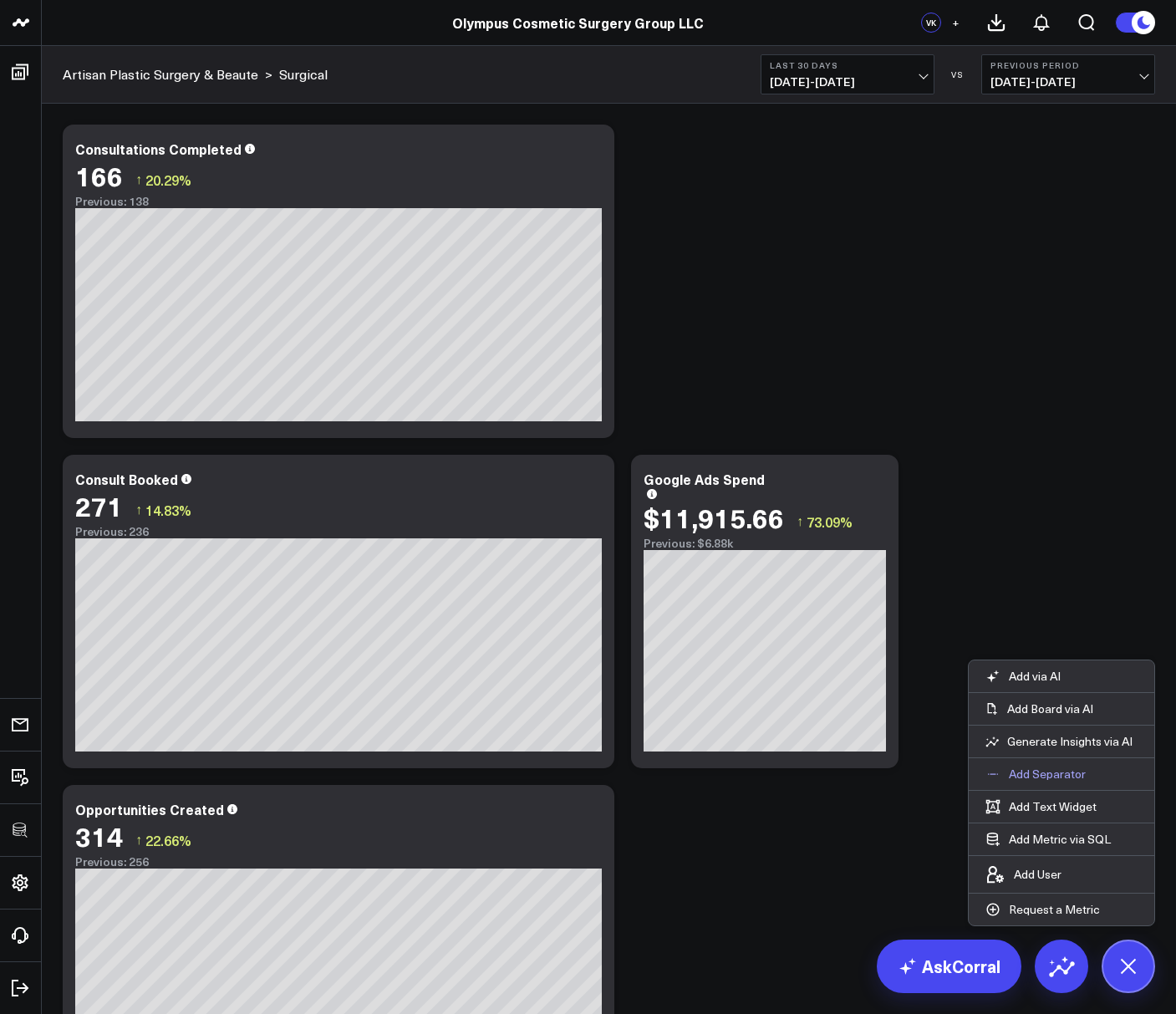
click at [1049, 780] on p "Add Separator" at bounding box center [1047, 774] width 77 height 15
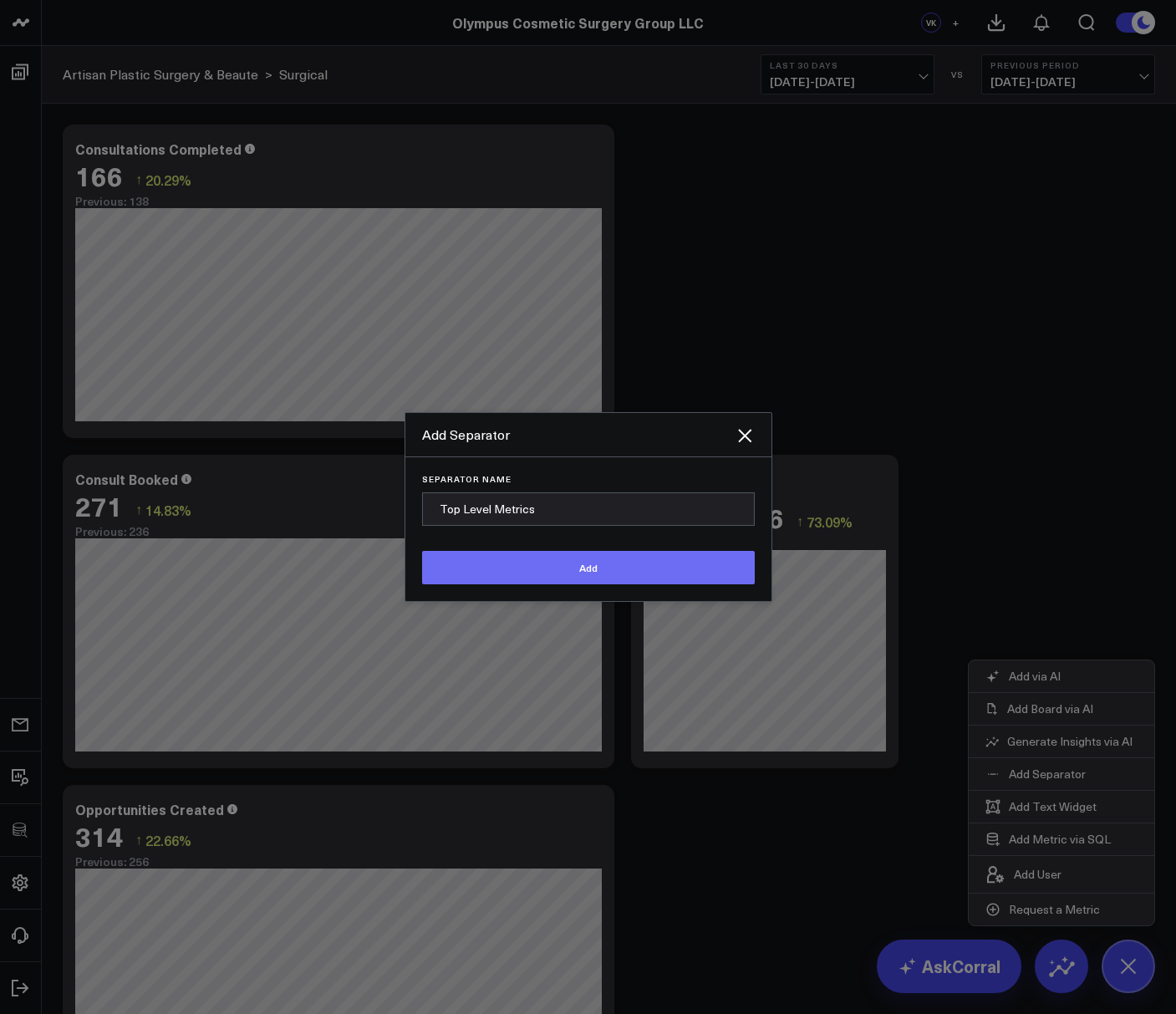
type input "Top Level Metrics"
click at [591, 563] on button "Add" at bounding box center [588, 567] width 332 height 33
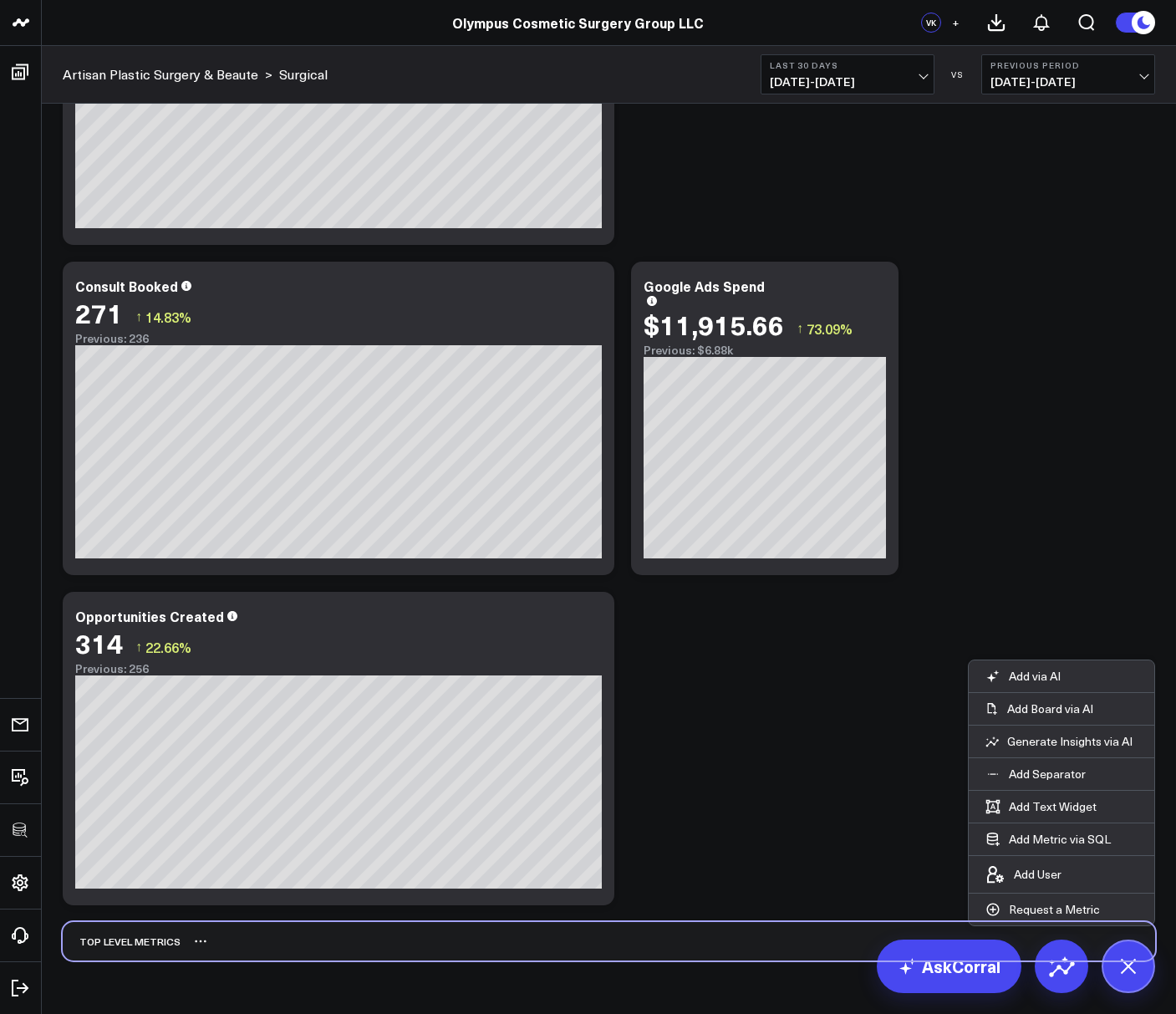
scroll to position [205, 0]
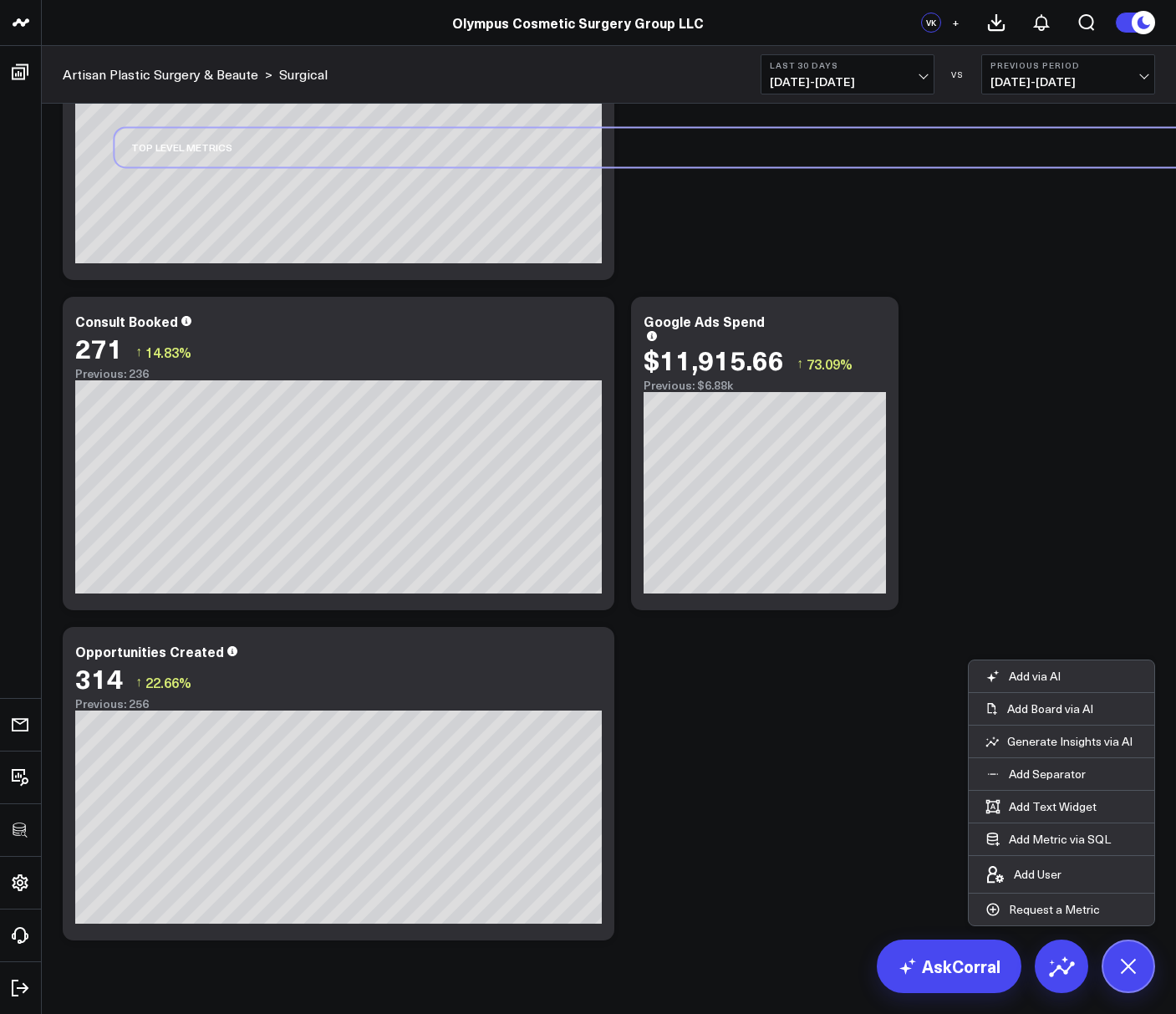
click at [173, 239] on div "Modify via AI Copy link to widget Ask support Remove Create linked copy Executi…" at bounding box center [609, 430] width 1109 height 1037
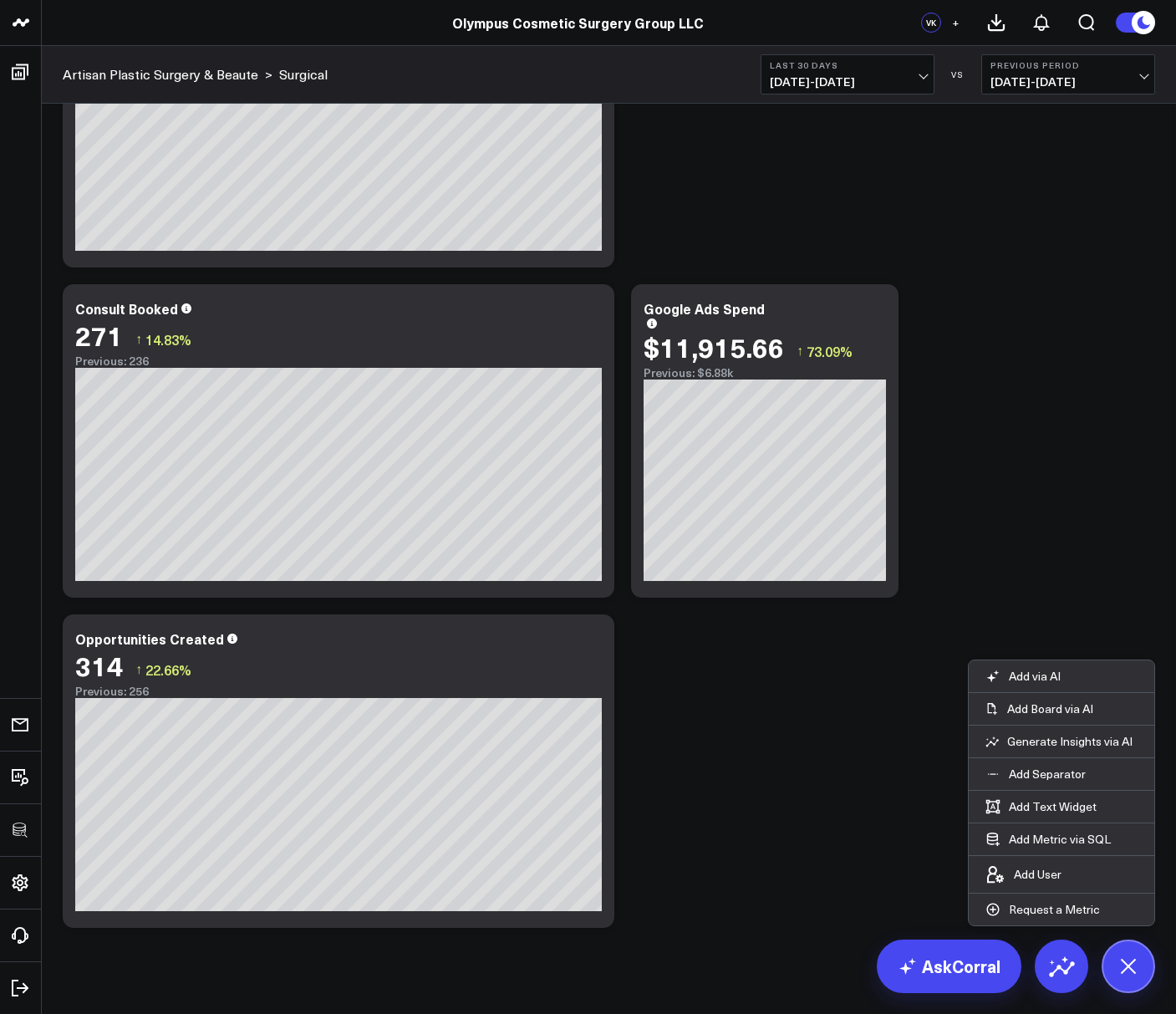
scroll to position [0, 0]
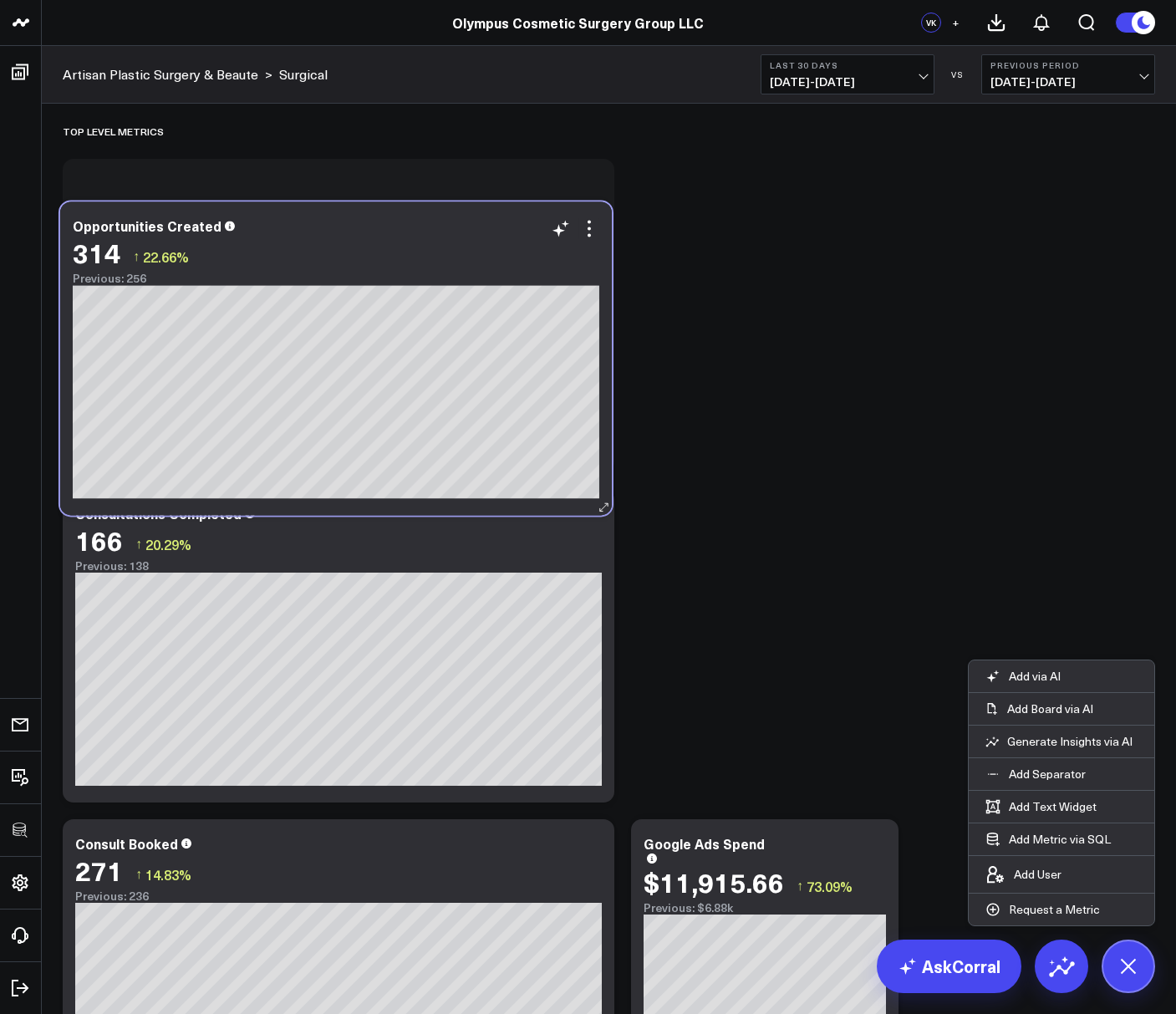
drag, startPoint x: 366, startPoint y: 863, endPoint x: 363, endPoint y: 247, distance: 616.0
click at [363, 247] on div "314 ↑ 22.66%" at bounding box center [335, 252] width 526 height 30
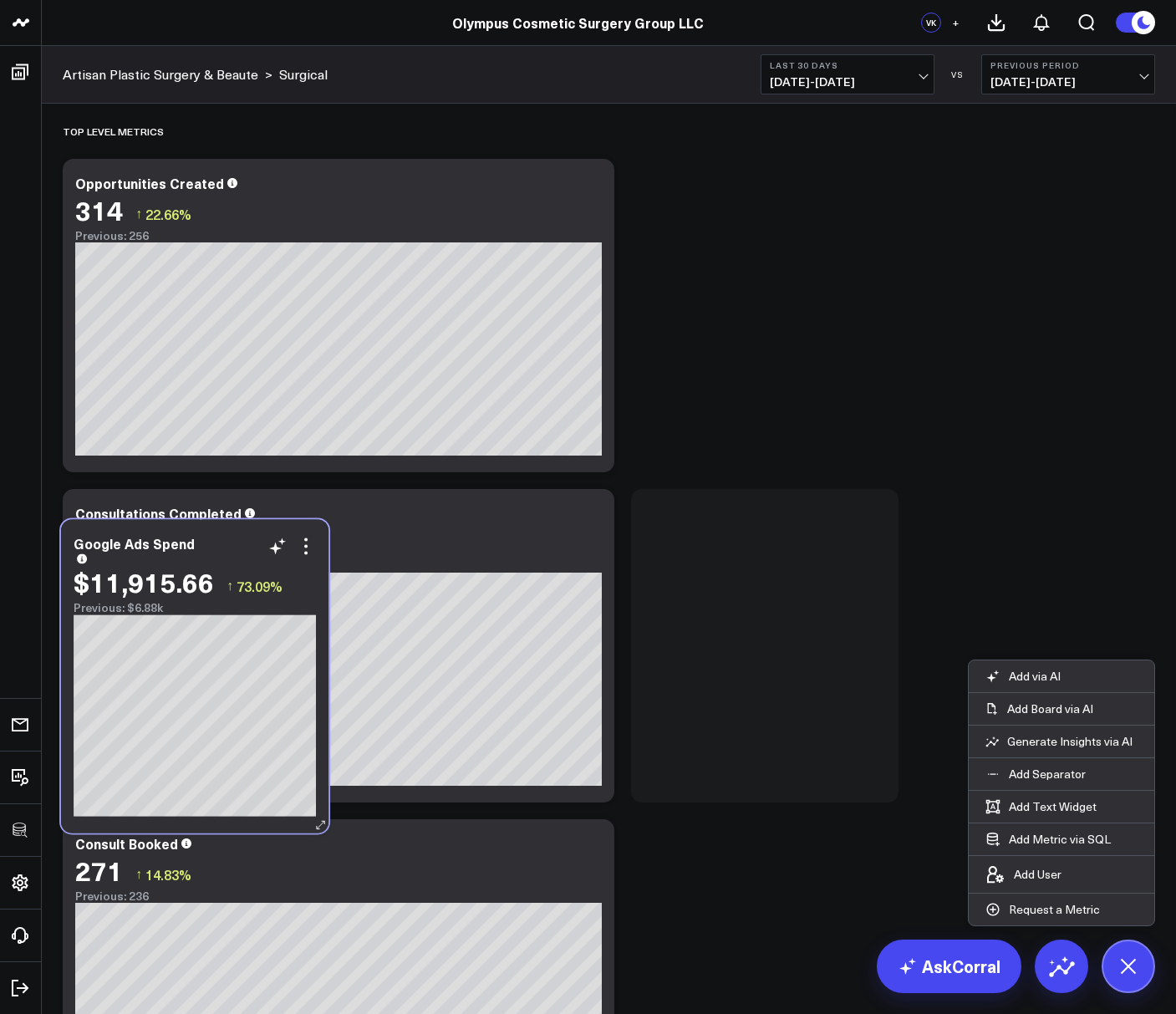
drag, startPoint x: 806, startPoint y: 846, endPoint x: 236, endPoint y: 547, distance: 643.7
click at [236, 547] on div "Google Ads Spend" at bounding box center [194, 549] width 242 height 26
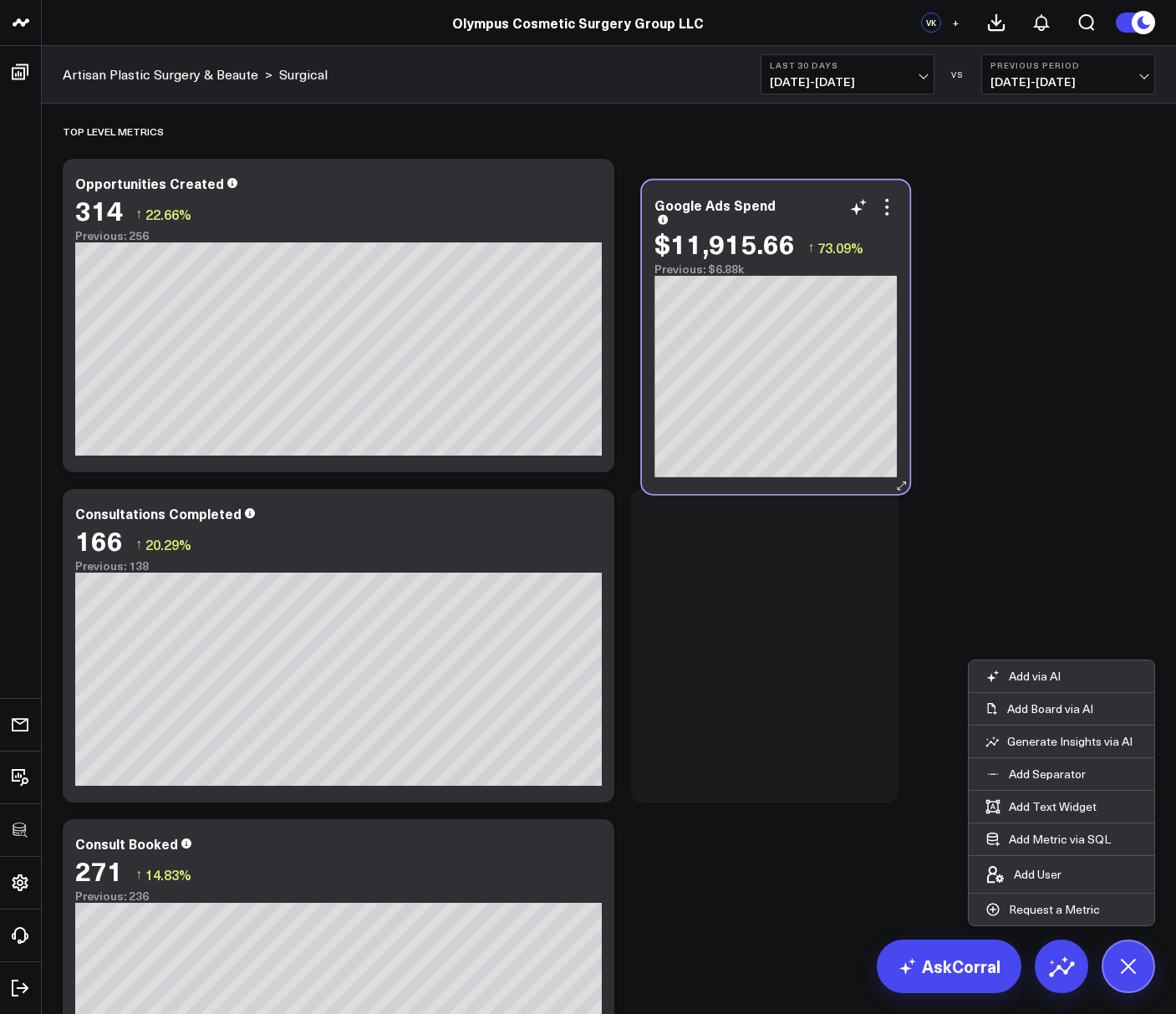
drag, startPoint x: 813, startPoint y: 504, endPoint x: 824, endPoint y: 179, distance: 325.2
click at [824, 180] on div "Google Ads Spend $11,915.66 ↑ 73.09% Previous: $6.88k [#fff fontSize:14px lineH…" at bounding box center [775, 337] width 267 height 313
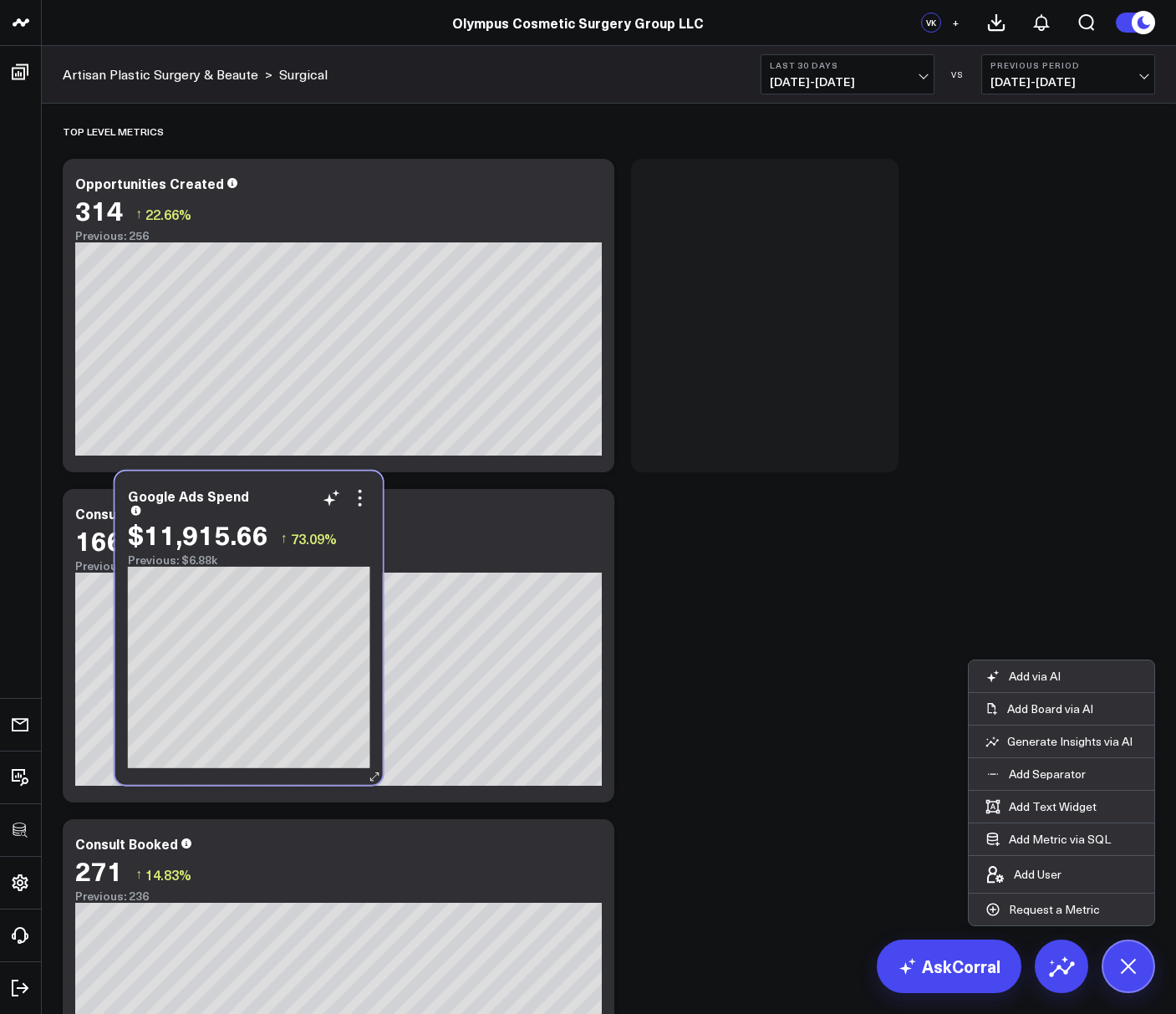
drag, startPoint x: 803, startPoint y: 506, endPoint x: 287, endPoint y: 489, distance: 516.3
click at [287, 489] on div "Google Ads Spend" at bounding box center [248, 501] width 242 height 26
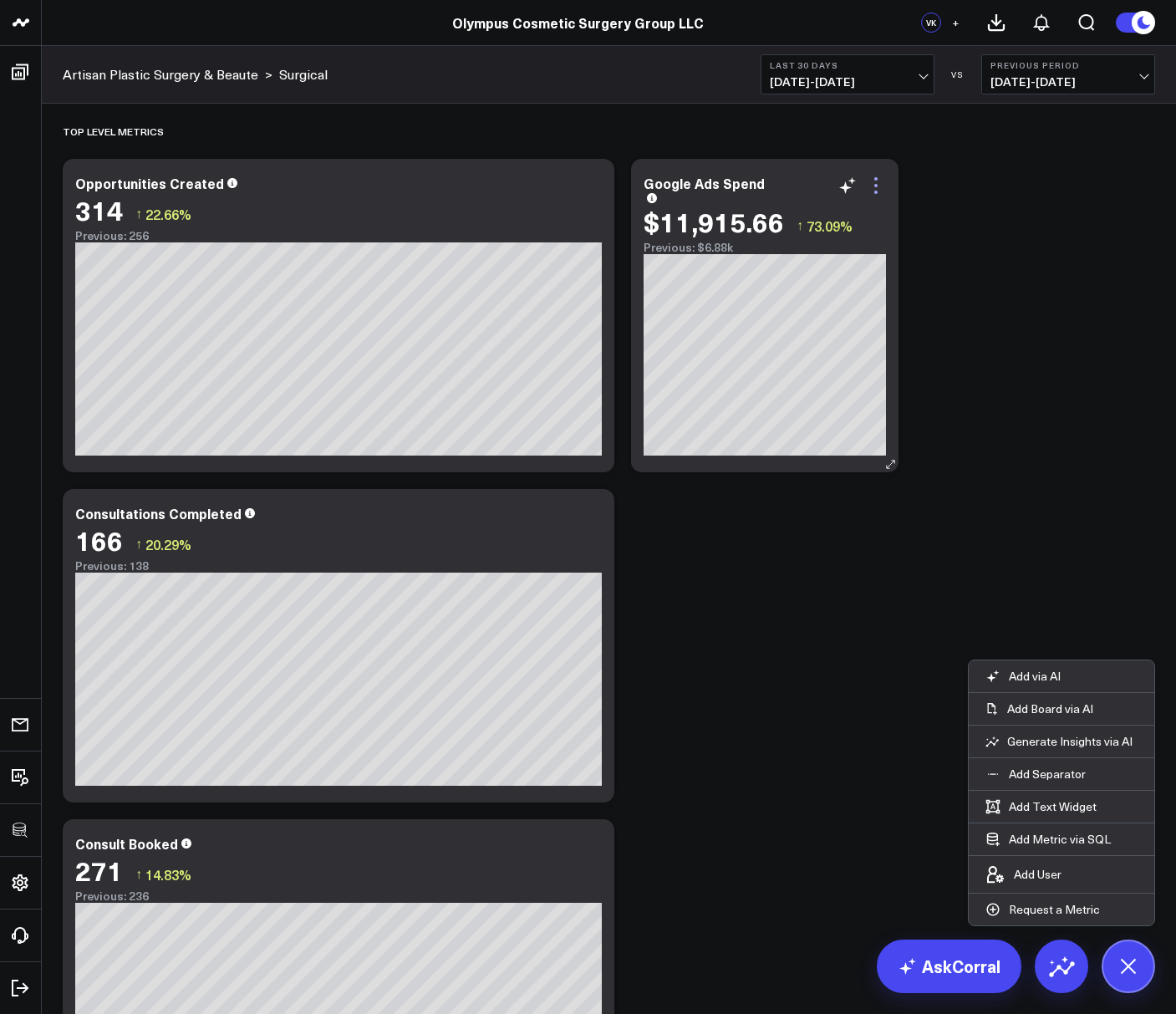
click at [875, 182] on icon at bounding box center [876, 185] width 20 height 20
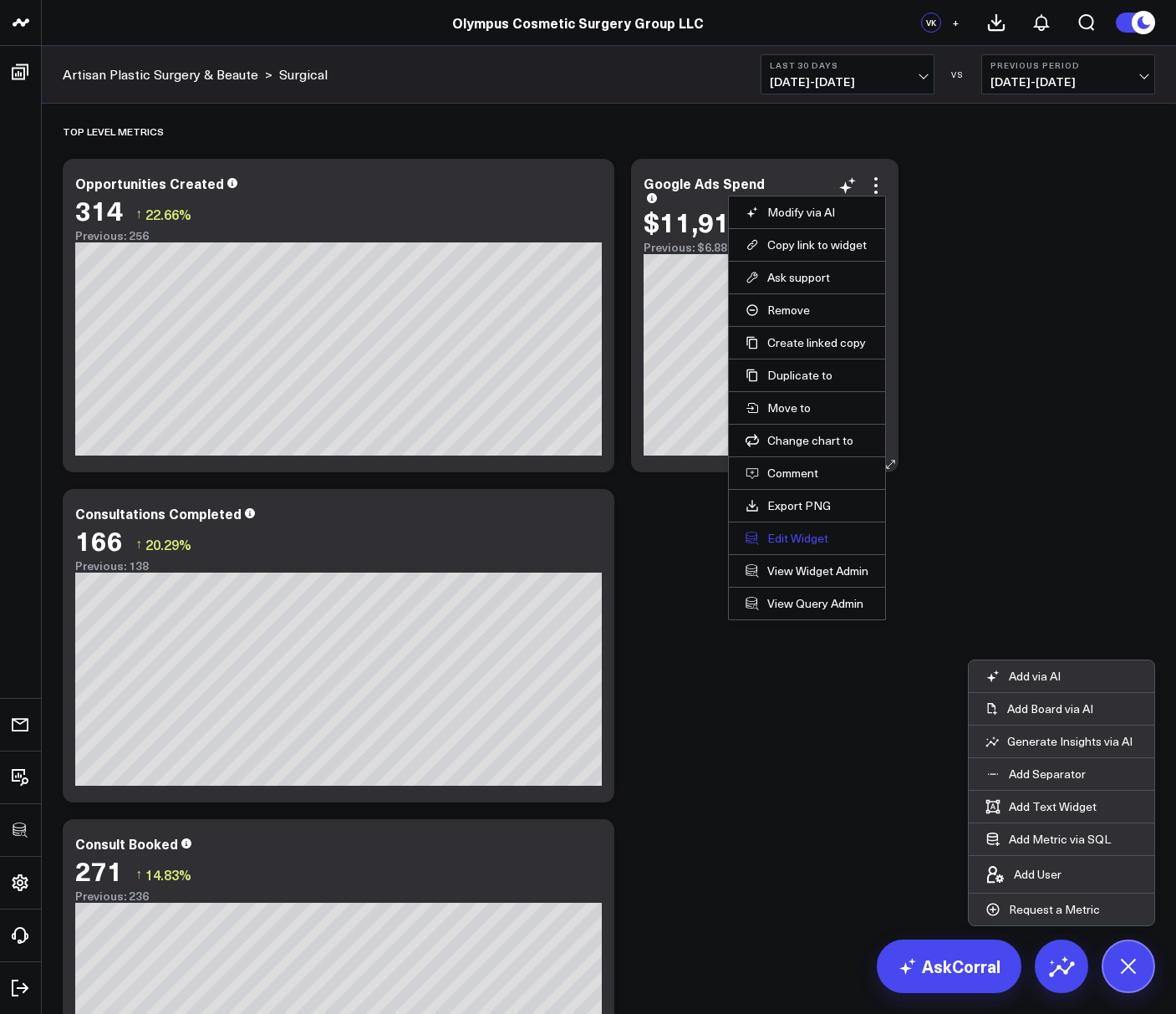
click at [806, 537] on button "Edit Widget" at bounding box center [807, 538] width 122 height 15
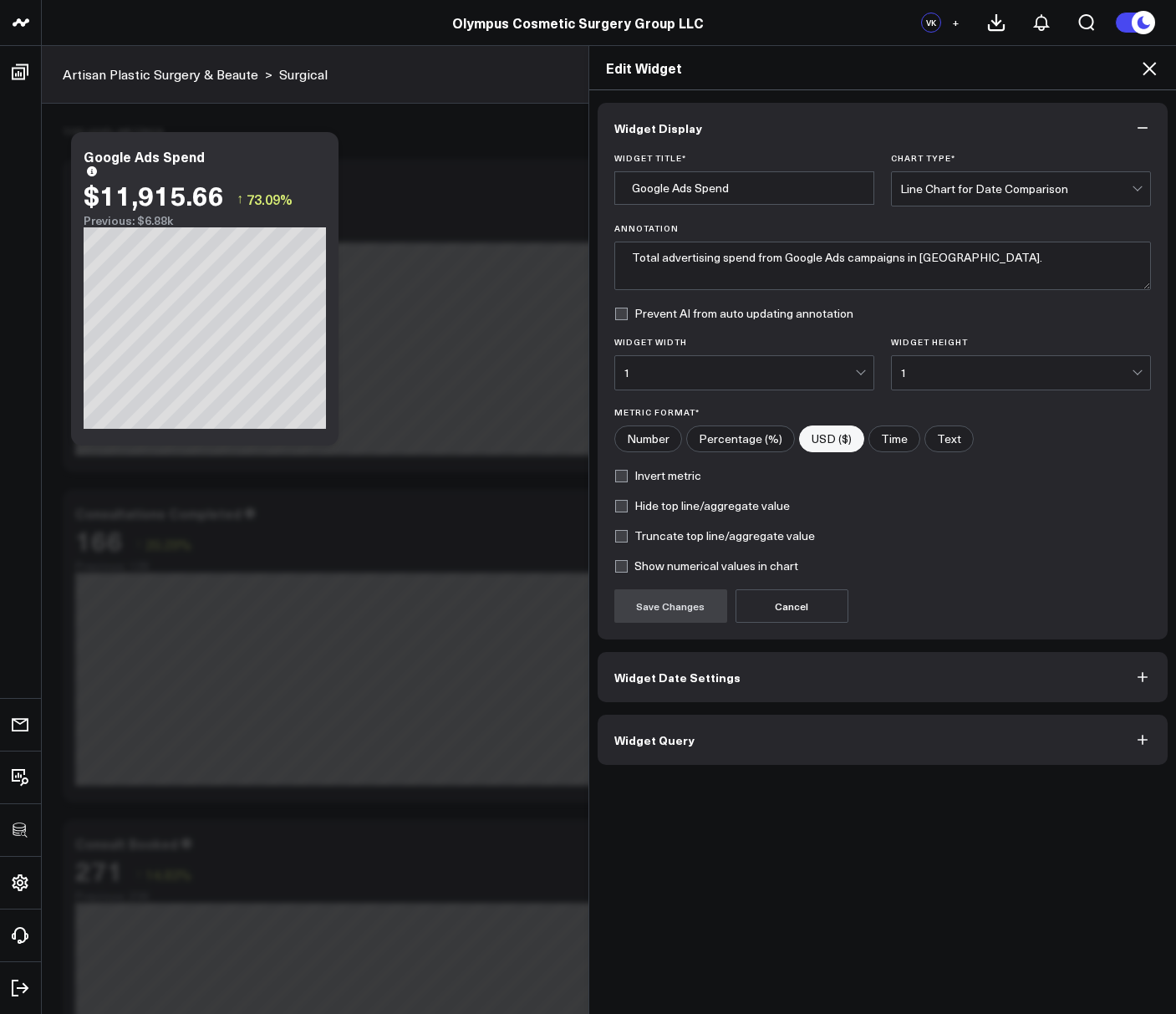
click at [691, 721] on button "Widget Query" at bounding box center [883, 739] width 571 height 50
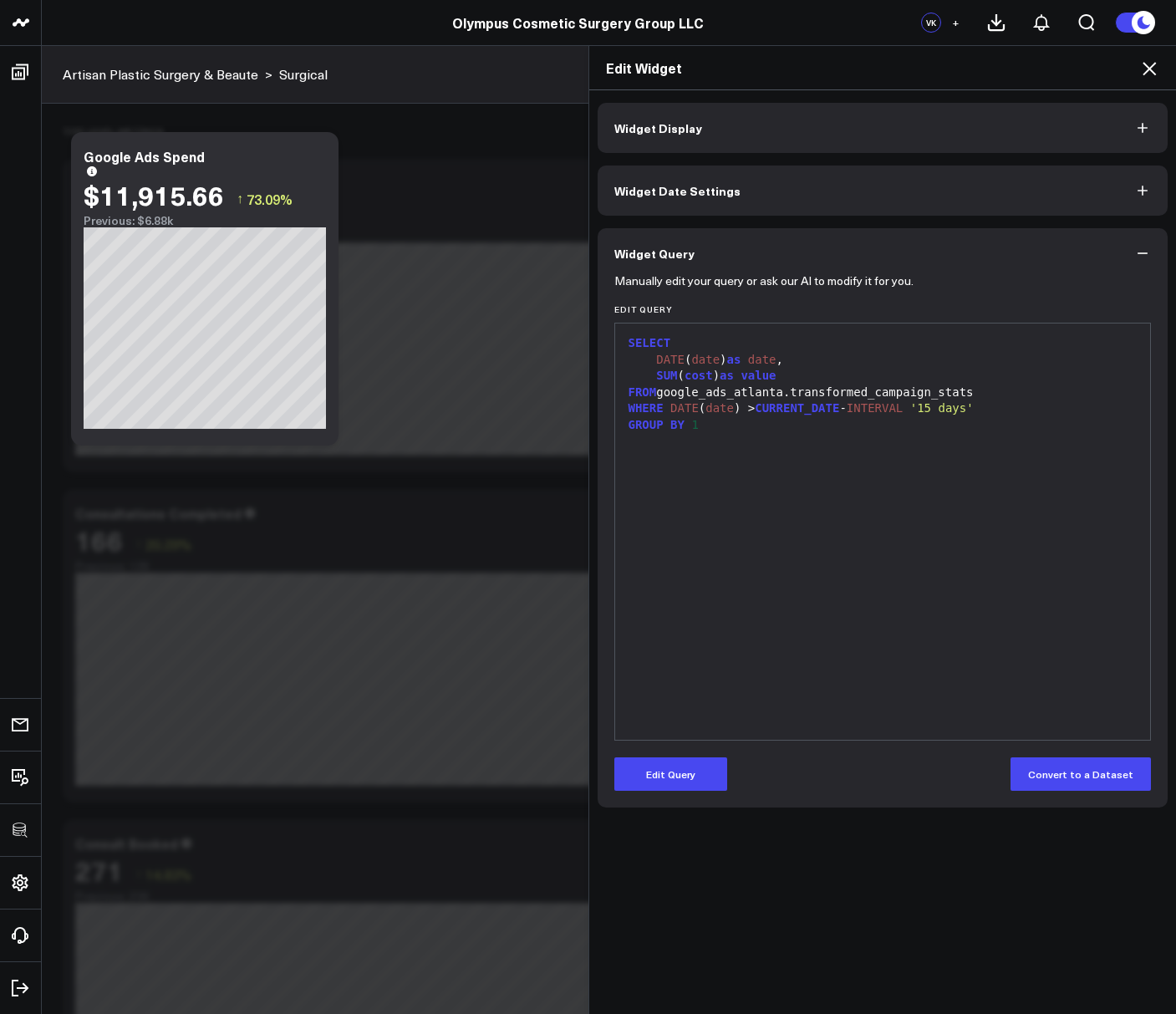
click at [796, 422] on div "GROUP BY 1" at bounding box center [883, 425] width 519 height 17
click at [764, 408] on span "CURRENT_DATE" at bounding box center [796, 408] width 84 height 14
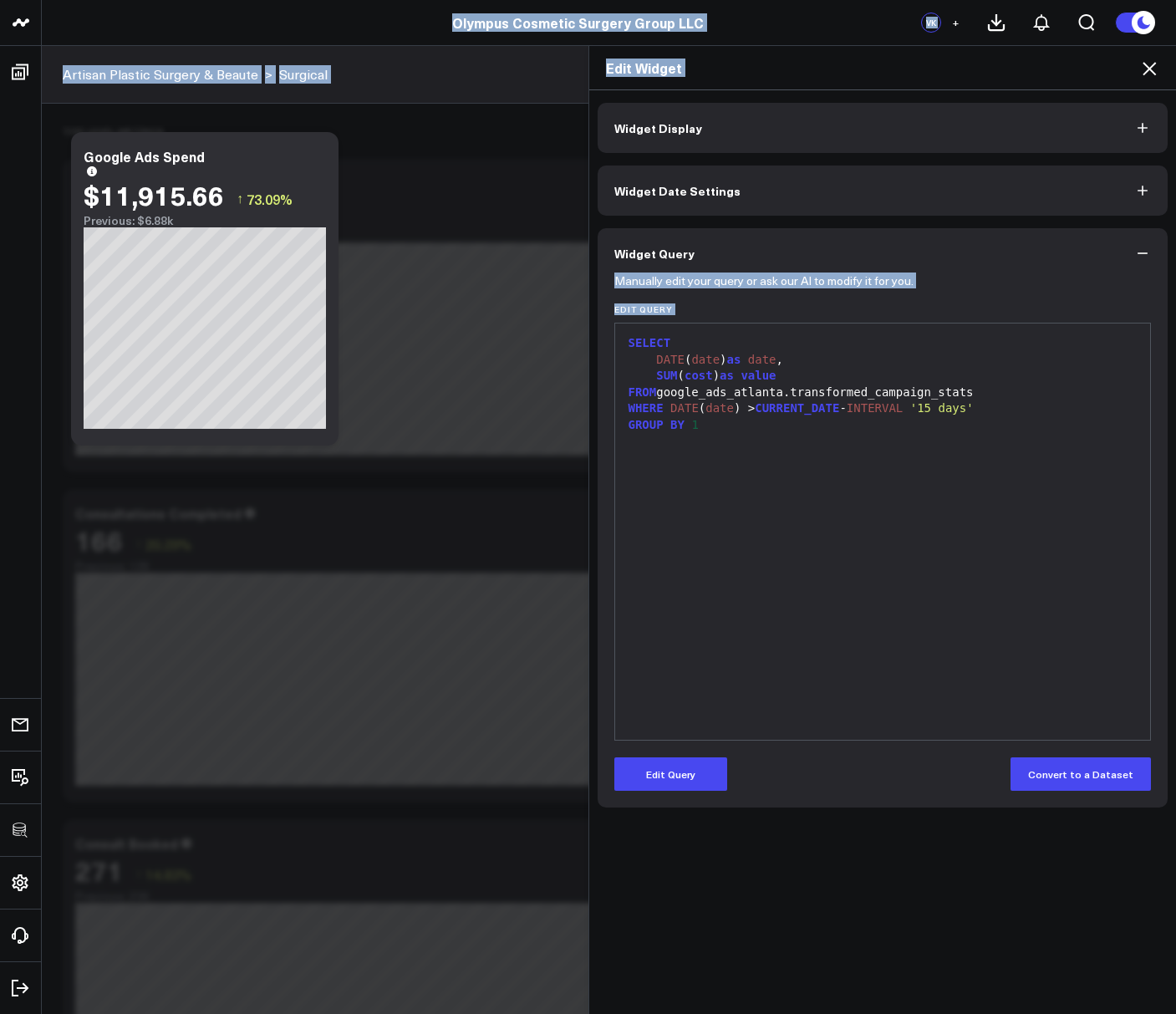
click at [770, 411] on span "CURRENT_DATE" at bounding box center [796, 408] width 84 height 14
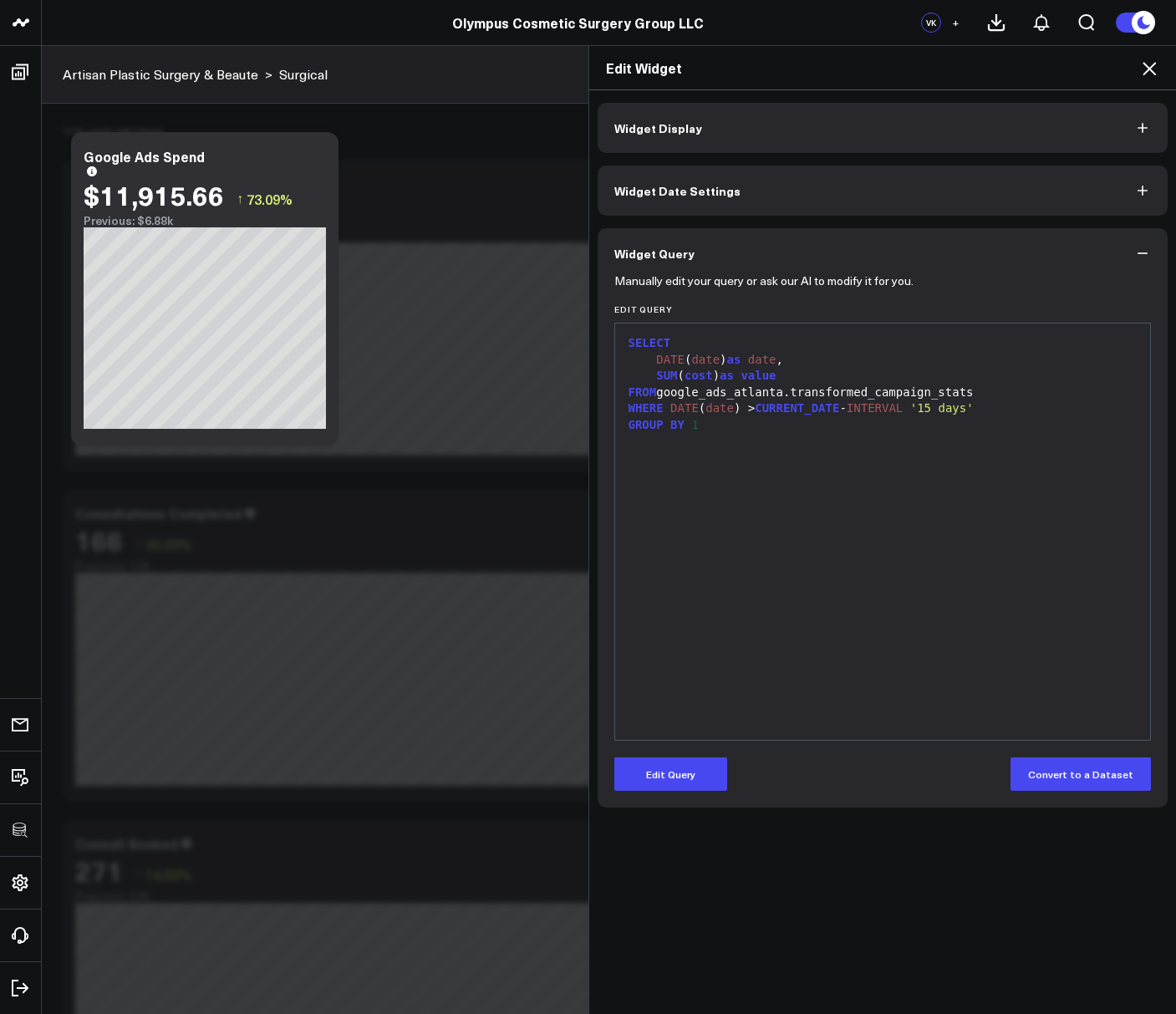
click at [743, 550] on div "SELECT DATE ( date ) as date , SUM ( cost ) as value FROM google_ads_atlanta.tr…" at bounding box center [883, 532] width 519 height 400
click at [672, 774] on button "Edit Query" at bounding box center [670, 773] width 113 height 33
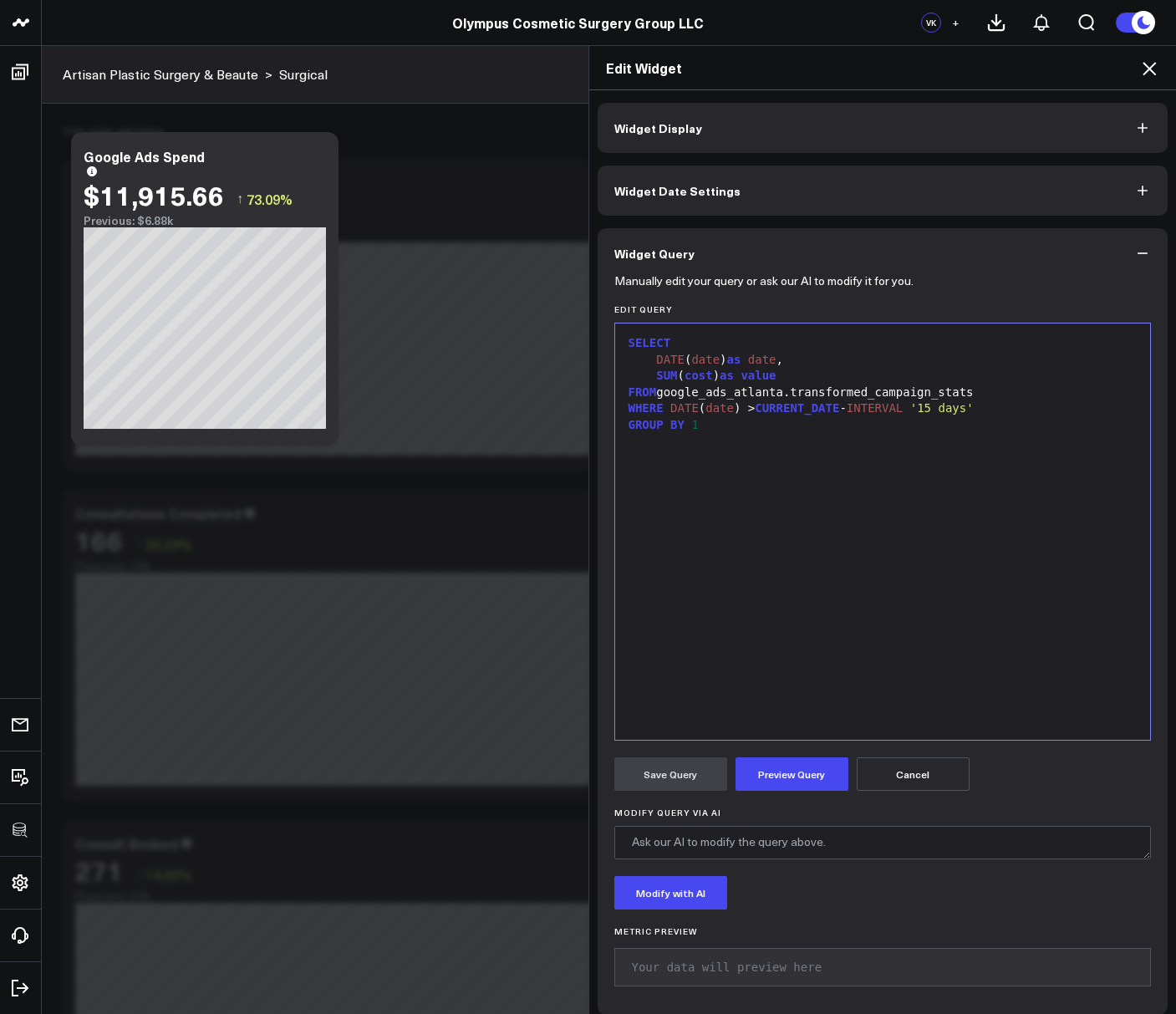
click at [704, 561] on div "SELECT DATE ( date ) as date , SUM ( cost ) as value FROM google_ads_atlanta.tr…" at bounding box center [883, 532] width 519 height 400
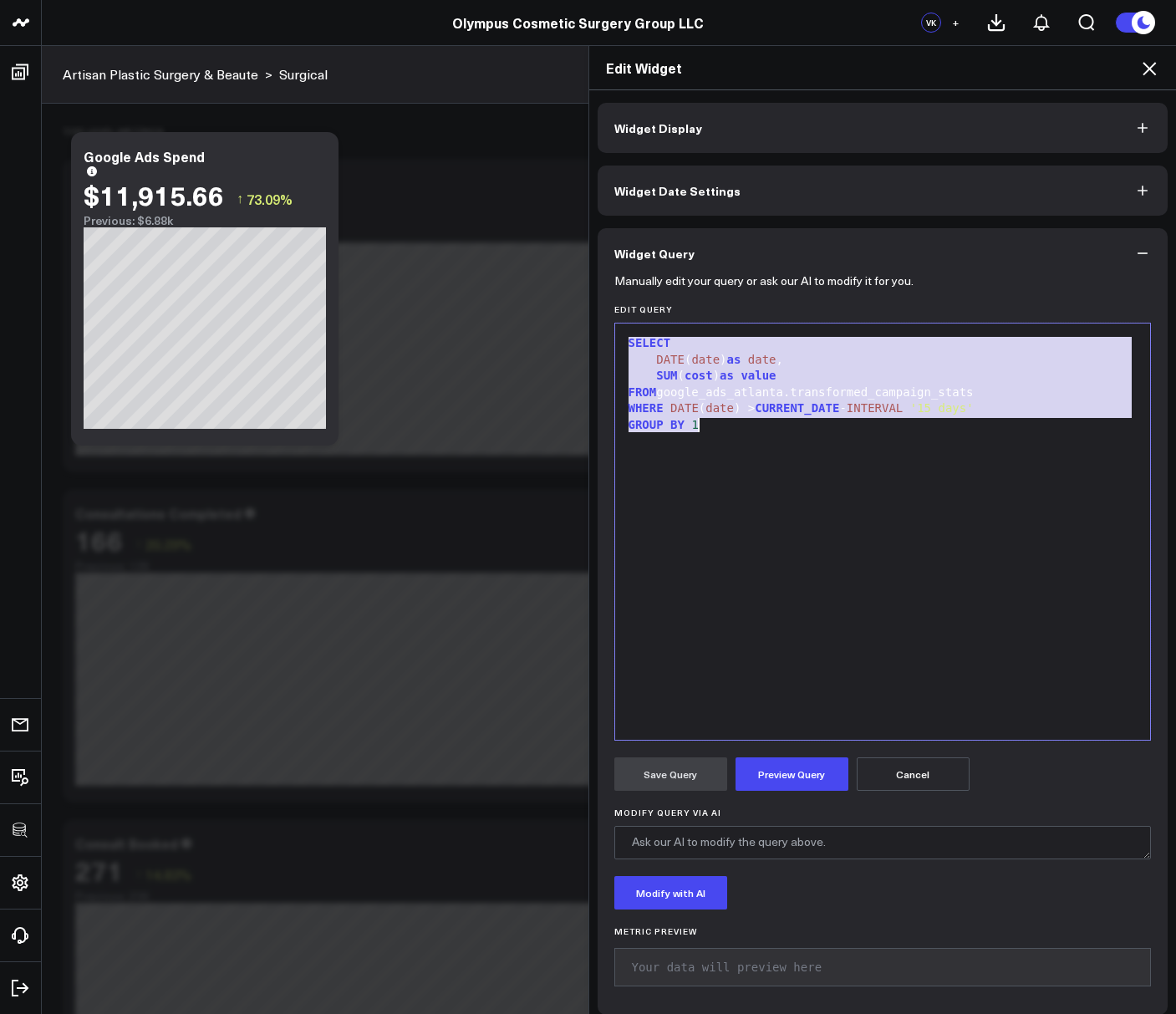
copy div "SELECT DATE ( date ) as date , SUM ( cost ) as value FROM google_ads_atlanta.tr…"
click at [1151, 74] on icon at bounding box center [1149, 69] width 20 height 20
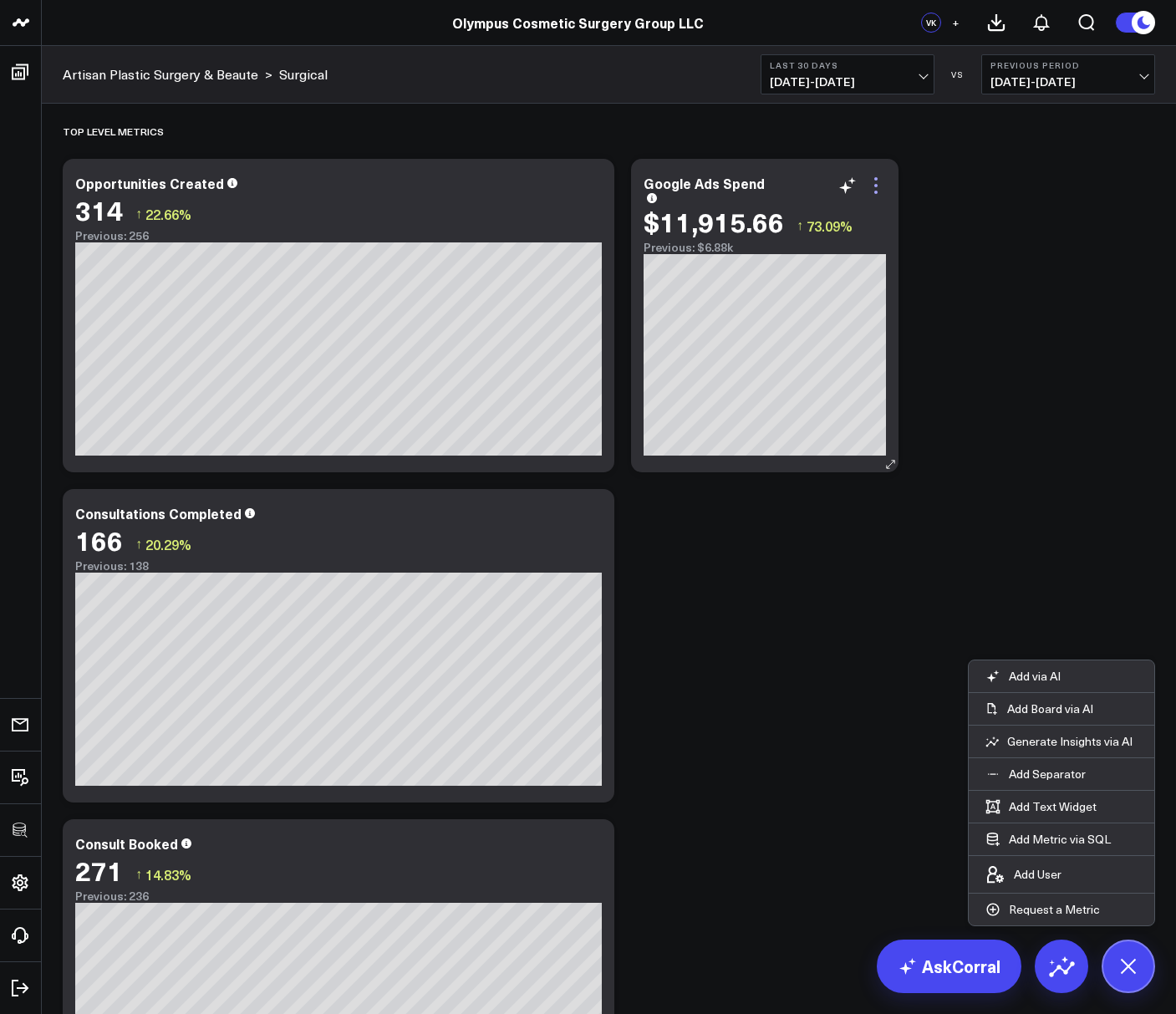
click at [878, 181] on icon at bounding box center [876, 185] width 20 height 20
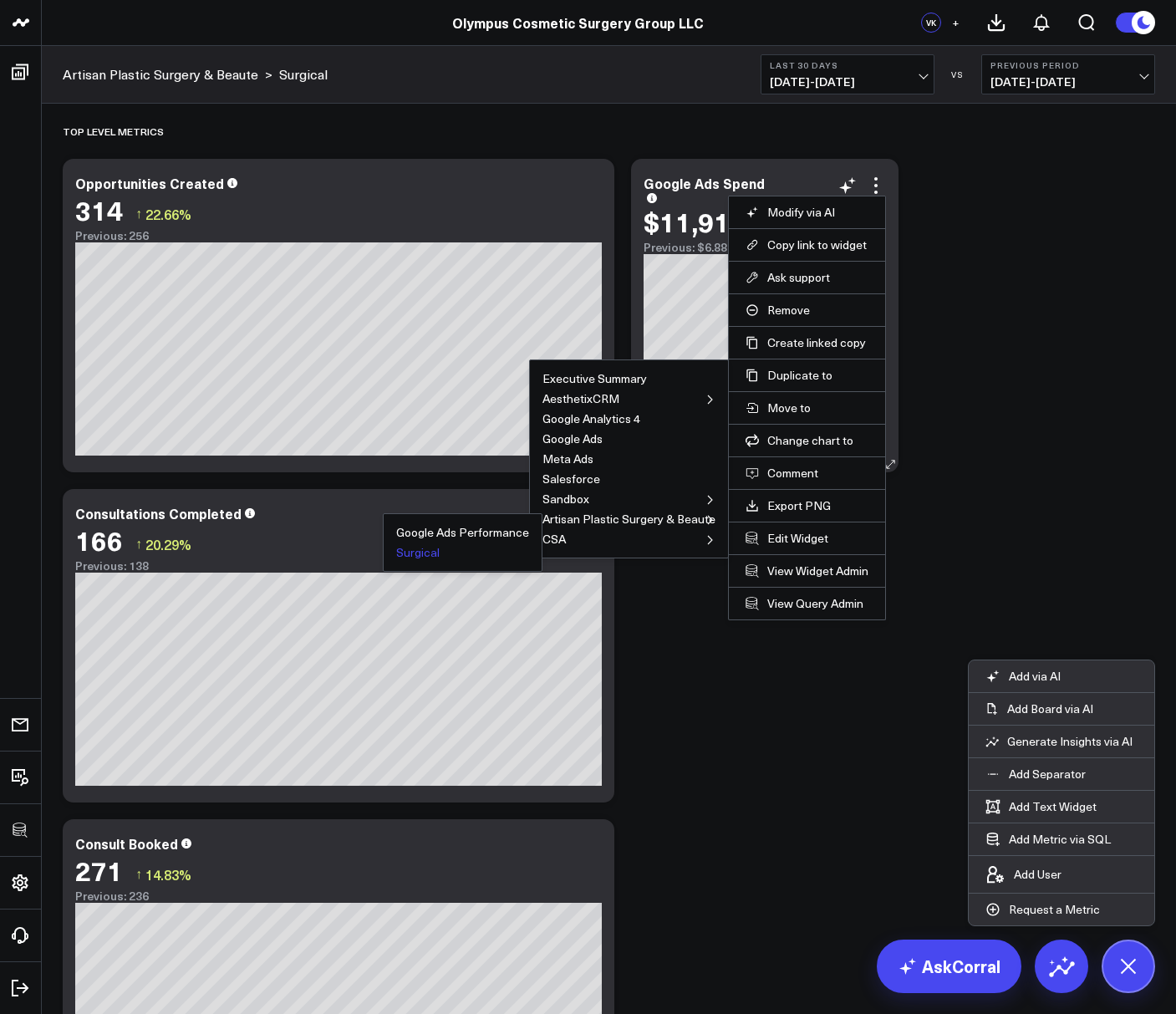
click at [429, 555] on button "Surgical" at bounding box center [418, 553] width 43 height 12
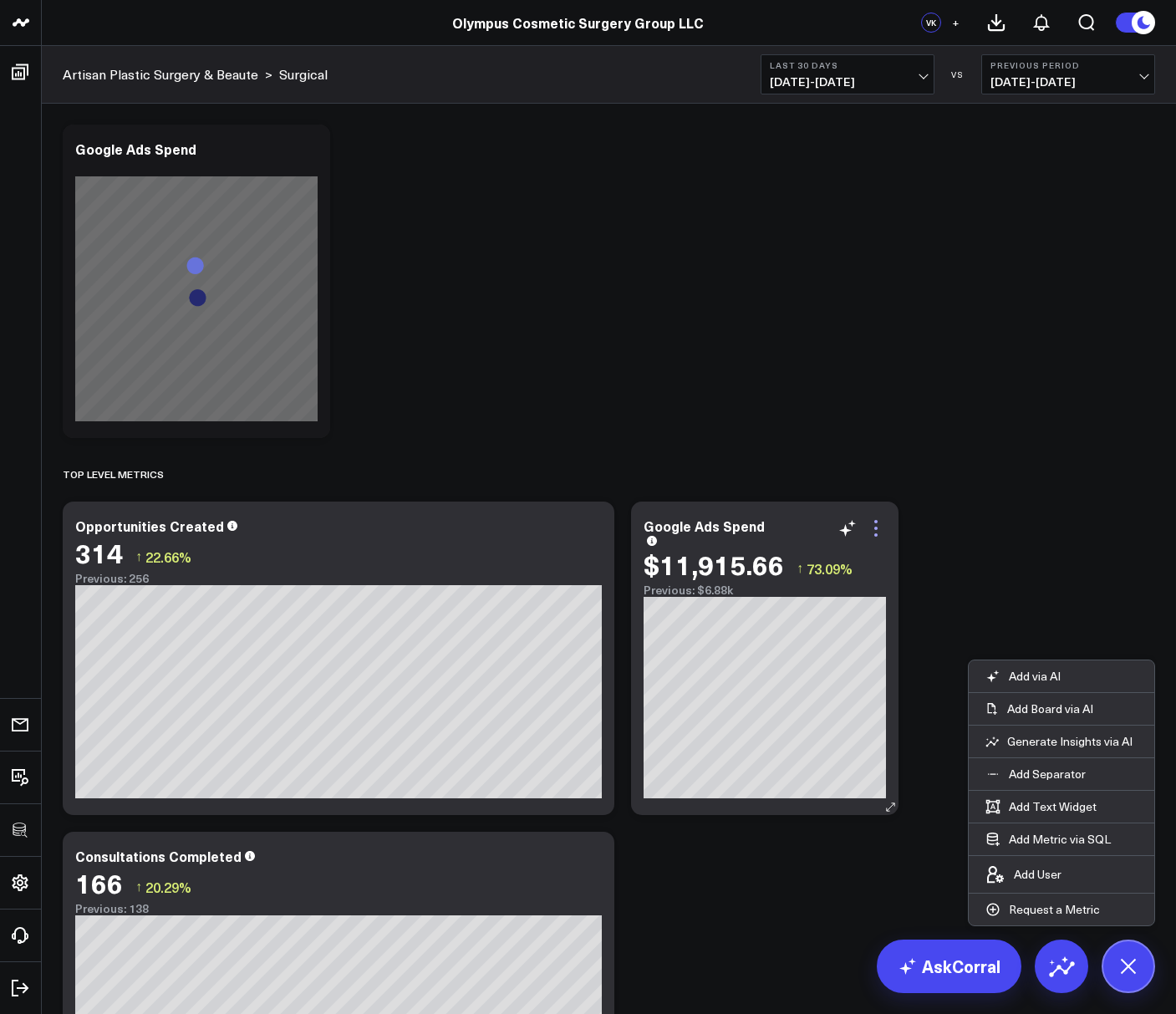
click at [878, 527] on icon at bounding box center [876, 528] width 20 height 20
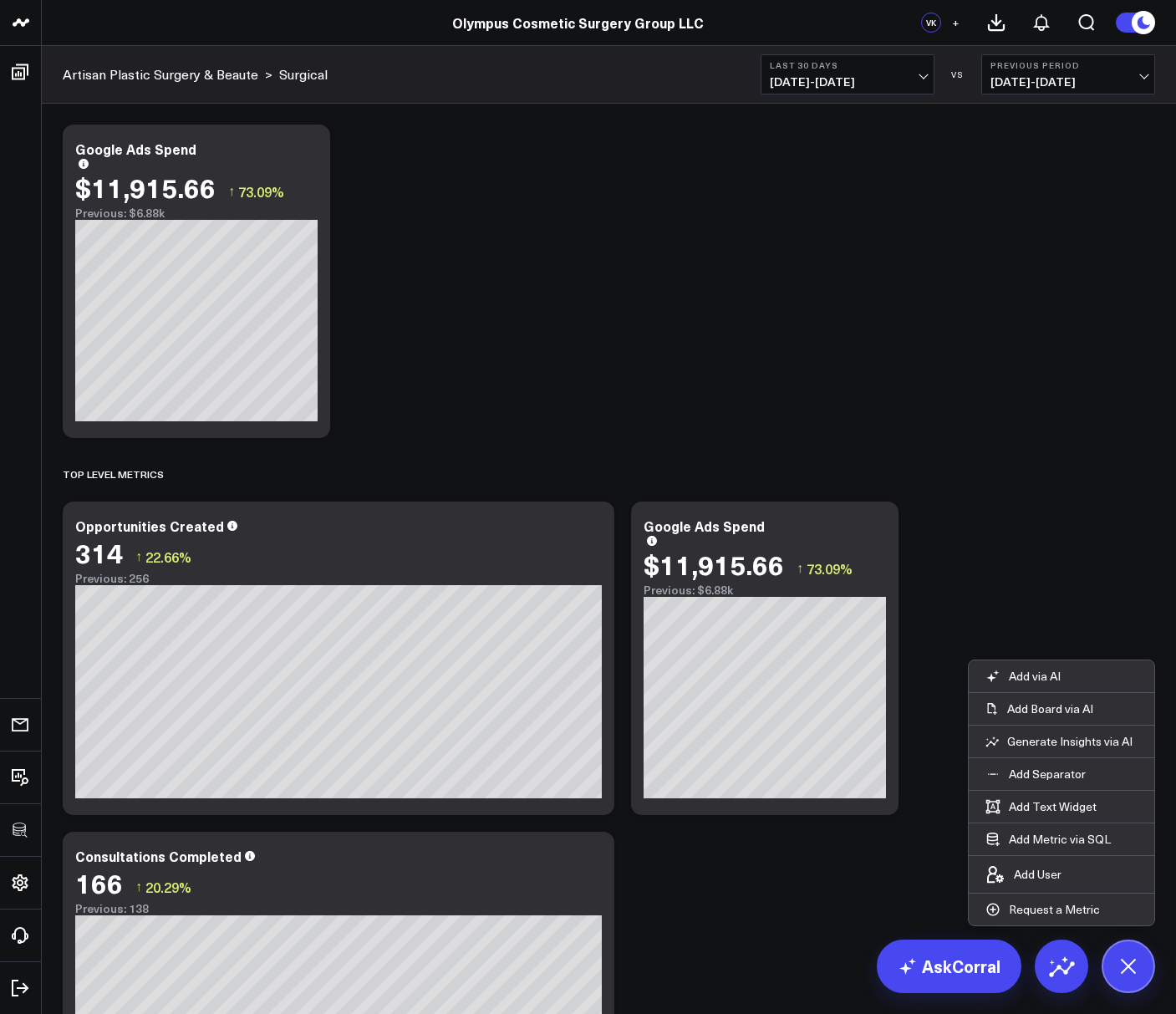
click at [0, 0] on button "Remove" at bounding box center [0, 0] width 0 height 0
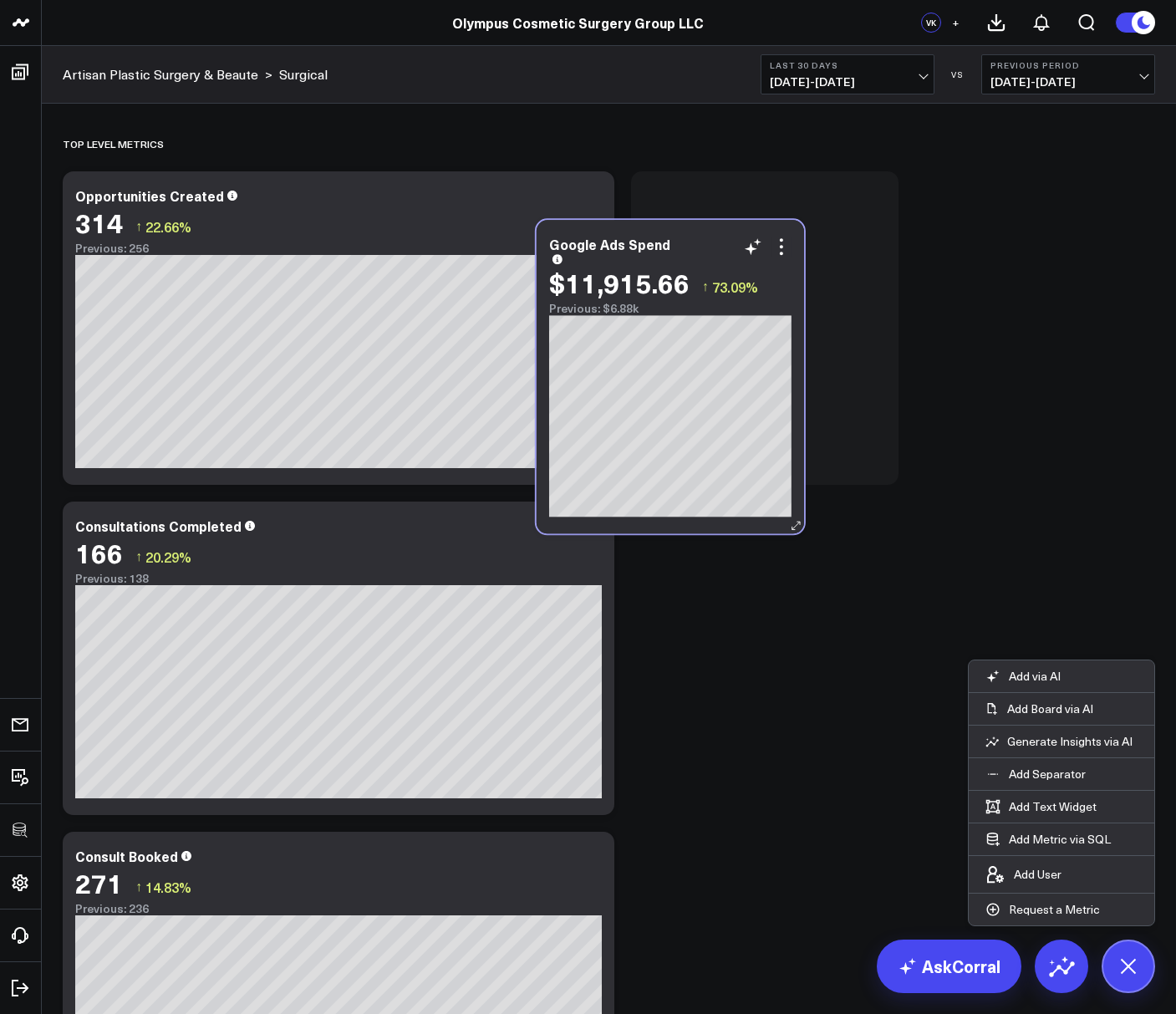
drag, startPoint x: 227, startPoint y: 148, endPoint x: 727, endPoint y: 235, distance: 507.5
click at [727, 236] on div "Google Ads Spend" at bounding box center [670, 249] width 242 height 26
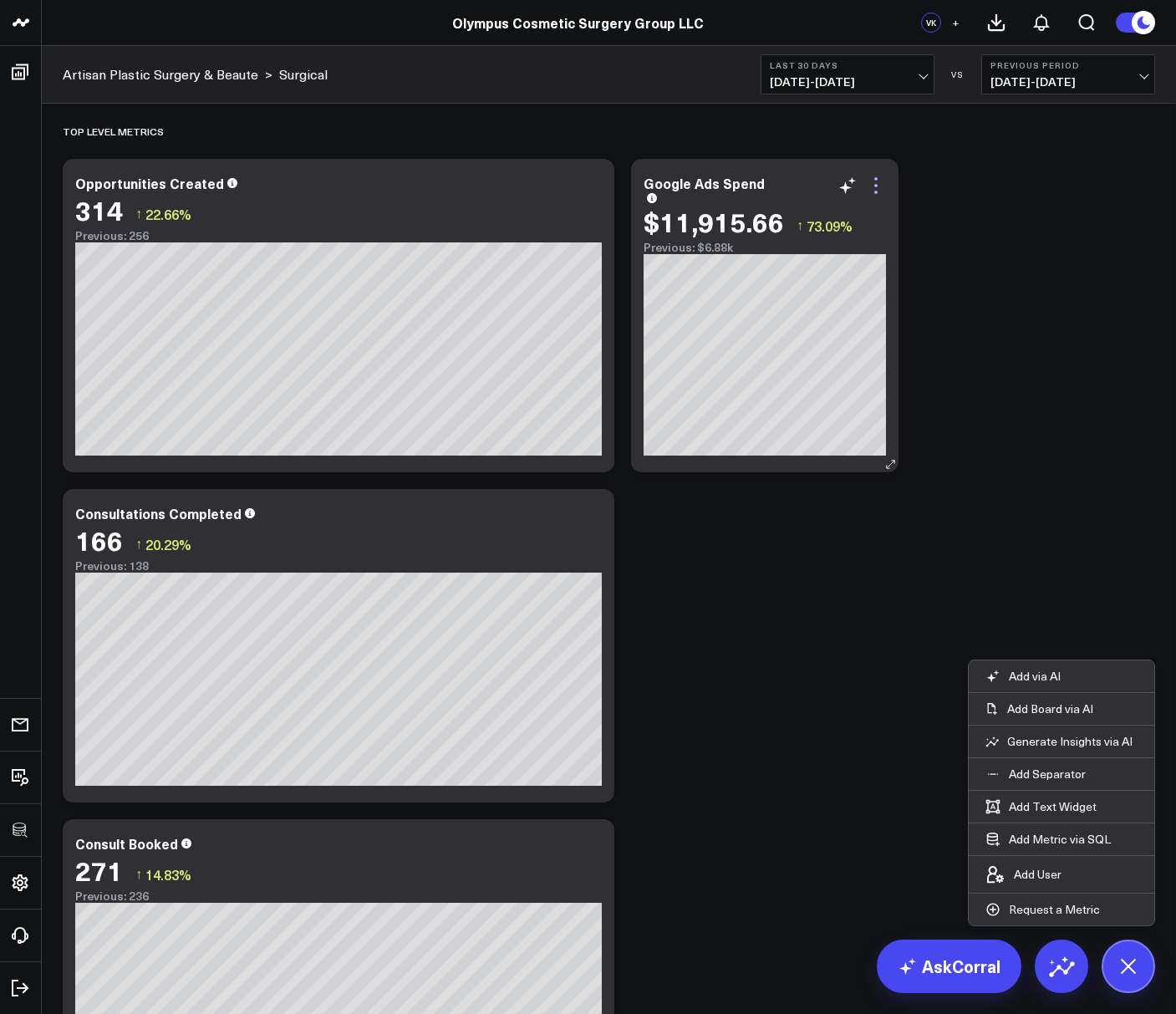
click at [877, 186] on icon at bounding box center [876, 185] width 20 height 20
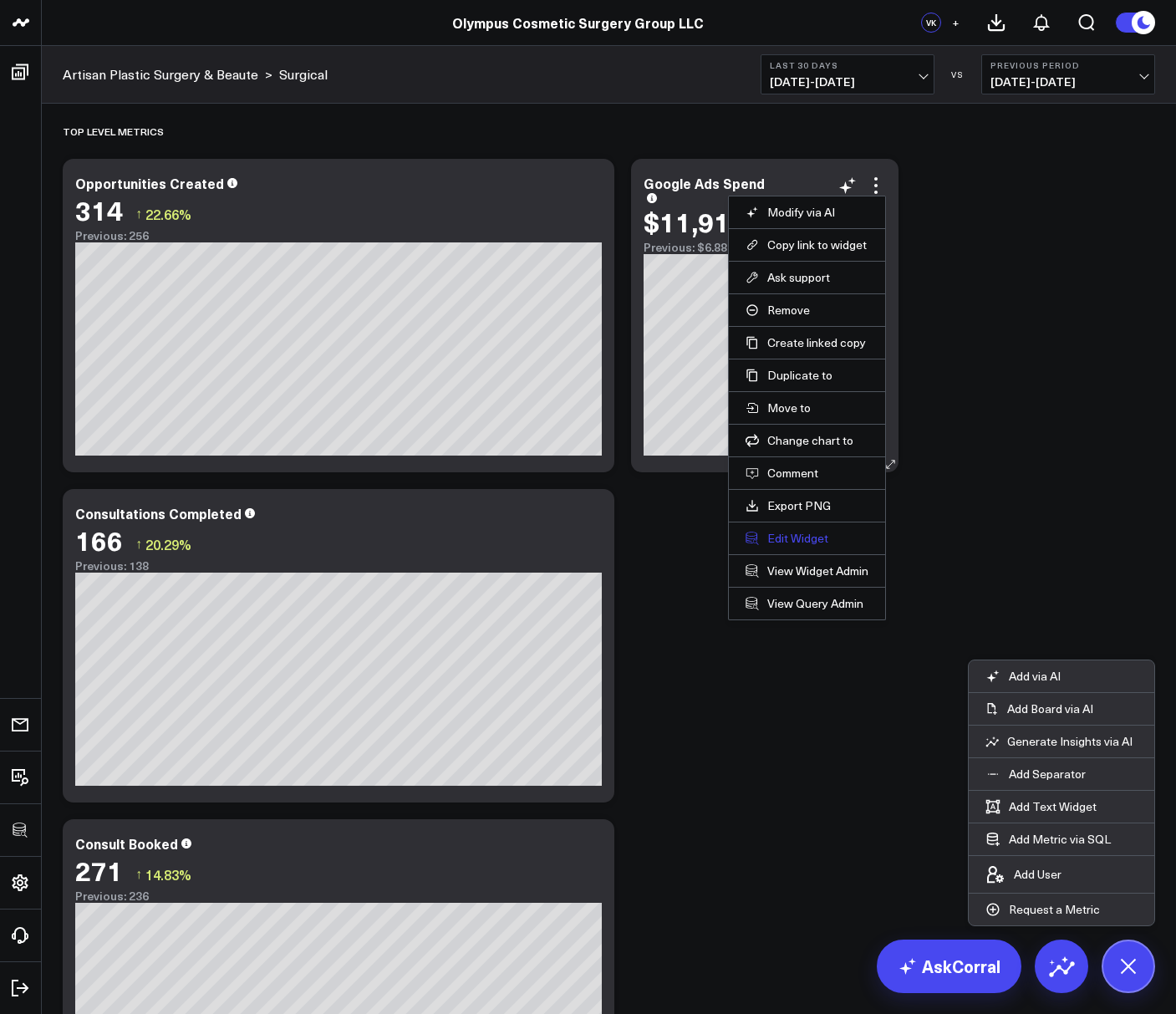
click at [772, 539] on button "Edit Widget" at bounding box center [807, 538] width 122 height 15
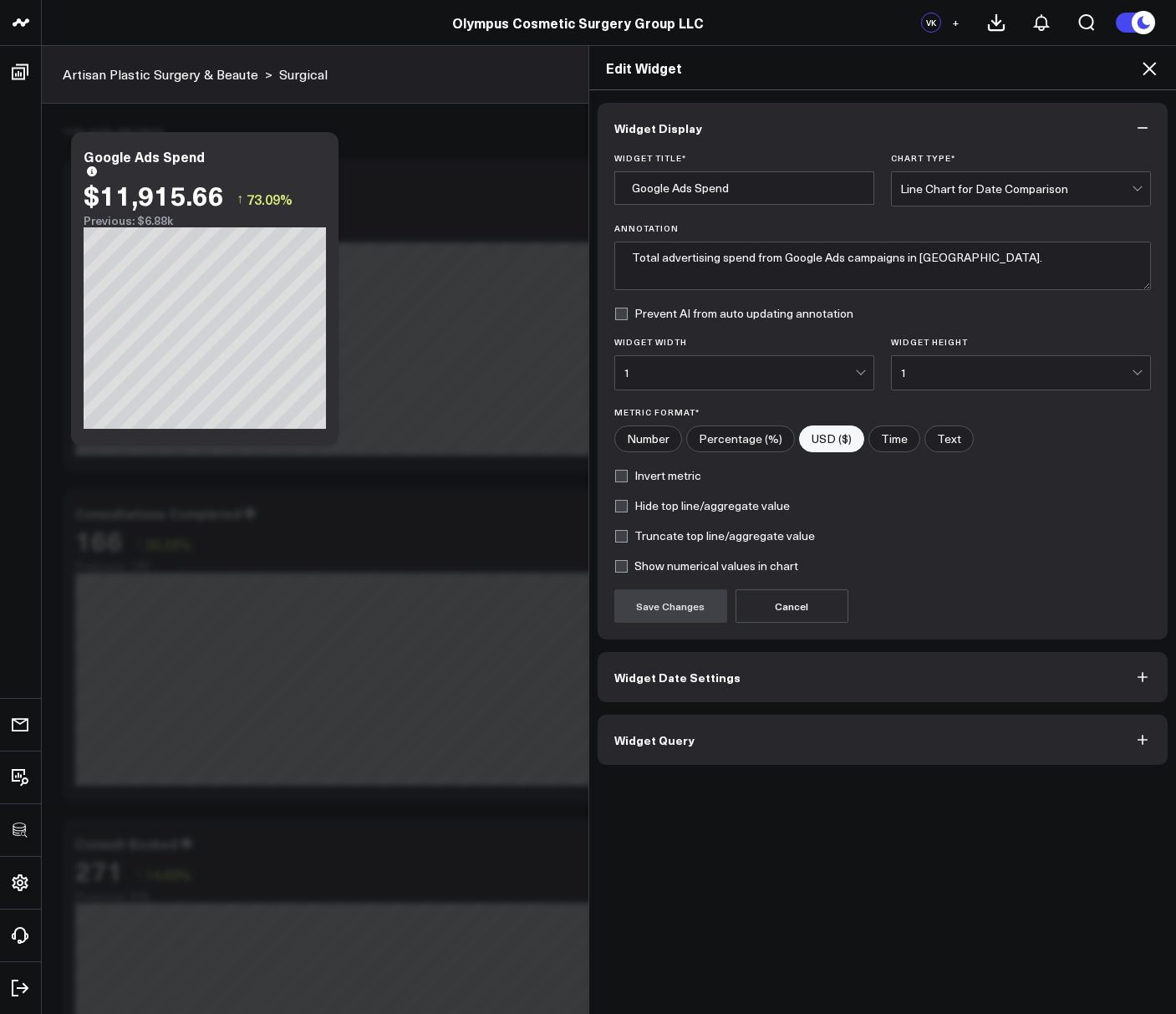
click at [671, 733] on span "Widget Query" at bounding box center [654, 740] width 80 height 14
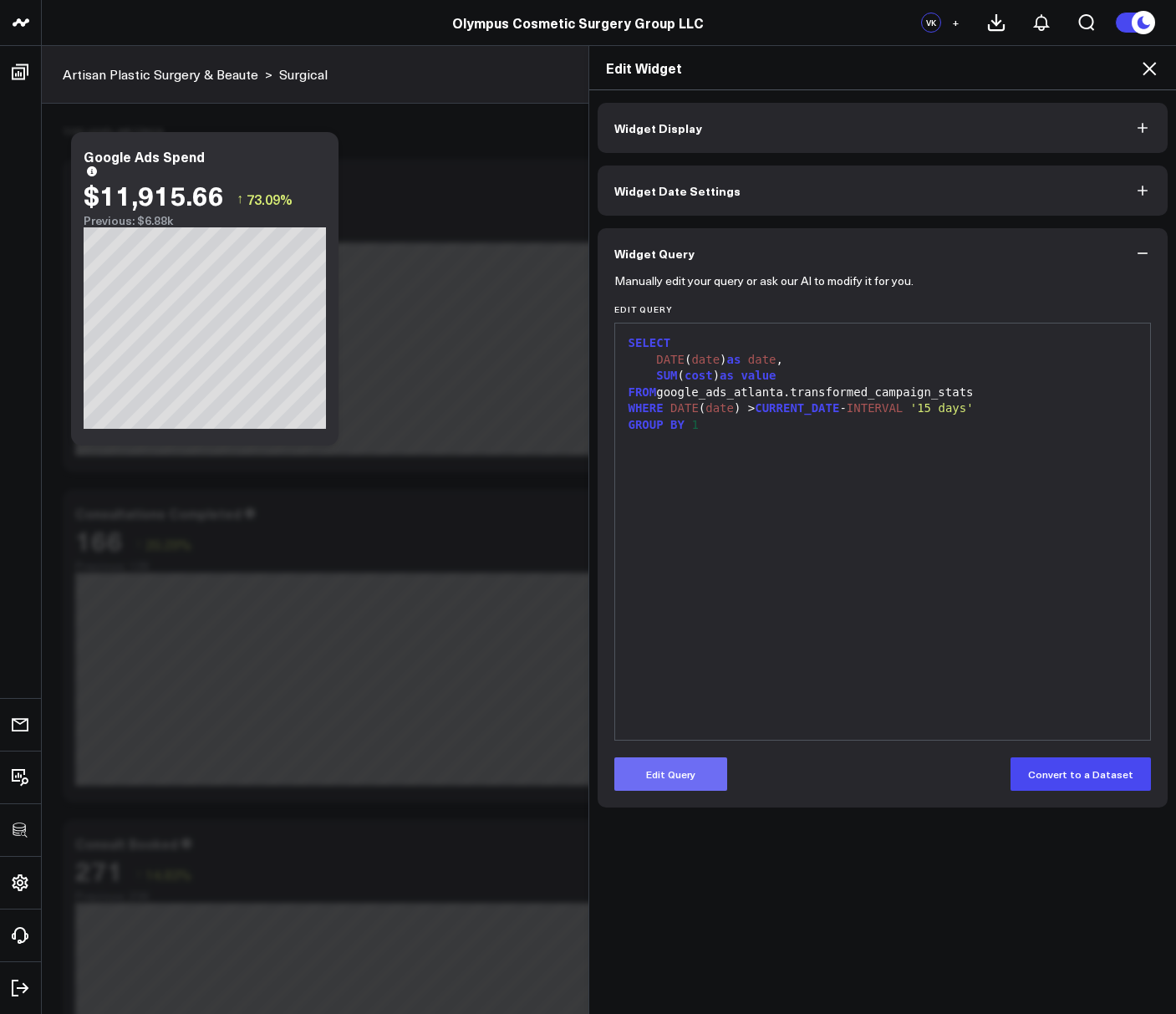
click at [675, 789] on button "Edit Query" at bounding box center [670, 773] width 113 height 33
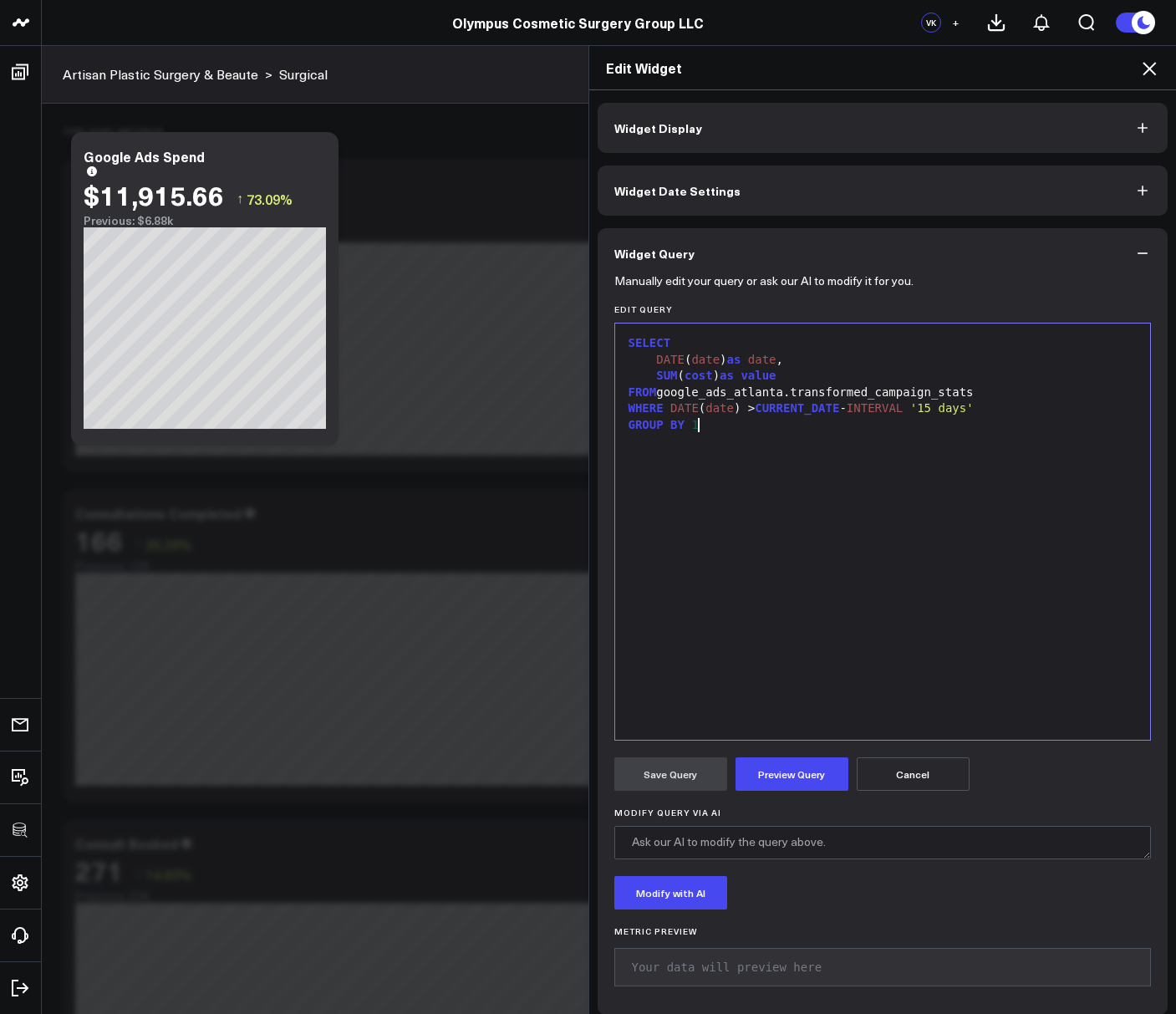
click at [715, 616] on div "SELECT DATE ( date ) as date , SUM ( cost ) as value FROM google_ads_atlanta.tr…" at bounding box center [883, 532] width 519 height 400
click at [763, 778] on button "Preview Query" at bounding box center [792, 773] width 113 height 33
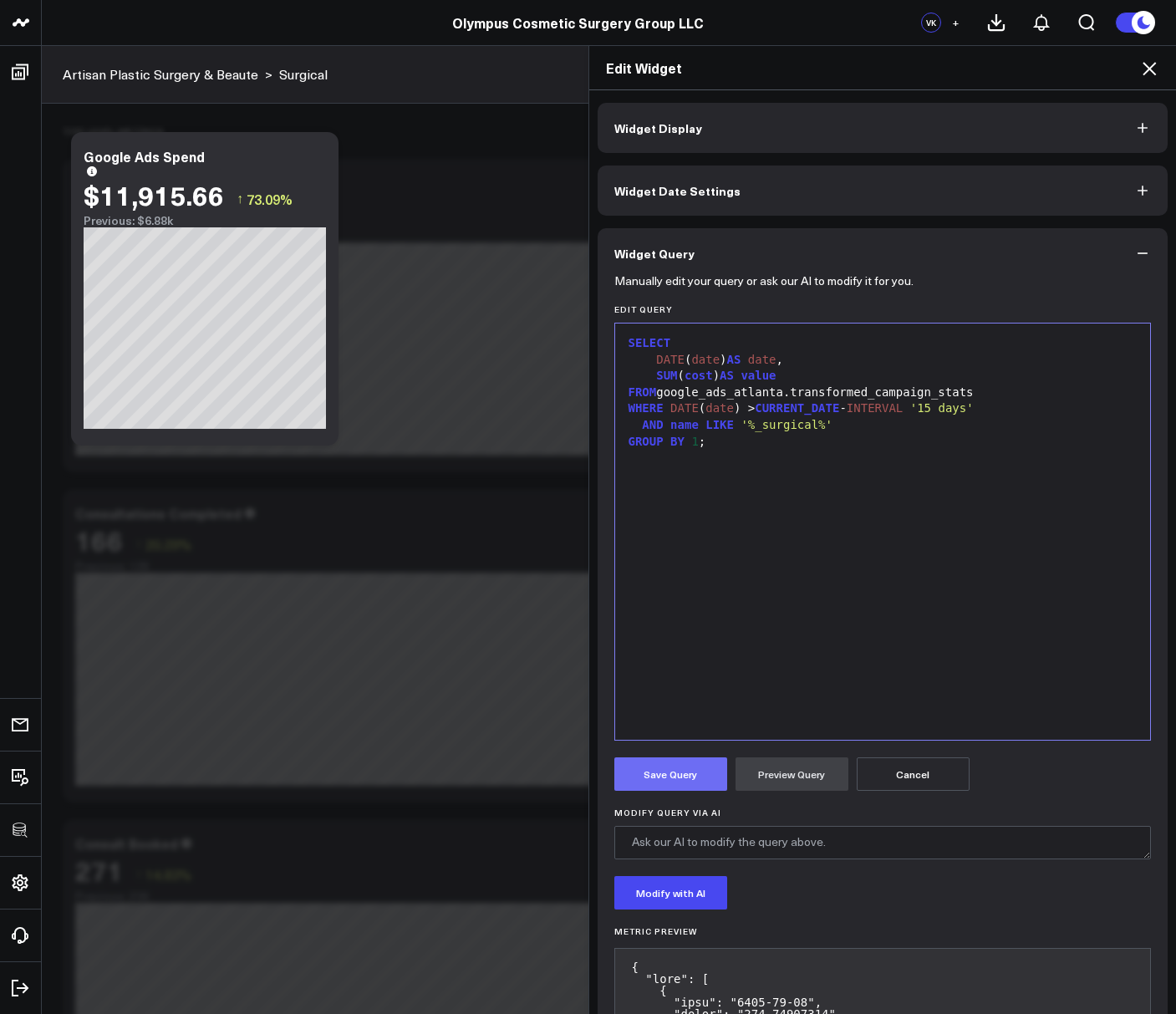
click at [661, 778] on button "Save Query" at bounding box center [670, 773] width 113 height 33
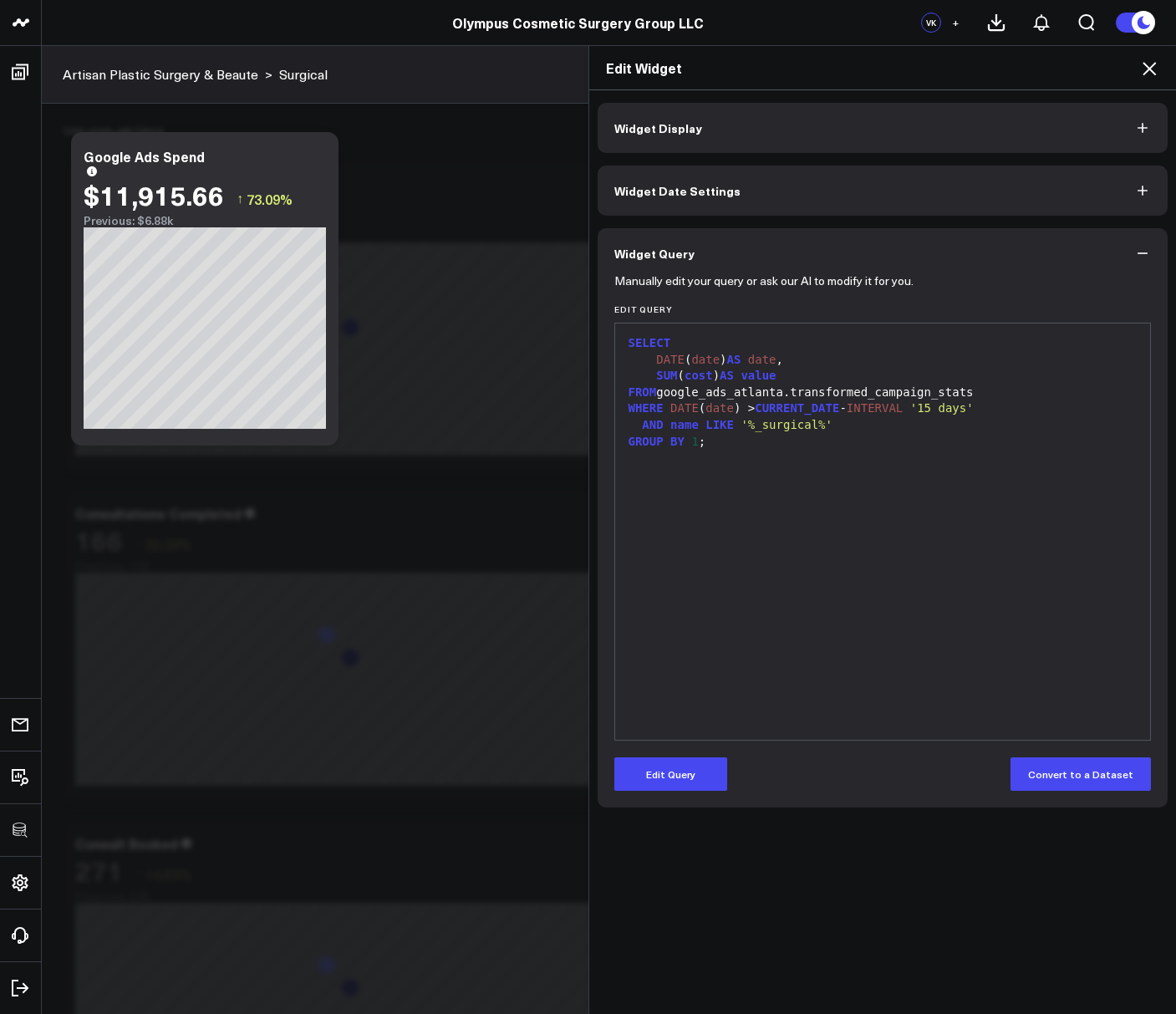
click at [1144, 60] on icon at bounding box center [1149, 69] width 20 height 20
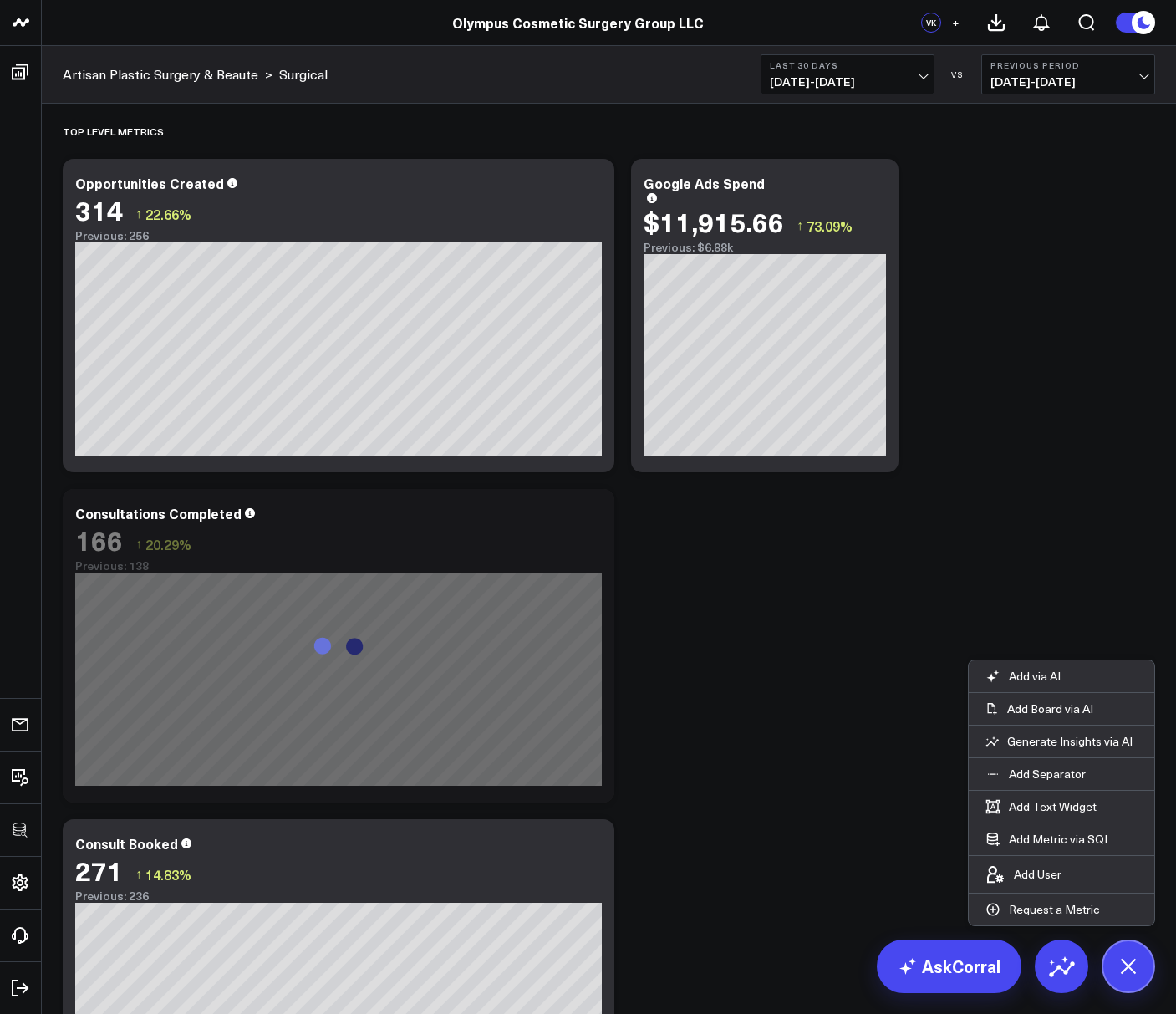
click at [826, 67] on b "Last 30 Days" at bounding box center [847, 66] width 156 height 10
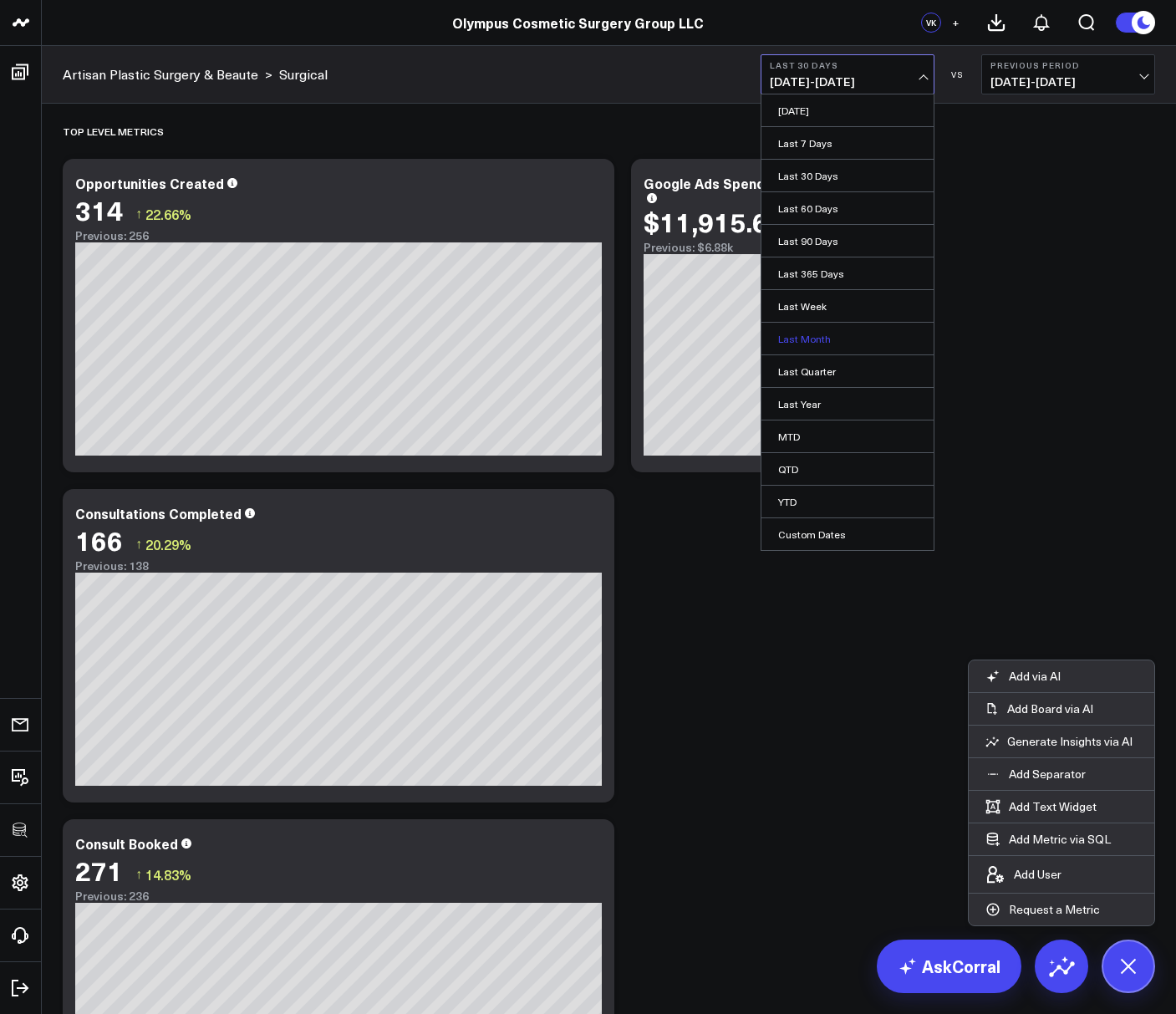
click at [795, 347] on link "Last Month" at bounding box center [847, 338] width 172 height 31
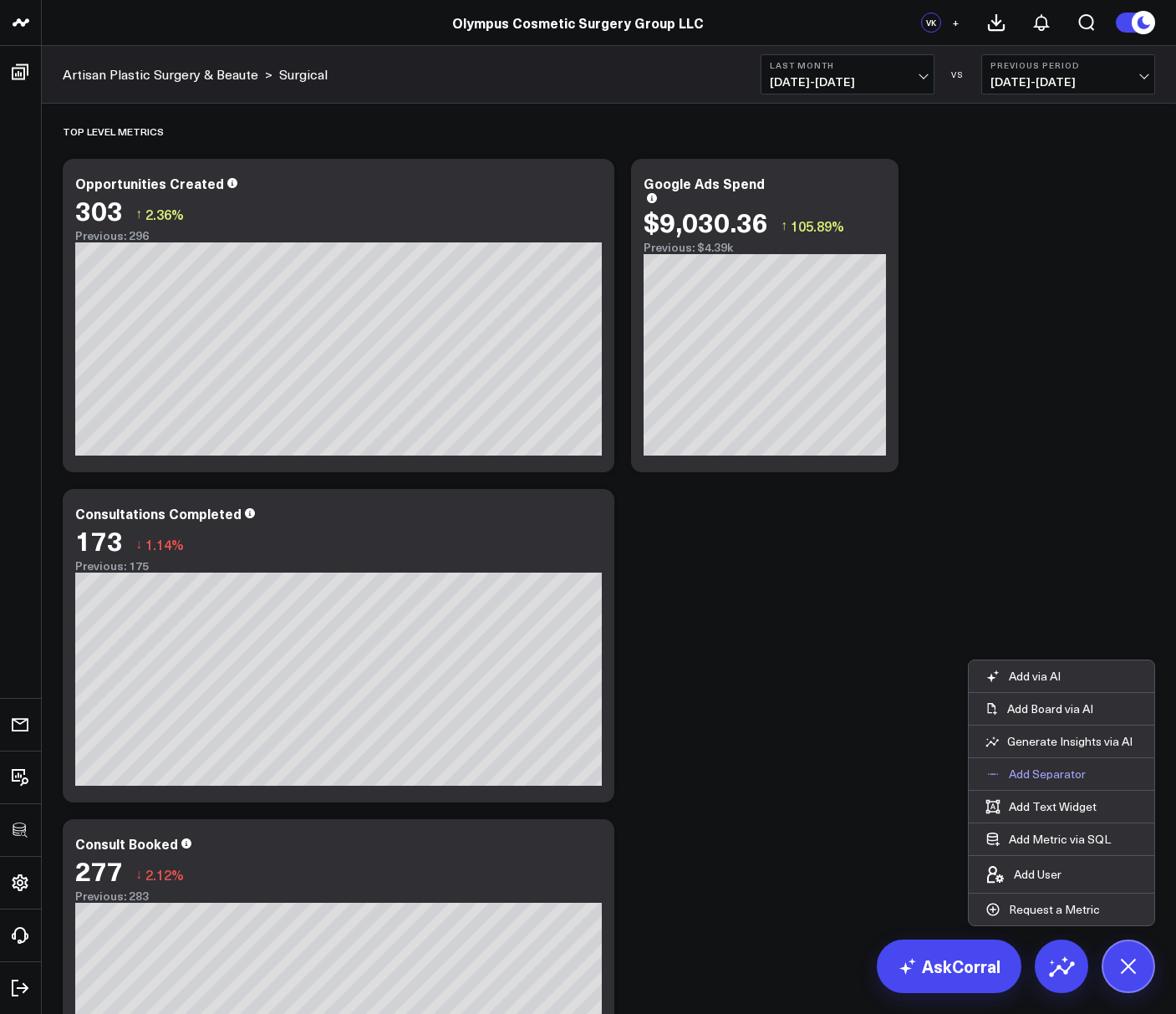
click at [1025, 771] on p "Add Separator" at bounding box center [1047, 774] width 77 height 15
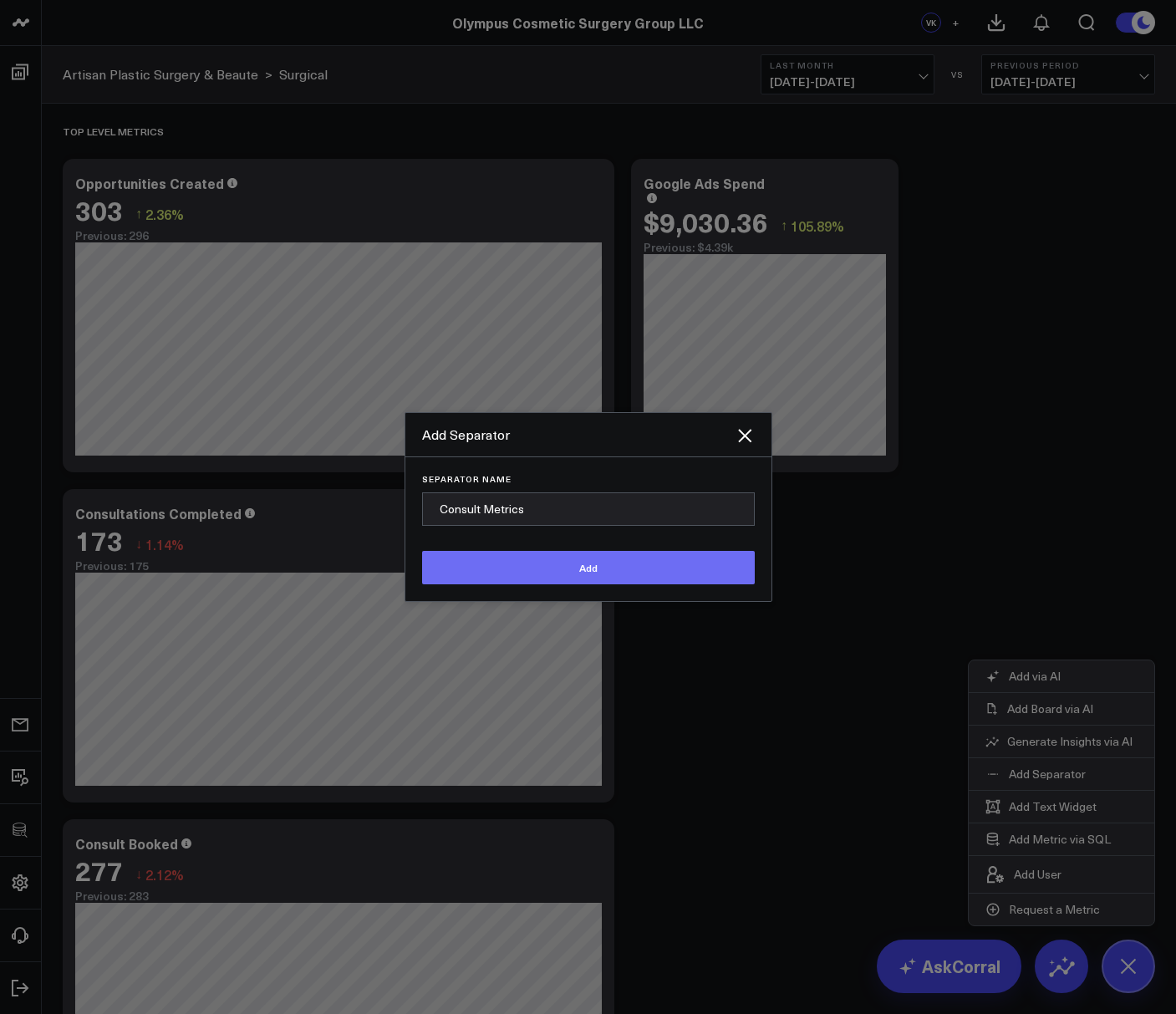
type input "Consult Metrics"
click at [538, 573] on button "Add" at bounding box center [588, 567] width 332 height 33
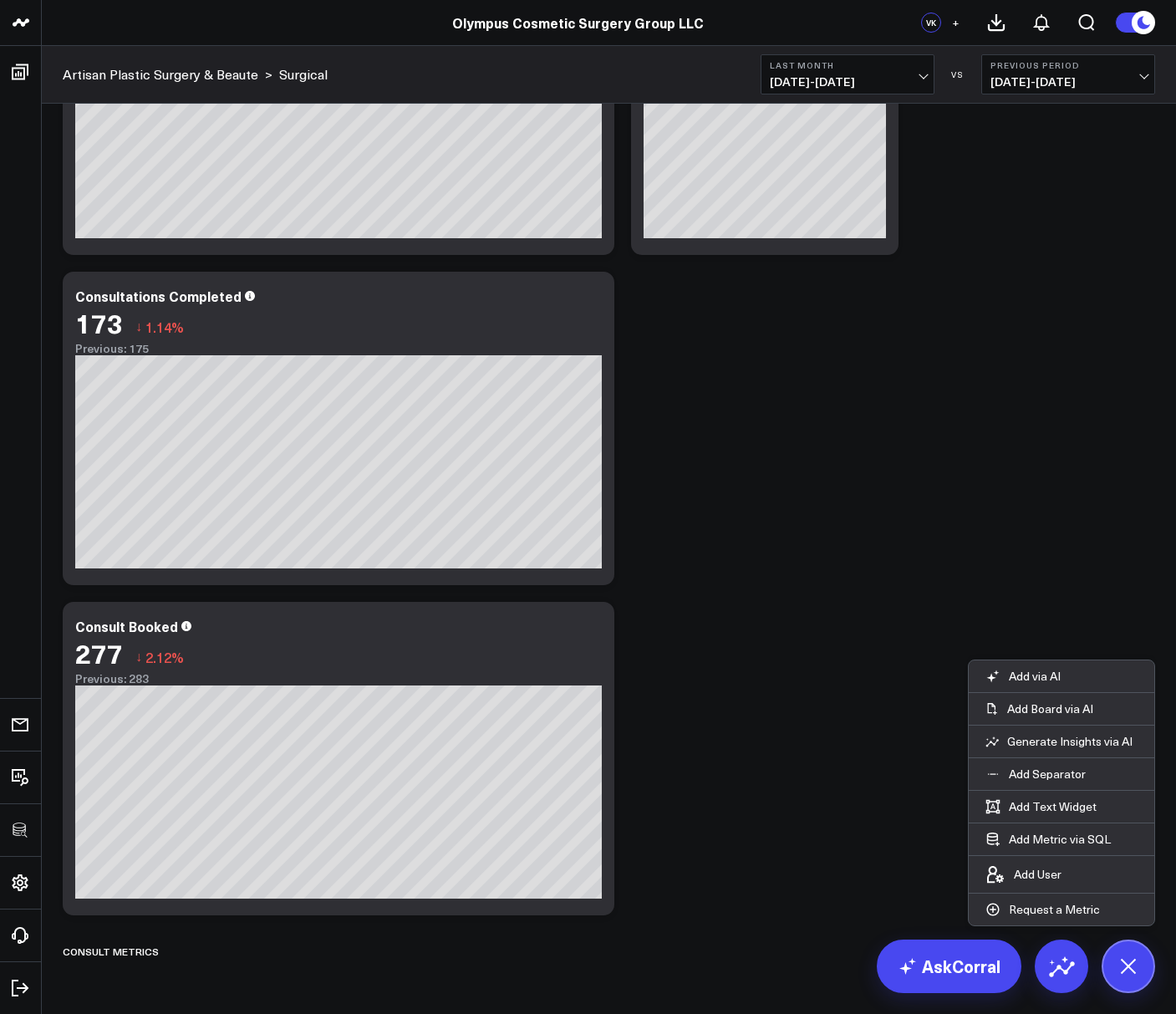
scroll to position [227, 0]
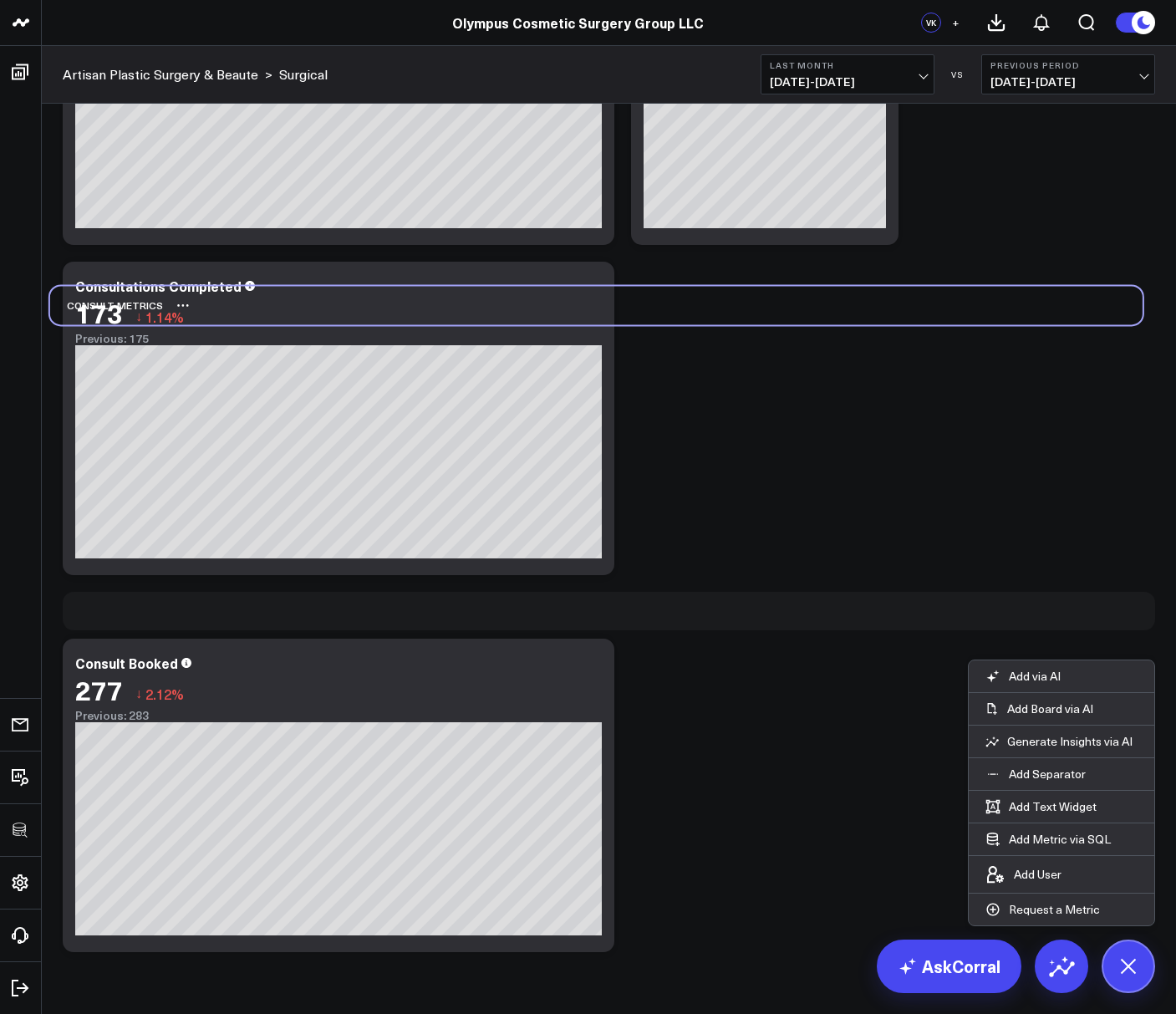
drag, startPoint x: 238, startPoint y: 945, endPoint x: 225, endPoint y: 310, distance: 635.1
click at [225, 310] on div "Consult Metrics" at bounding box center [596, 305] width 1092 height 38
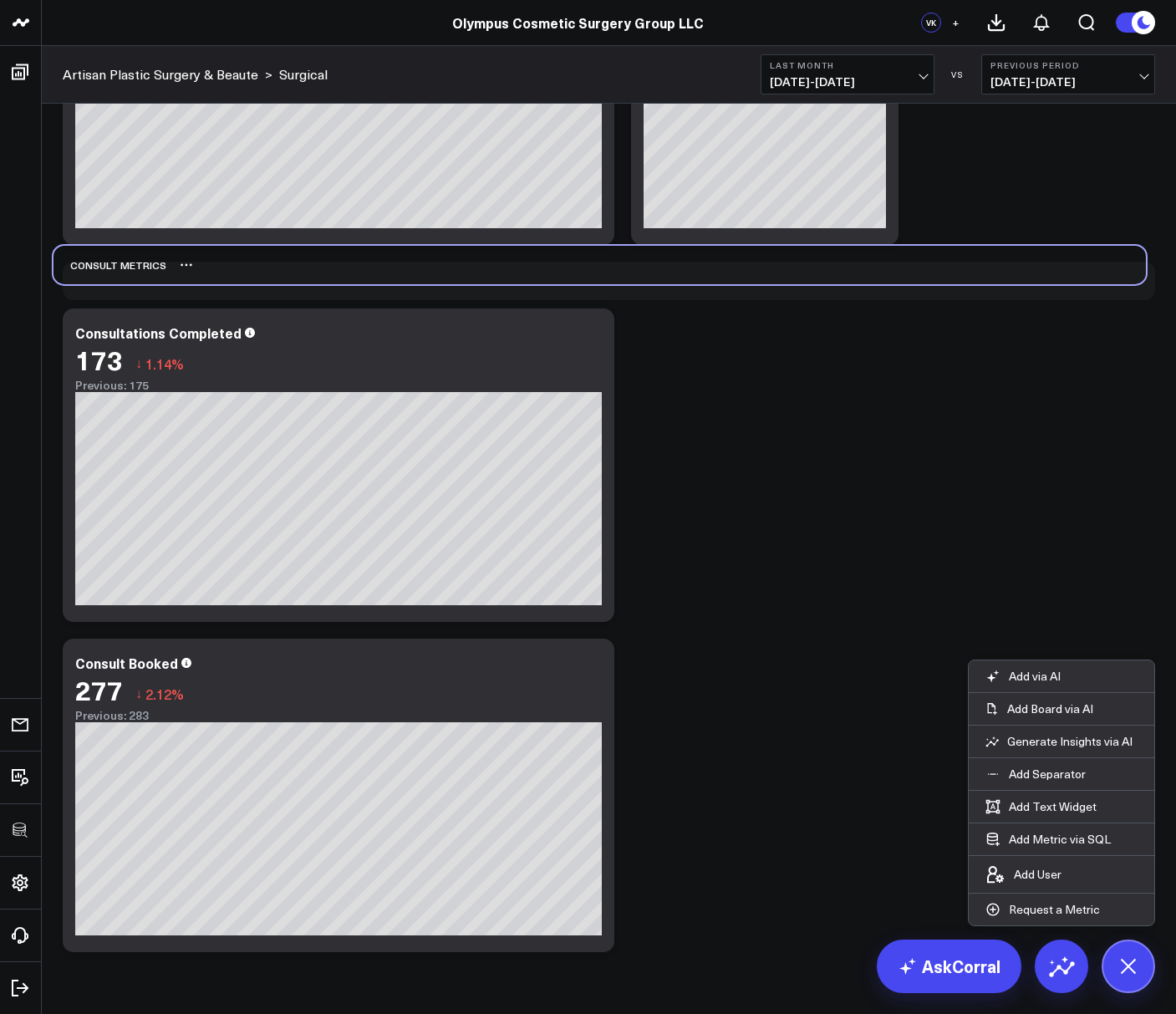
drag, startPoint x: 284, startPoint y: 612, endPoint x: 275, endPoint y: 270, distance: 342.1
click at [275, 270] on div "Consult Metrics" at bounding box center [599, 265] width 1092 height 38
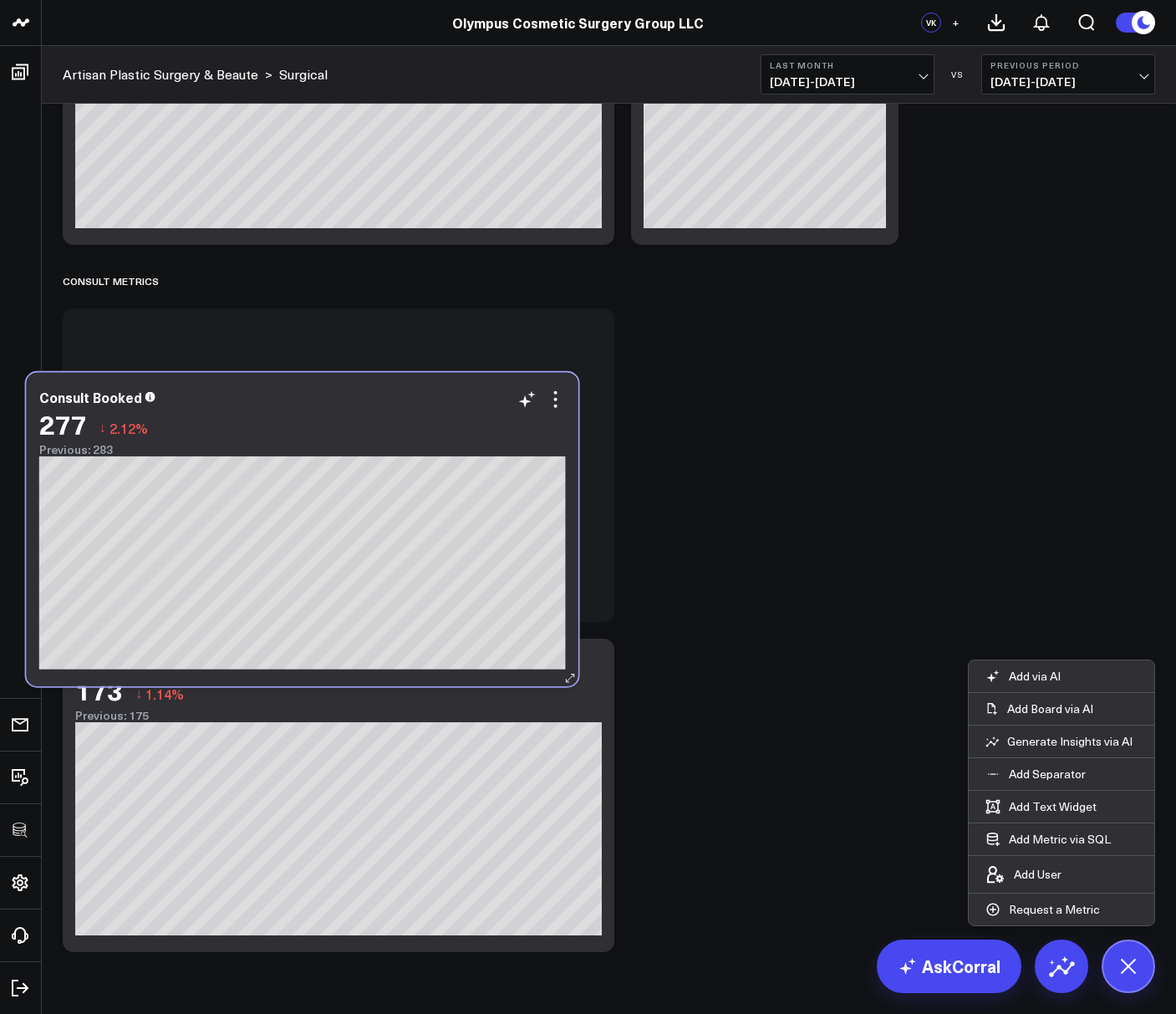
drag, startPoint x: 325, startPoint y: 695, endPoint x: 301, endPoint y: 413, distance: 283.0
click at [301, 413] on div "277 ↓ 2.12%" at bounding box center [302, 424] width 526 height 30
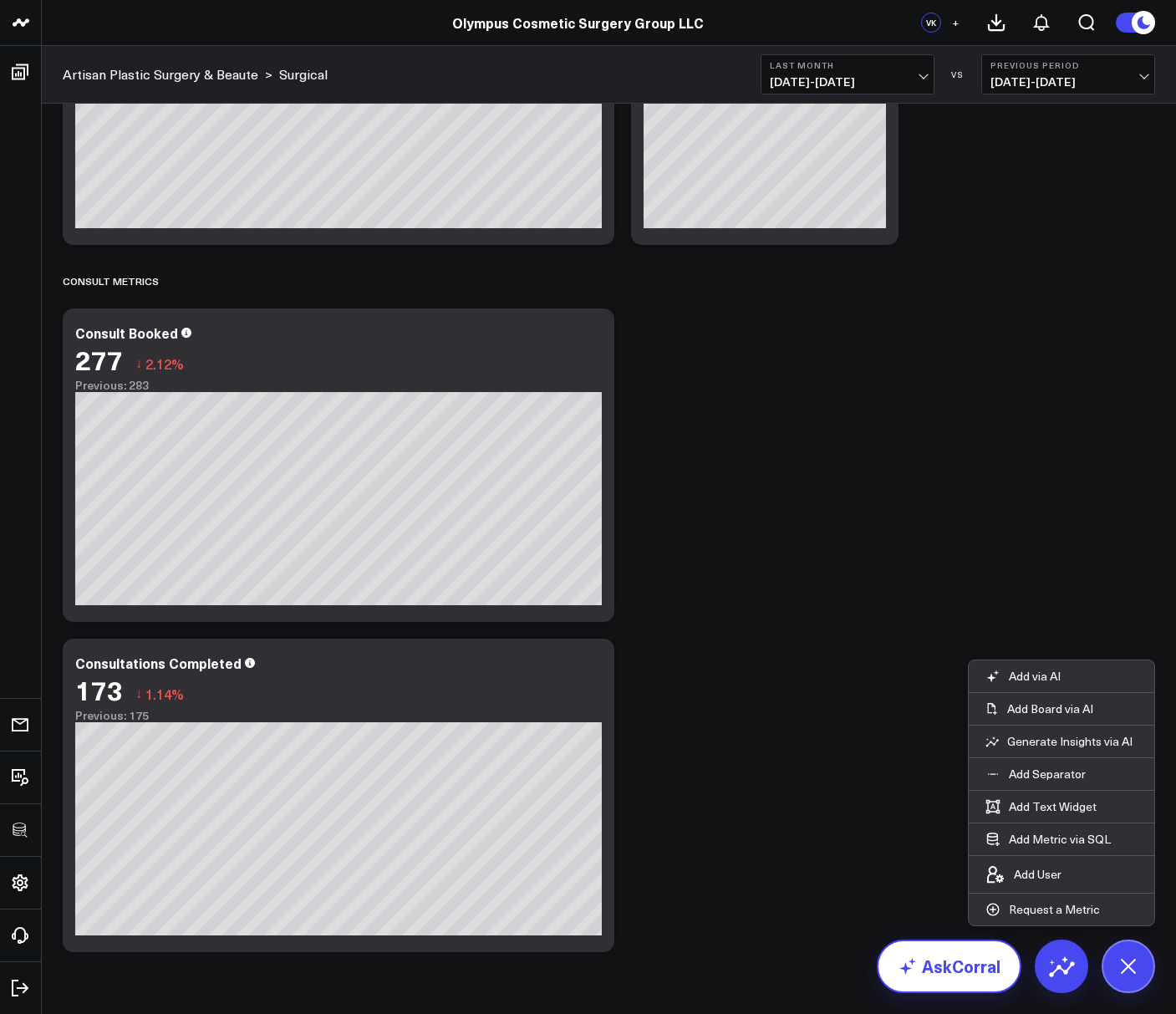
click at [957, 968] on link "AskCorral" at bounding box center [949, 966] width 145 height 54
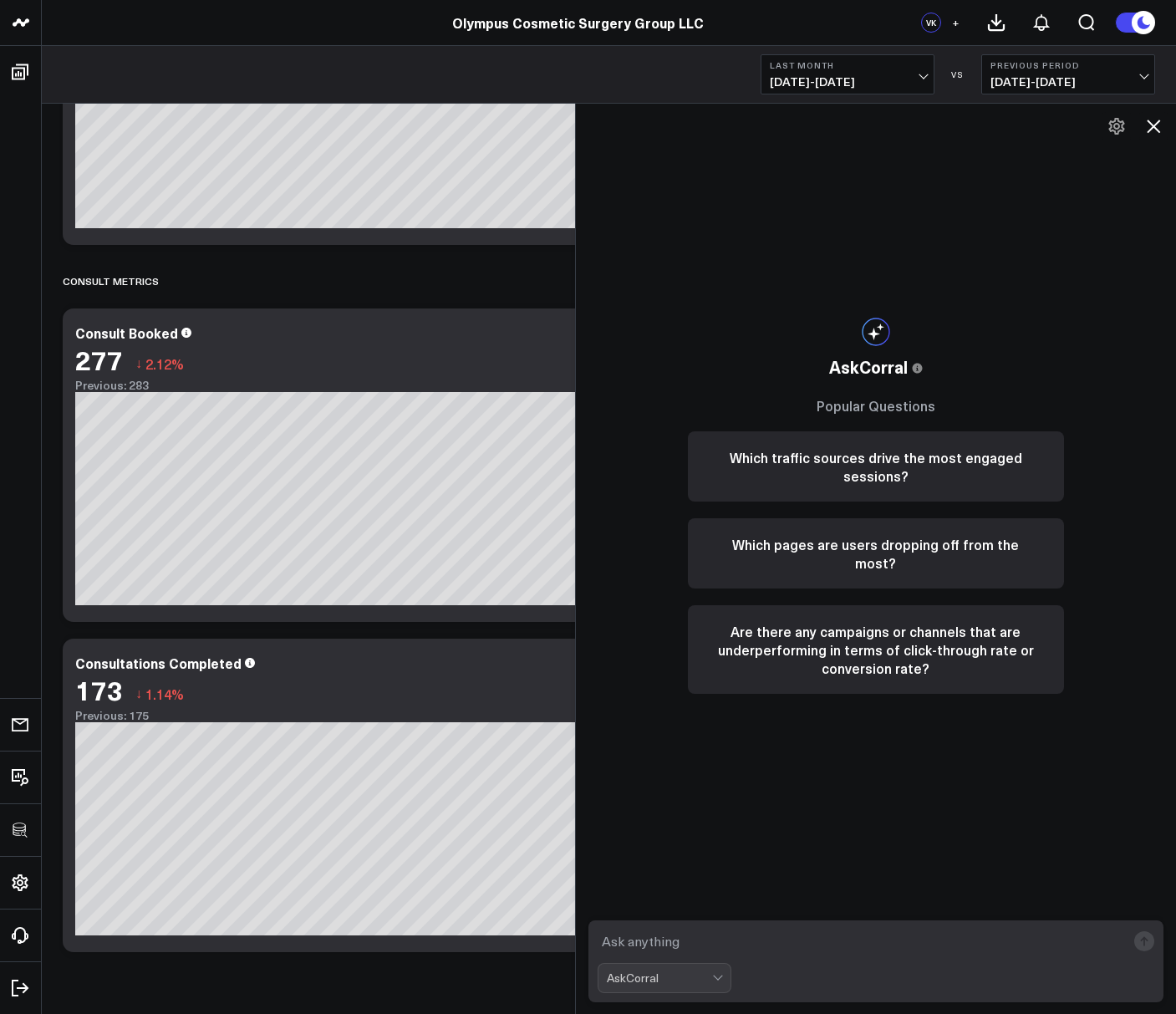
click at [706, 948] on textarea at bounding box center [862, 941] width 529 height 30
type textarea "show me % of consultation"
click at [1155, 126] on icon at bounding box center [1153, 127] width 20 height 20
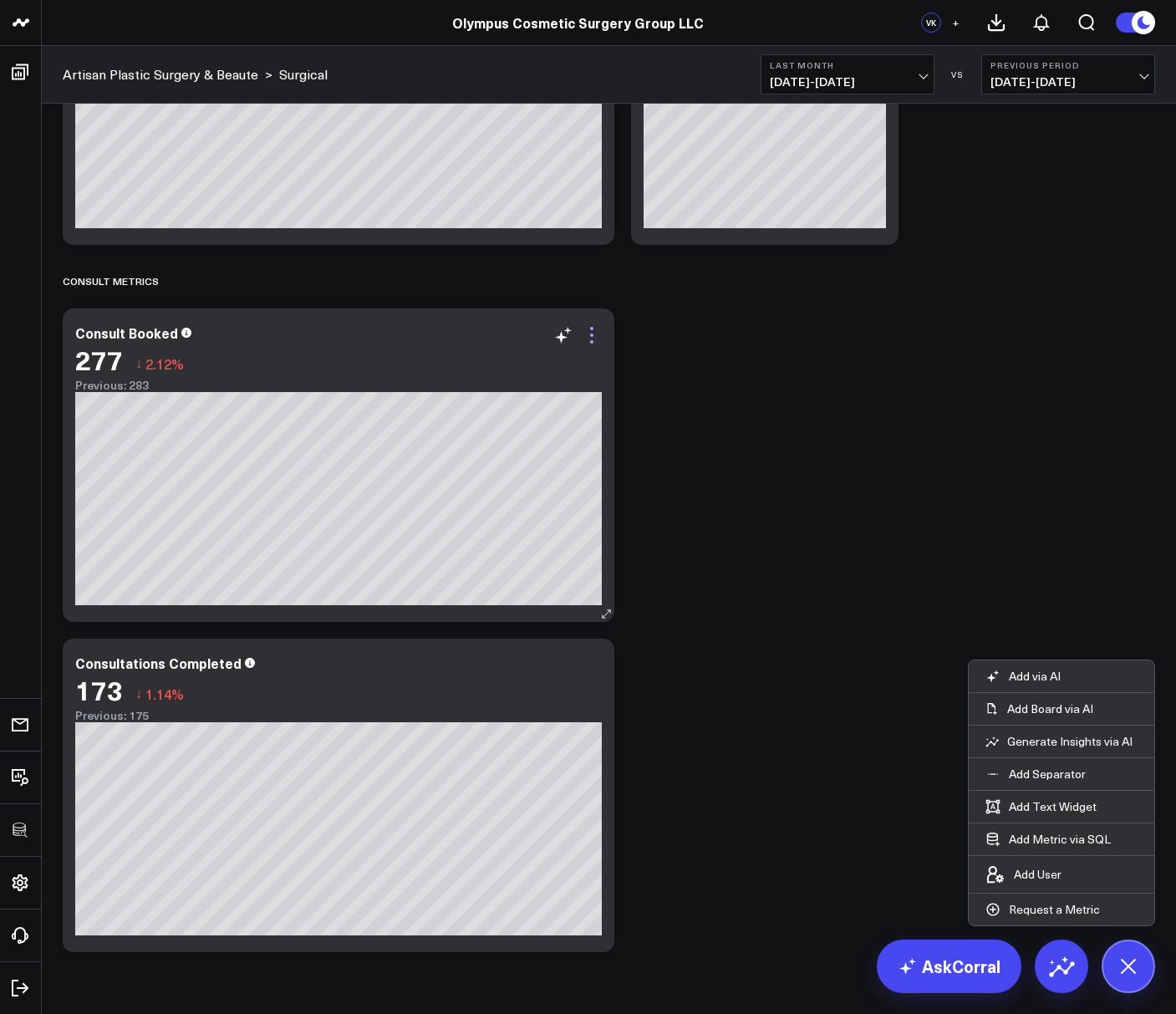
click at [583, 339] on icon at bounding box center [592, 335] width 20 height 20
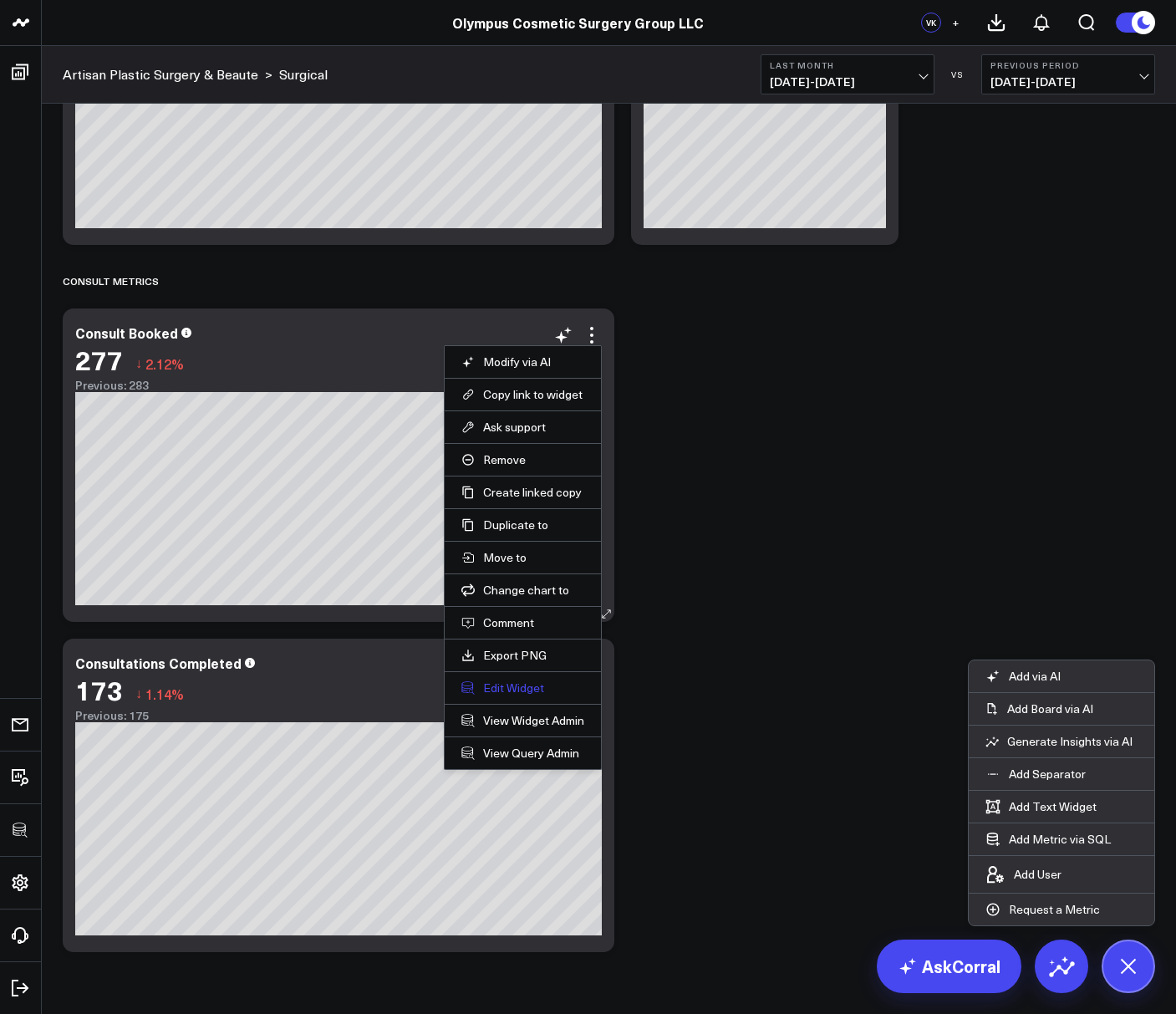
click at [490, 683] on button "Edit Widget" at bounding box center [522, 688] width 122 height 15
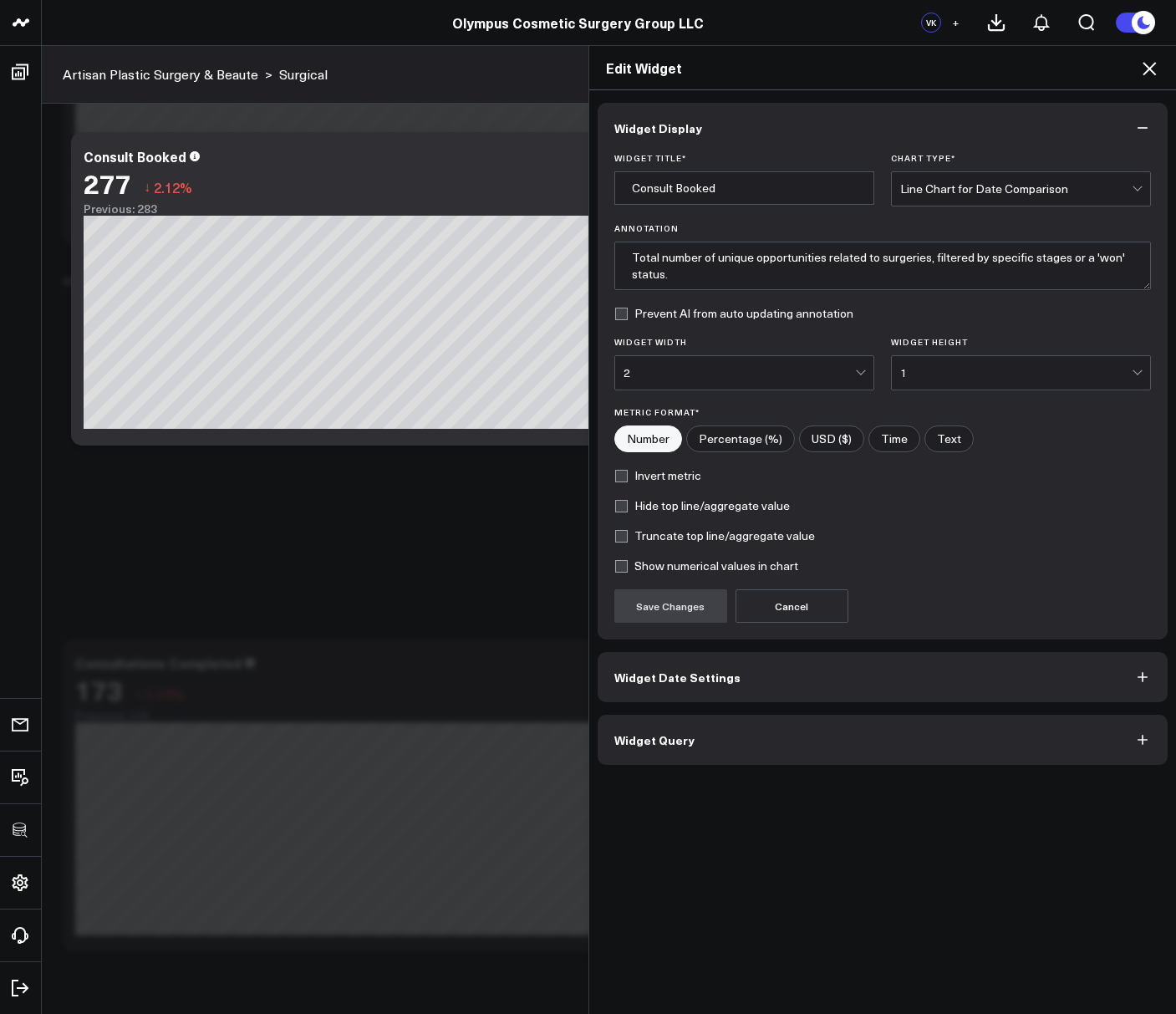
click at [708, 766] on div "Widget Display Widget Title * Consult Booked Chart Type * Line Chart for Date C…" at bounding box center [883, 552] width 588 height 925
click at [705, 755] on button "Widget Query" at bounding box center [883, 739] width 571 height 50
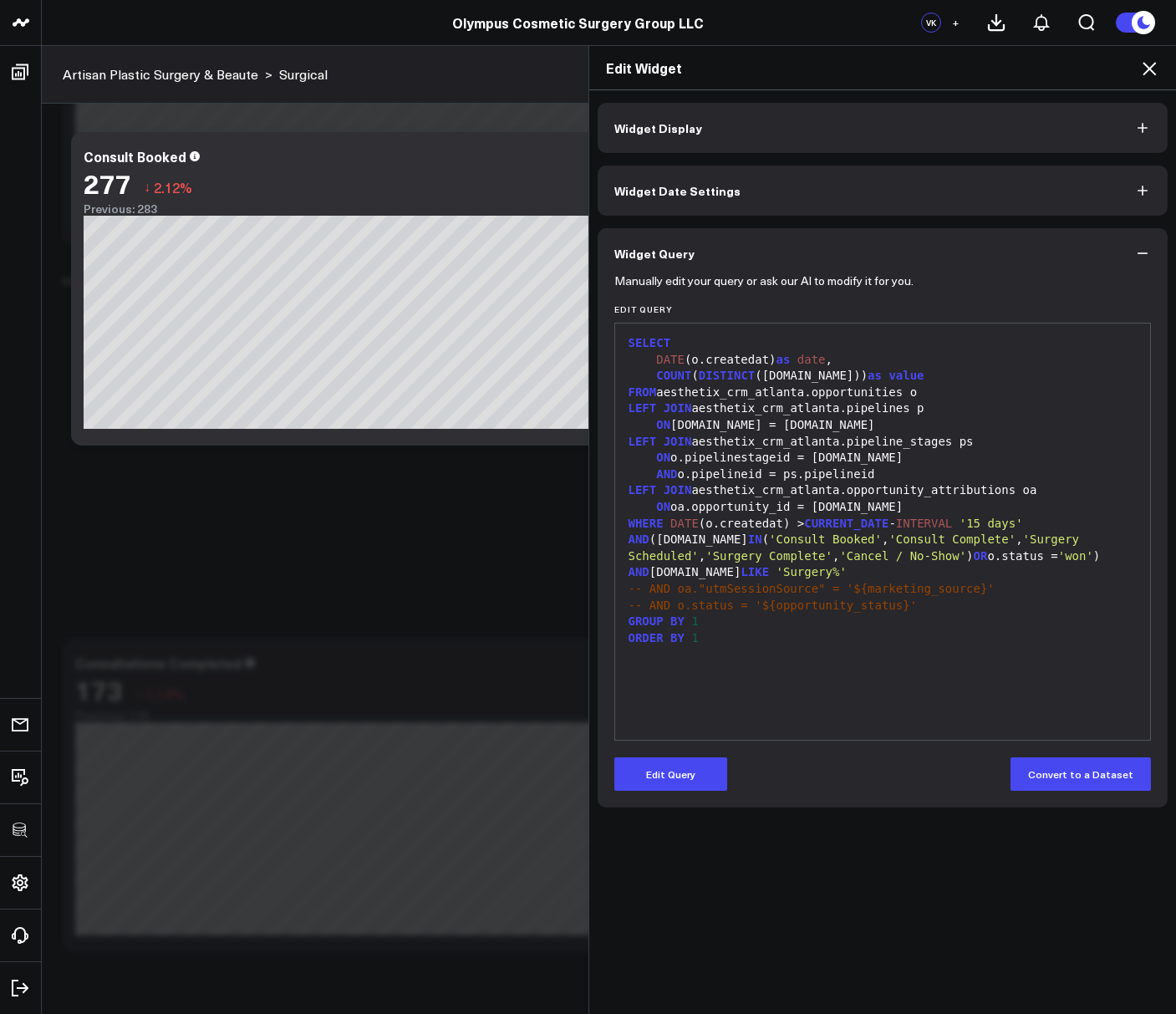
click at [754, 641] on div "ORDER BY 1" at bounding box center [883, 639] width 519 height 17
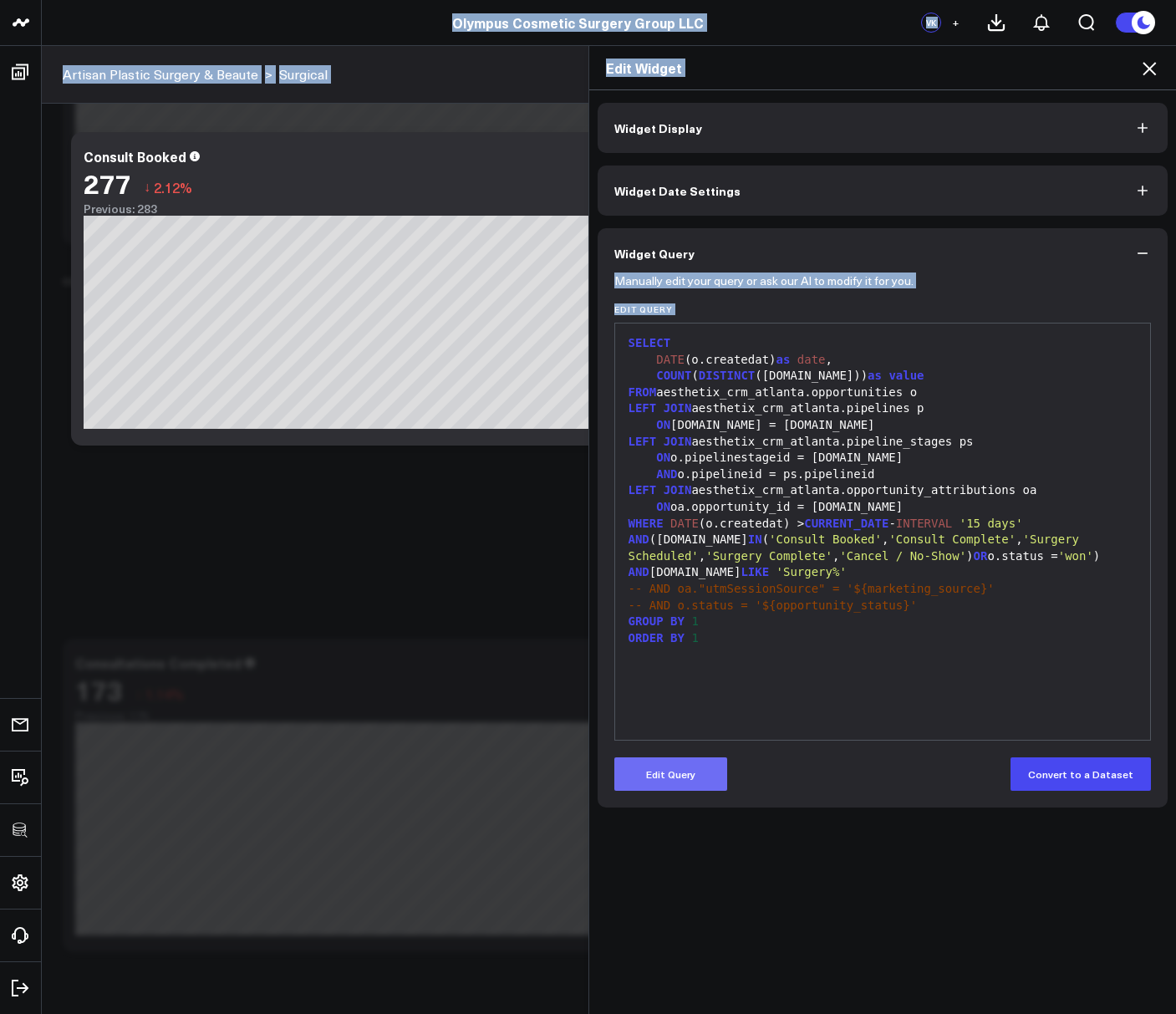
click at [692, 777] on button "Edit Query" at bounding box center [670, 773] width 113 height 33
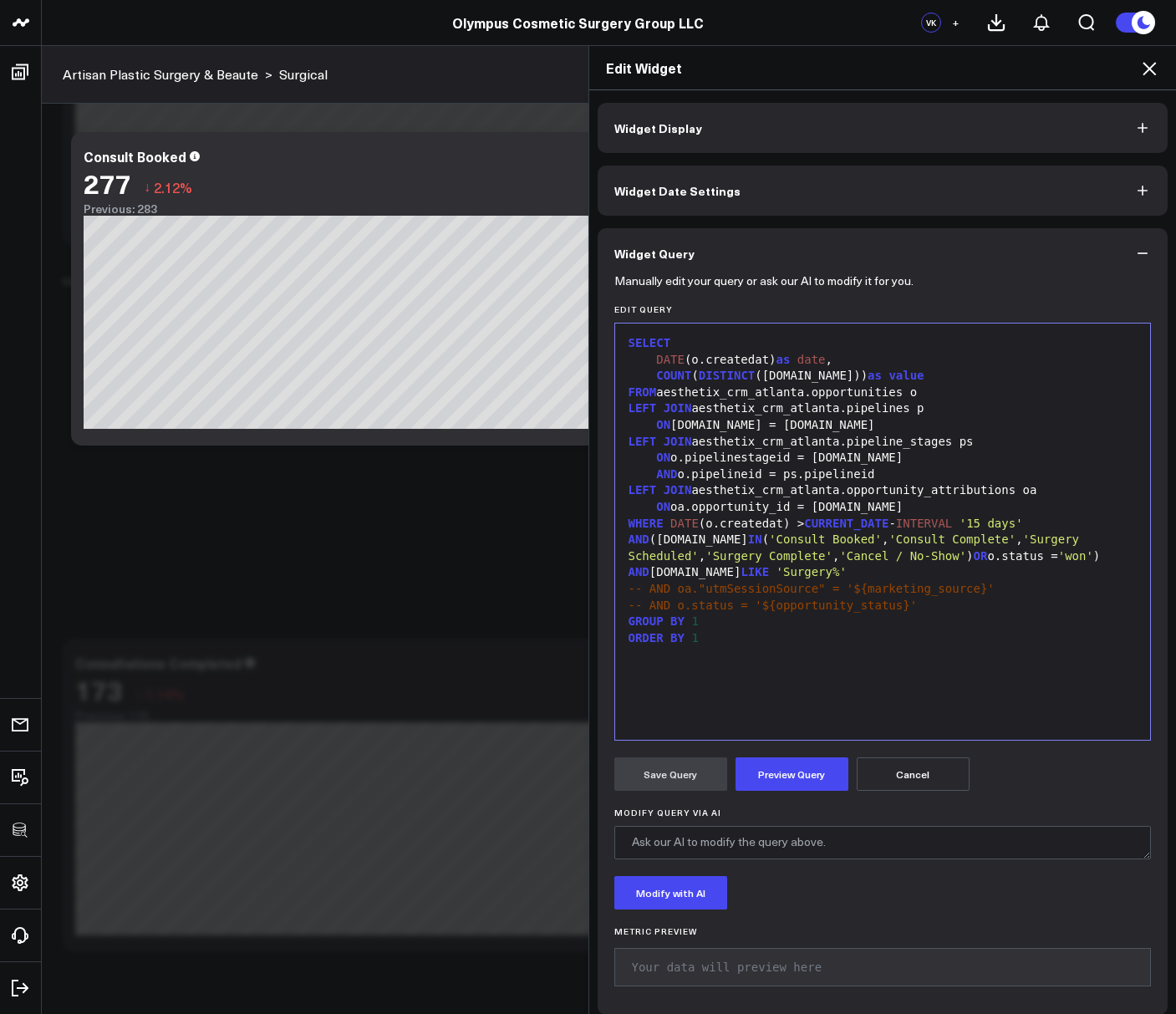
click at [750, 647] on div "ORDER BY 1" at bounding box center [883, 639] width 519 height 17
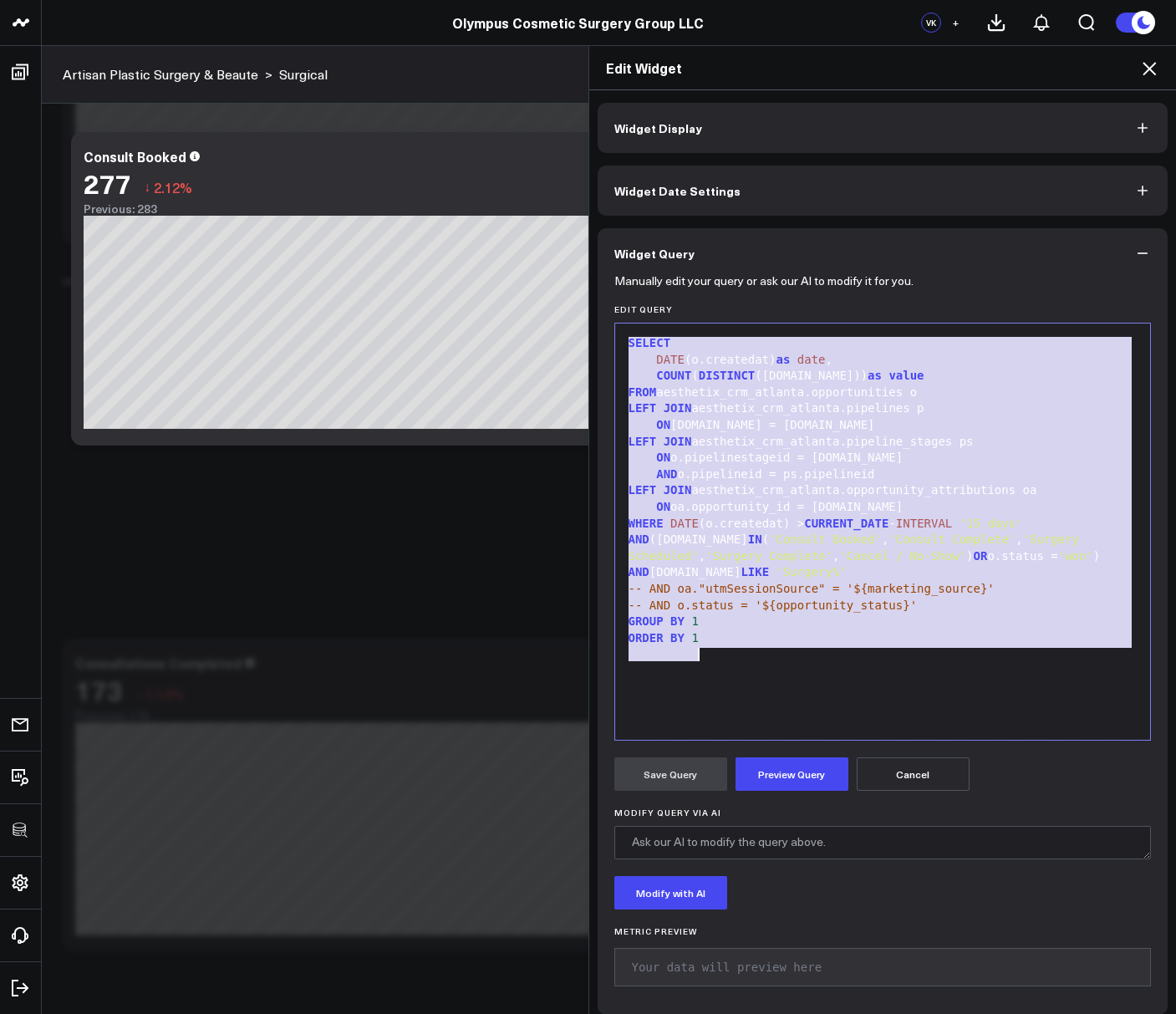
copy div "SELECT DATE (o.createdat) as date , COUNT ( DISTINCT ([DOMAIN_NAME])) as value …"
click at [1146, 65] on icon at bounding box center [1149, 69] width 20 height 20
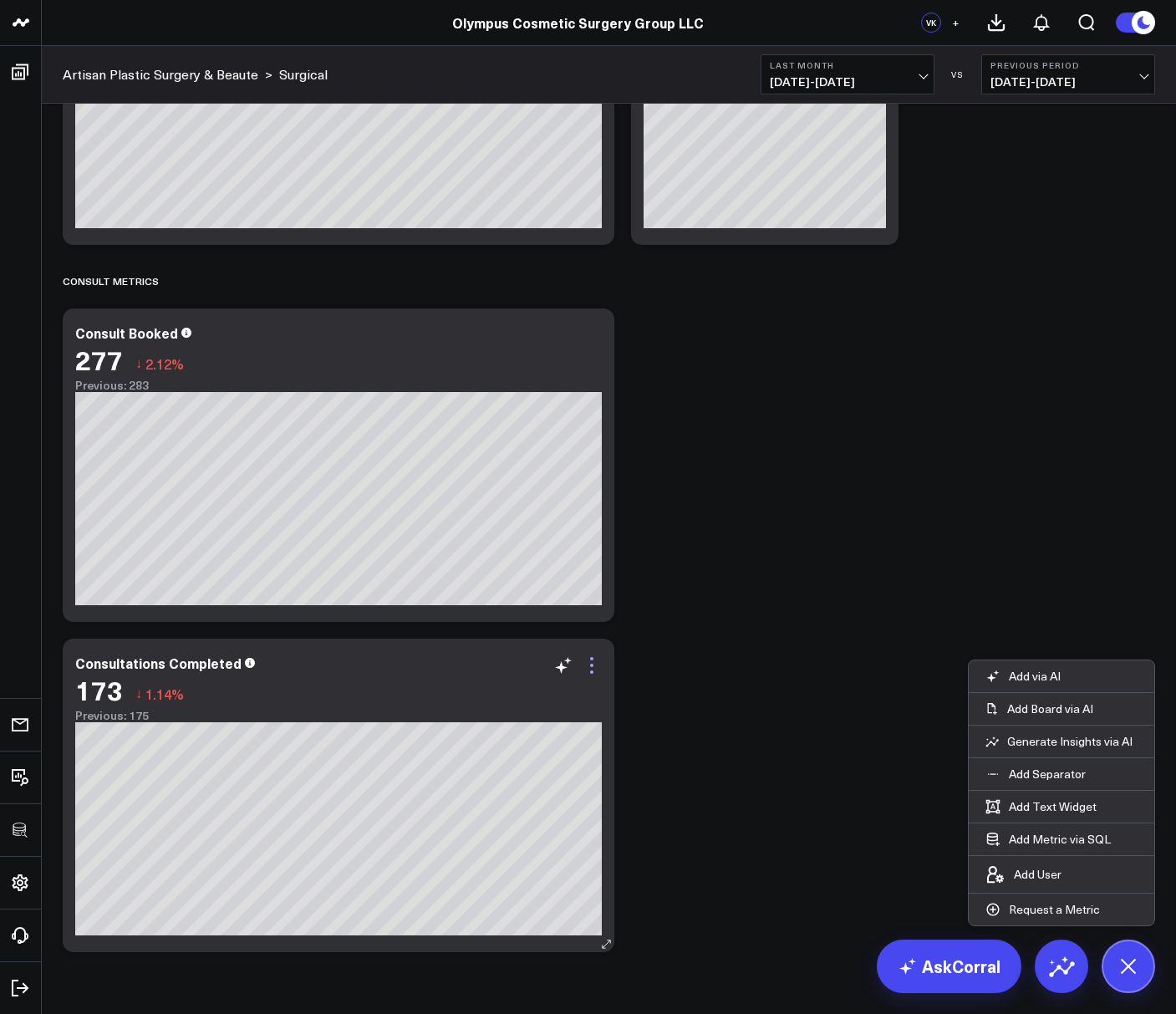
click at [590, 667] on icon at bounding box center [592, 665] width 20 height 20
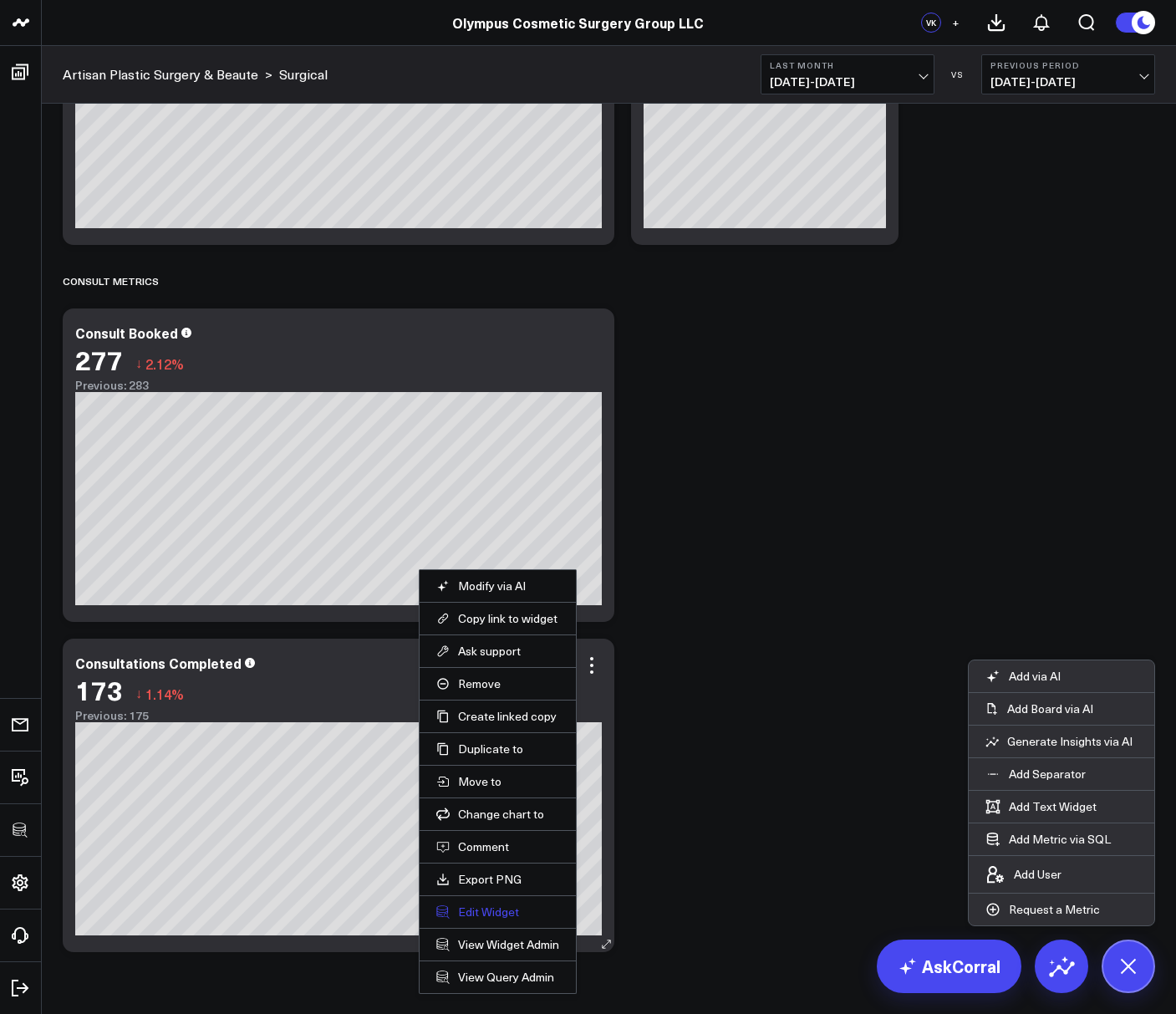
click at [471, 908] on button "Edit Widget" at bounding box center [497, 912] width 122 height 15
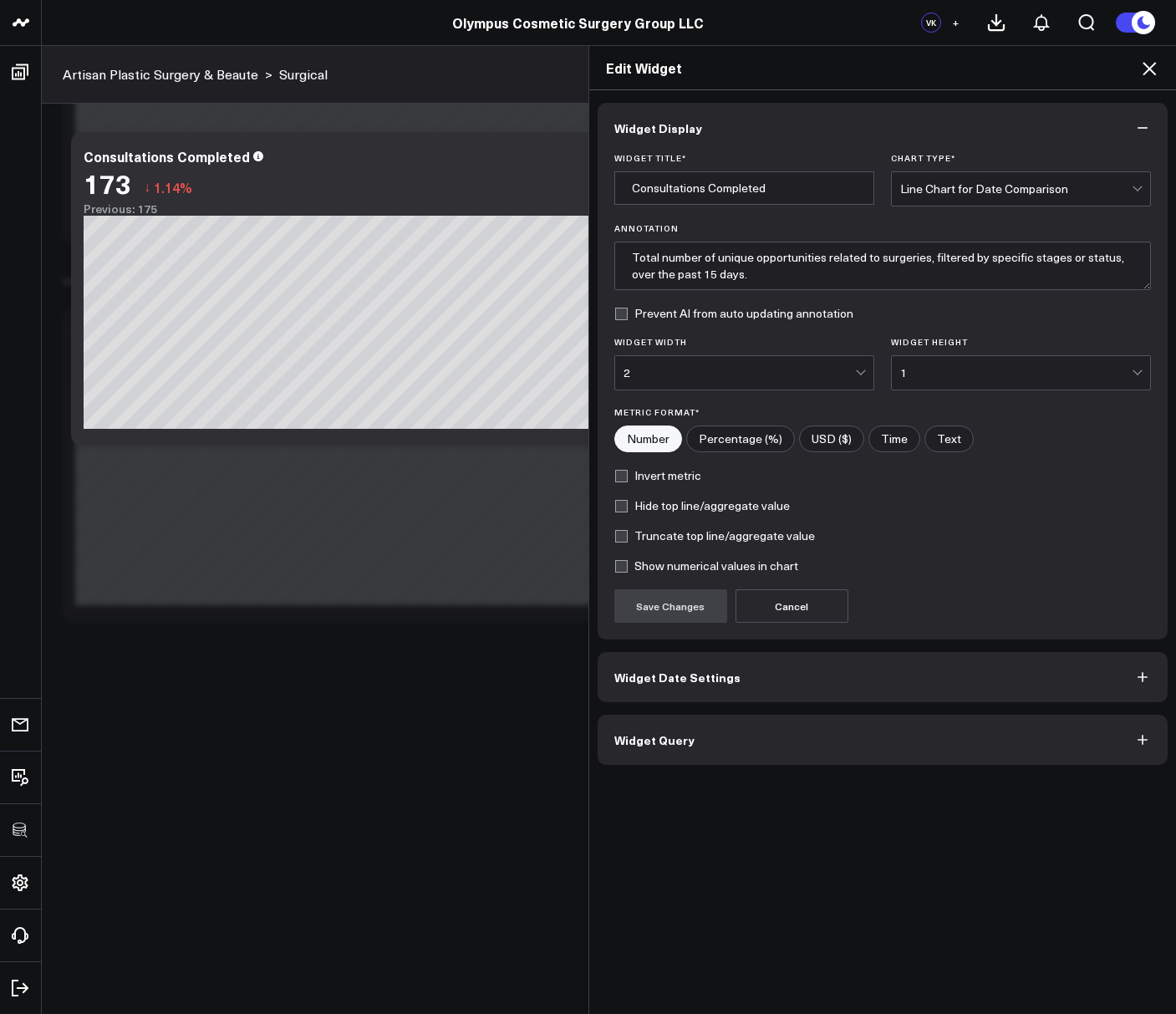
click at [650, 750] on button "Widget Query" at bounding box center [883, 739] width 571 height 50
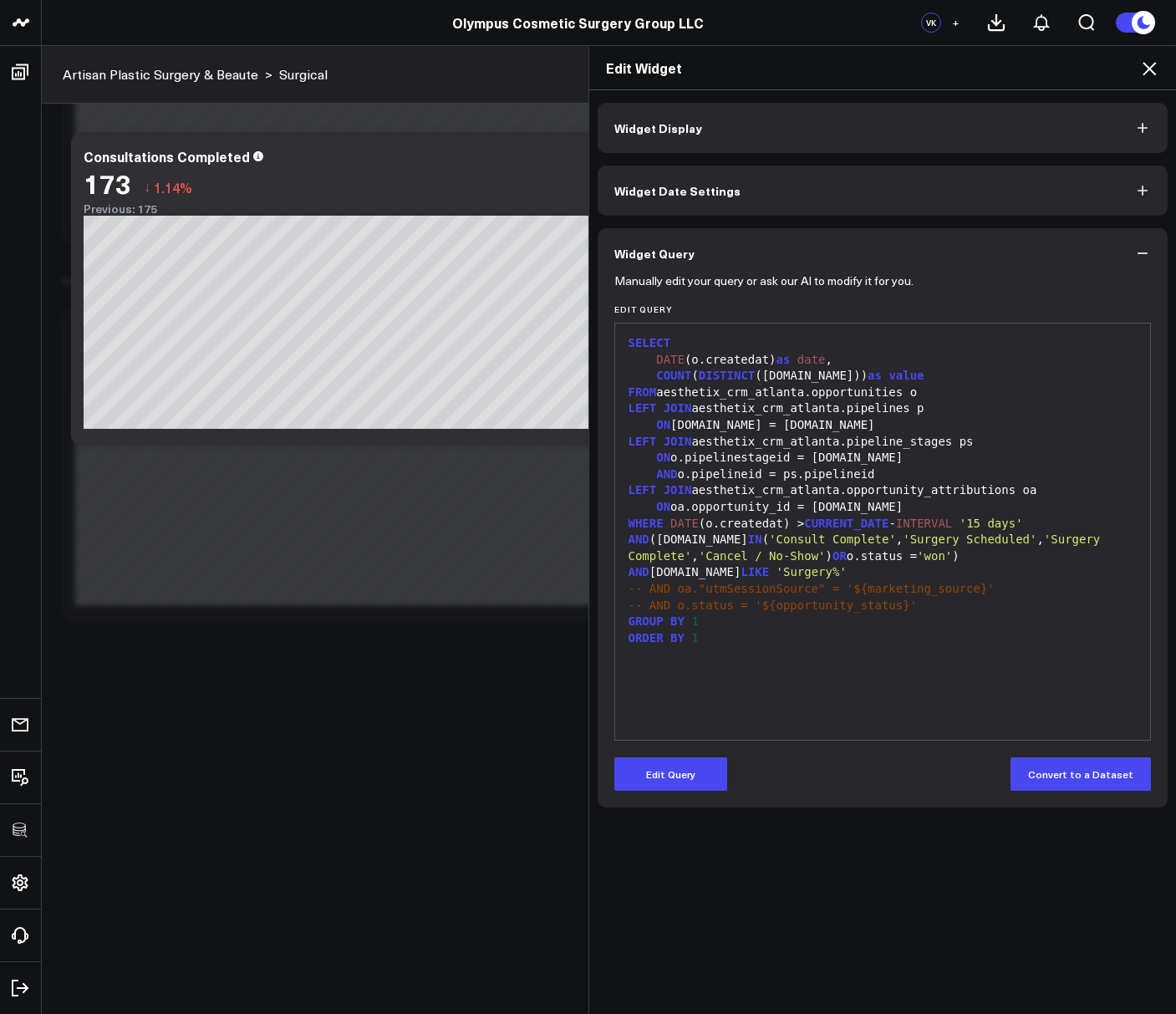
click at [739, 616] on div "GROUP BY 1" at bounding box center [883, 622] width 519 height 17
click at [693, 757] on button "Edit Query" at bounding box center [670, 773] width 113 height 33
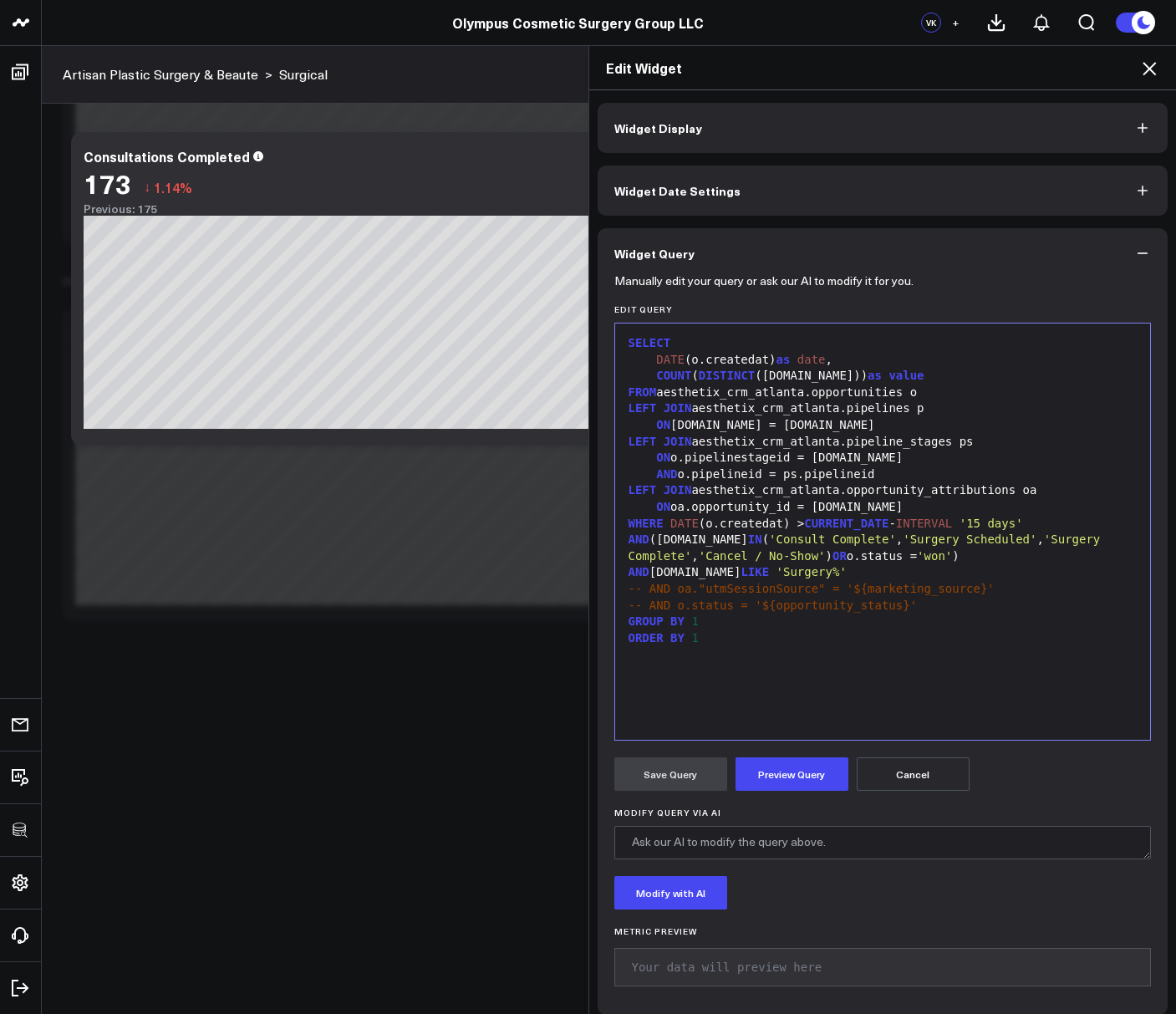
click at [727, 657] on div "SELECT DATE (o.createdat) as date , COUNT ( DISTINCT ([DOMAIN_NAME])) as value …" at bounding box center [883, 532] width 519 height 400
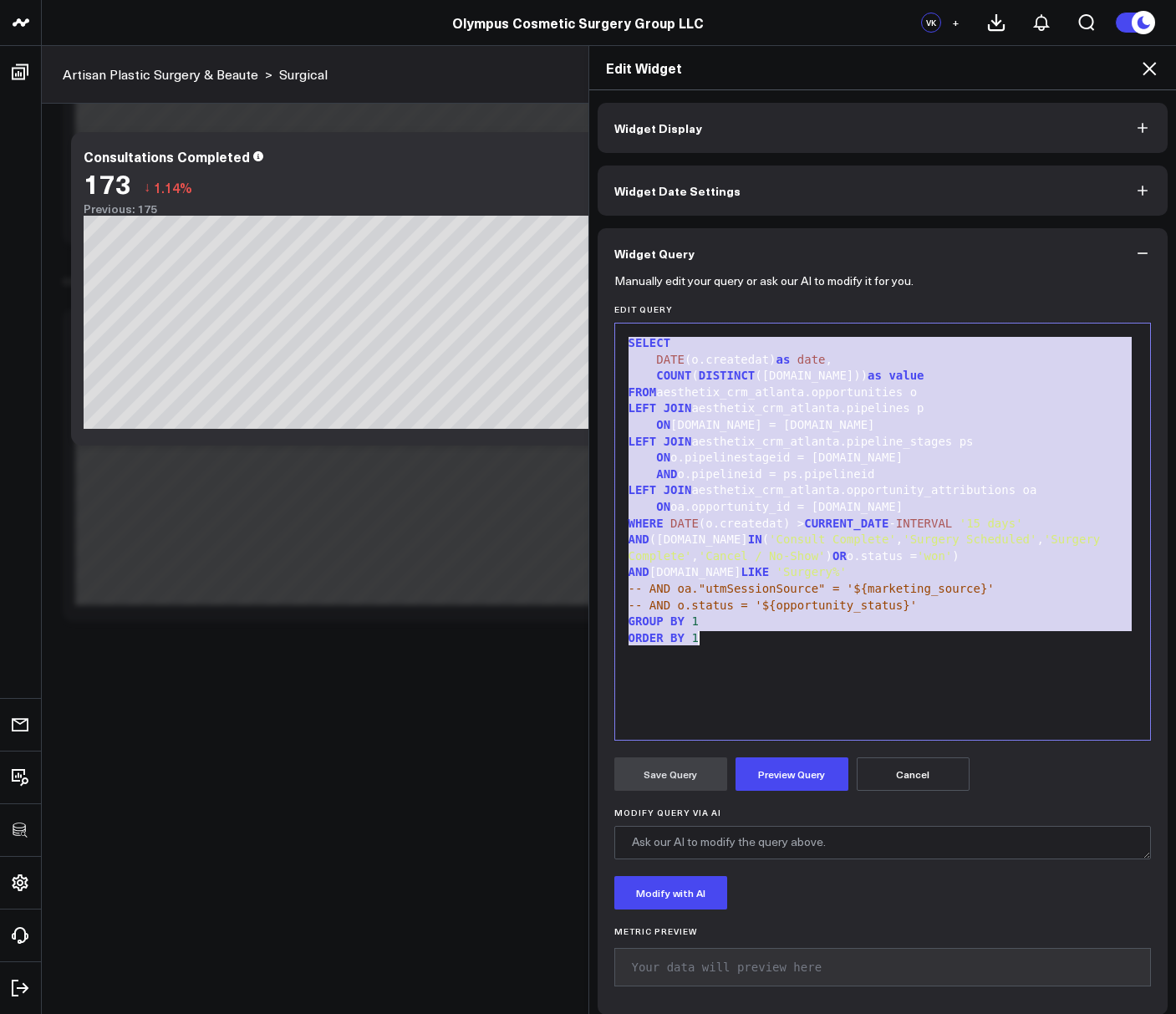
copy div "SELECT DATE (o.createdat) as date , COUNT ( DISTINCT ([DOMAIN_NAME])) as value …"
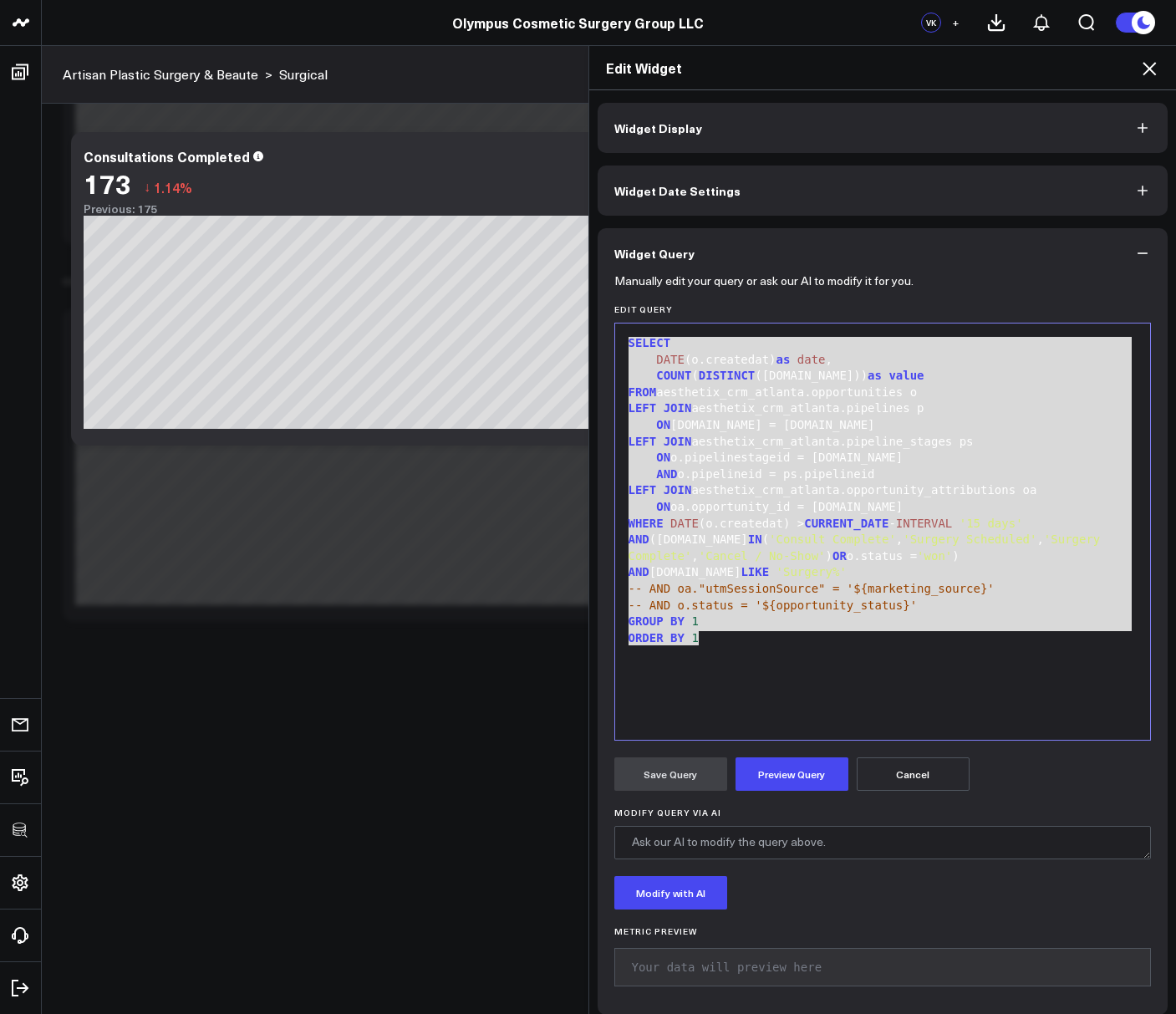
click at [1156, 71] on icon at bounding box center [1149, 69] width 20 height 20
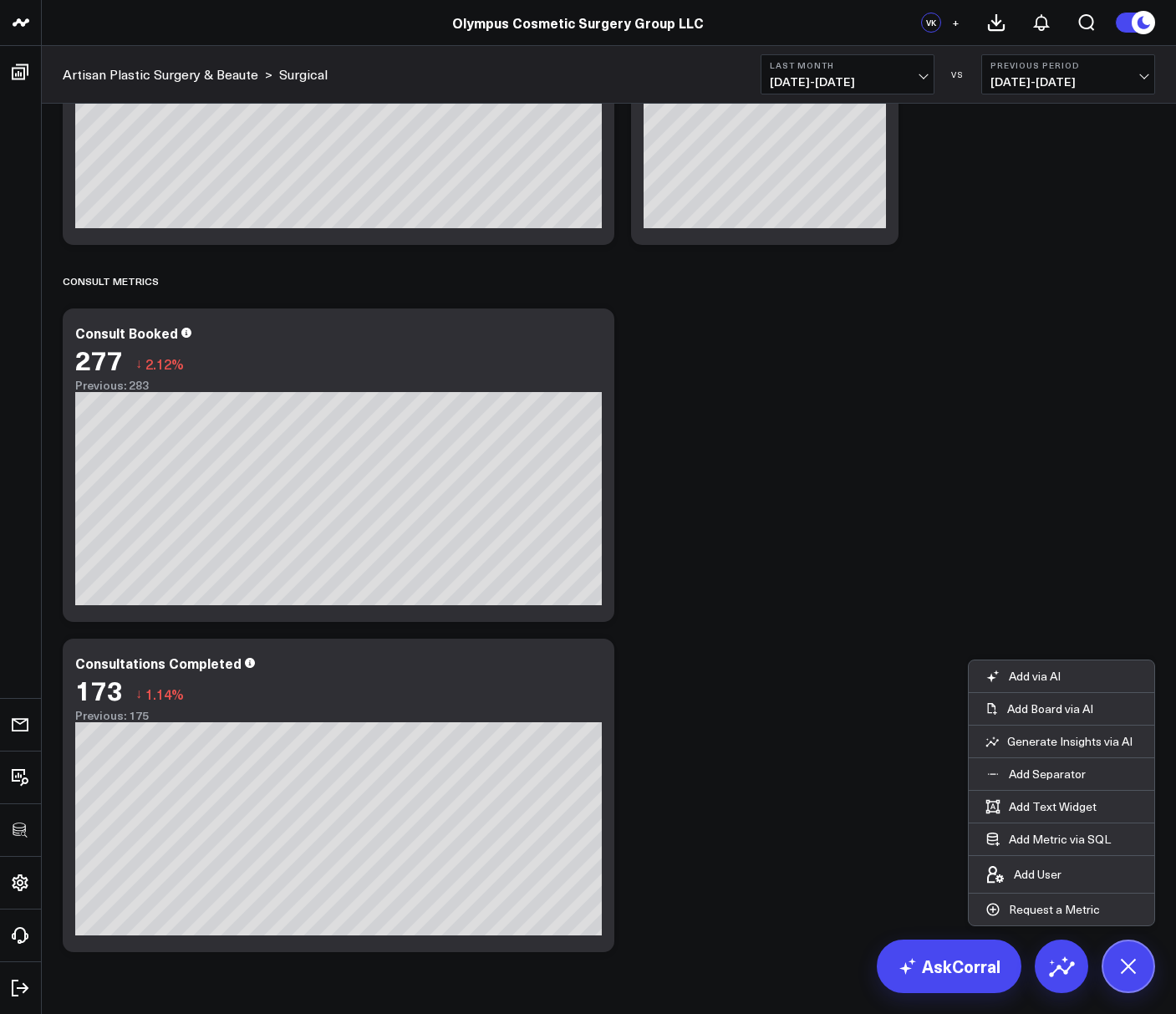
scroll to position [274, 0]
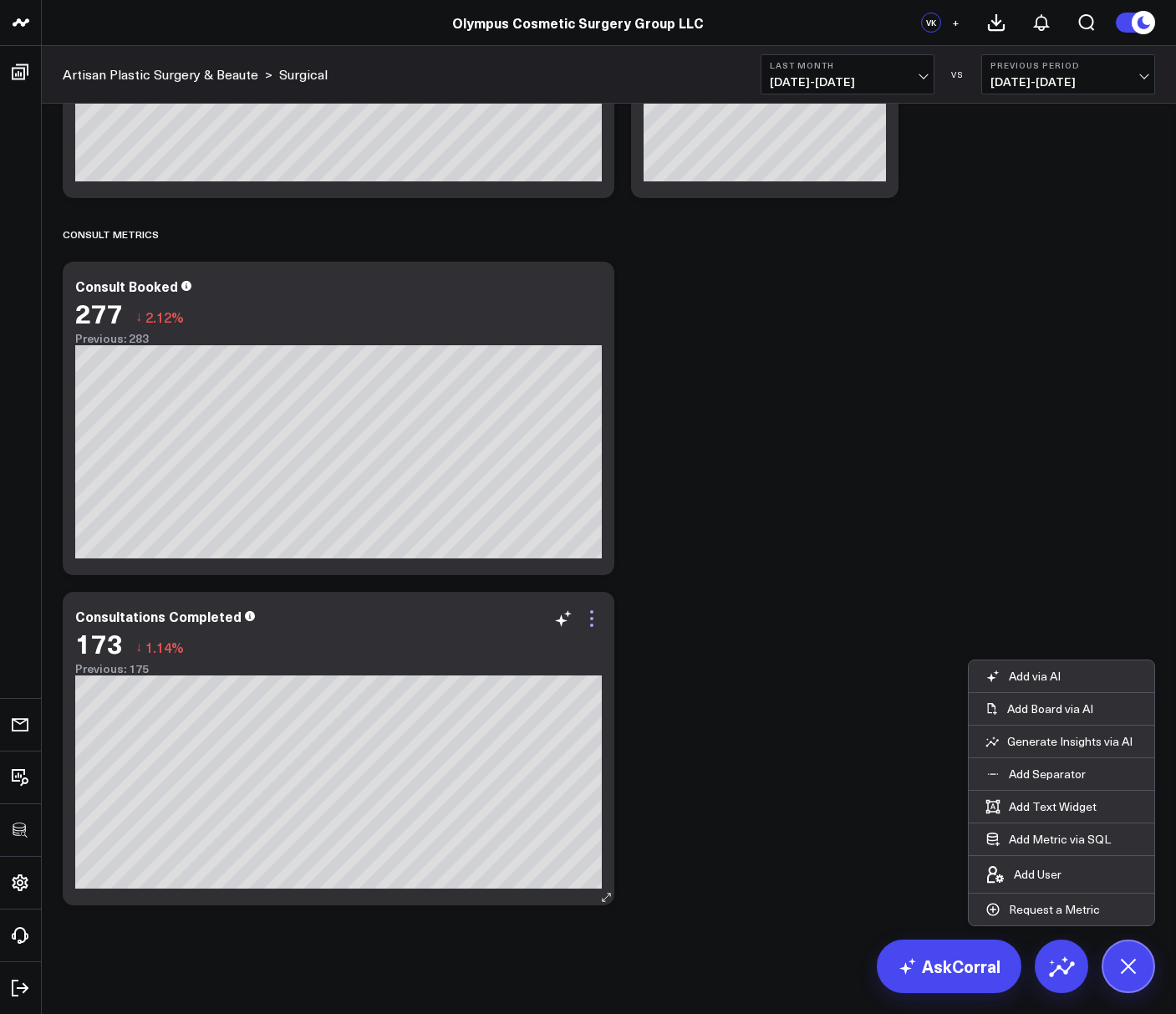
click at [589, 623] on icon at bounding box center [592, 618] width 20 height 20
click at [1055, 835] on button "Add Metric via SQL" at bounding box center [1048, 839] width 159 height 31
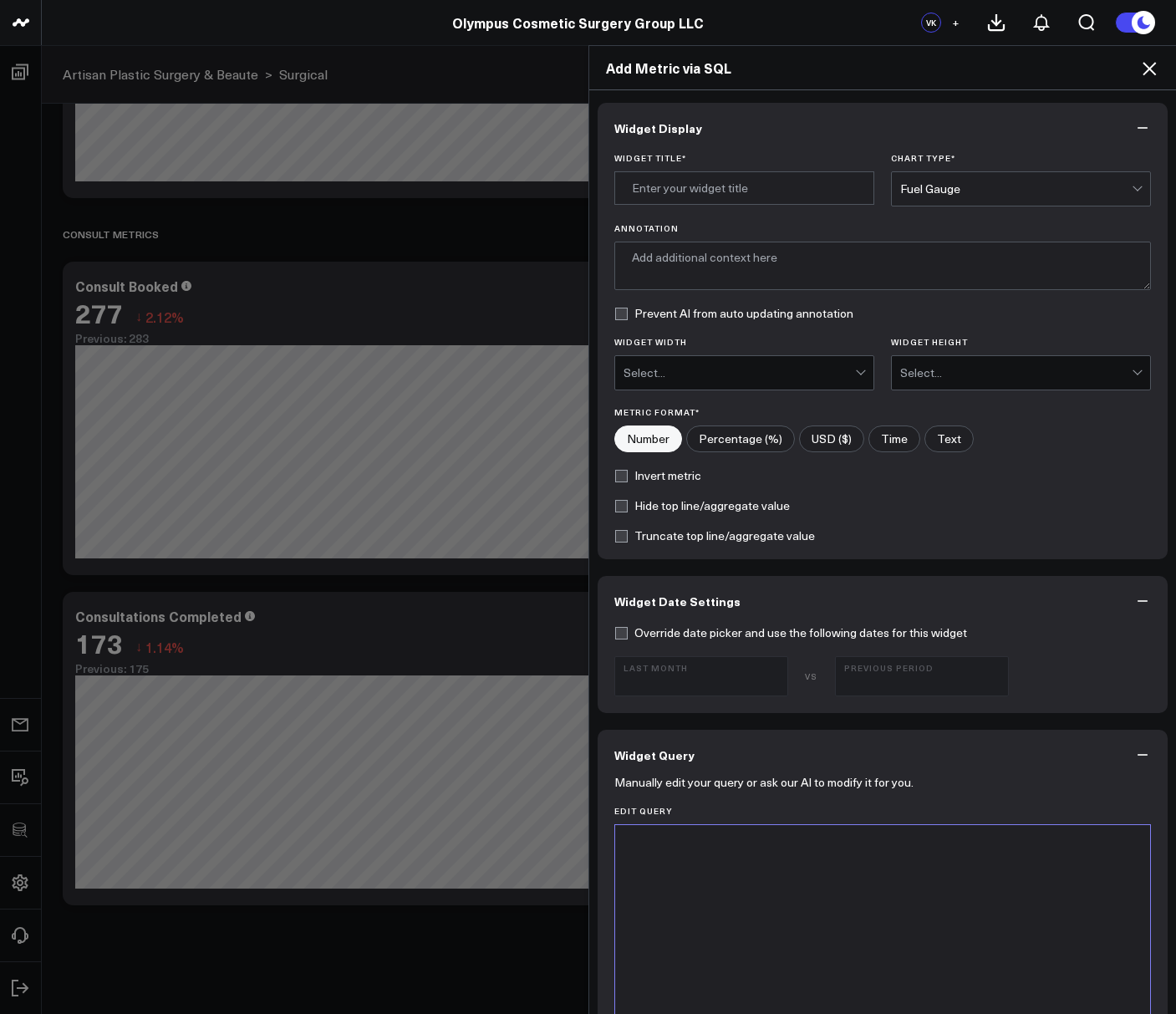
click at [728, 907] on div at bounding box center [883, 1034] width 519 height 400
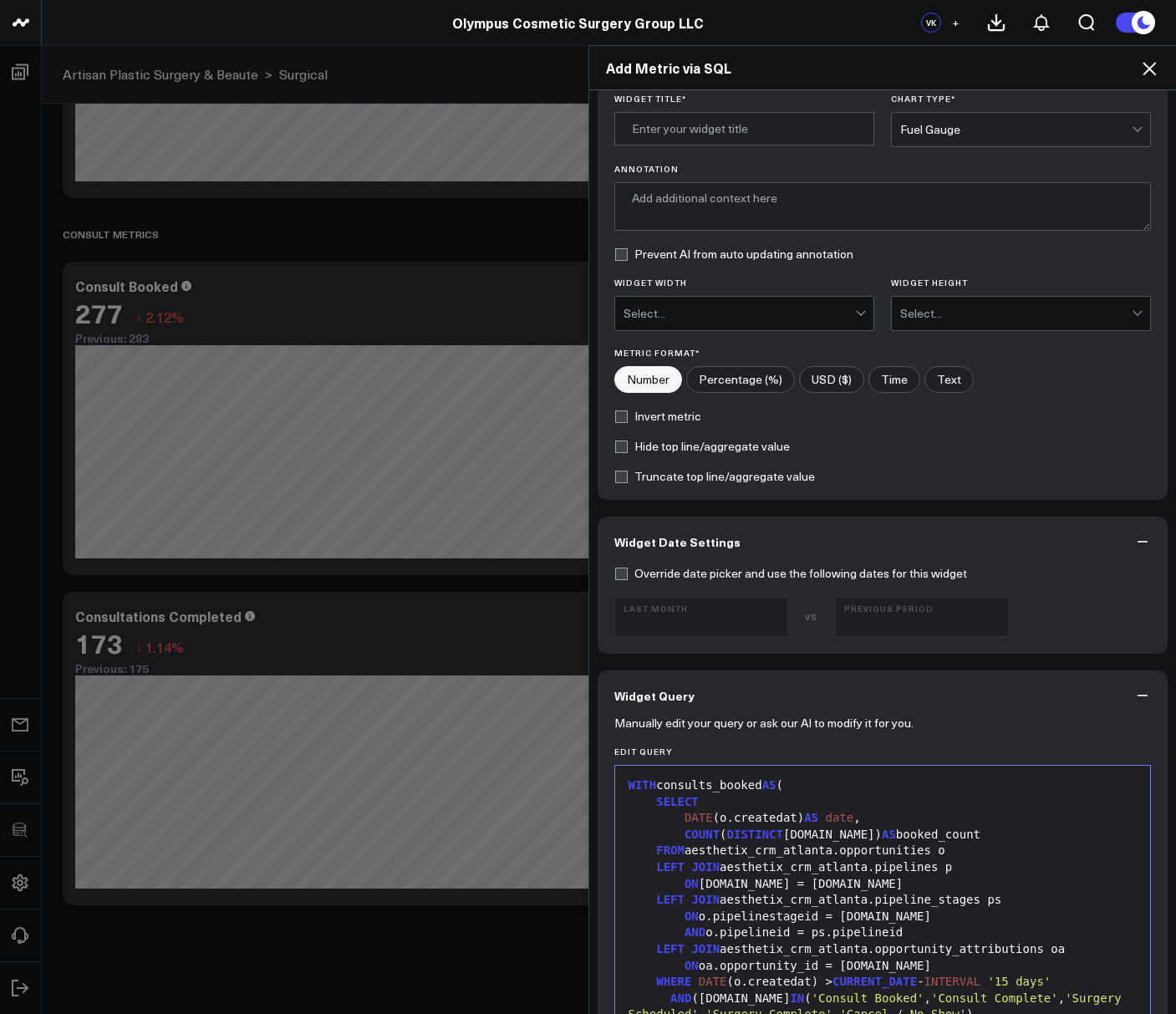
scroll to position [0, 0]
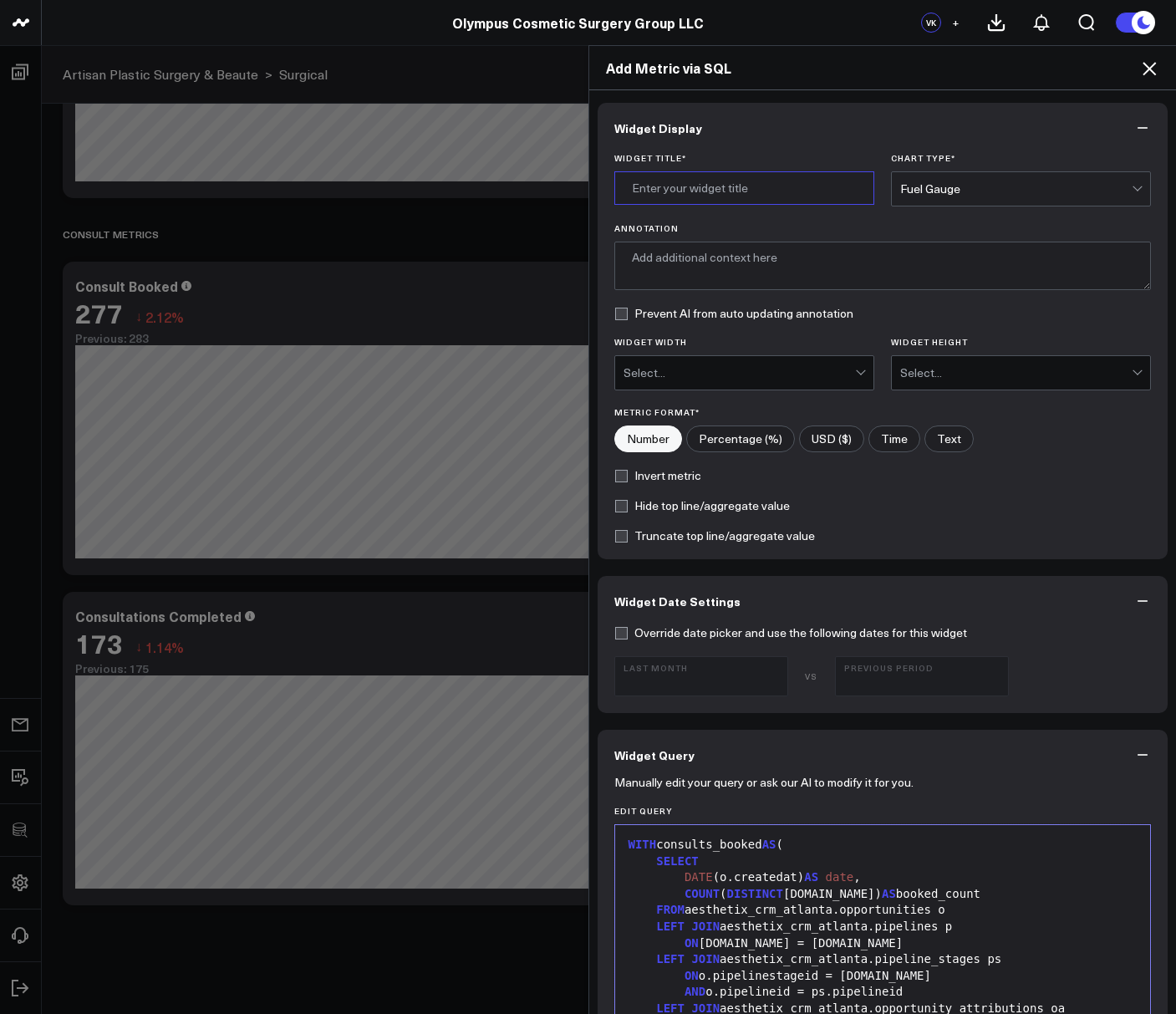
click at [642, 181] on input "Widget Title *" at bounding box center [744, 187] width 260 height 33
type input "% Consults Closed"
click at [714, 436] on input"] "Percentage (%)" at bounding box center [741, 438] width 107 height 25
radio input"] "true"
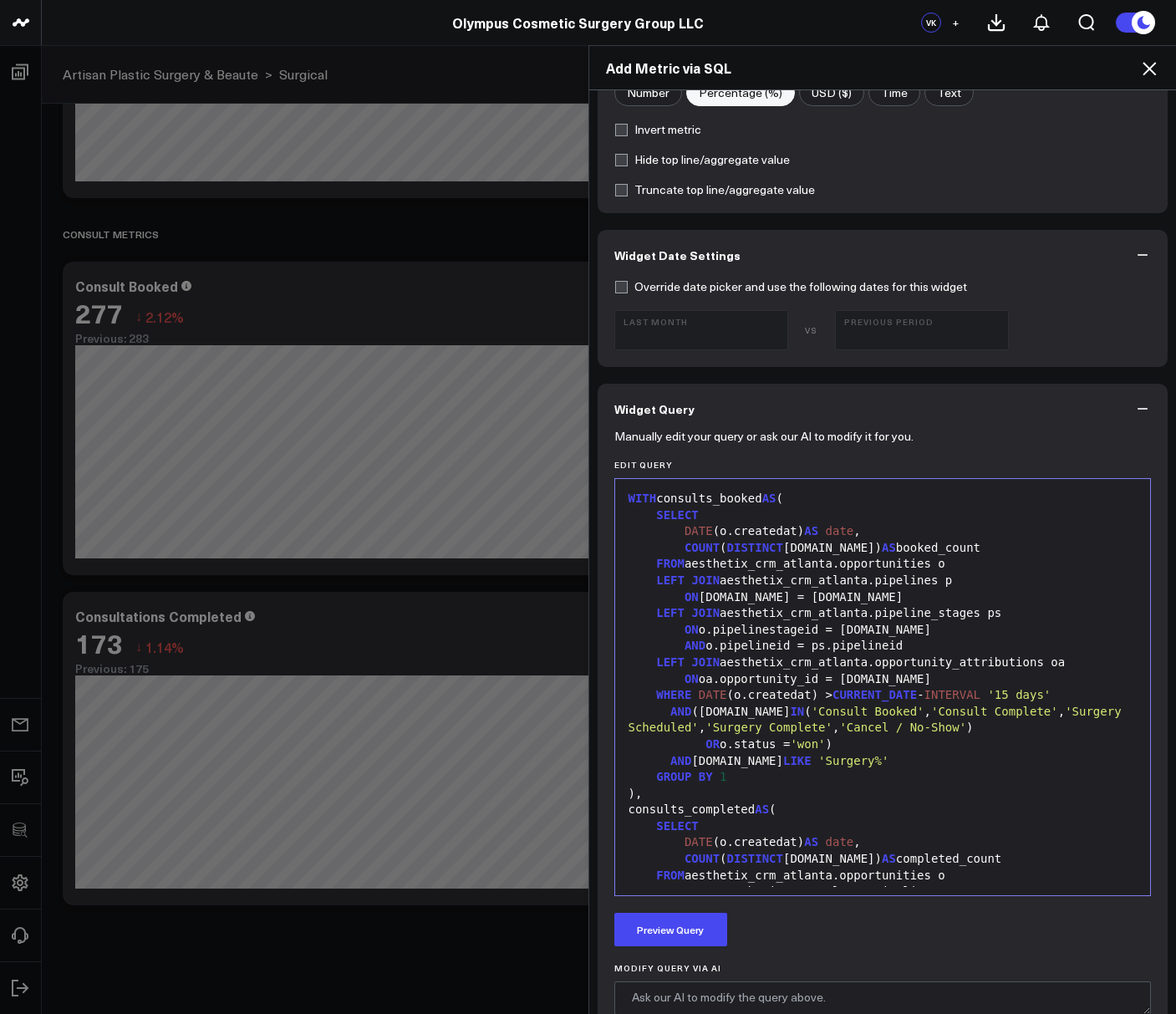
scroll to position [564, 0]
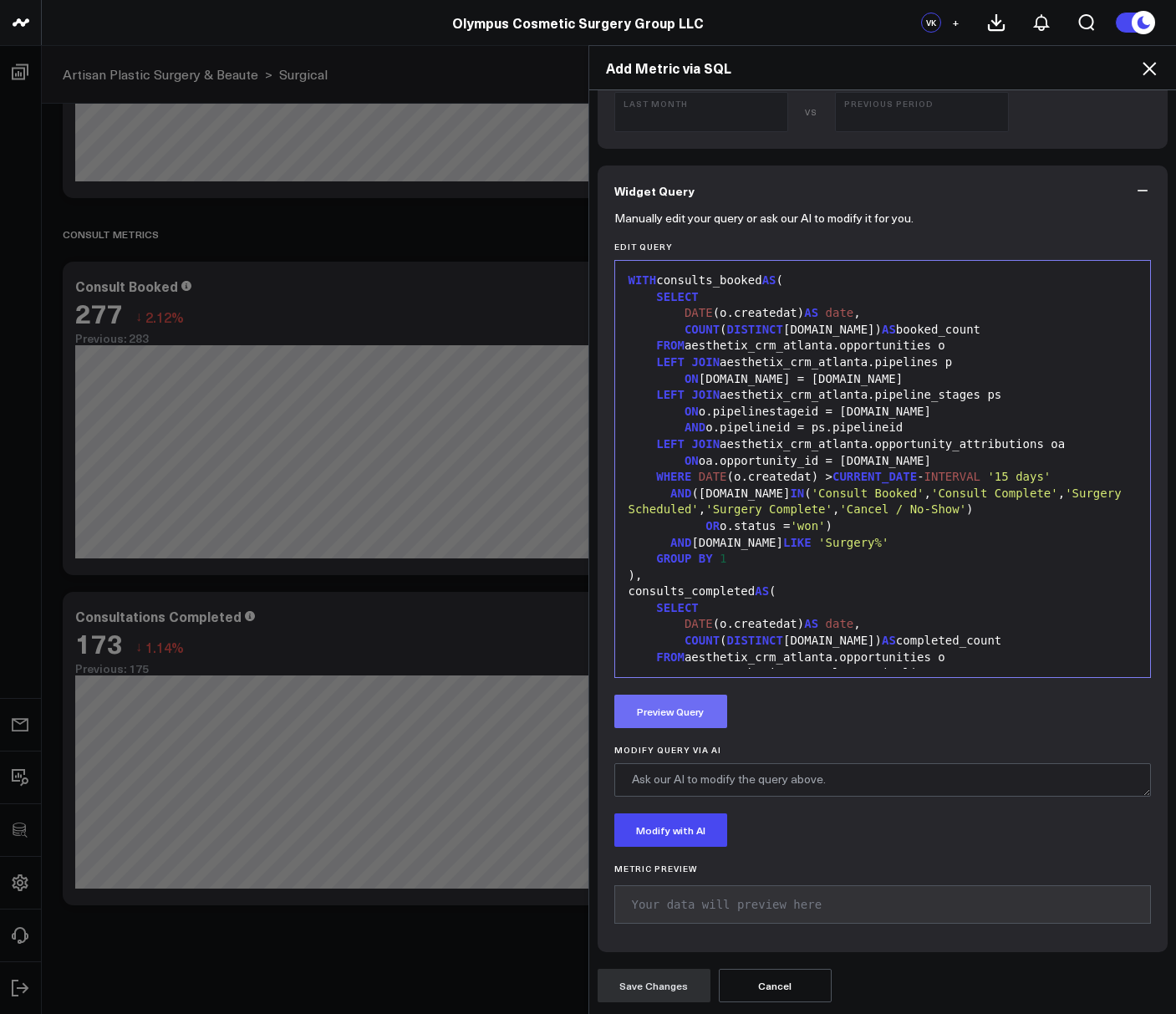
click at [664, 715] on button "Preview Query" at bounding box center [670, 711] width 113 height 33
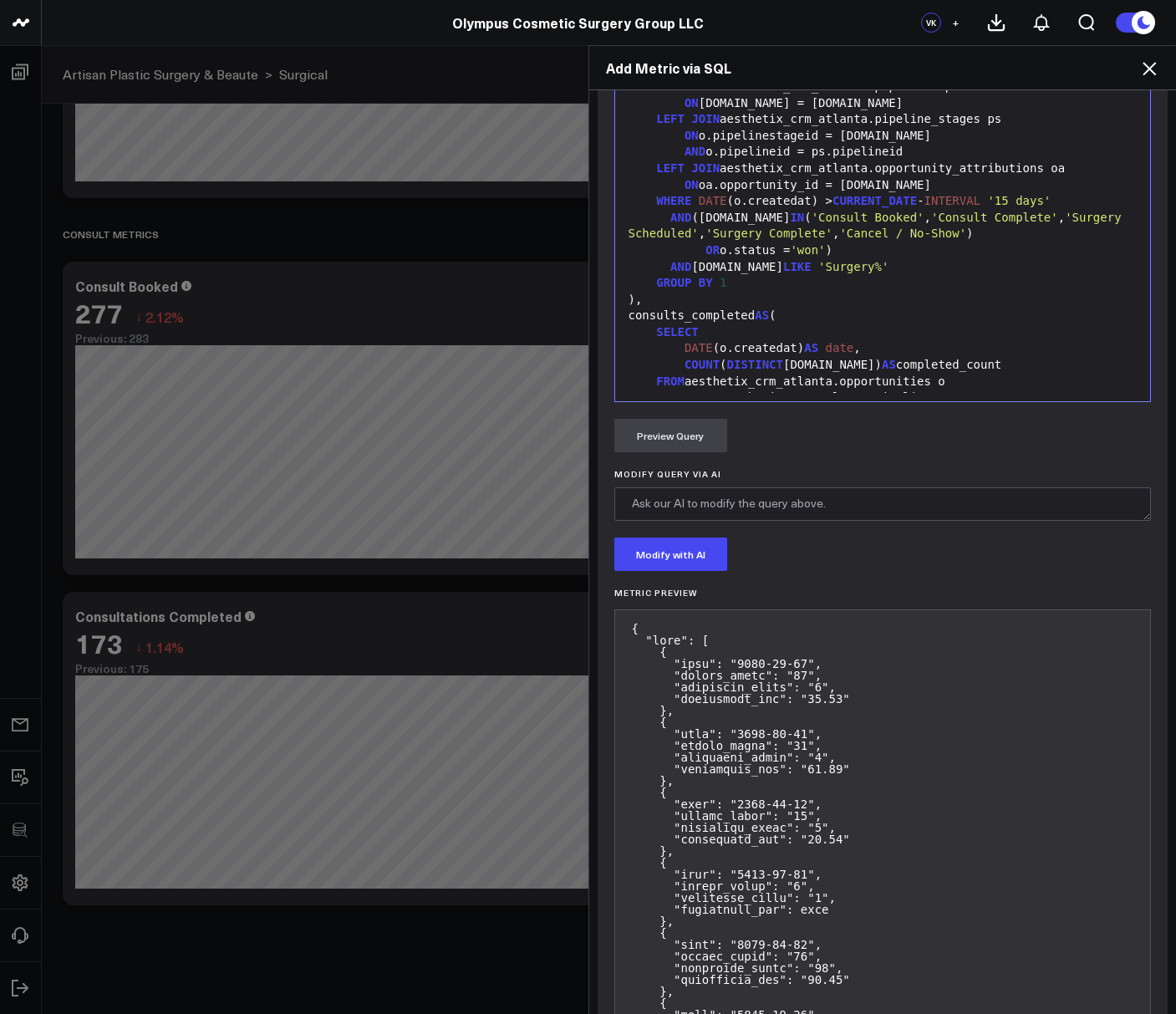
scroll to position [810, 0]
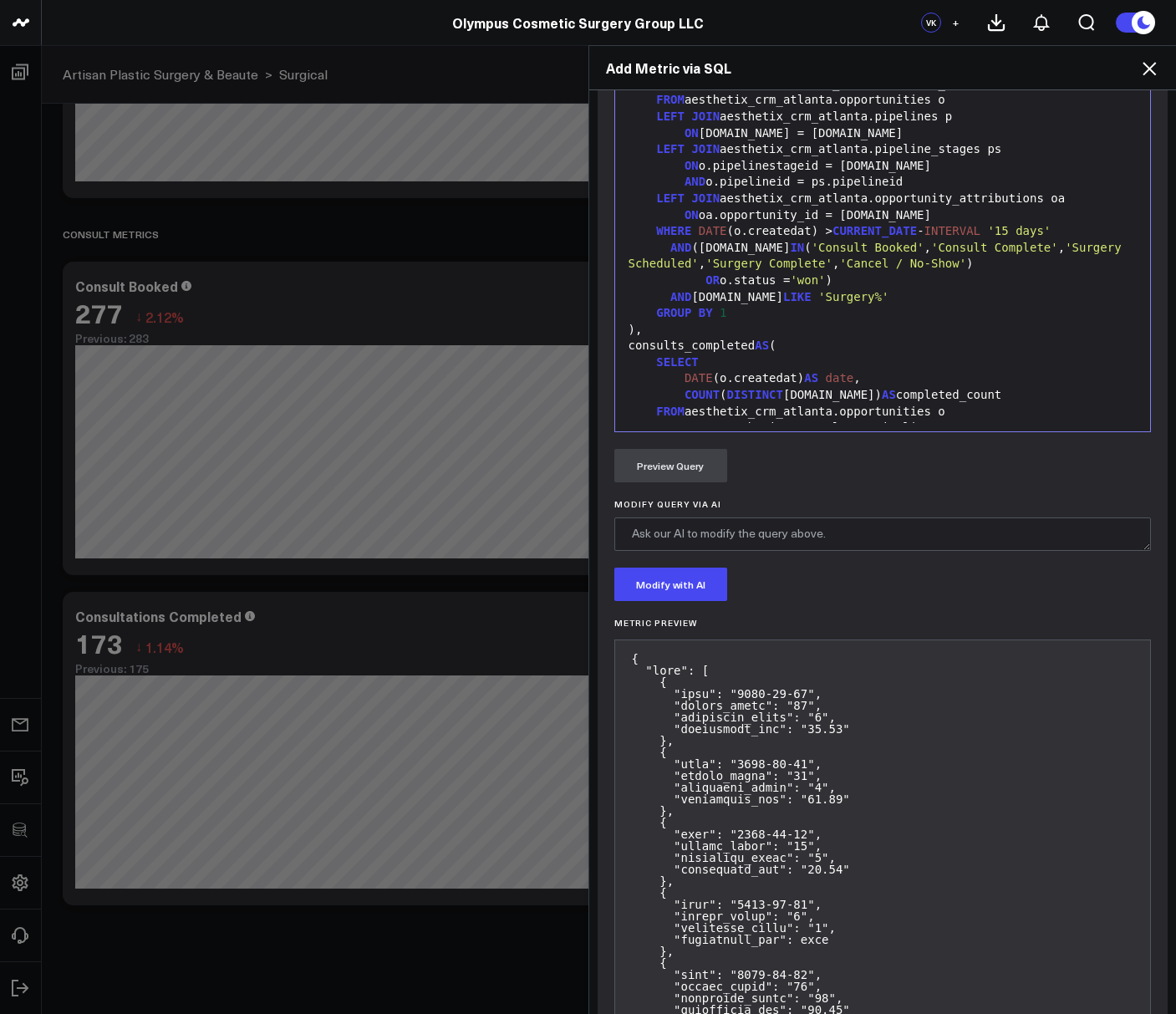
click at [863, 289] on div "AND [DOMAIN_NAME] LIKE 'Surgery%'" at bounding box center [883, 298] width 519 height 17
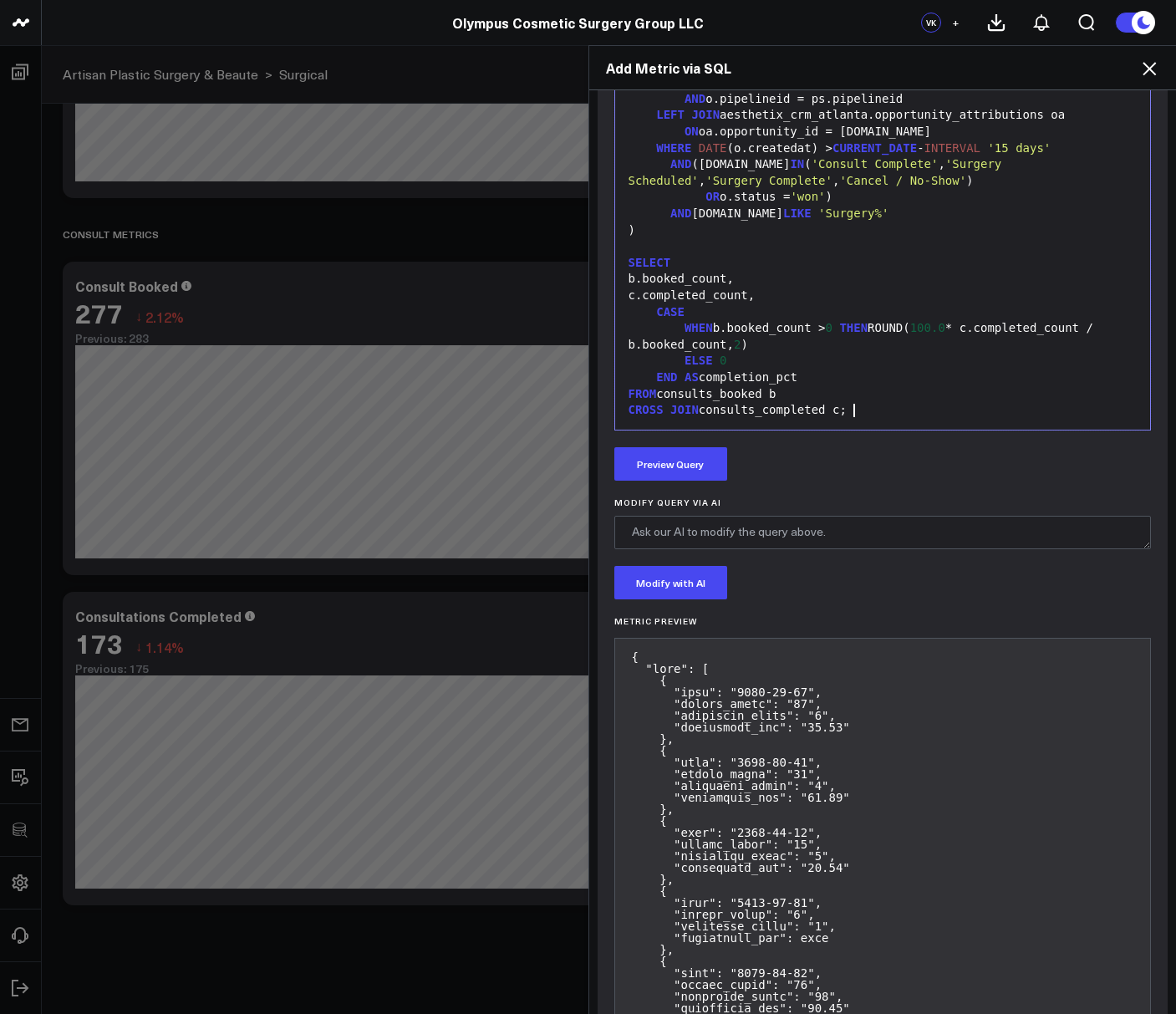
scroll to position [817, 0]
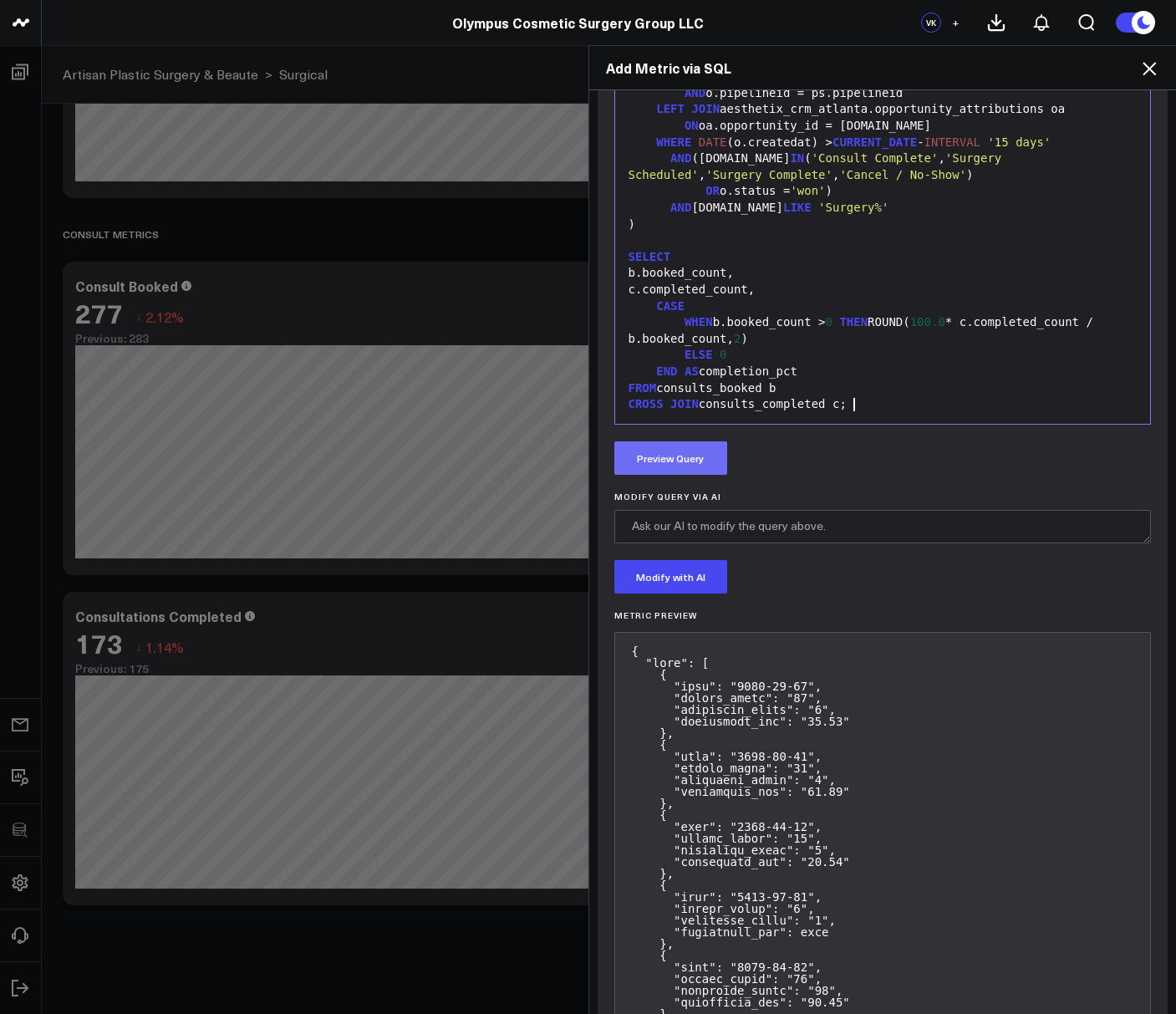
click at [675, 468] on button "Preview Query" at bounding box center [670, 458] width 113 height 33
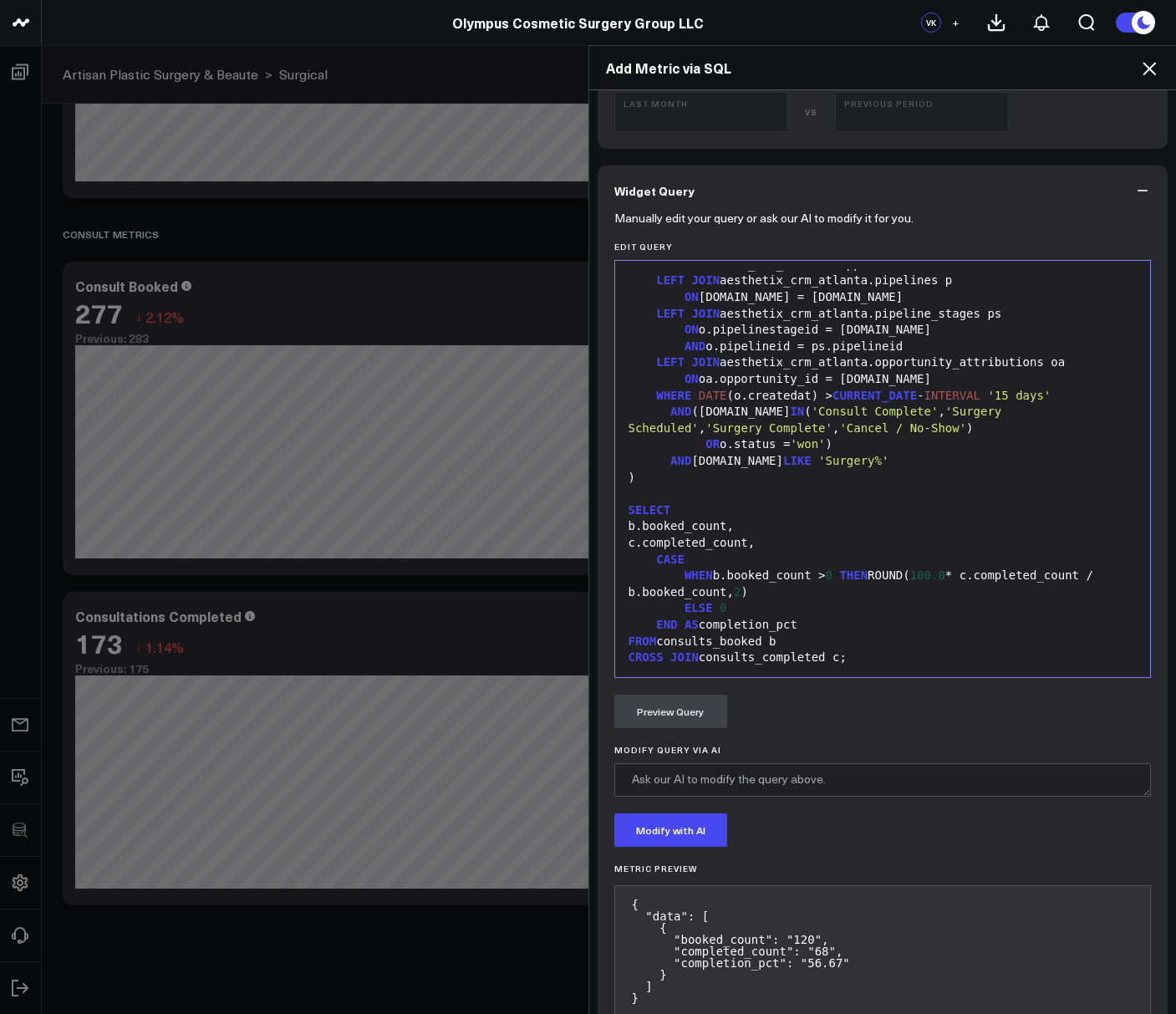
scroll to position [658, 0]
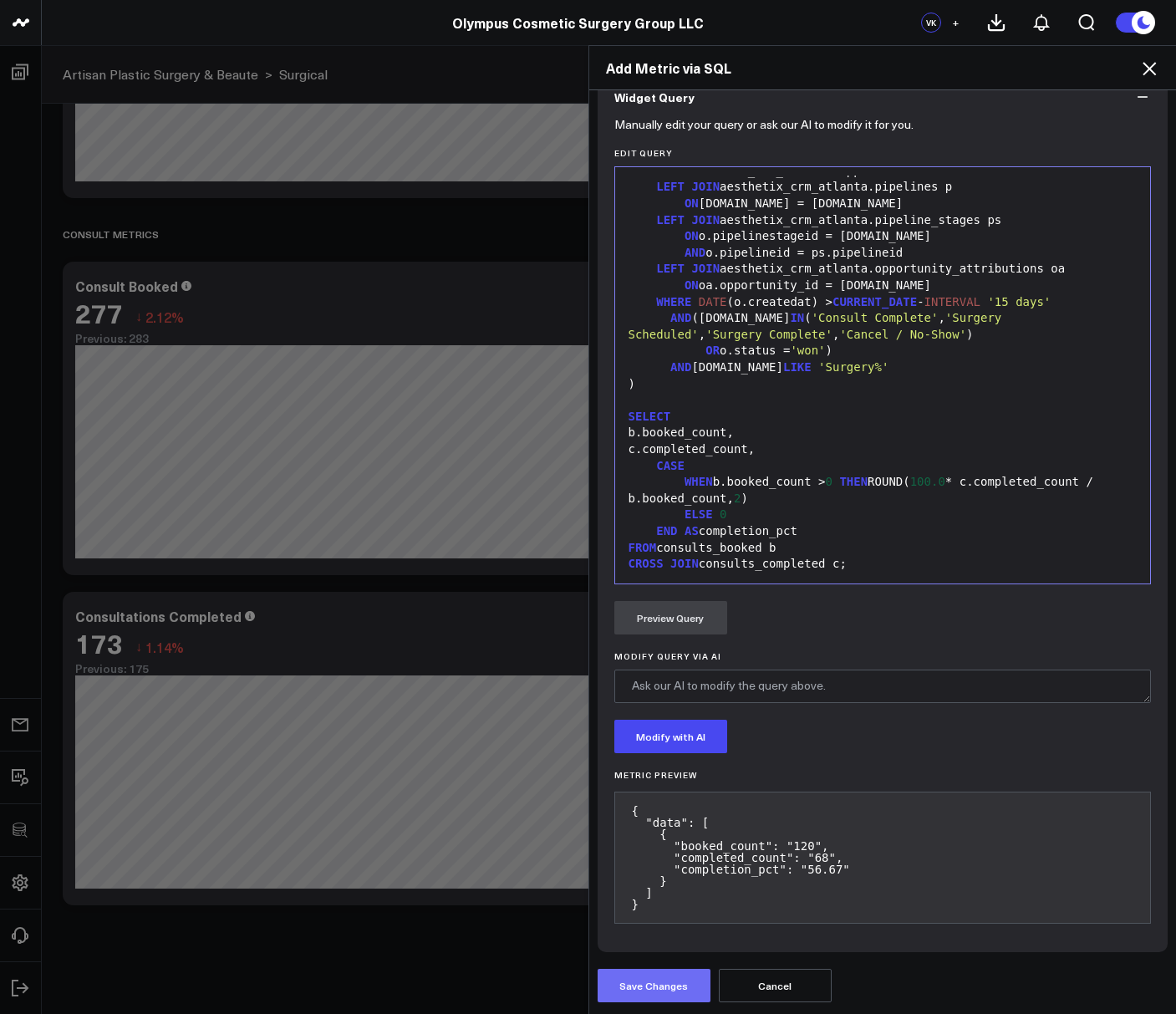
click at [650, 983] on button "Save Changes" at bounding box center [654, 985] width 113 height 33
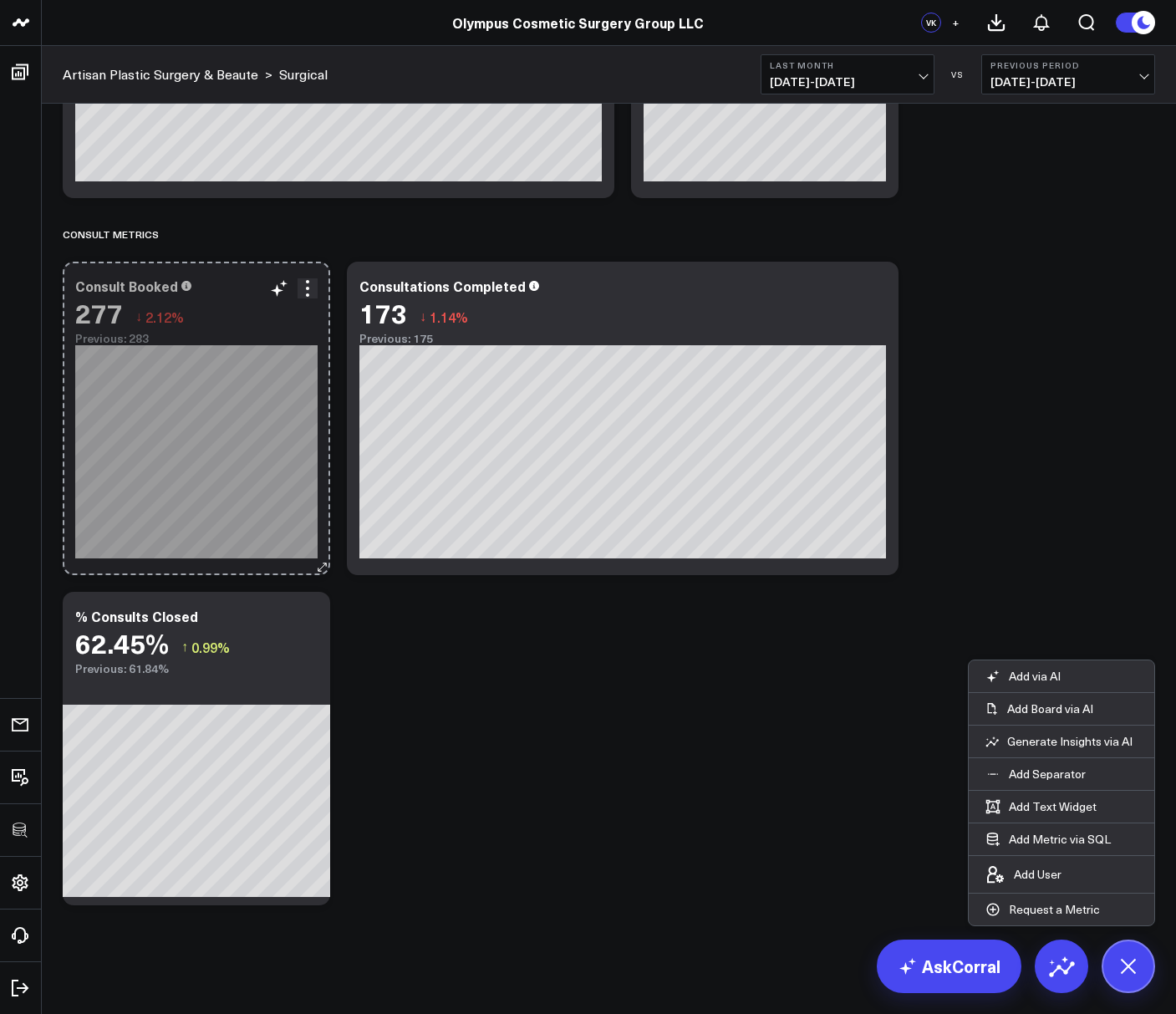
click at [308, 555] on div "Consult Booked 277 ↓ 2.12% Previous: 283 [#fff fontSize:14px lineHeight:16px][D…" at bounding box center [196, 419] width 267 height 313
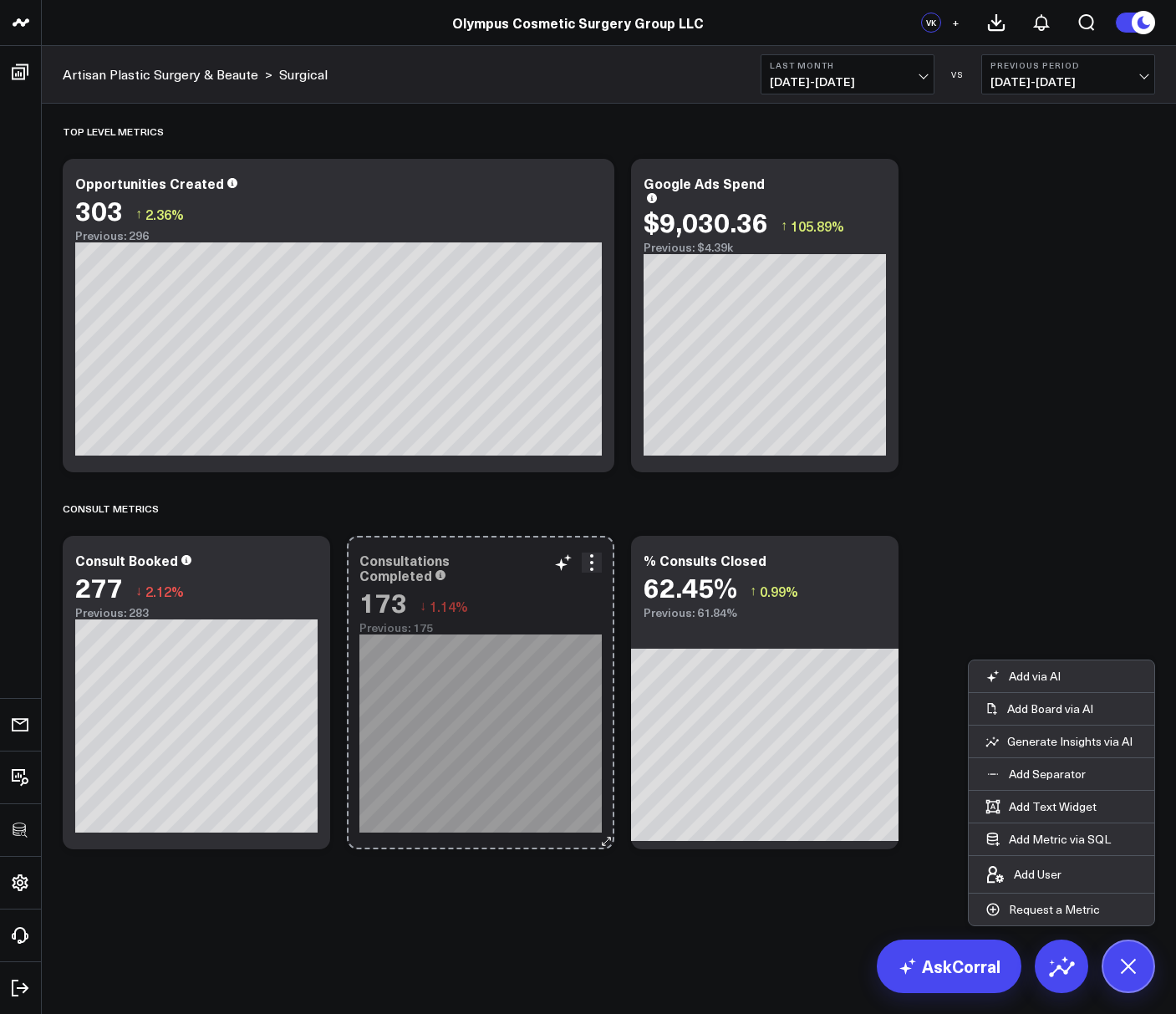
scroll to position [0, 0]
drag, startPoint x: 886, startPoint y: 565, endPoint x: 622, endPoint y: 564, distance: 264.0
click at [553, 557] on div "Modify via AI Copy link to widget Ask support Remove Create linked copy Executi…" at bounding box center [480, 692] width 267 height 313
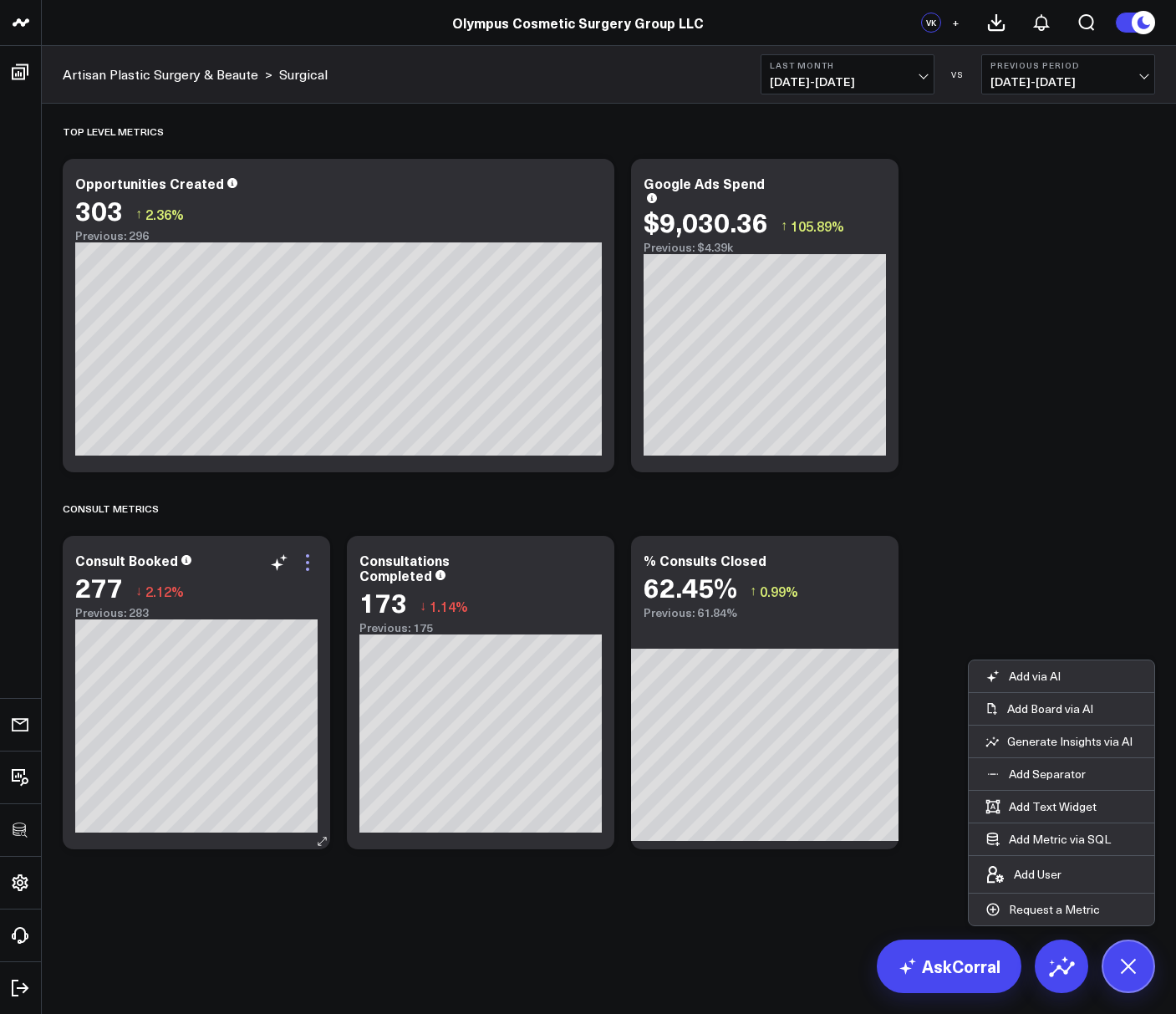
click at [314, 562] on icon at bounding box center [308, 563] width 20 height 20
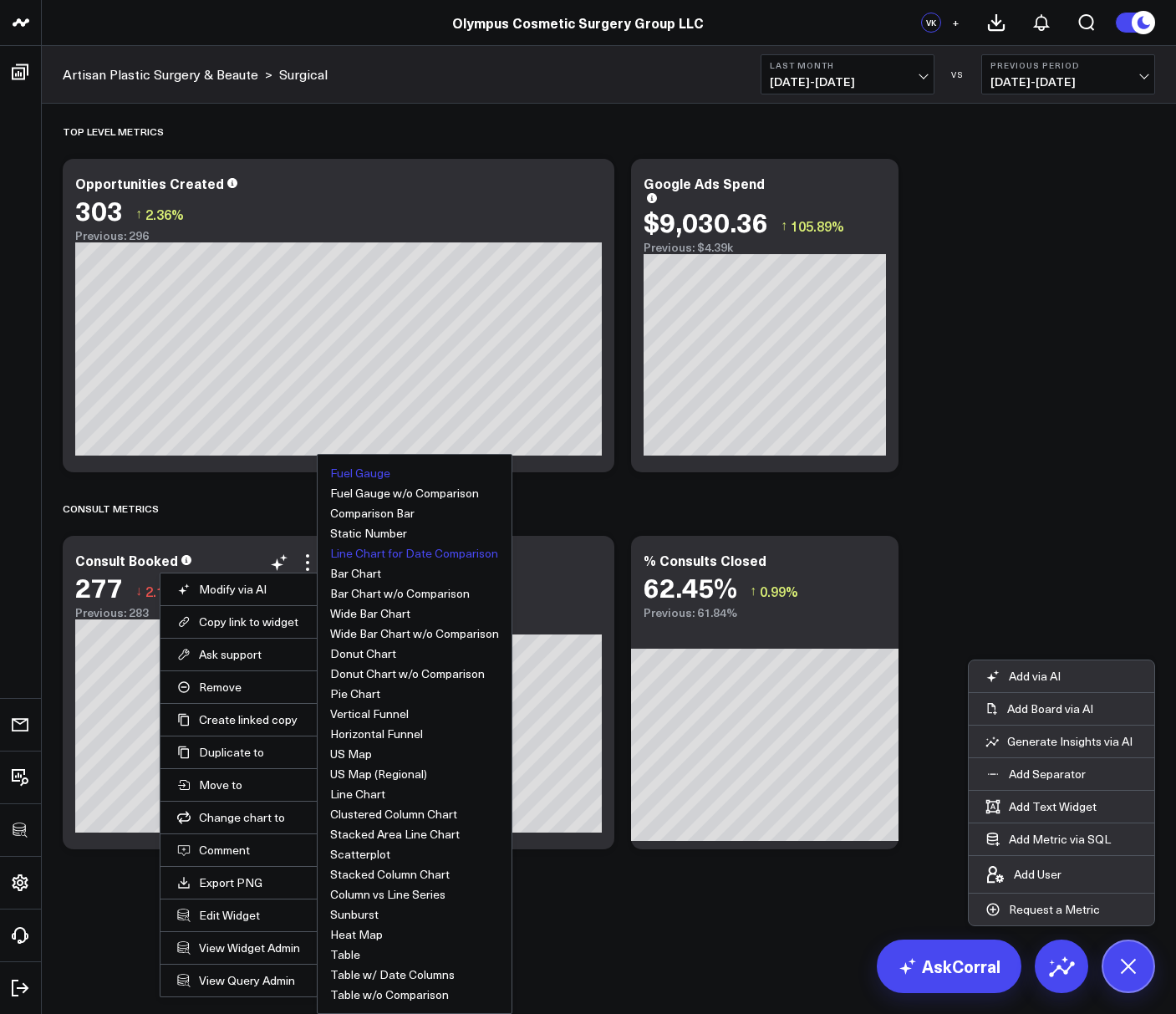
click at [372, 469] on button "Fuel Gauge" at bounding box center [360, 473] width 60 height 12
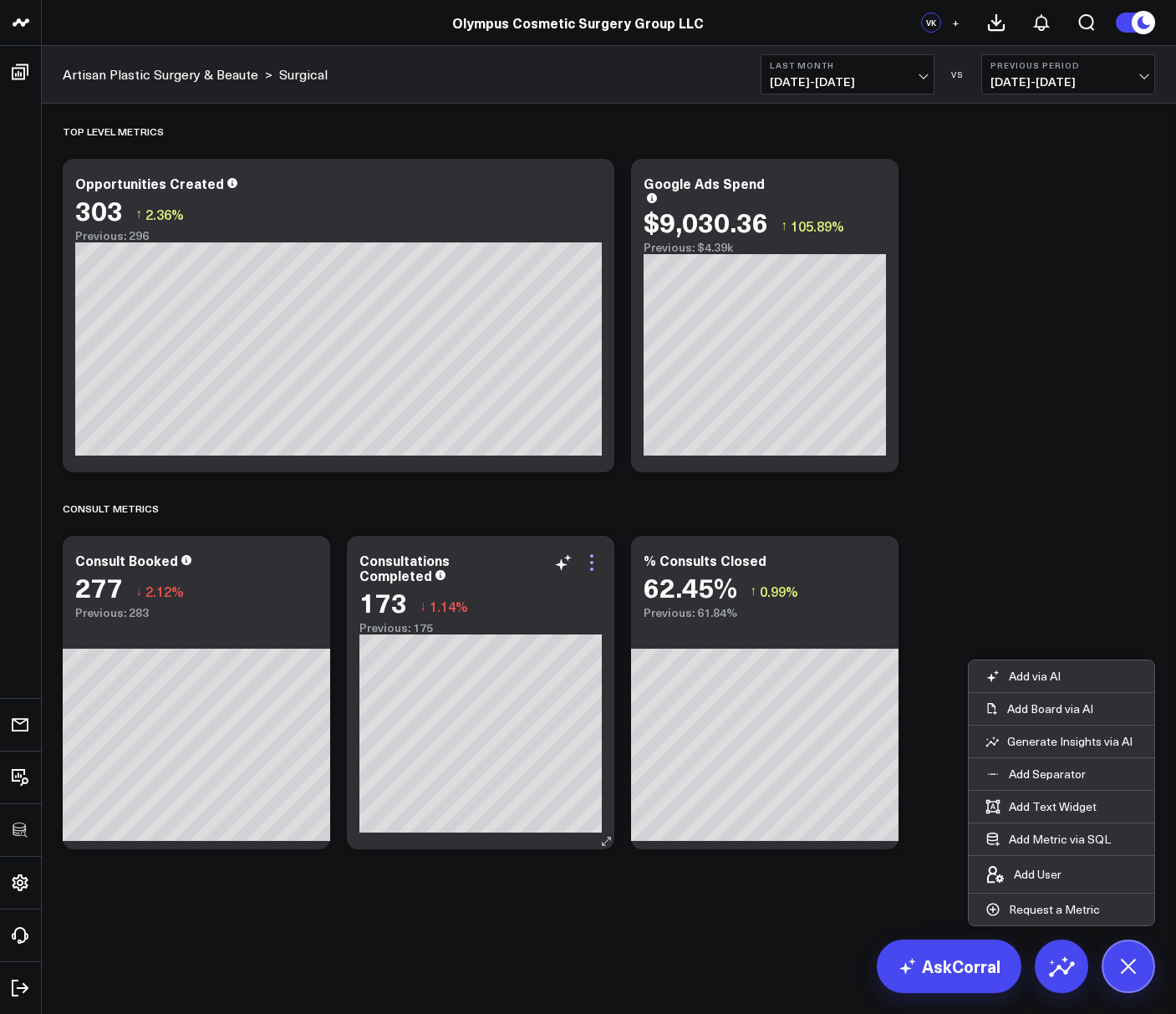
click at [591, 562] on icon at bounding box center [592, 562] width 3 height 3
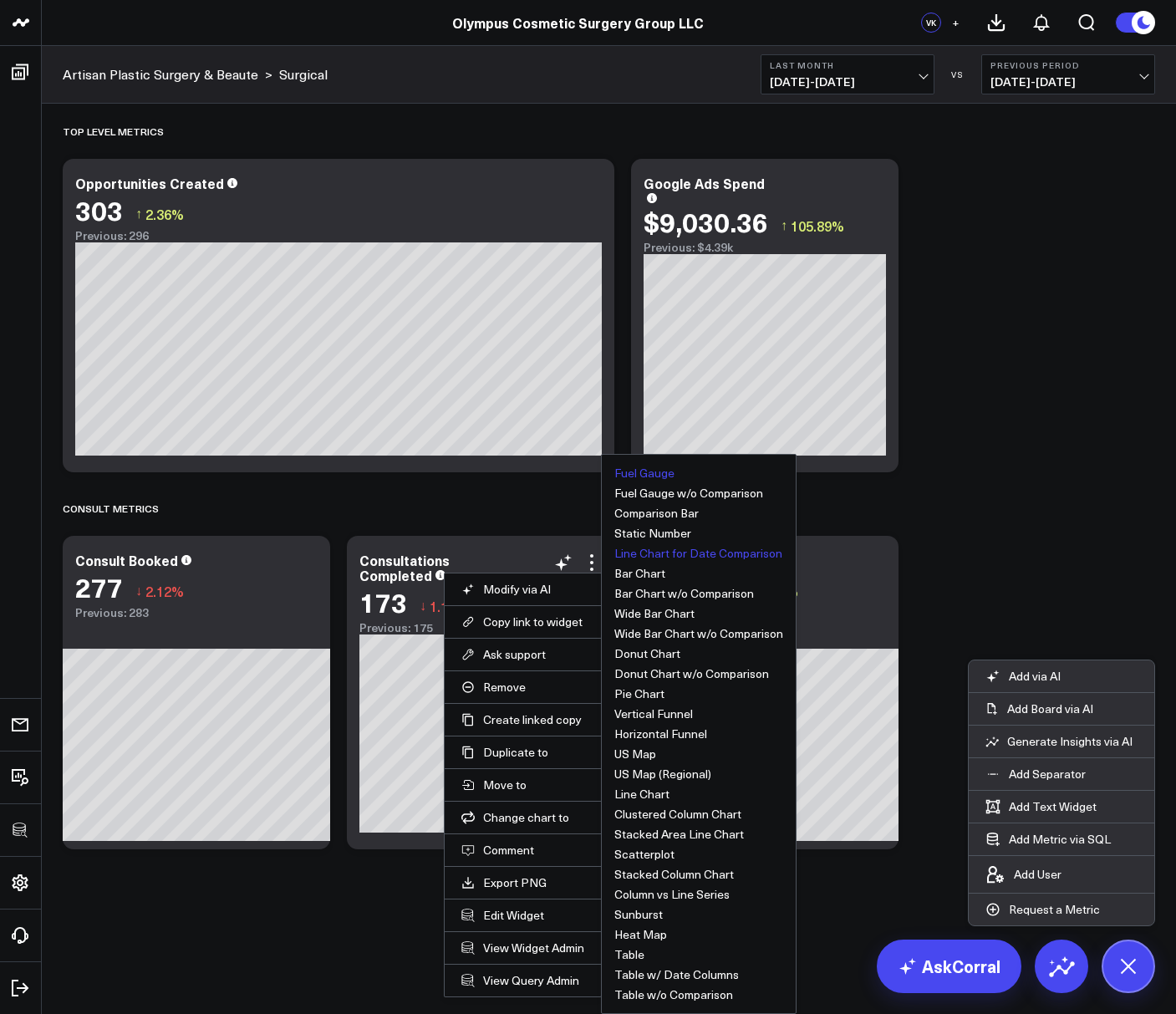
click at [643, 473] on button "Fuel Gauge" at bounding box center [644, 473] width 60 height 12
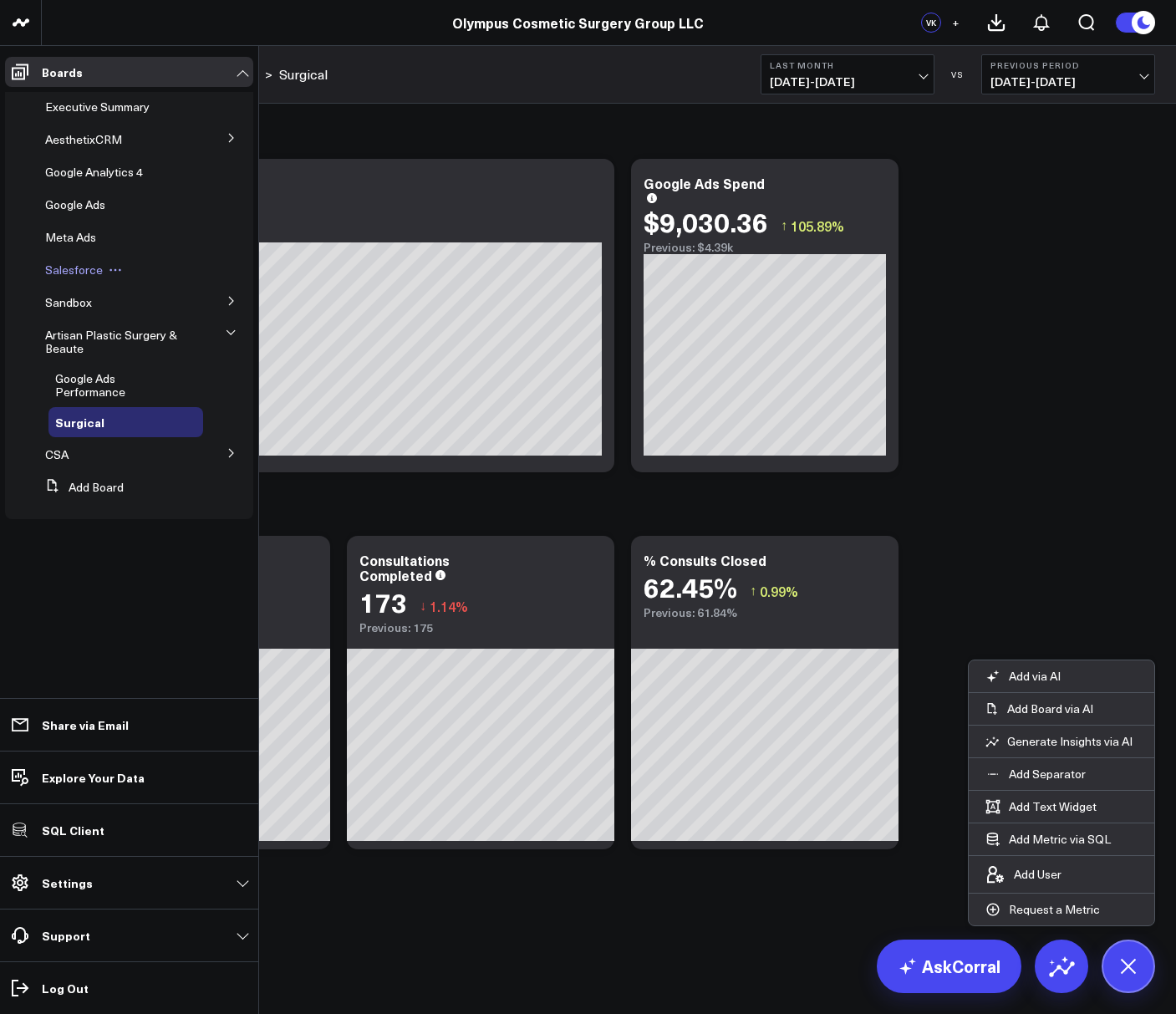
click at [70, 272] on span "Salesforce" at bounding box center [74, 270] width 58 height 16
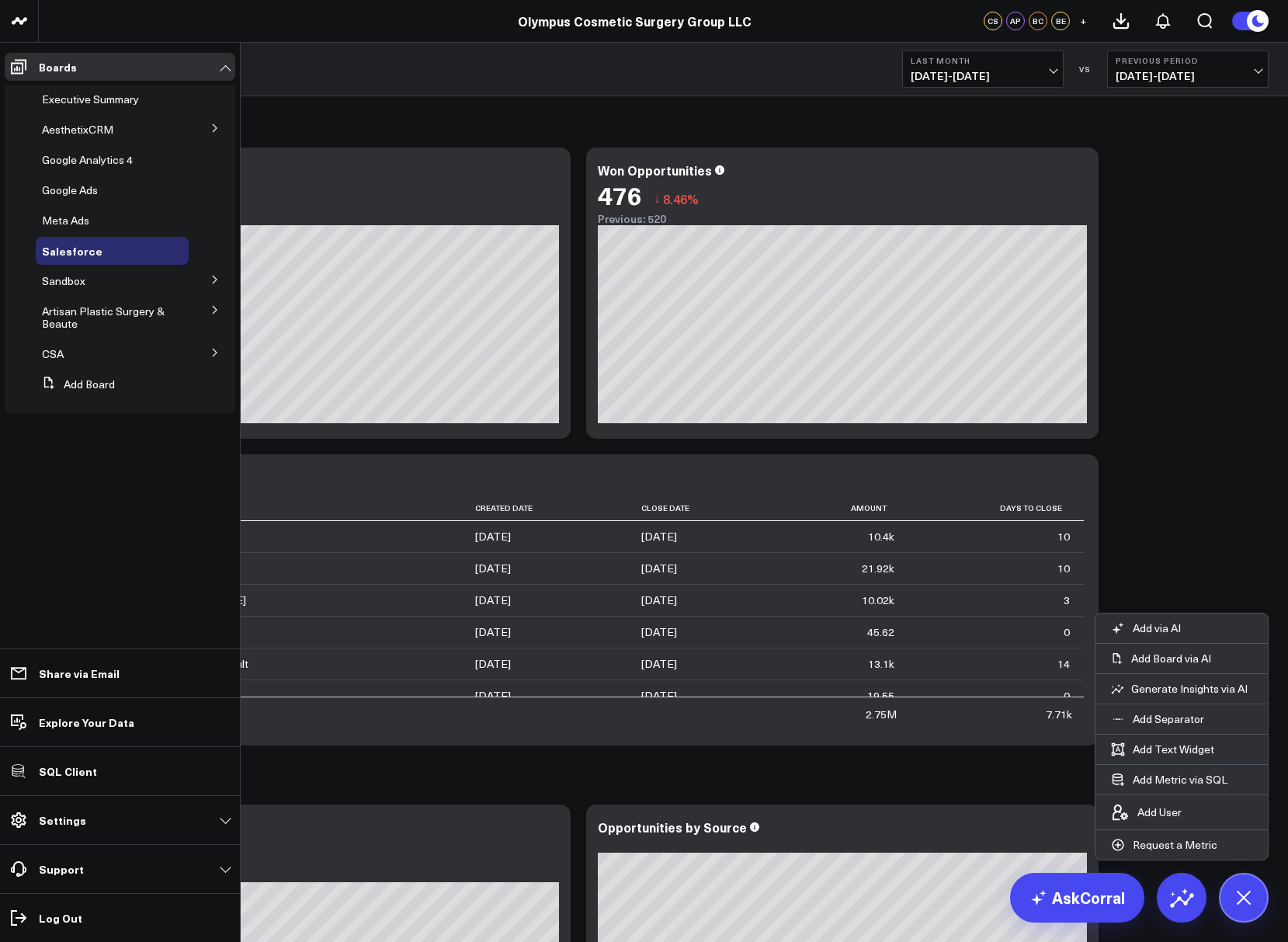
click at [209, 350] on button at bounding box center [215, 351] width 40 height 23
click at [81, 382] on span "Salesforce" at bounding box center [78, 382] width 54 height 15
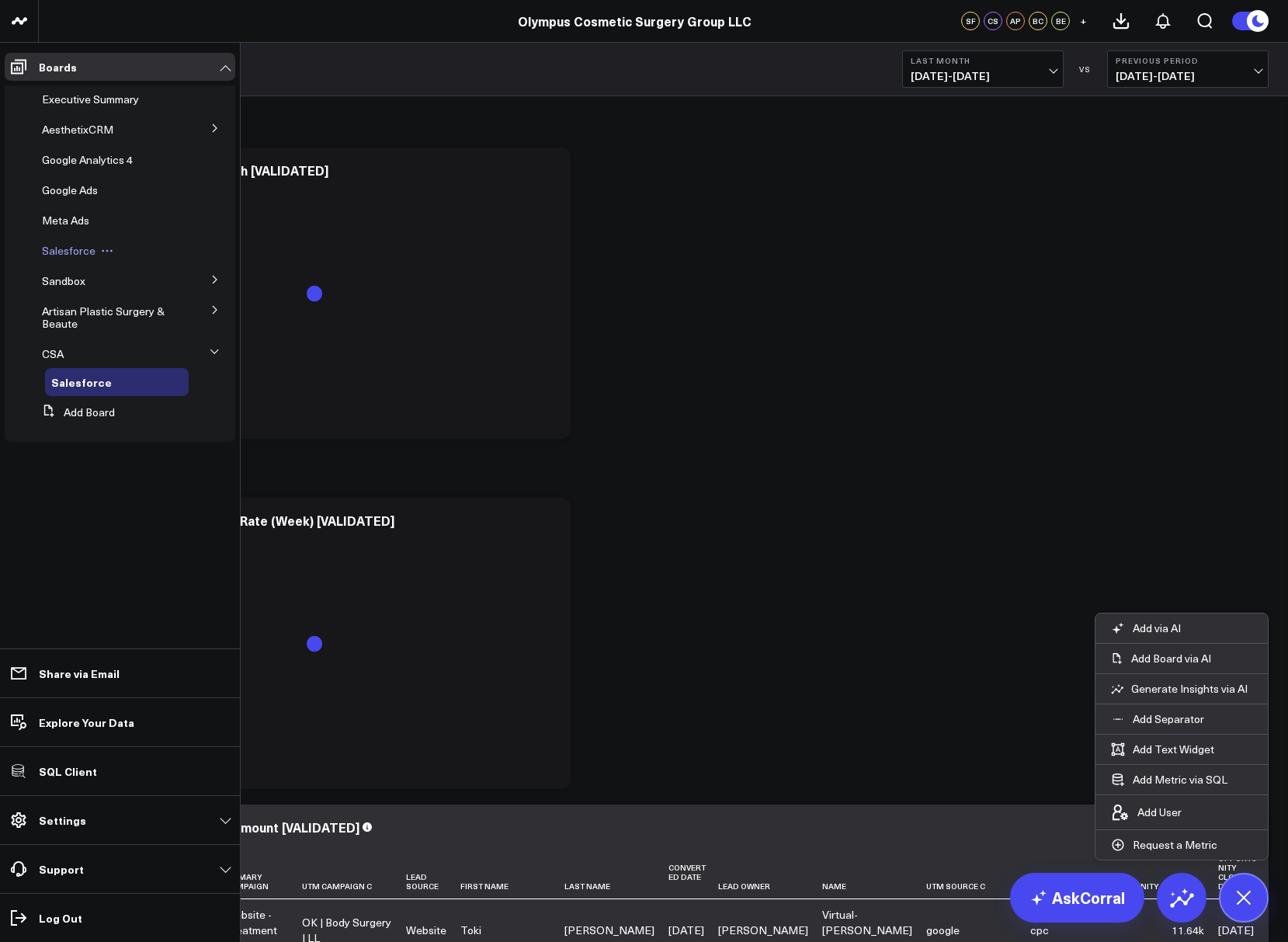
click at [61, 248] on span "Salesforce" at bounding box center [69, 251] width 54 height 15
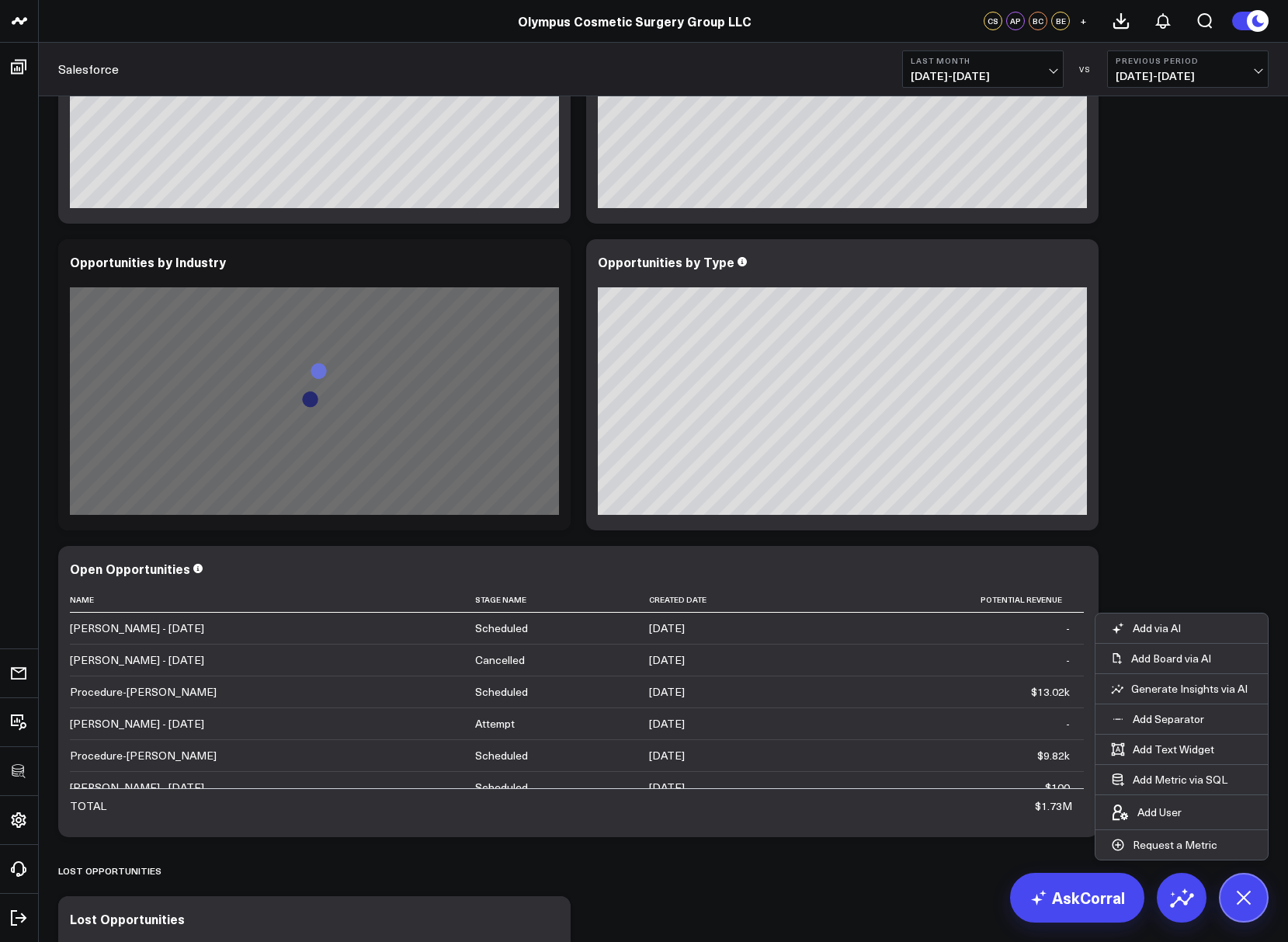
scroll to position [869, 0]
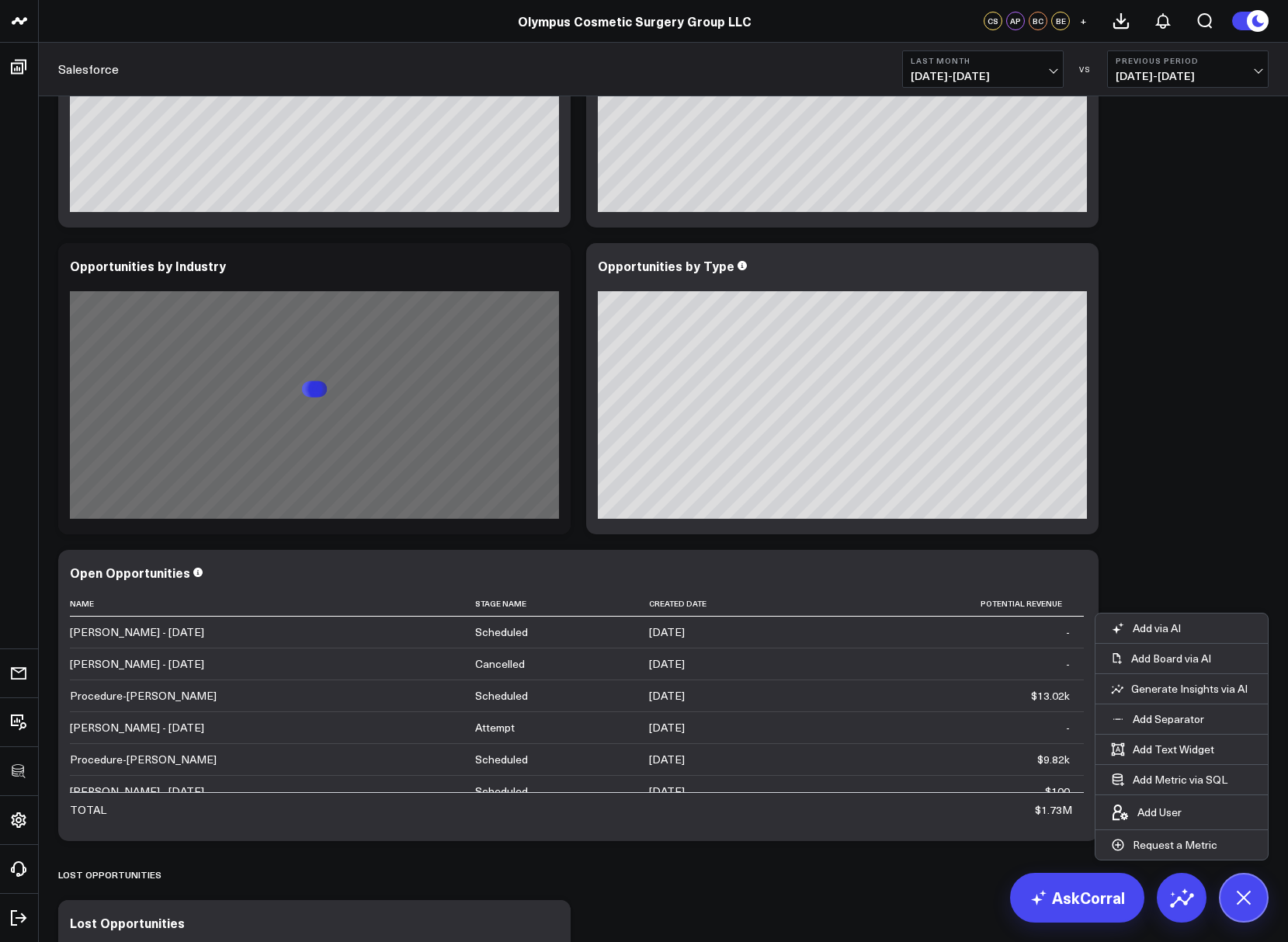
click at [977, 67] on button "Last Month [DATE] - [DATE]" at bounding box center [983, 69] width 161 height 37
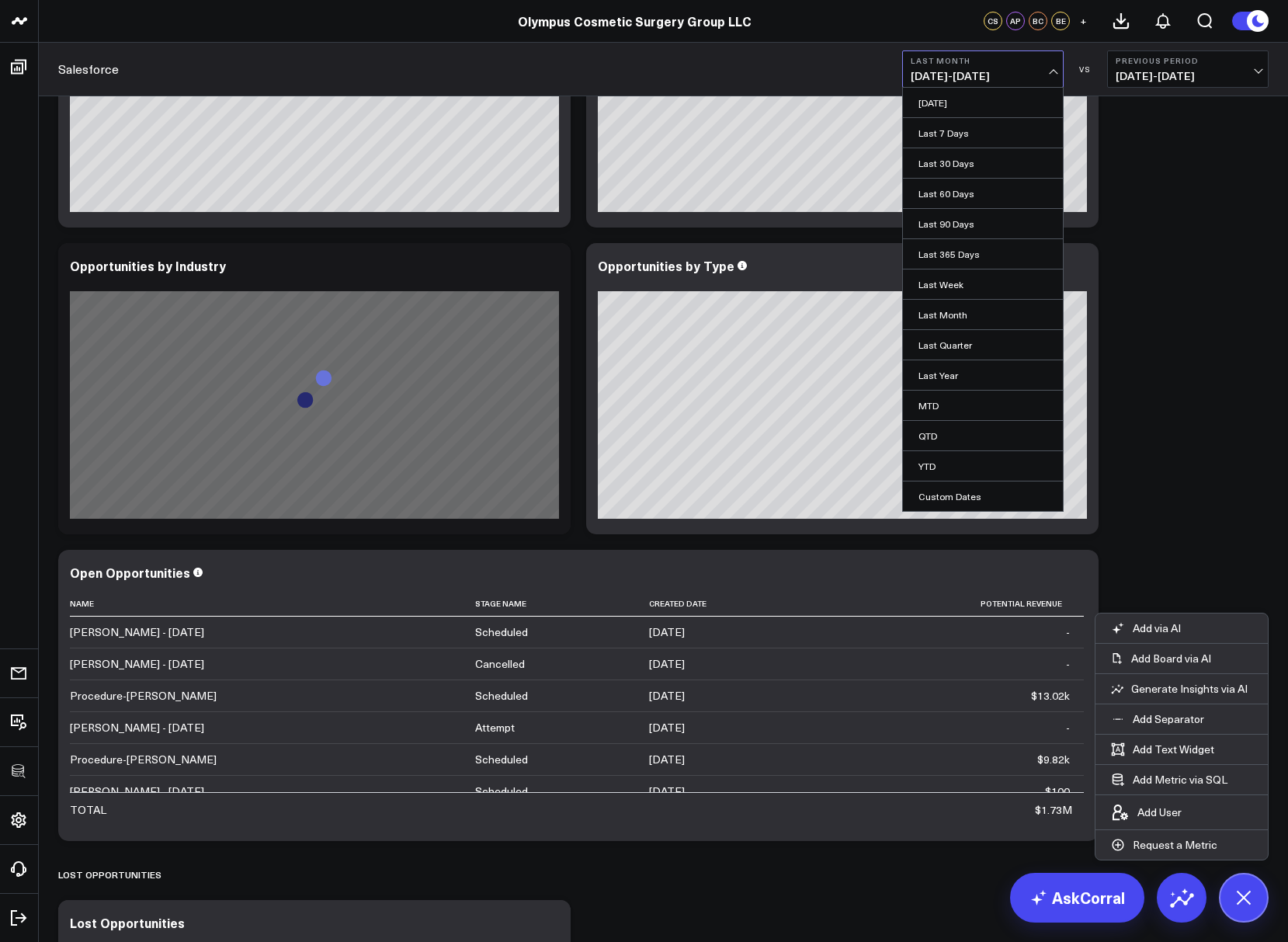
click at [1092, 216] on div "Won Opportunites Modify via AI Copy link to widget Ask support Remove Create li…" at bounding box center [664, 892] width 1226 height 3329
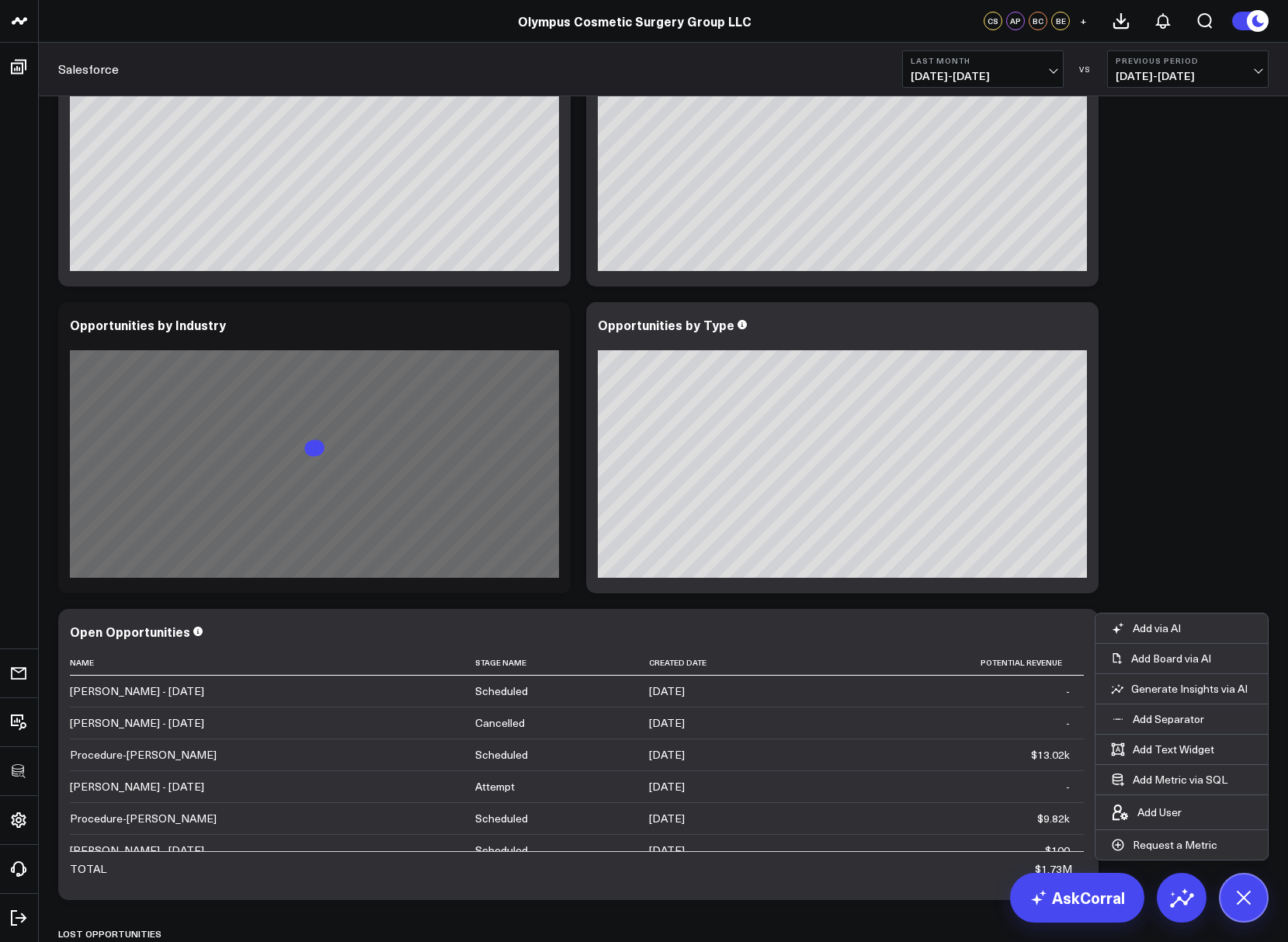
scroll to position [812, 0]
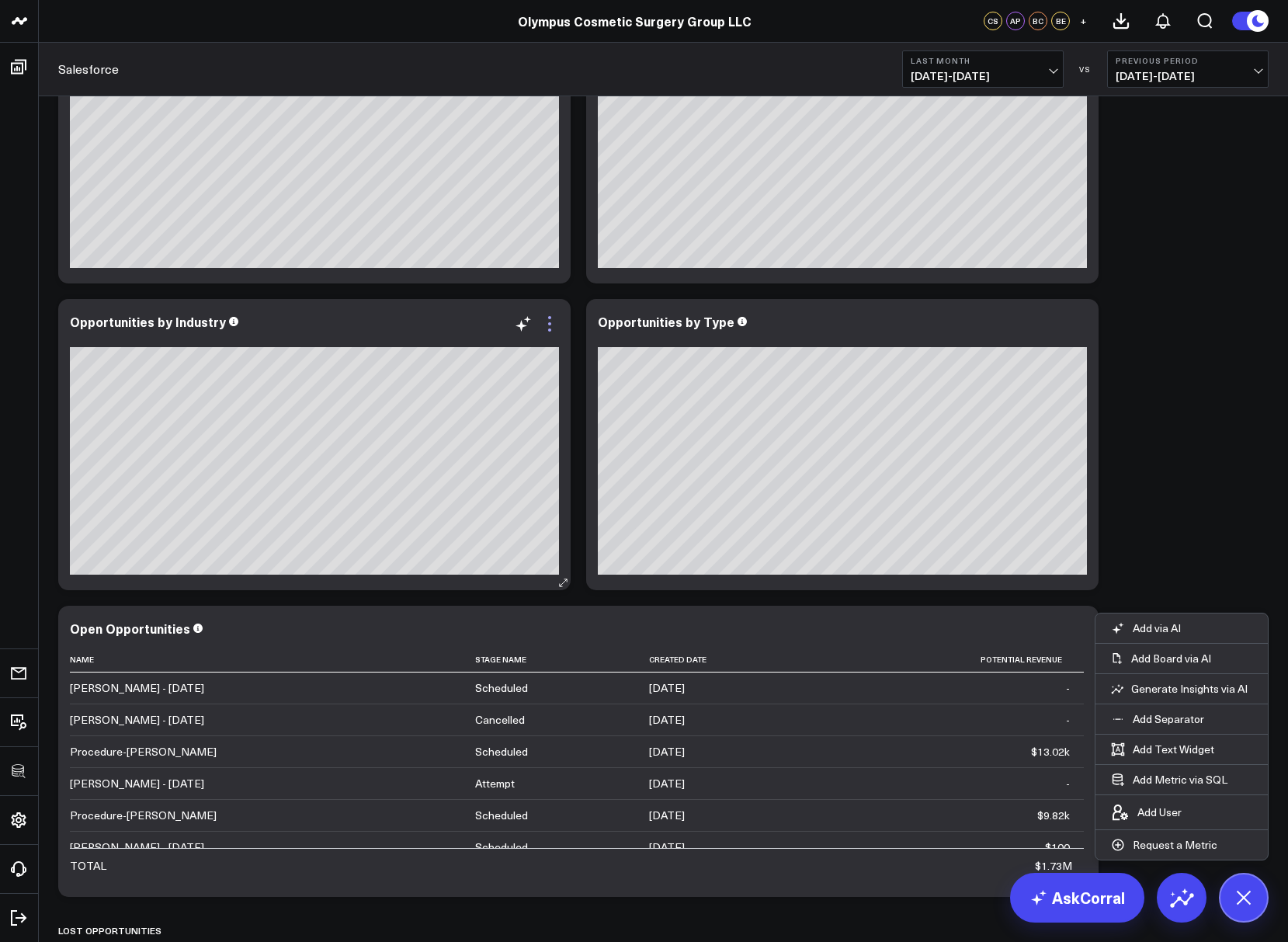
click at [555, 324] on icon at bounding box center [550, 324] width 19 height 19
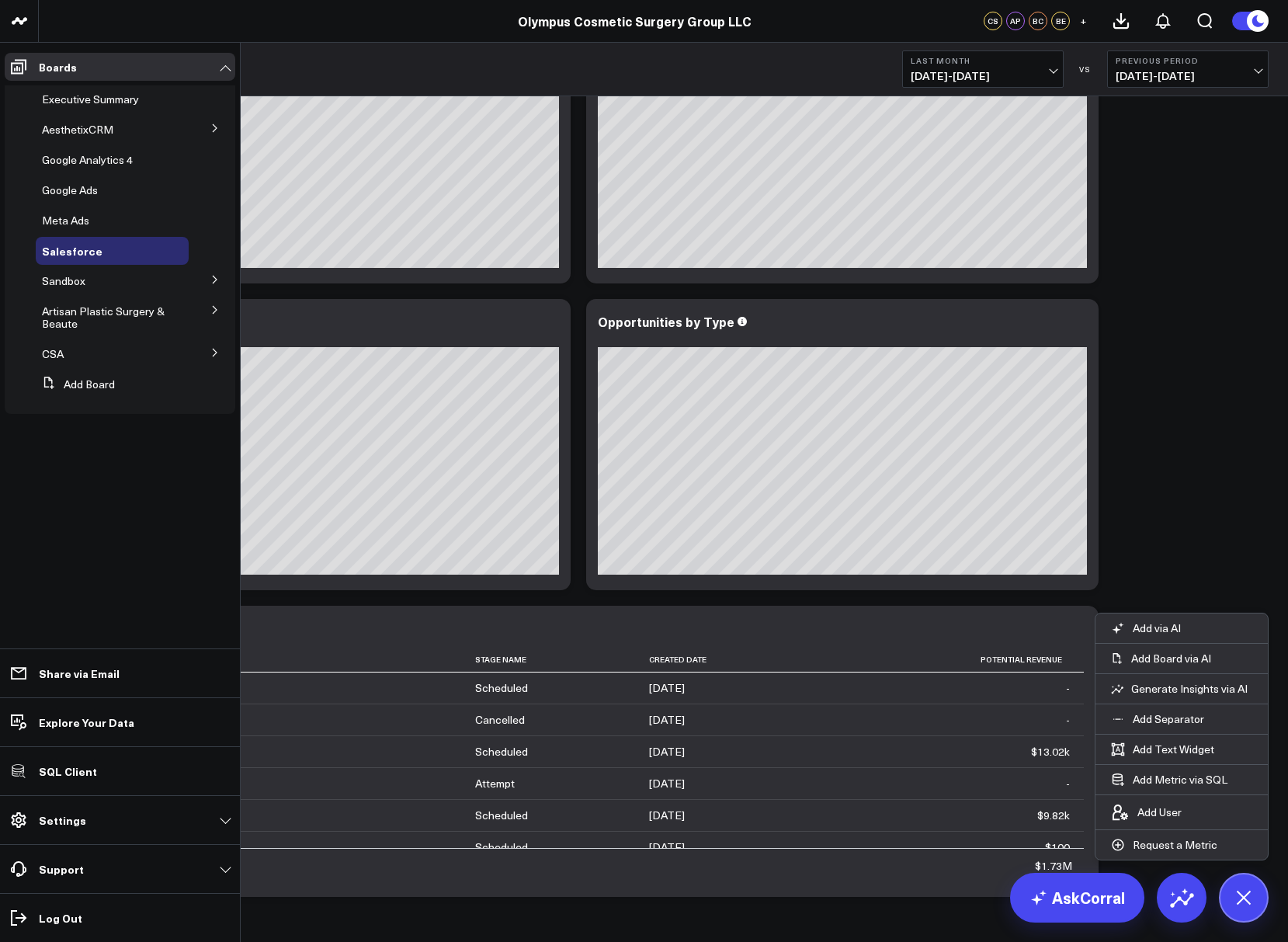
click at [209, 349] on button at bounding box center [215, 351] width 40 height 23
click at [72, 382] on span "Salesforce" at bounding box center [78, 382] width 54 height 15
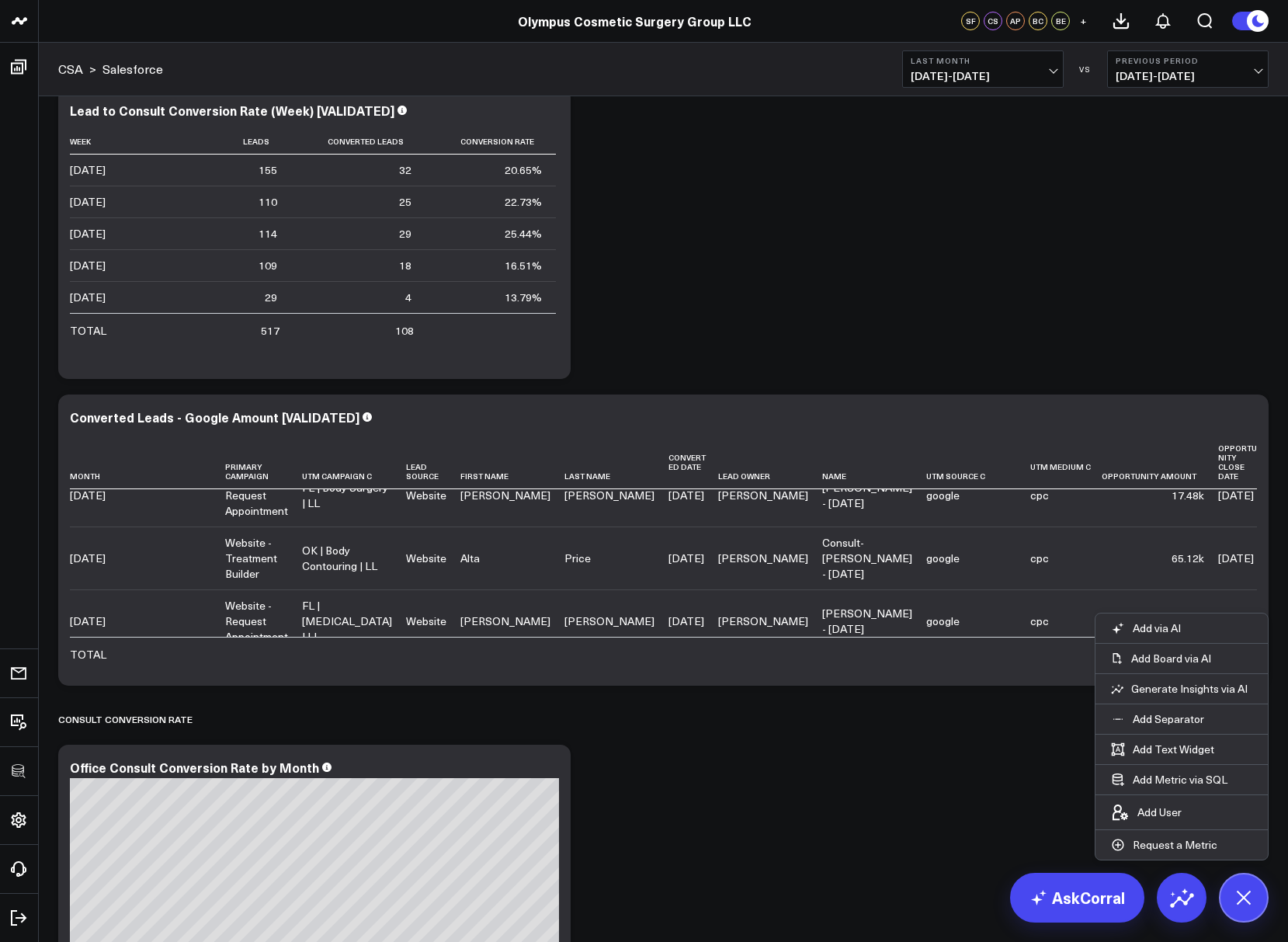
scroll to position [639, 0]
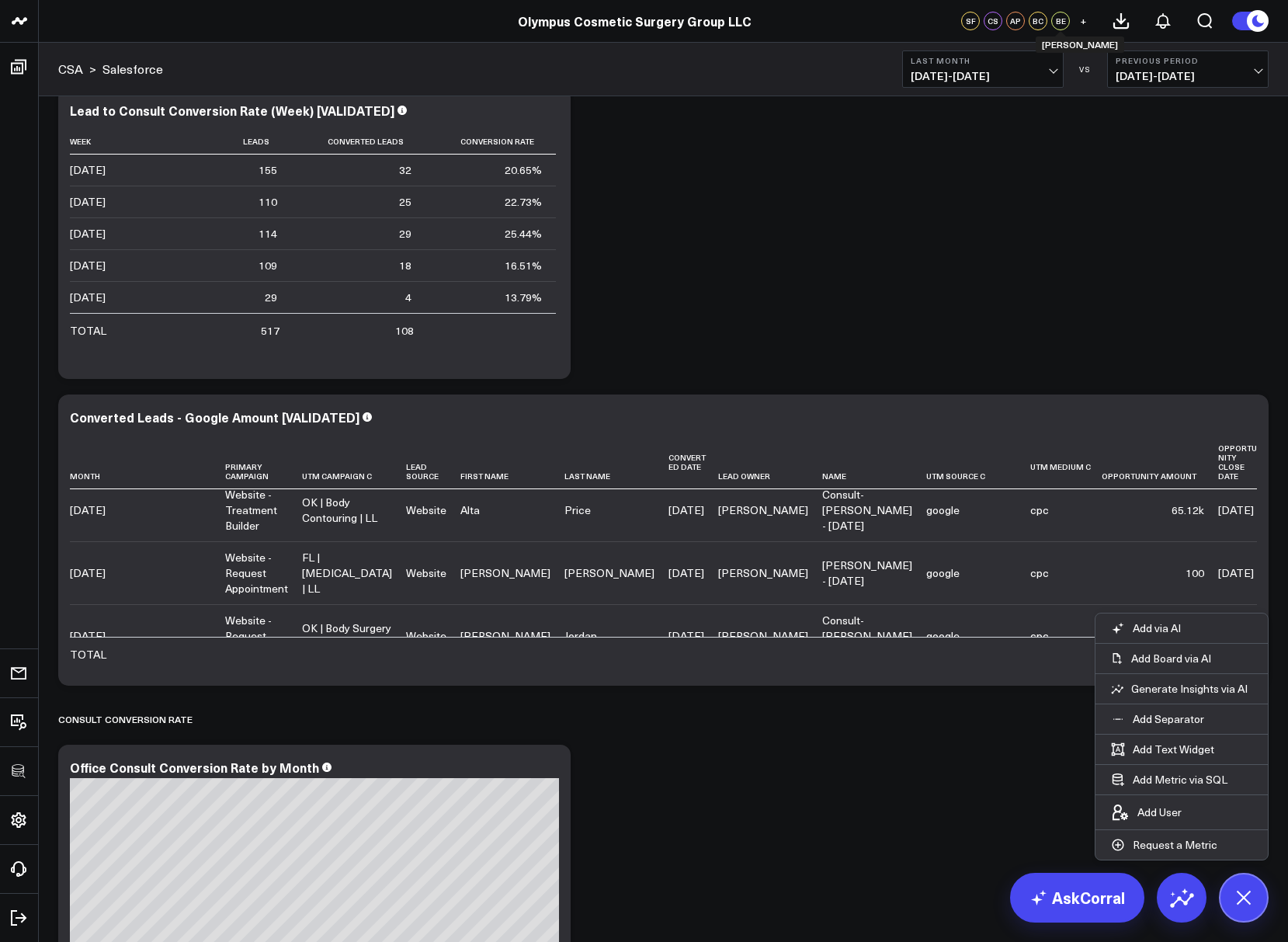
click at [1061, 23] on div "BE" at bounding box center [1061, 21] width 19 height 19
